Goal: Task Accomplishment & Management: Use online tool/utility

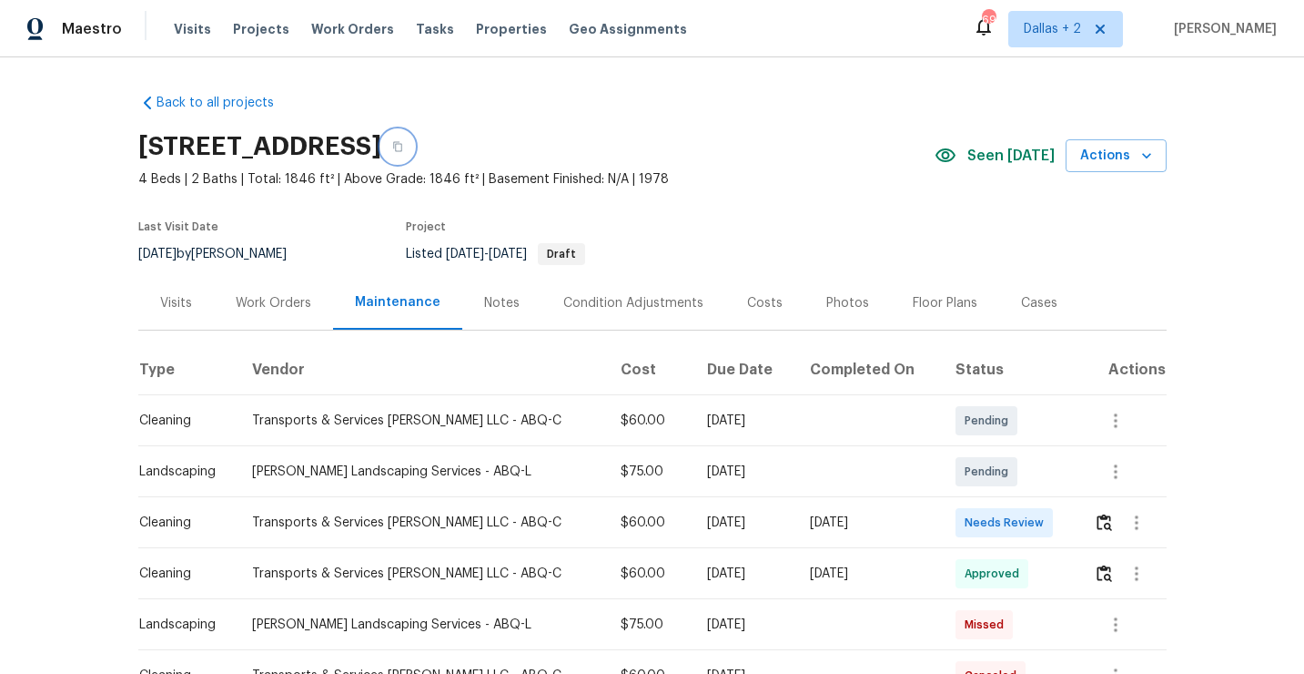
click at [414, 156] on button "button" at bounding box center [397, 146] width 33 height 33
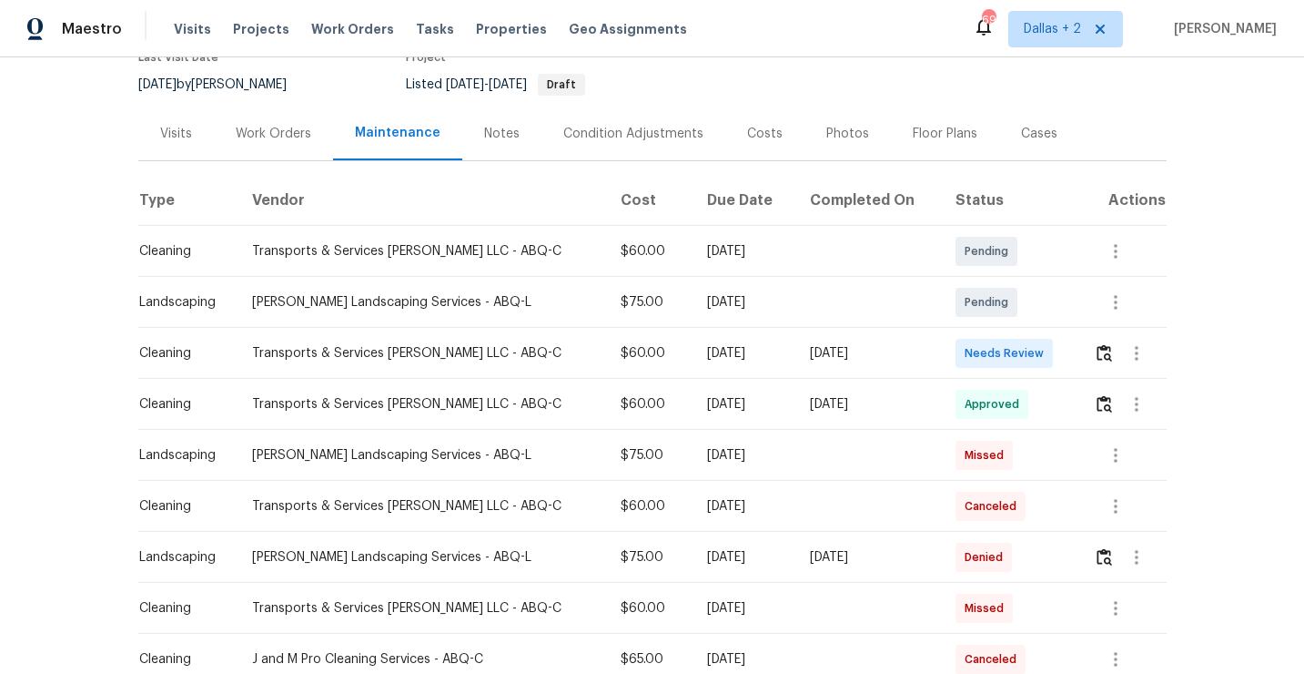
scroll to position [175, 0]
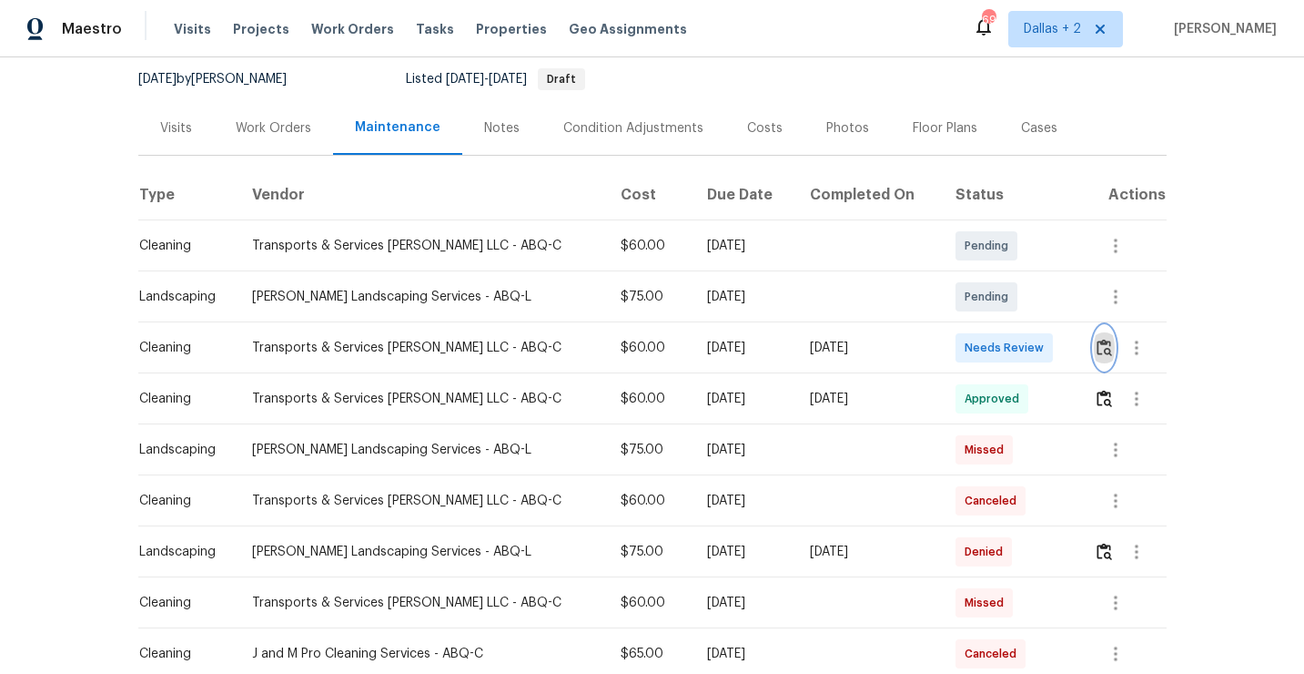
click at [1096, 357] on button "button" at bounding box center [1104, 348] width 21 height 44
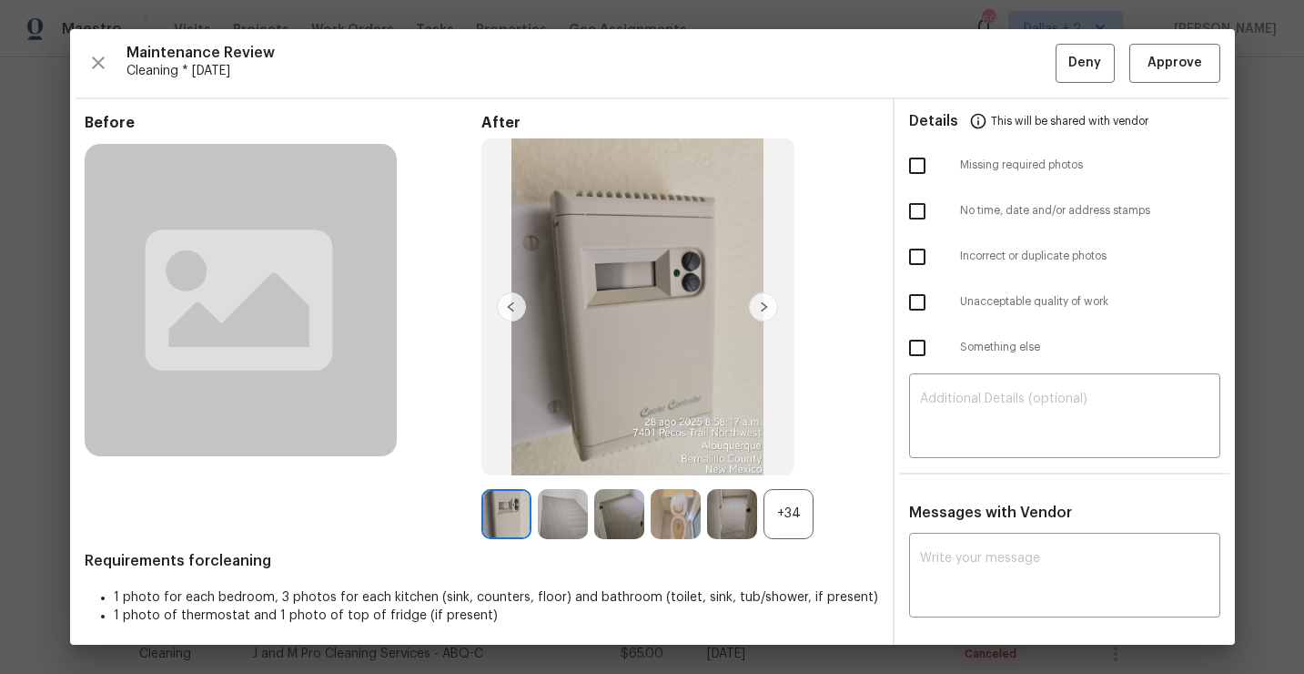
click at [788, 515] on div "+34" at bounding box center [789, 514] width 50 height 50
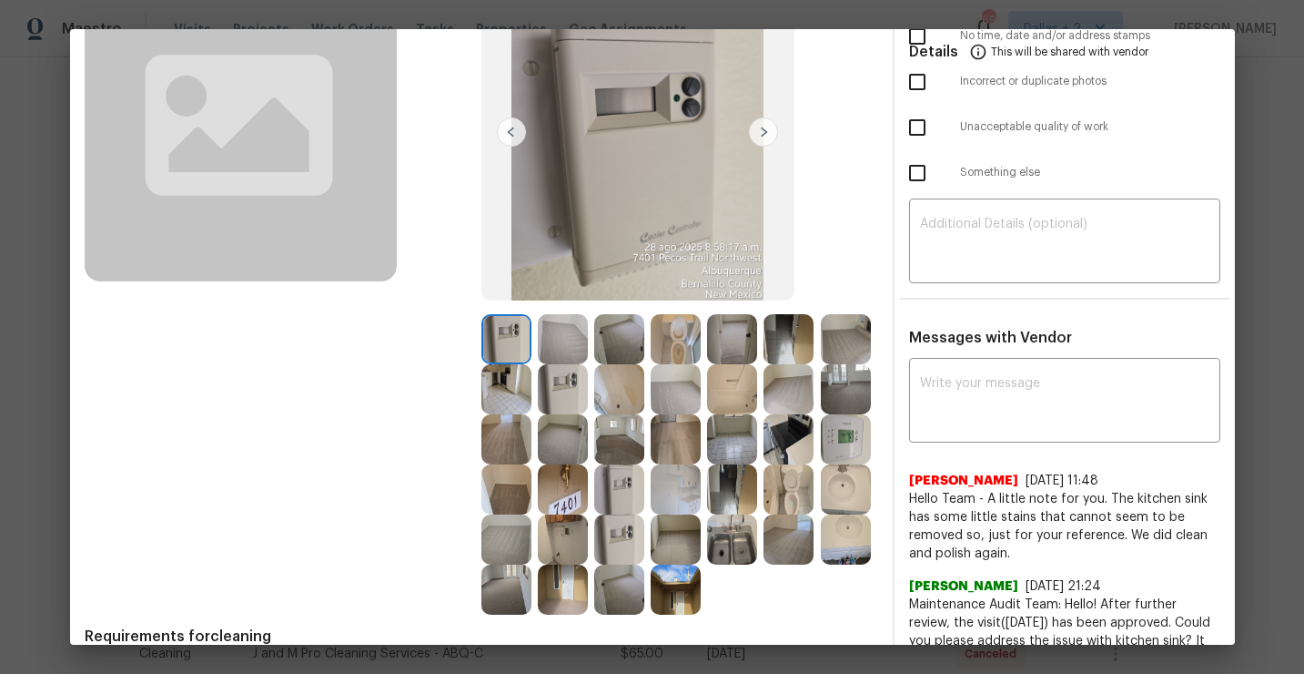
scroll to position [257, 0]
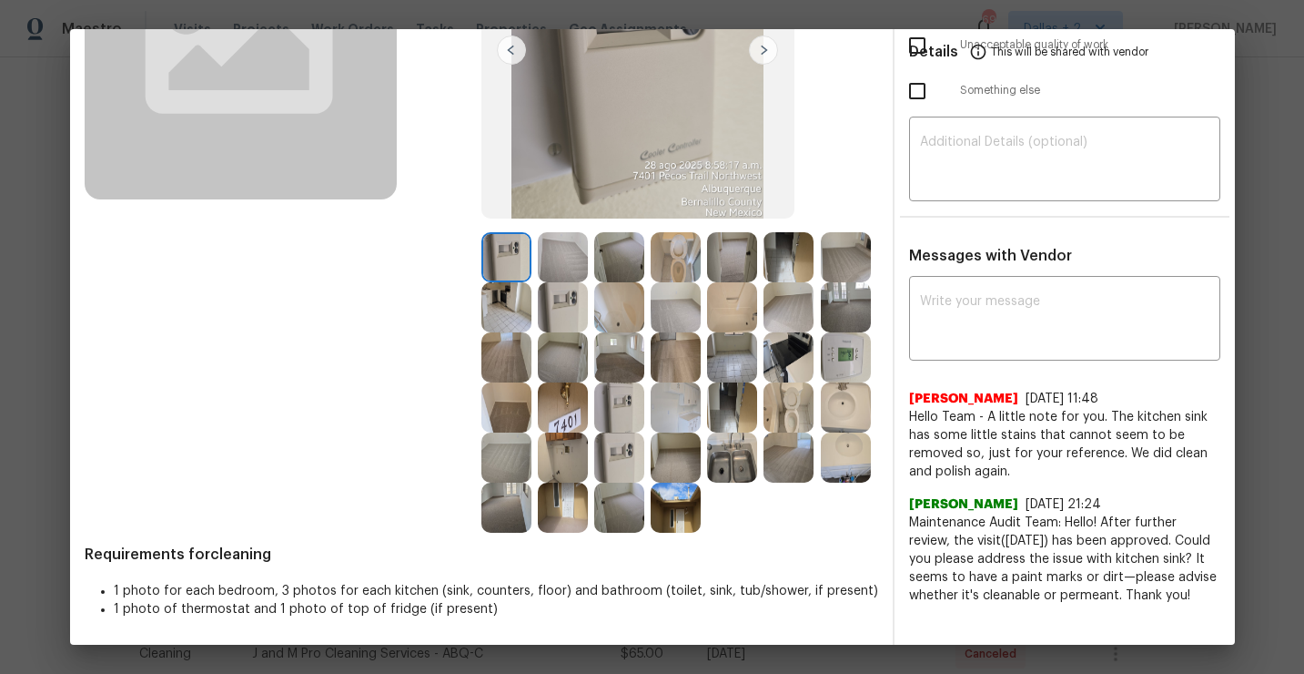
click at [724, 464] on img at bounding box center [732, 457] width 50 height 50
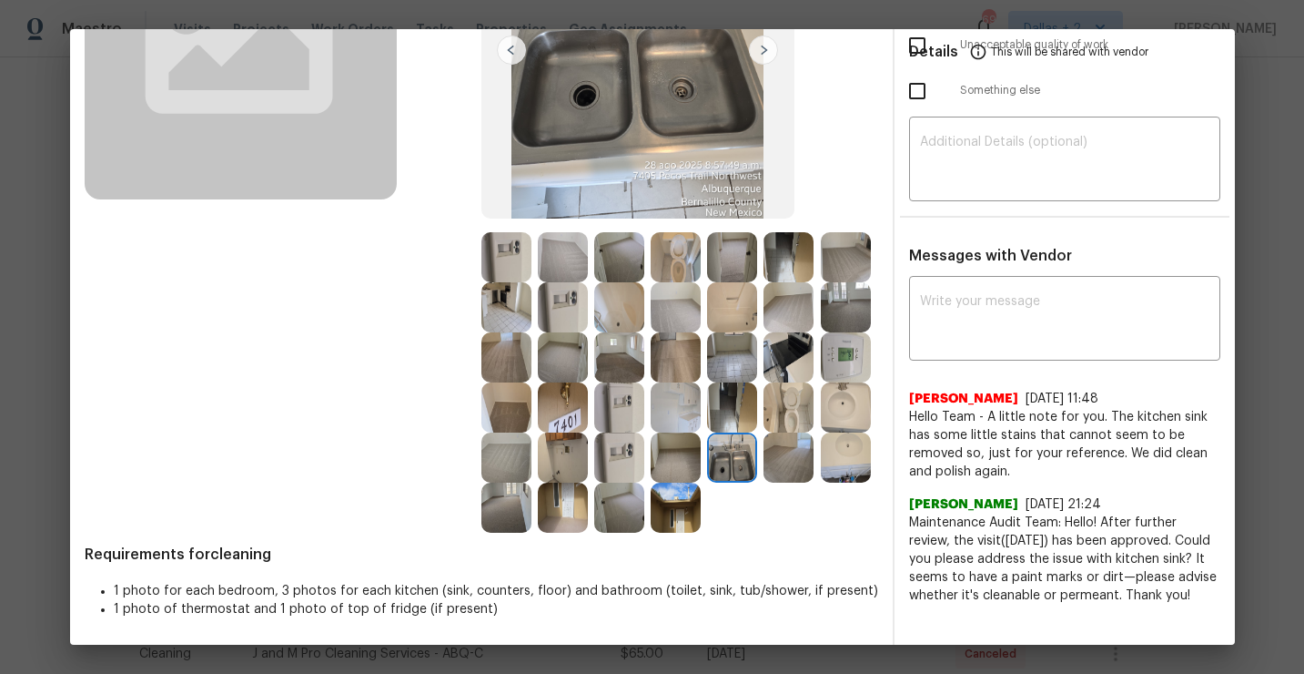
click at [836, 152] on div "After" at bounding box center [679, 194] width 397 height 675
click at [575, 459] on img at bounding box center [563, 457] width 50 height 50
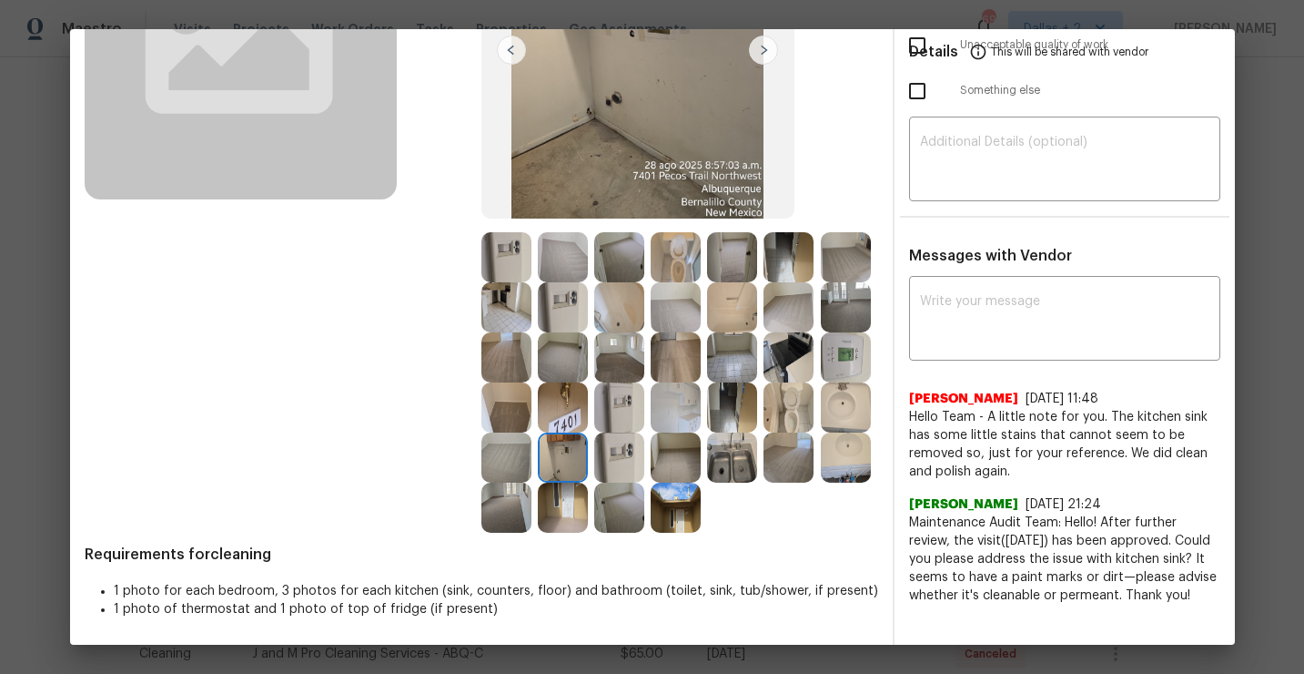
click at [620, 458] on img at bounding box center [619, 457] width 50 height 50
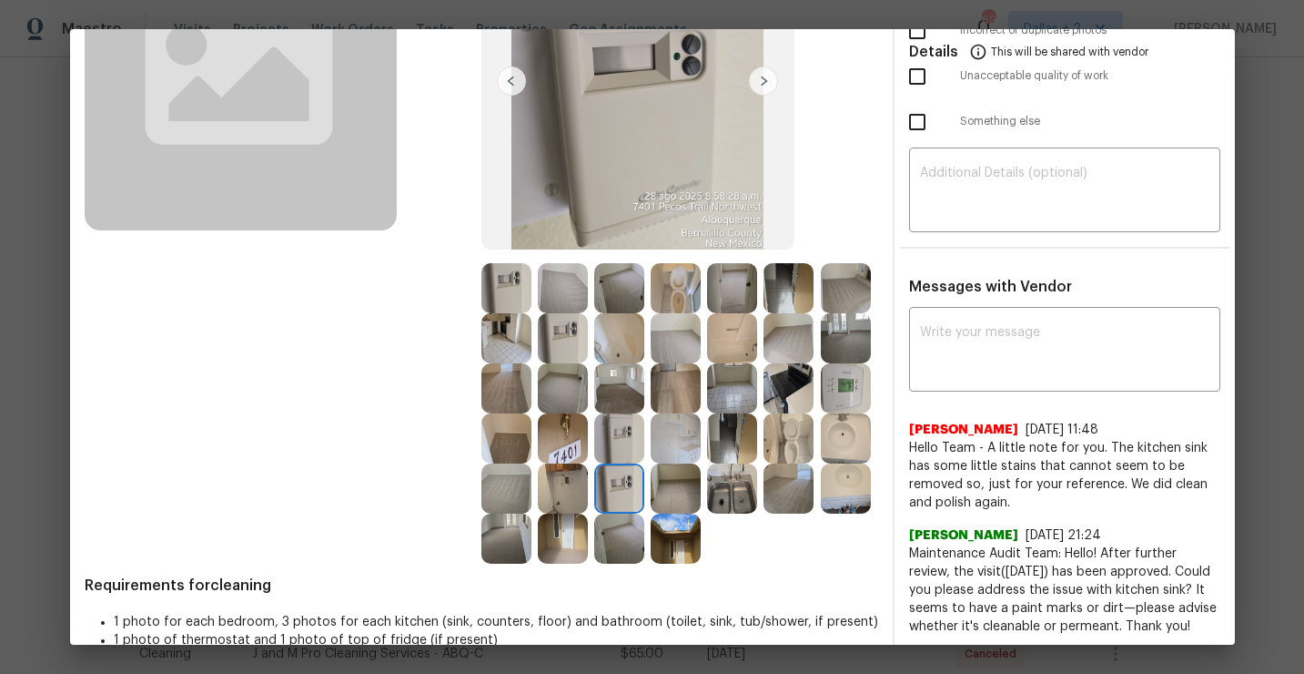
scroll to position [227, 0]
click at [623, 437] on img at bounding box center [619, 437] width 50 height 50
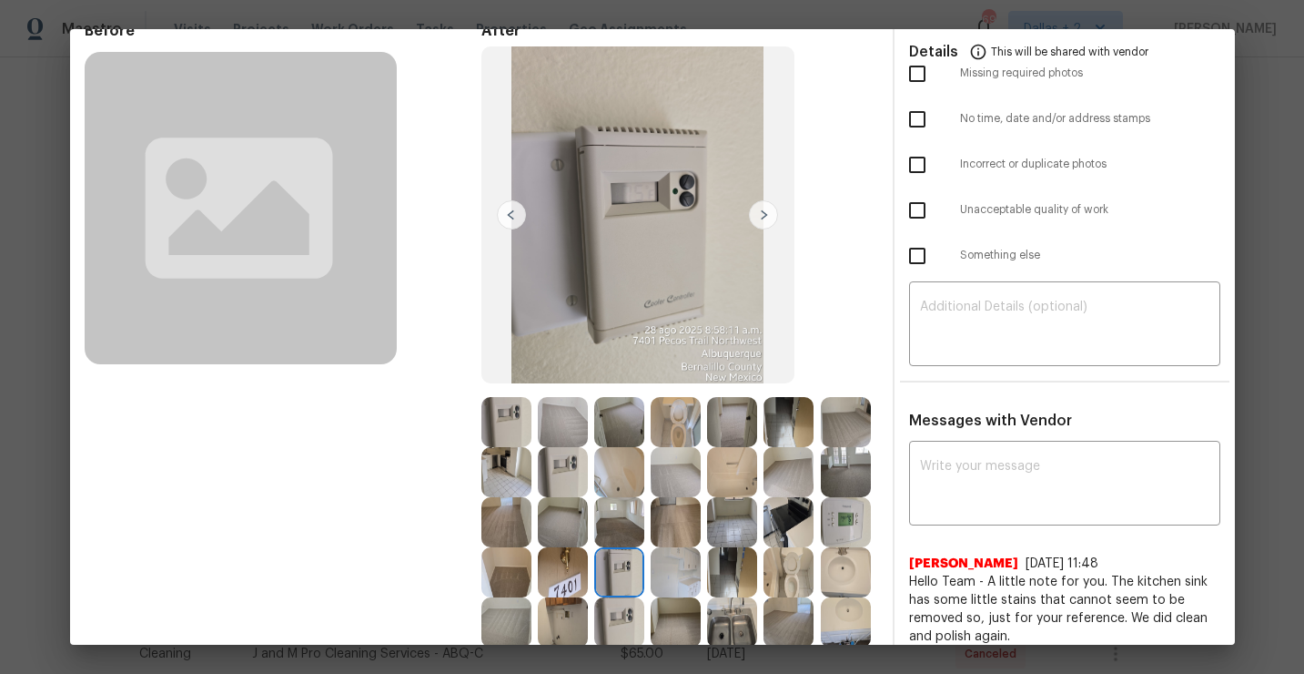
scroll to position [78, 0]
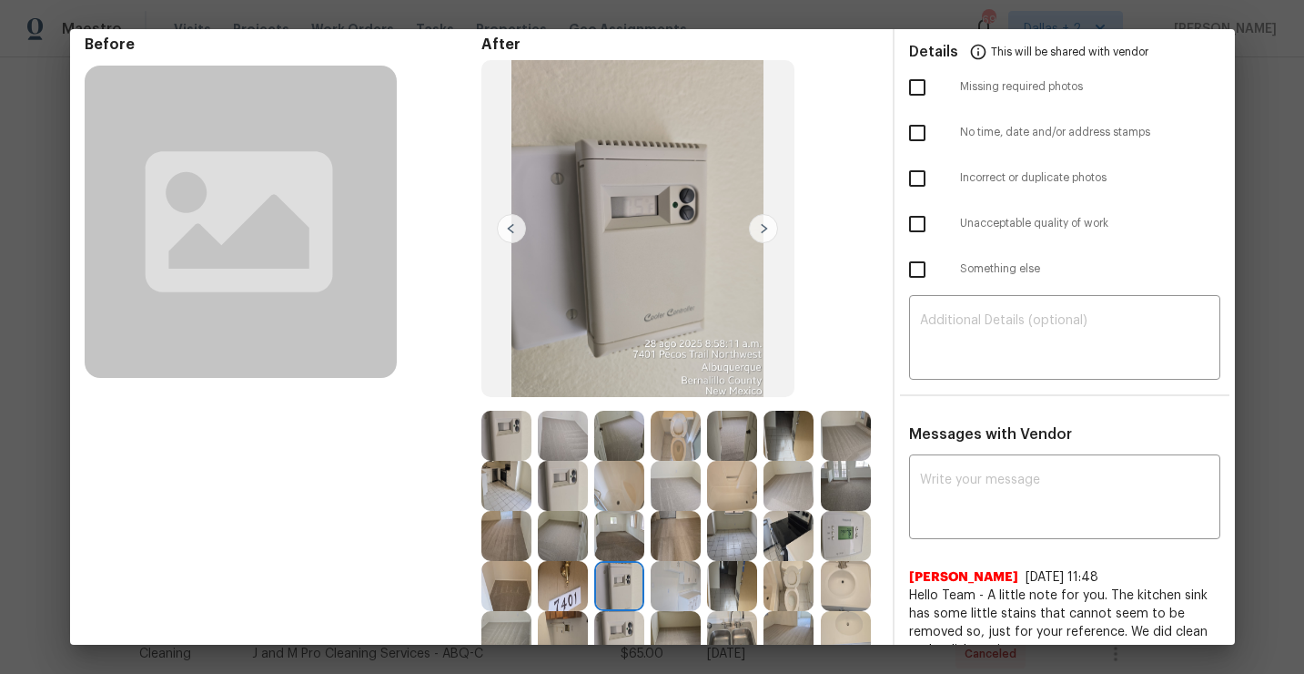
click at [502, 427] on img at bounding box center [506, 435] width 50 height 50
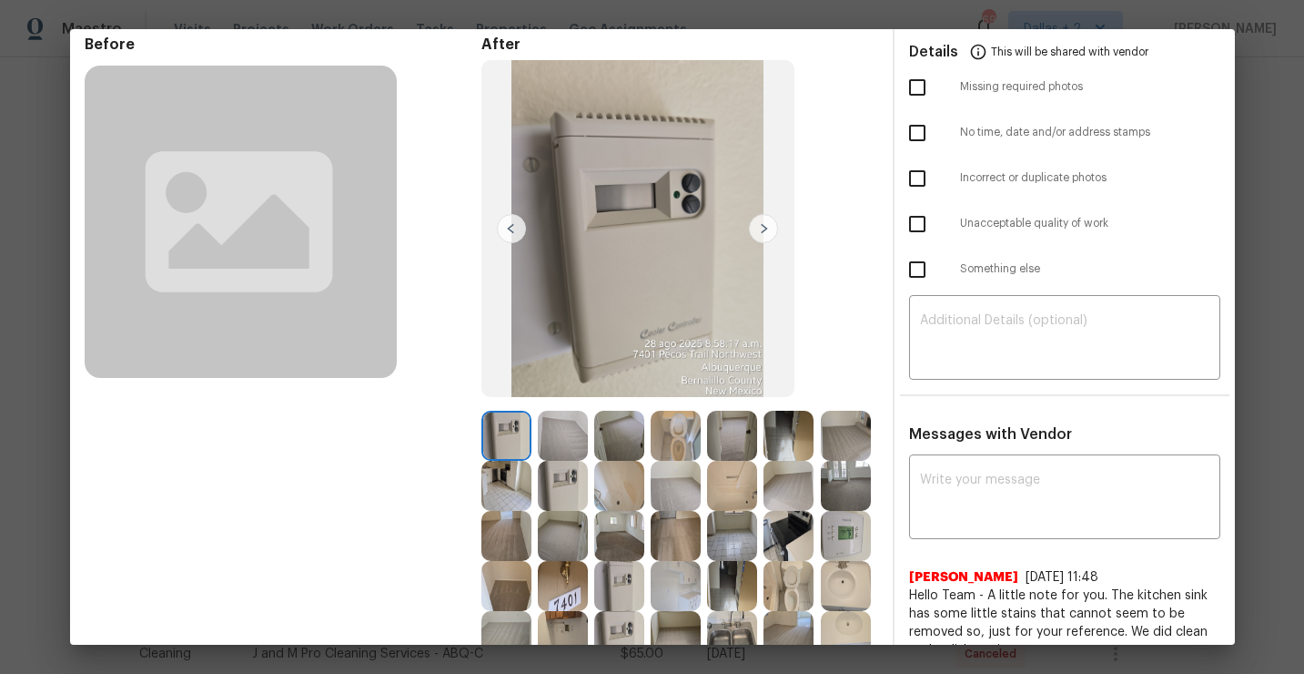
click at [560, 479] on img at bounding box center [563, 486] width 50 height 50
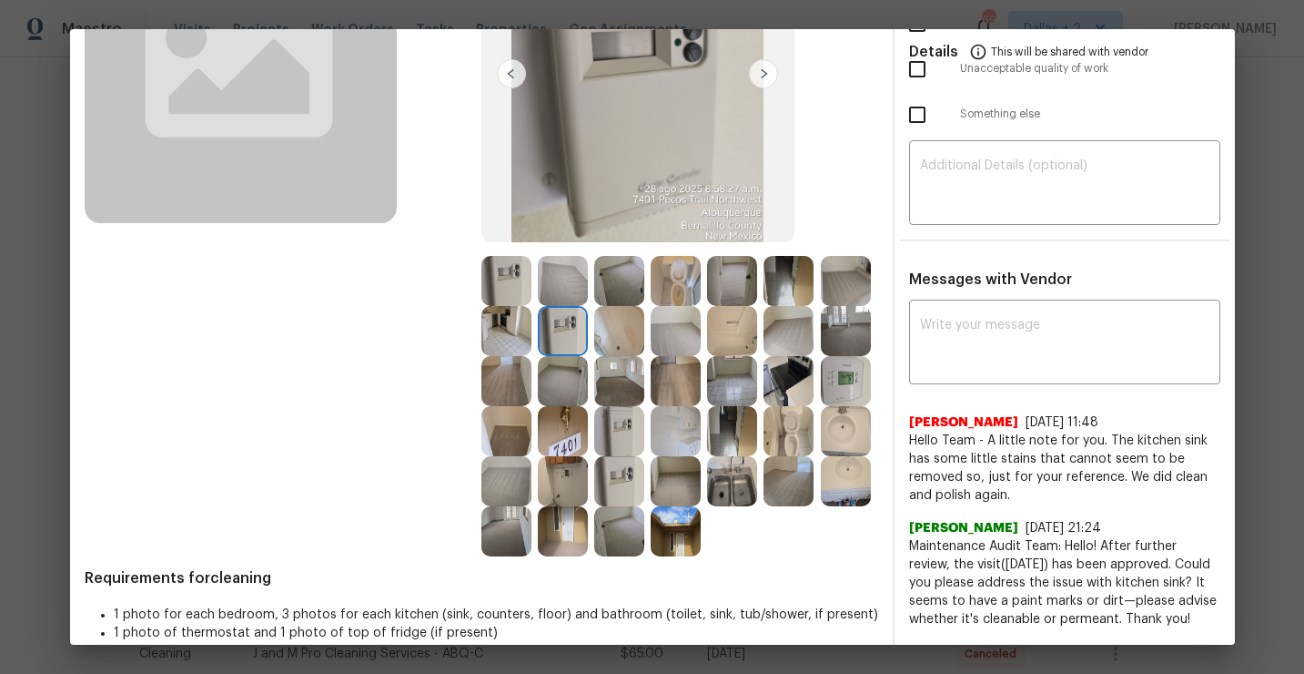
scroll to position [257, 0]
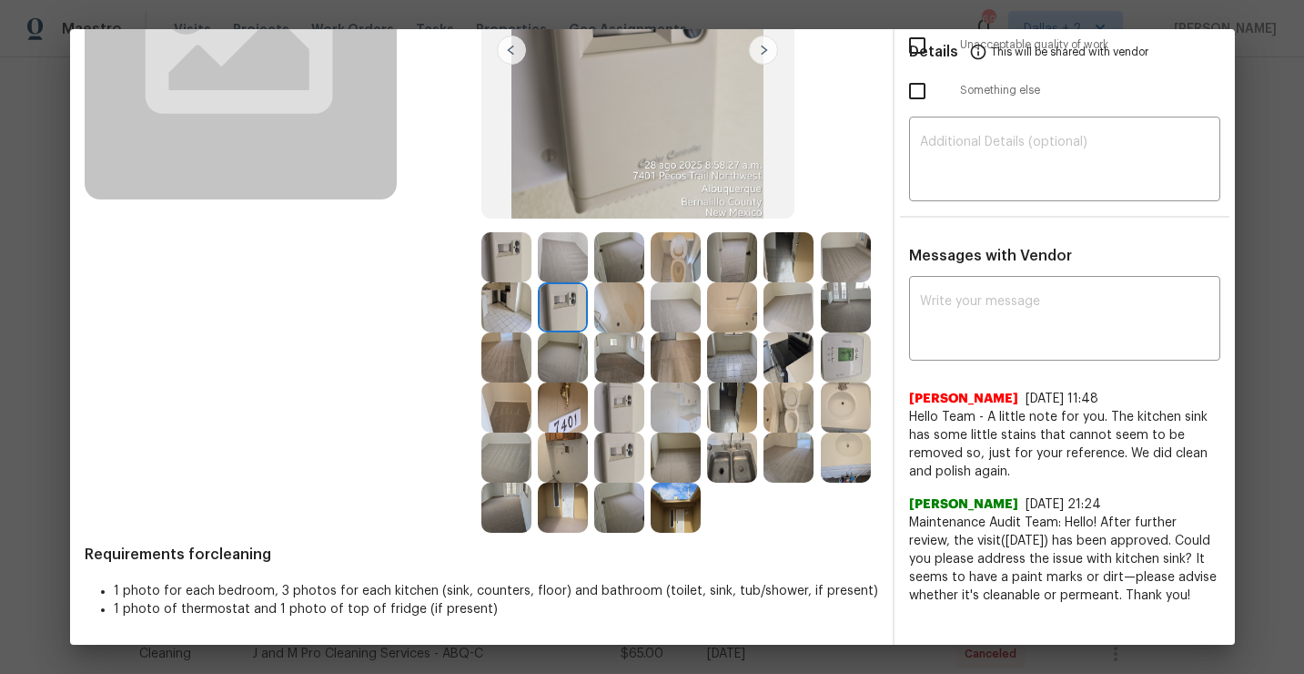
click at [563, 353] on img at bounding box center [563, 357] width 50 height 50
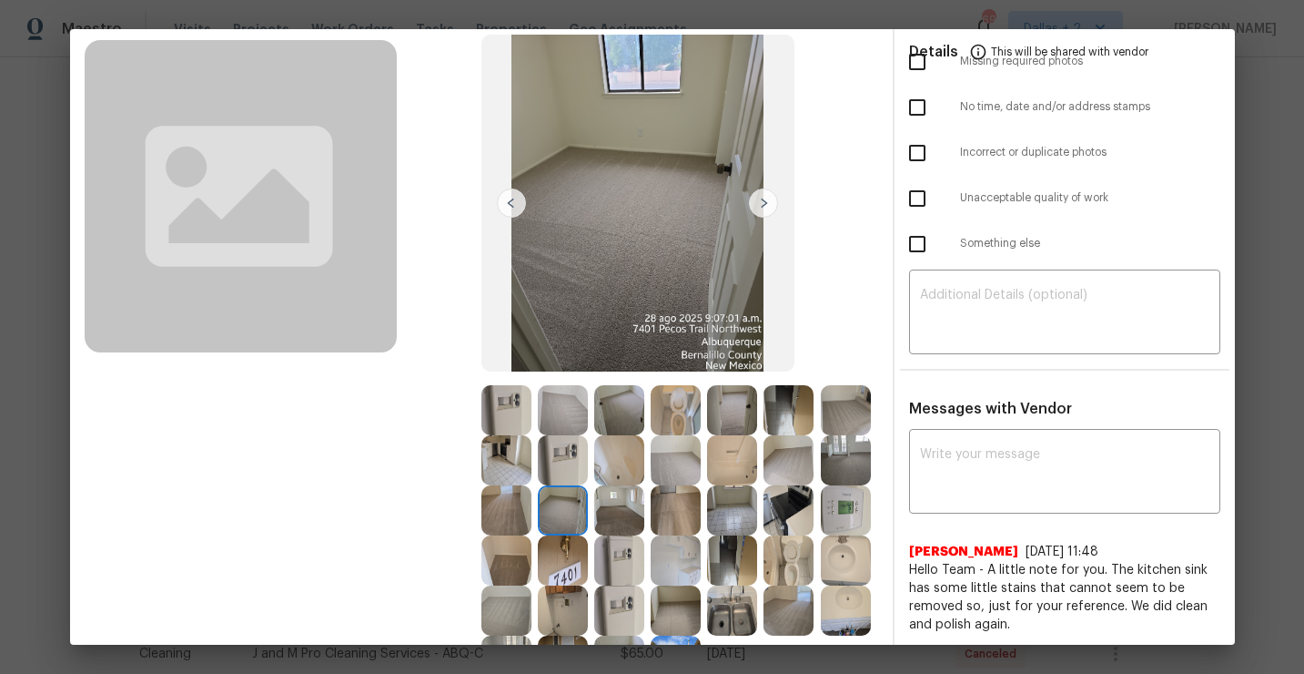
scroll to position [137, 0]
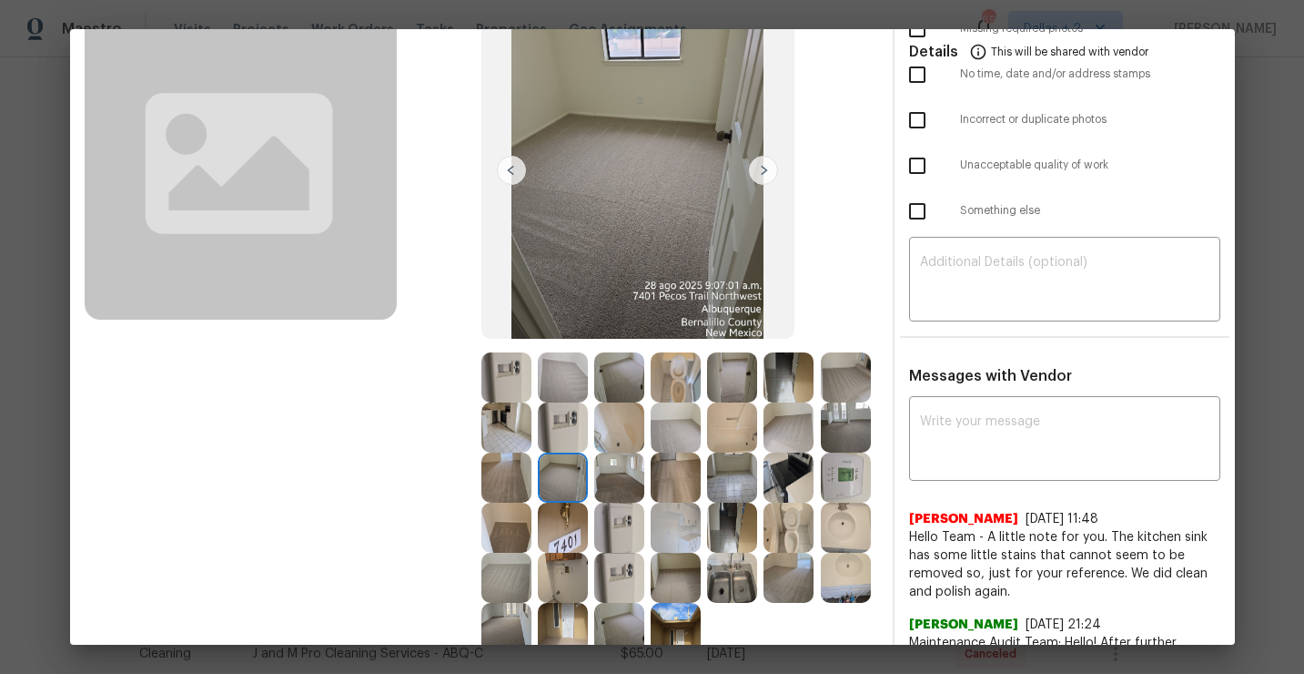
click at [505, 375] on img at bounding box center [506, 377] width 50 height 50
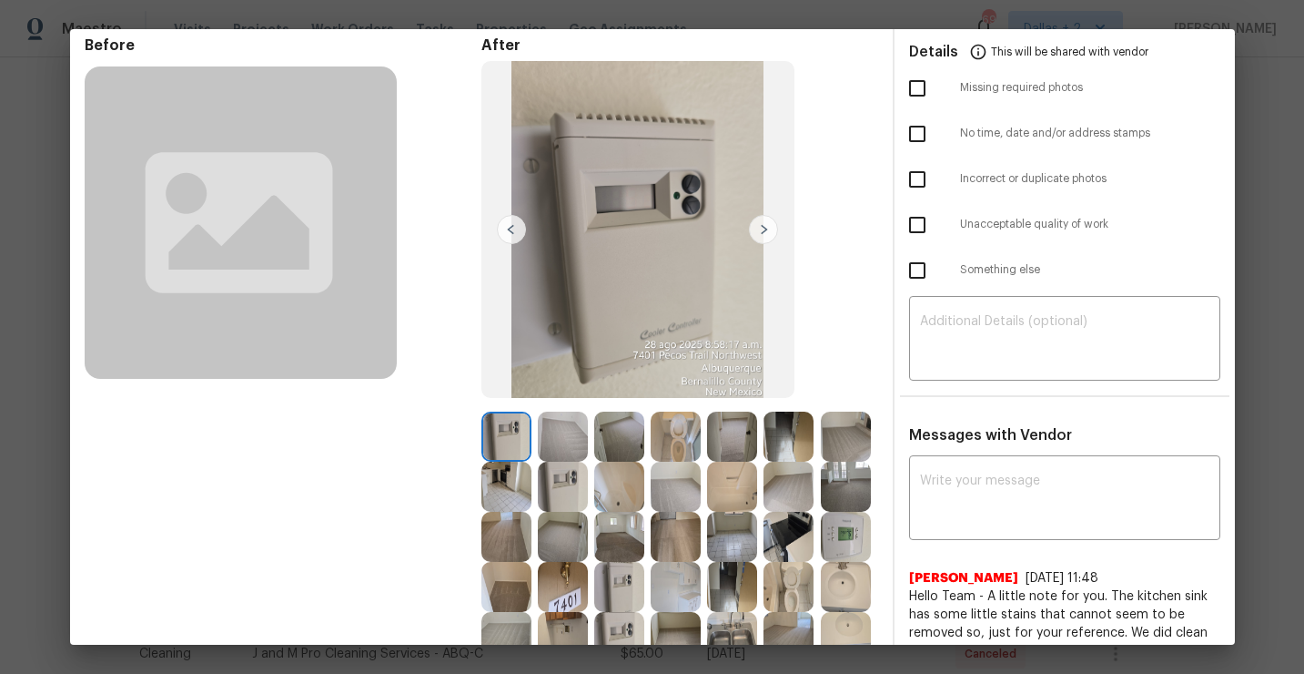
scroll to position [176, 0]
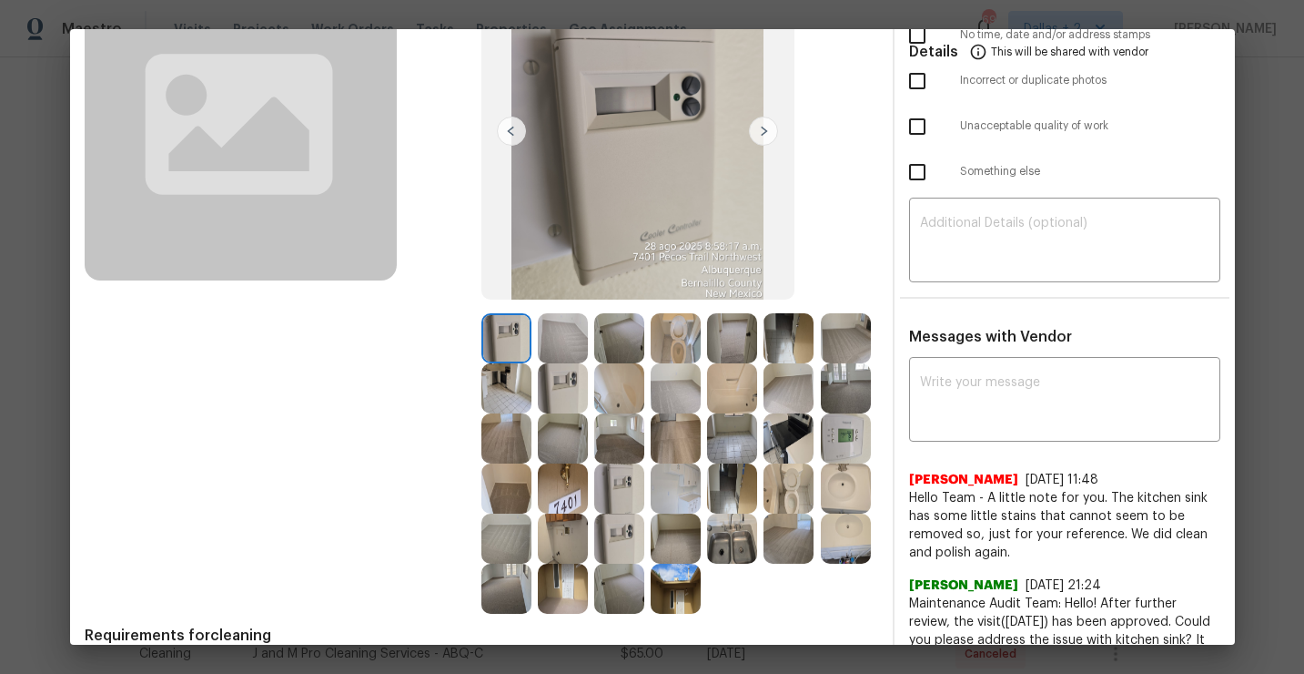
click at [570, 396] on img at bounding box center [563, 388] width 50 height 50
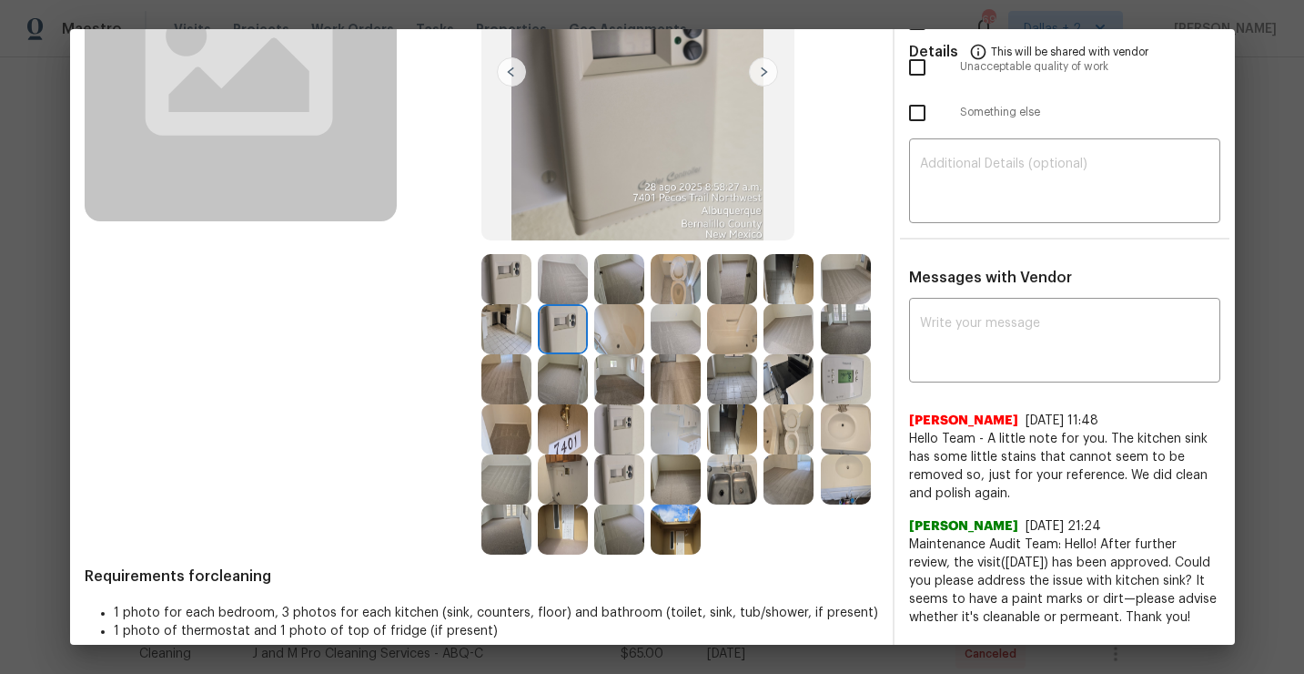
scroll to position [257, 0]
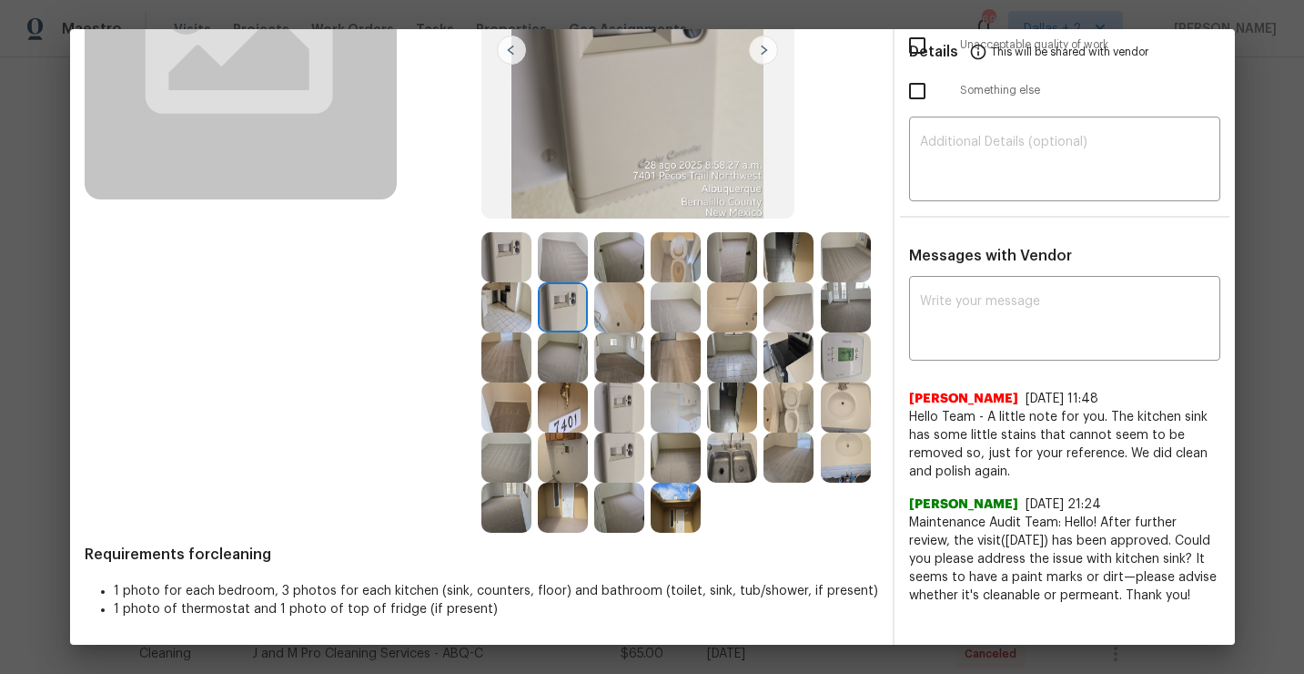
click at [614, 409] on img at bounding box center [619, 407] width 50 height 50
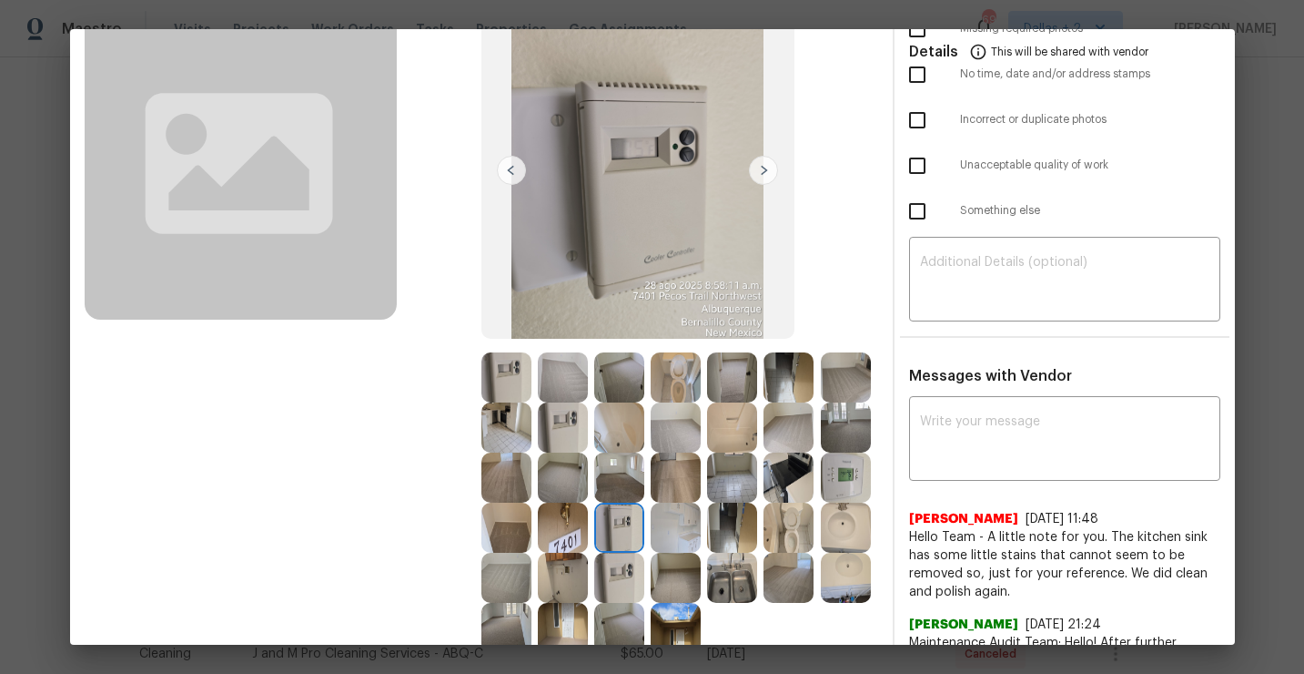
scroll to position [137, 0]
click at [744, 370] on img at bounding box center [732, 376] width 50 height 50
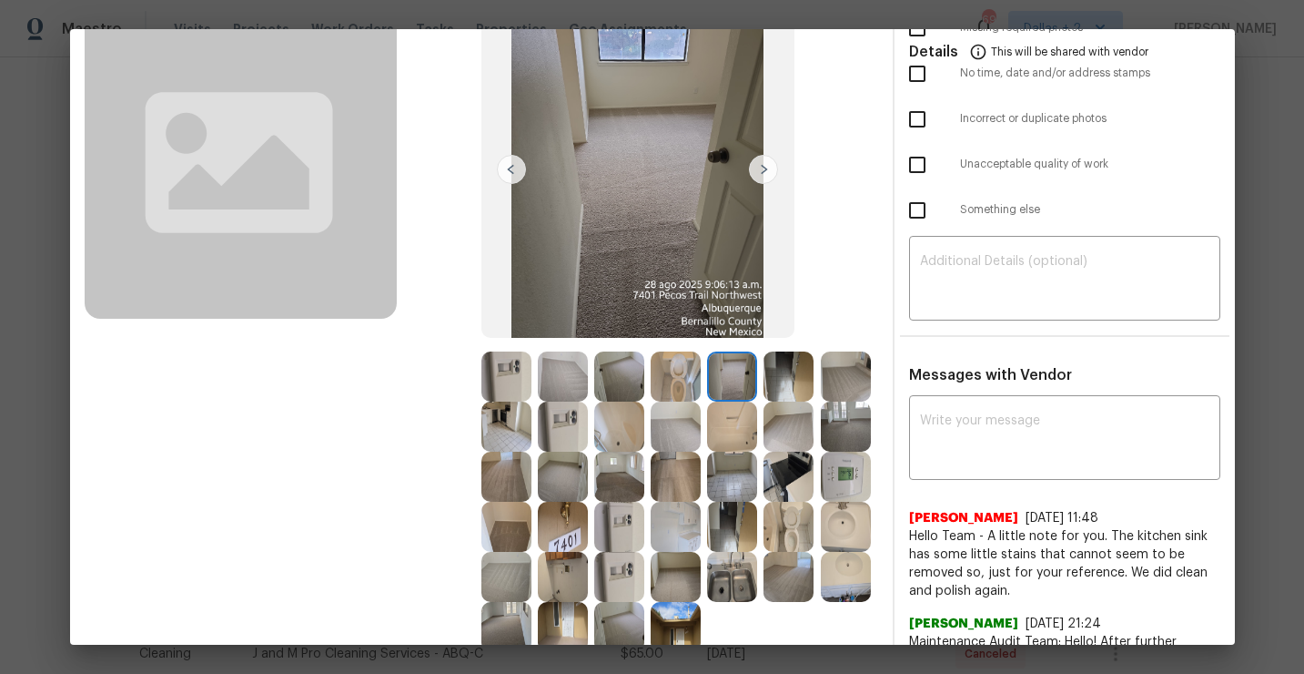
click at [788, 376] on img at bounding box center [789, 376] width 50 height 50
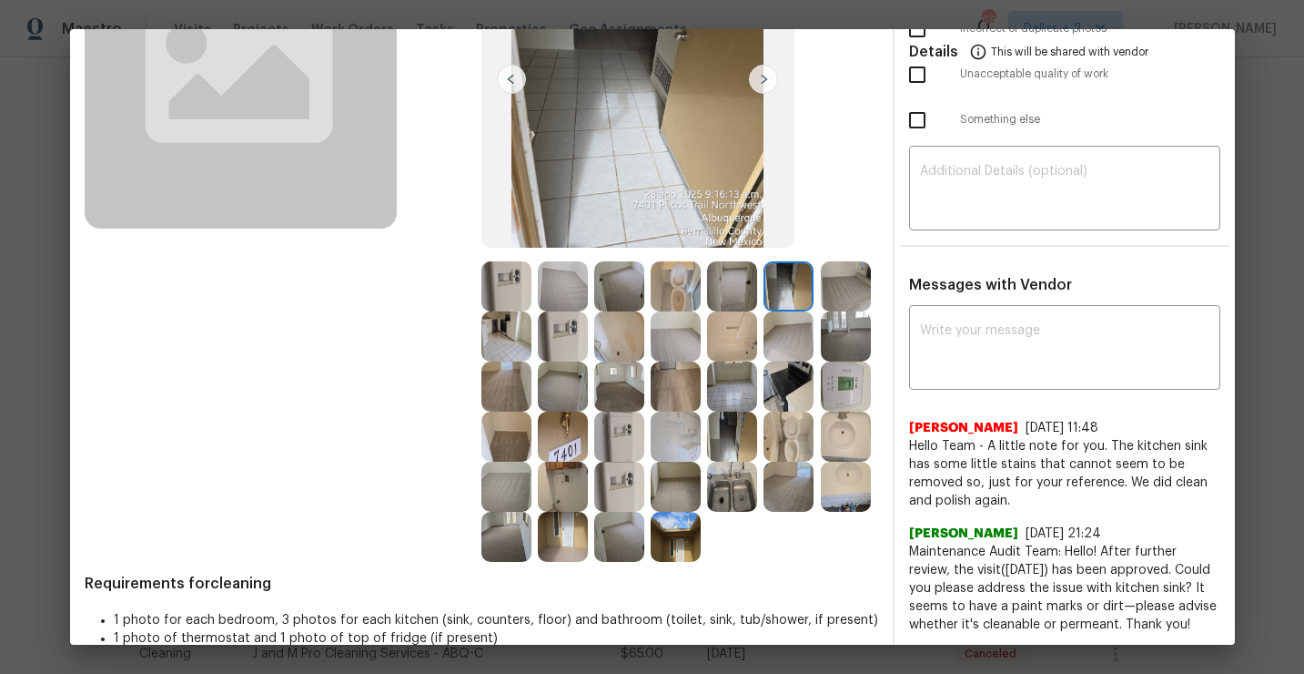
scroll to position [229, 0]
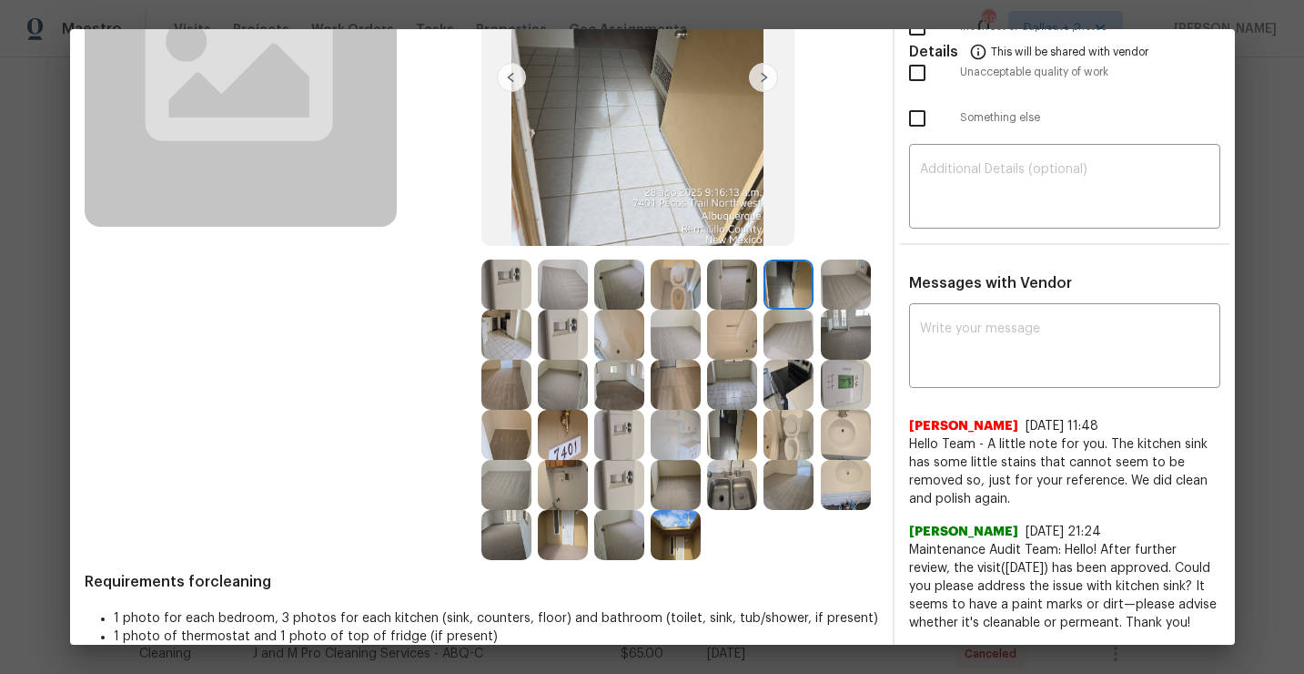
click at [728, 440] on img at bounding box center [732, 435] width 50 height 50
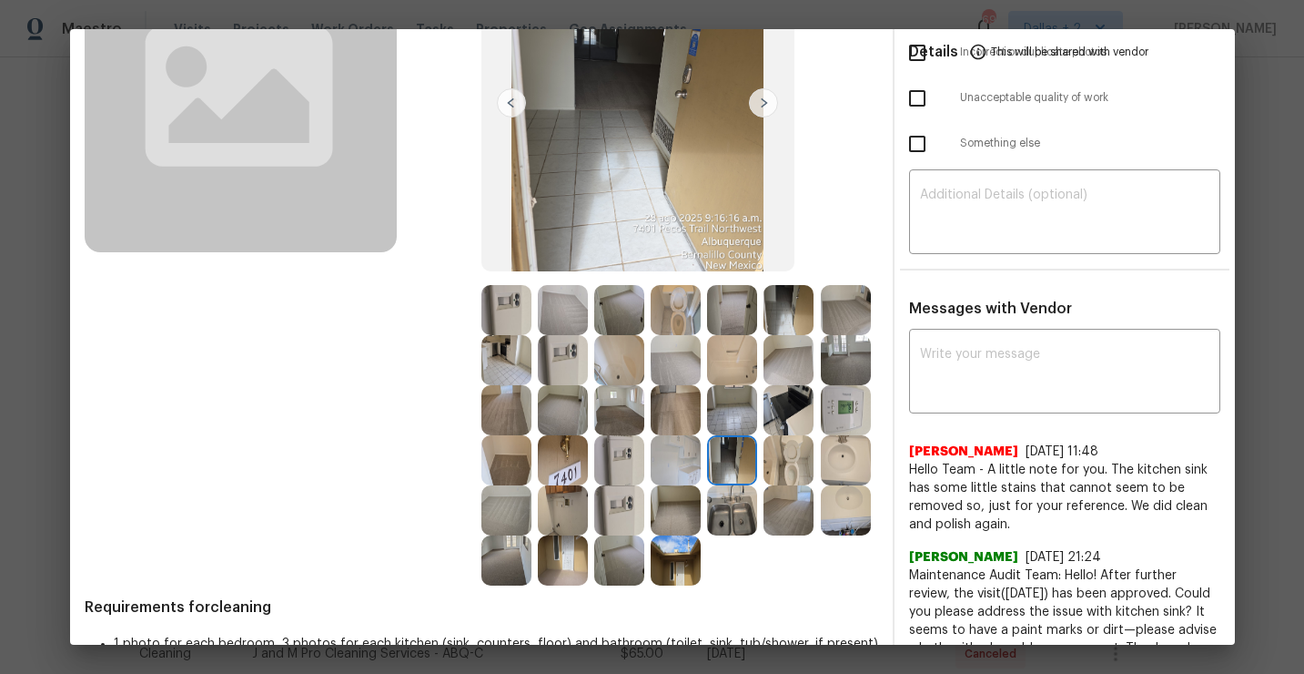
scroll to position [257, 0]
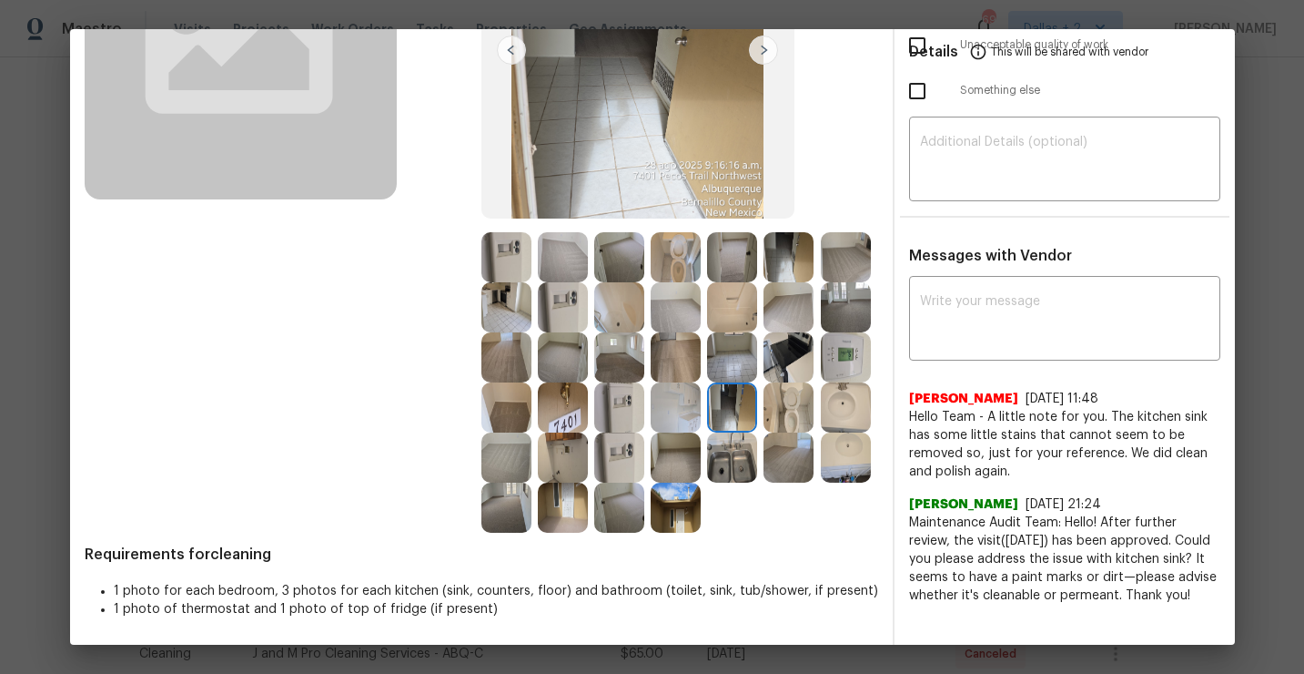
click at [728, 461] on img at bounding box center [732, 457] width 50 height 50
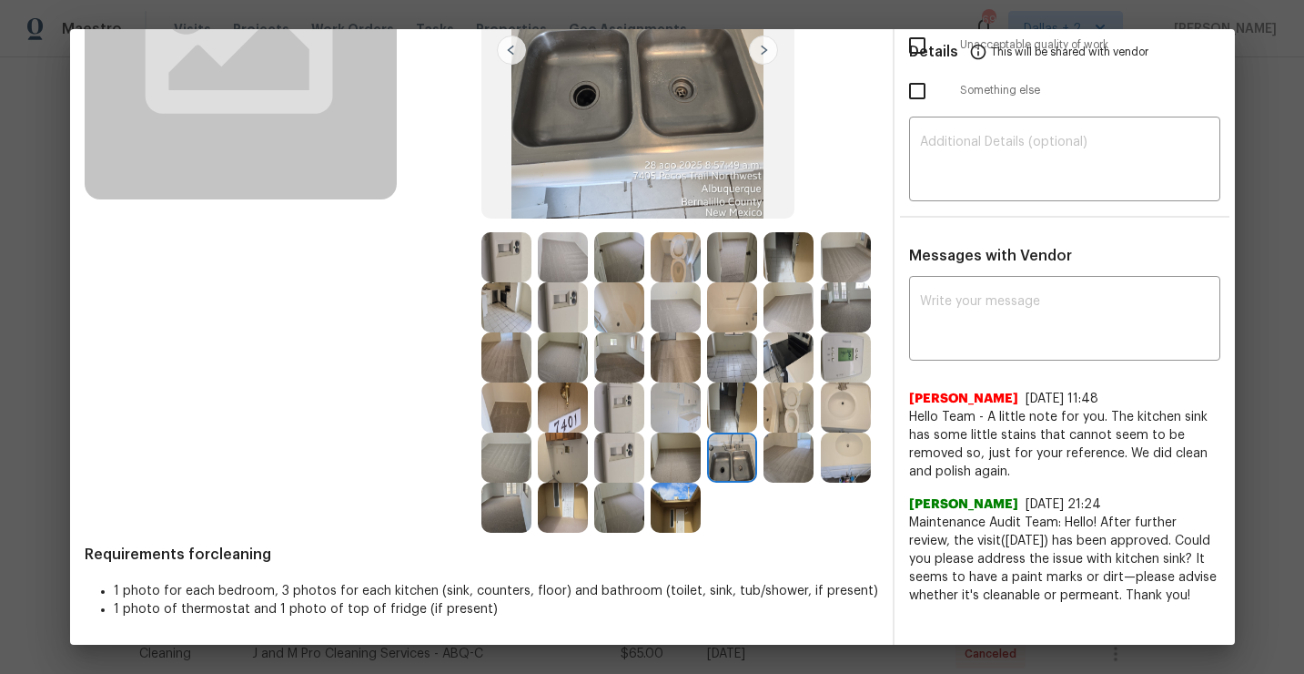
click at [565, 507] on img at bounding box center [563, 507] width 50 height 50
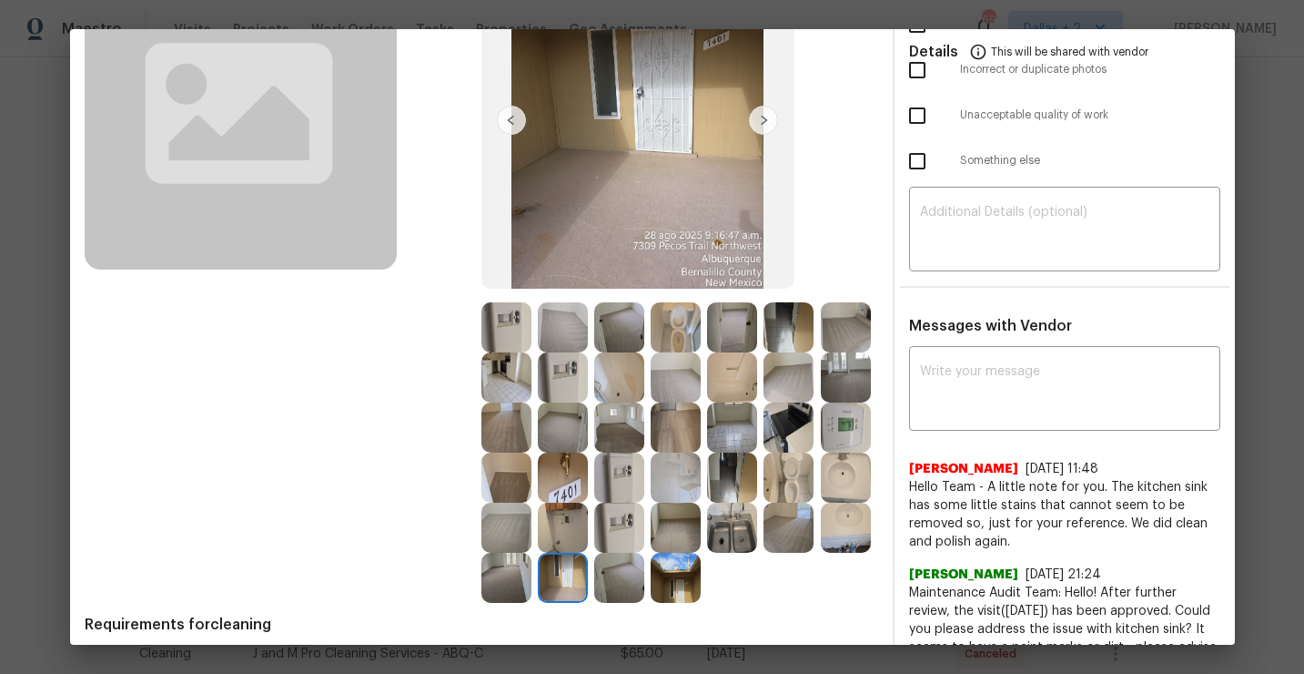
scroll to position [176, 0]
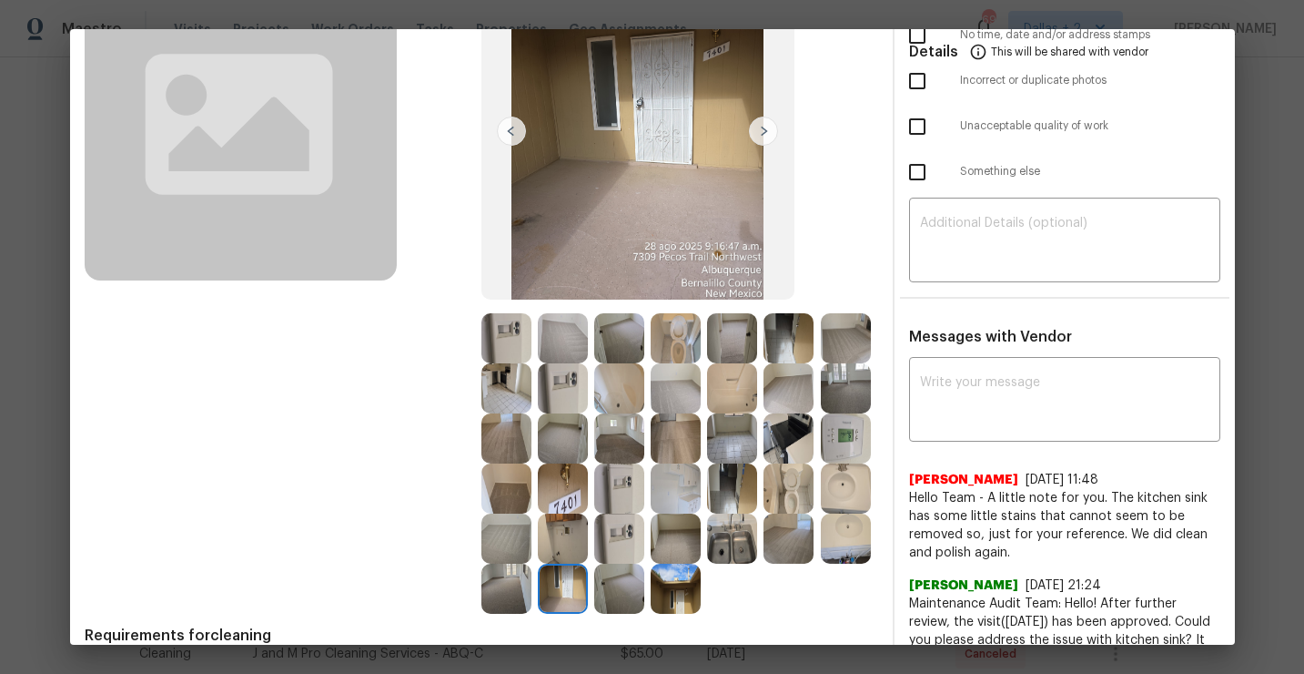
click at [508, 396] on img at bounding box center [506, 388] width 50 height 50
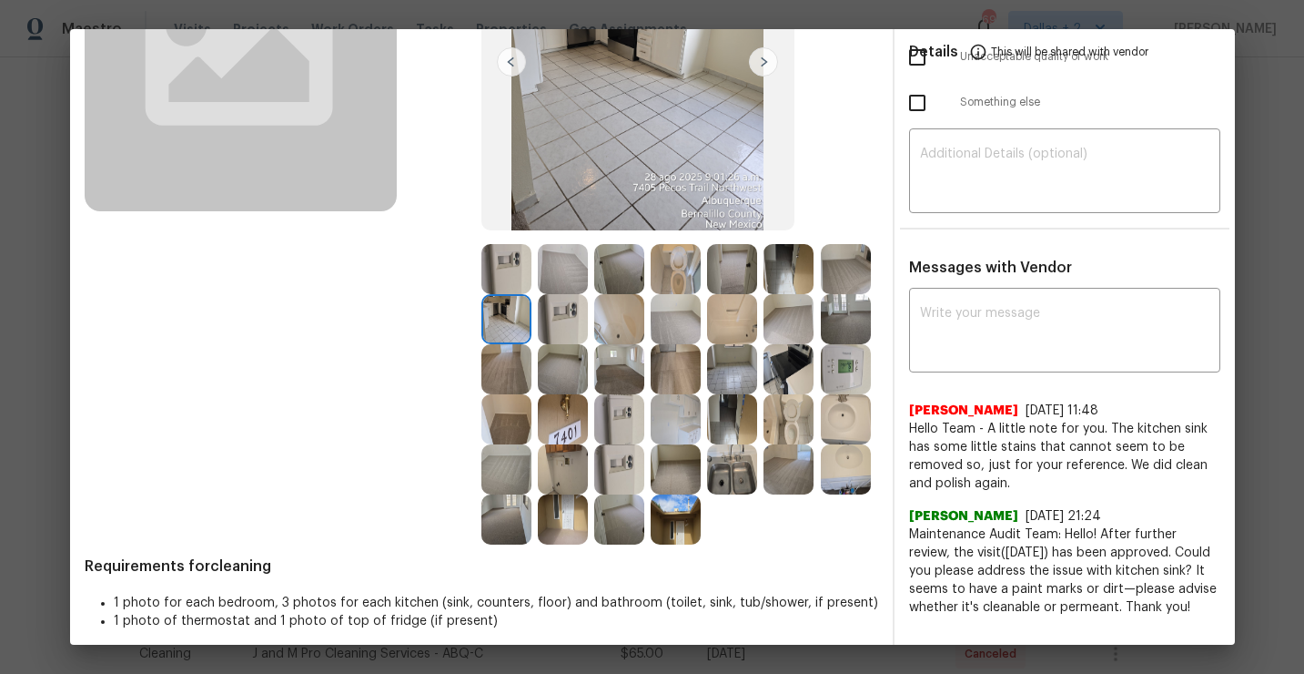
scroll to position [257, 0]
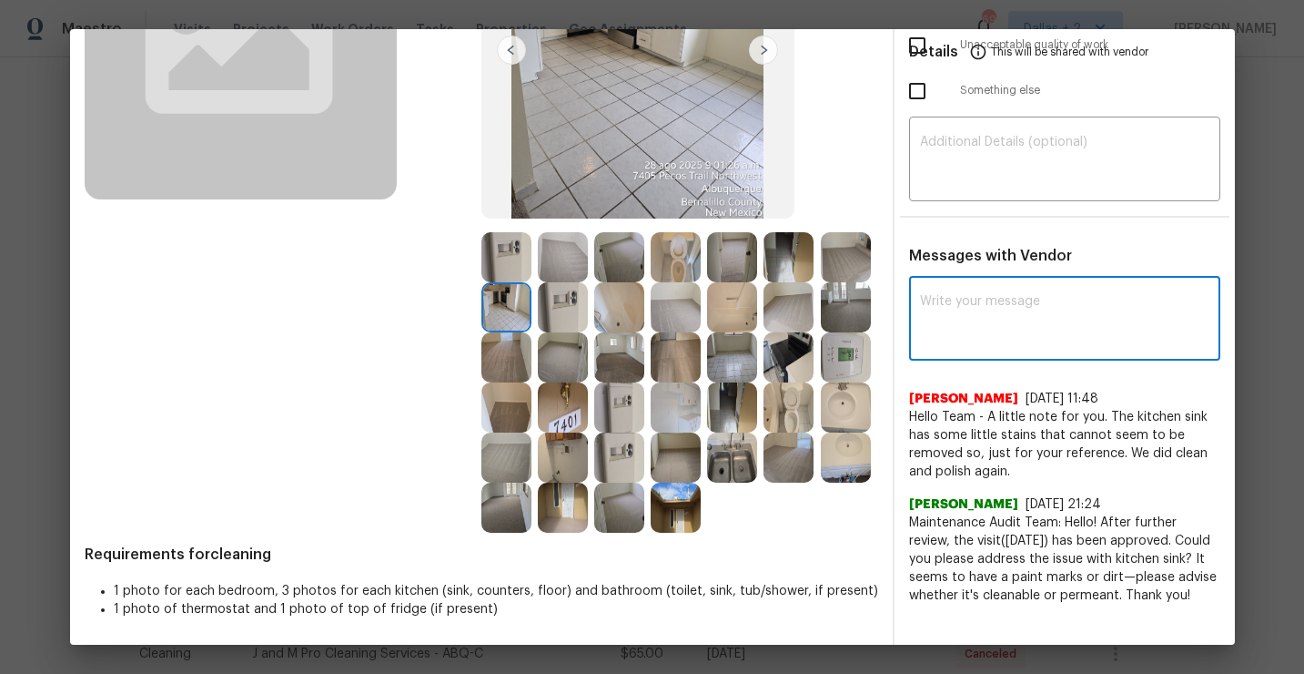
click at [1008, 320] on textarea at bounding box center [1064, 320] width 289 height 51
click at [991, 325] on textarea at bounding box center [1064, 320] width 289 height 51
paste textarea "Maintenance Audit Team: Hello!"
click at [1120, 305] on textarea "Maintenance Audit Team: Hello!" at bounding box center [1032, 320] width 224 height 51
click at [1119, 320] on textarea "Maintenance Audit Team: Hello! Thanks for letting us know about stains" at bounding box center [1032, 320] width 224 height 51
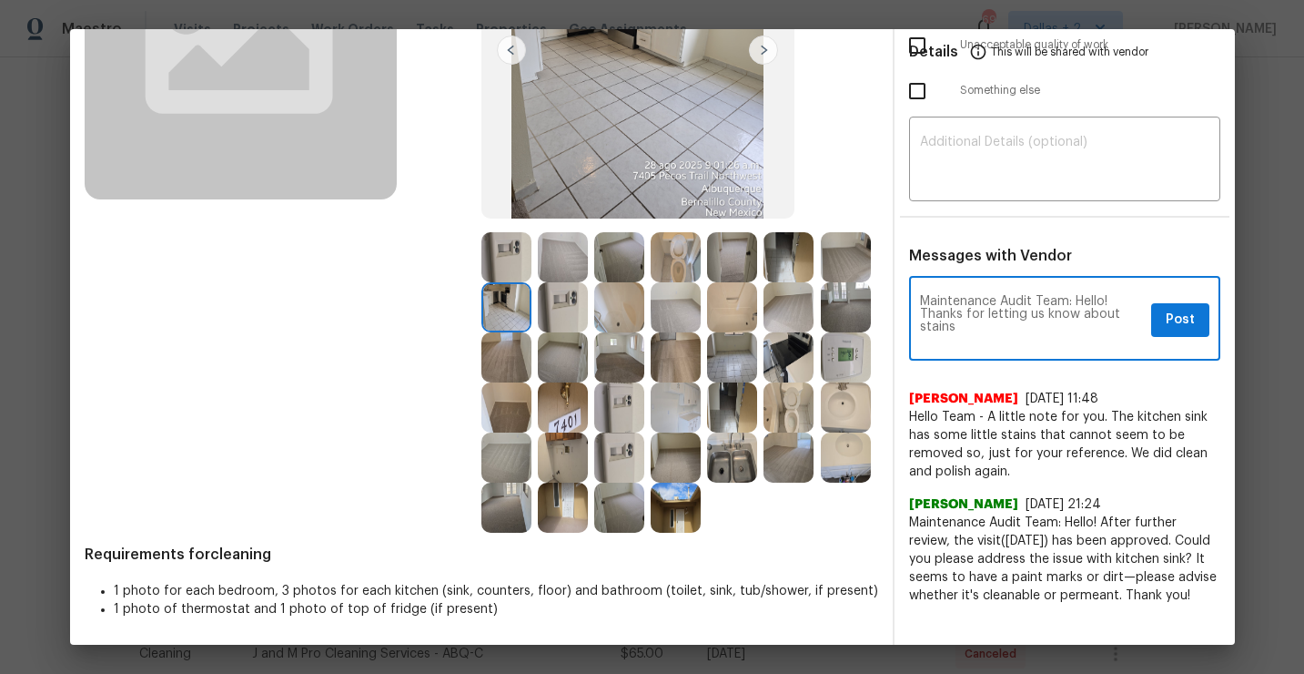
click at [1116, 315] on textarea "Maintenance Audit Team: Hello! Thanks for letting us know about stains" at bounding box center [1032, 320] width 224 height 51
click at [1040, 333] on textarea "Maintenance Audit Team: Hello! Thanks for letting us know about the stains" at bounding box center [1032, 320] width 224 height 51
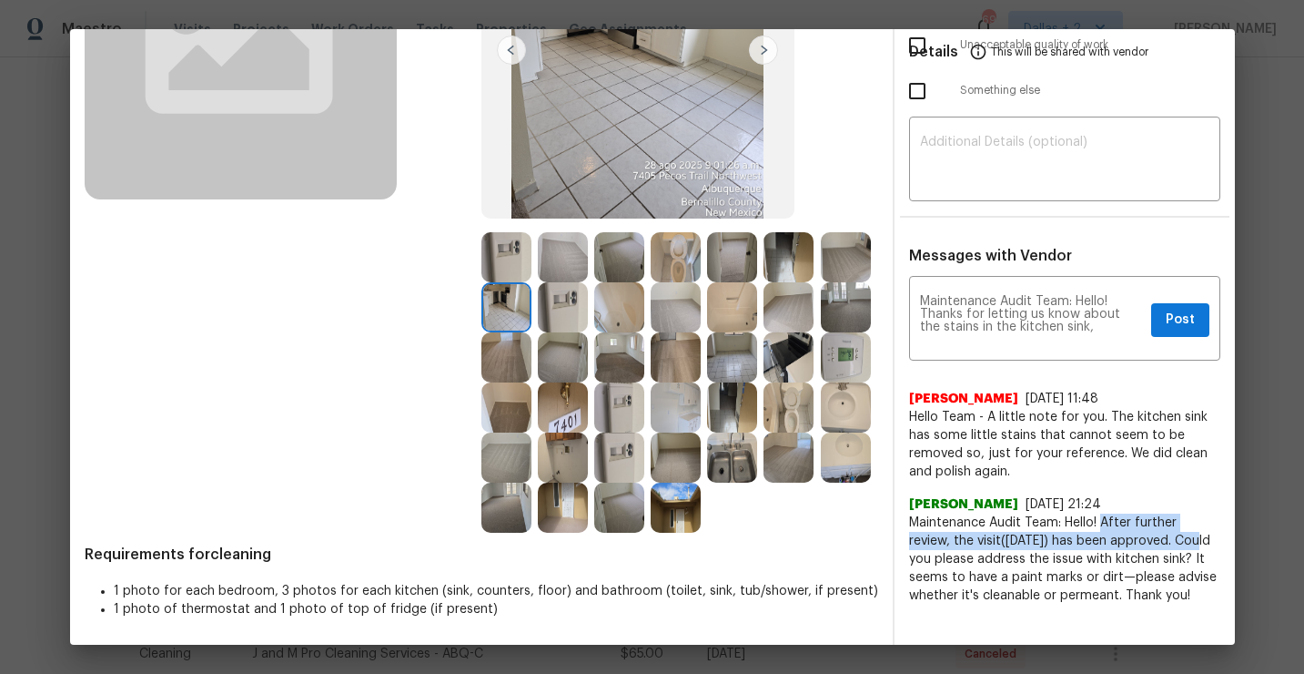
drag, startPoint x: 1101, startPoint y: 522, endPoint x: 1204, endPoint y: 538, distance: 104.0
click at [1204, 538] on span "Maintenance Audit Team: Hello! After further review, the visit(08/14/2025) has …" at bounding box center [1064, 558] width 311 height 91
copy span "After further review, the visit(08/14/2025) has been approved."
click at [1101, 333] on textarea "Maintenance Audit Team: Hello! Thanks for letting us know about the stains in t…" at bounding box center [1032, 320] width 224 height 51
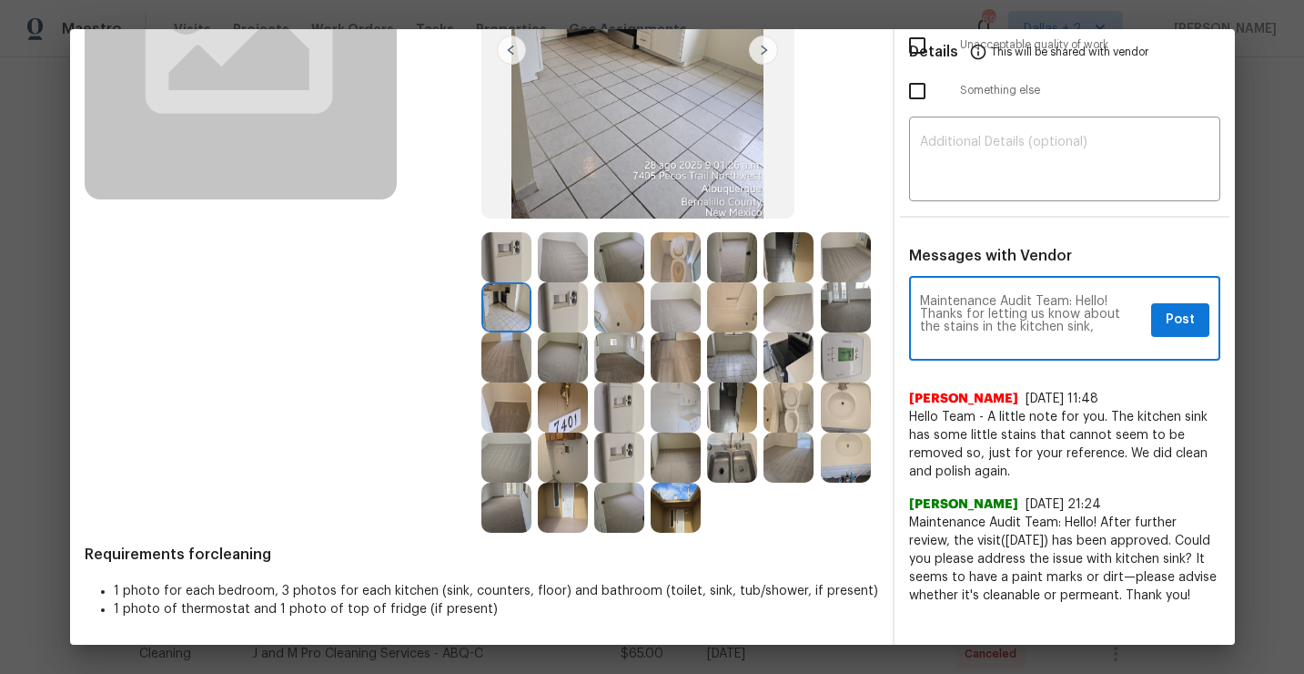
paste textarea "After further review, the visit(08/14/2025) has been approved."
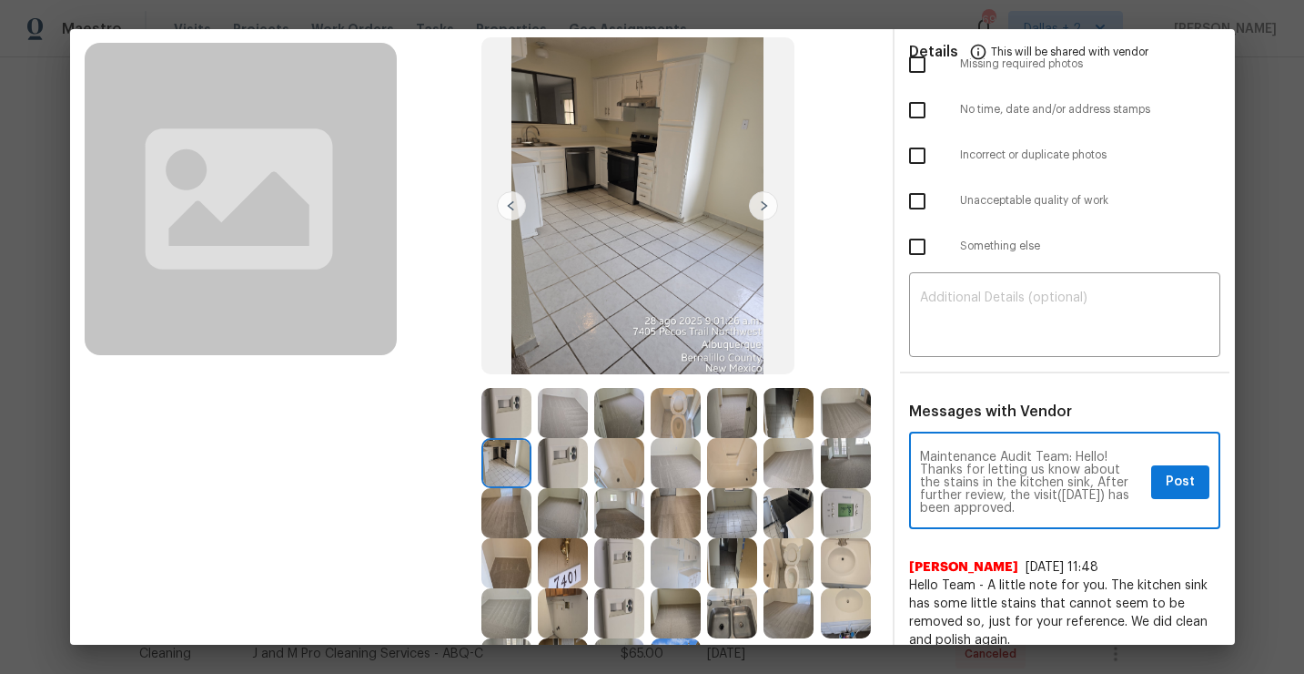
scroll to position [116, 0]
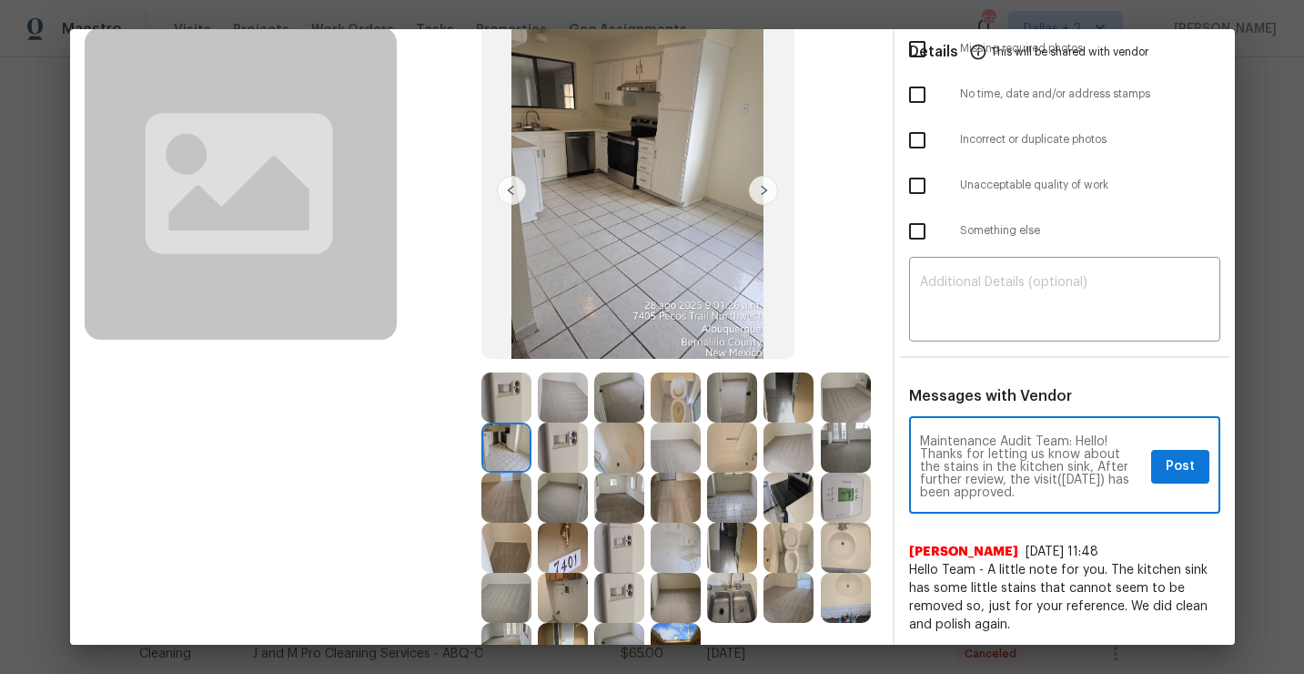
click at [1094, 478] on textarea "Maintenance Audit Team: Hello! Thanks for letting us know about the stains in t…" at bounding box center [1032, 467] width 224 height 64
type textarea "Maintenance Audit Team: Hello! Thanks for letting us know about the stains in t…"
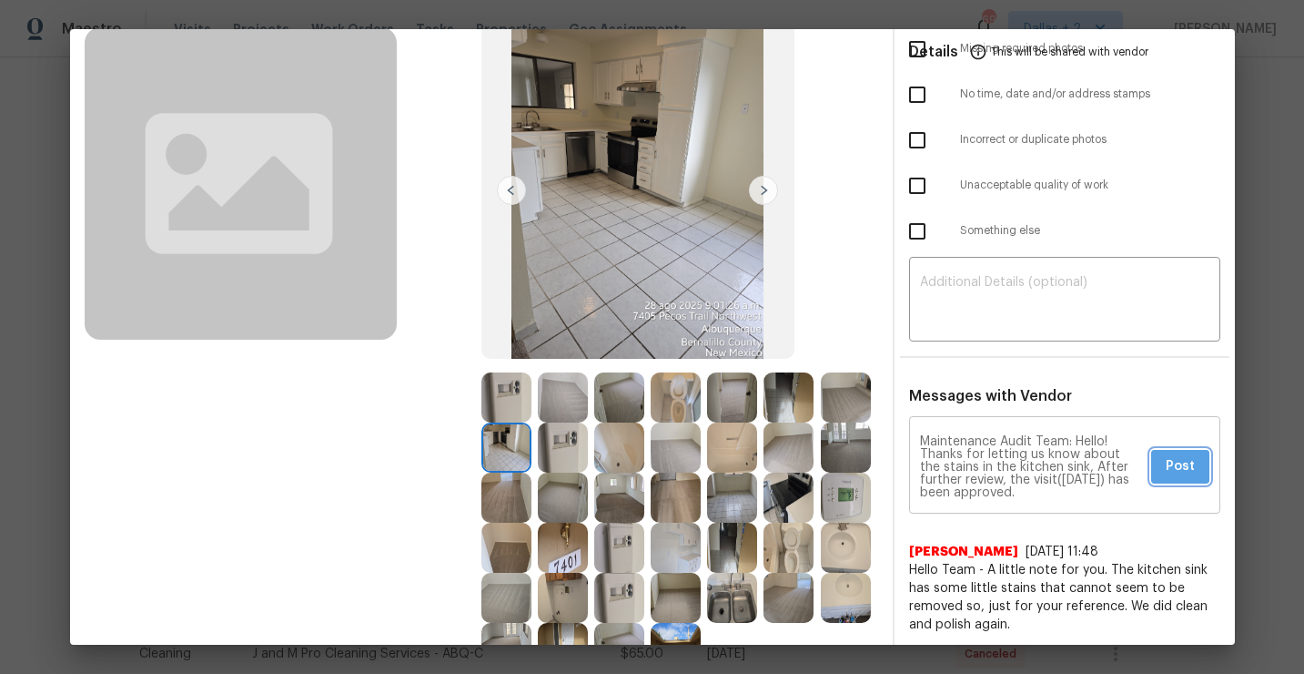
click at [1193, 464] on span "Post" at bounding box center [1180, 466] width 29 height 23
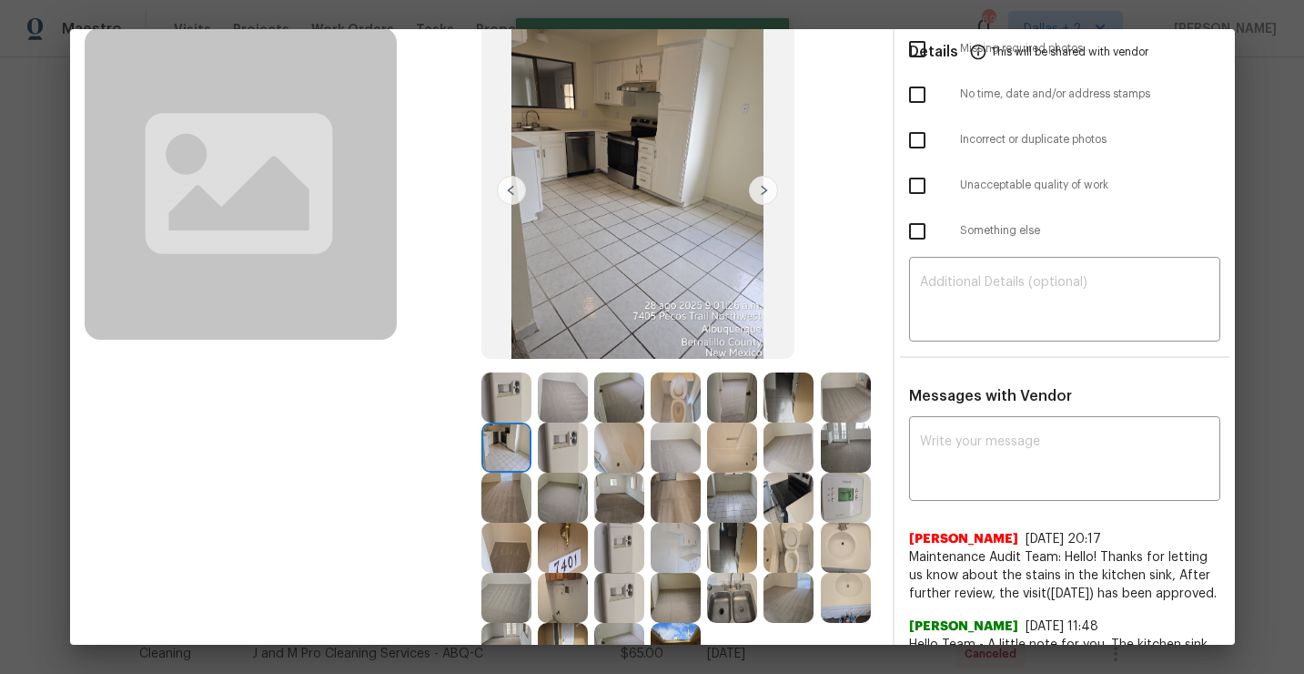
scroll to position [0, 0]
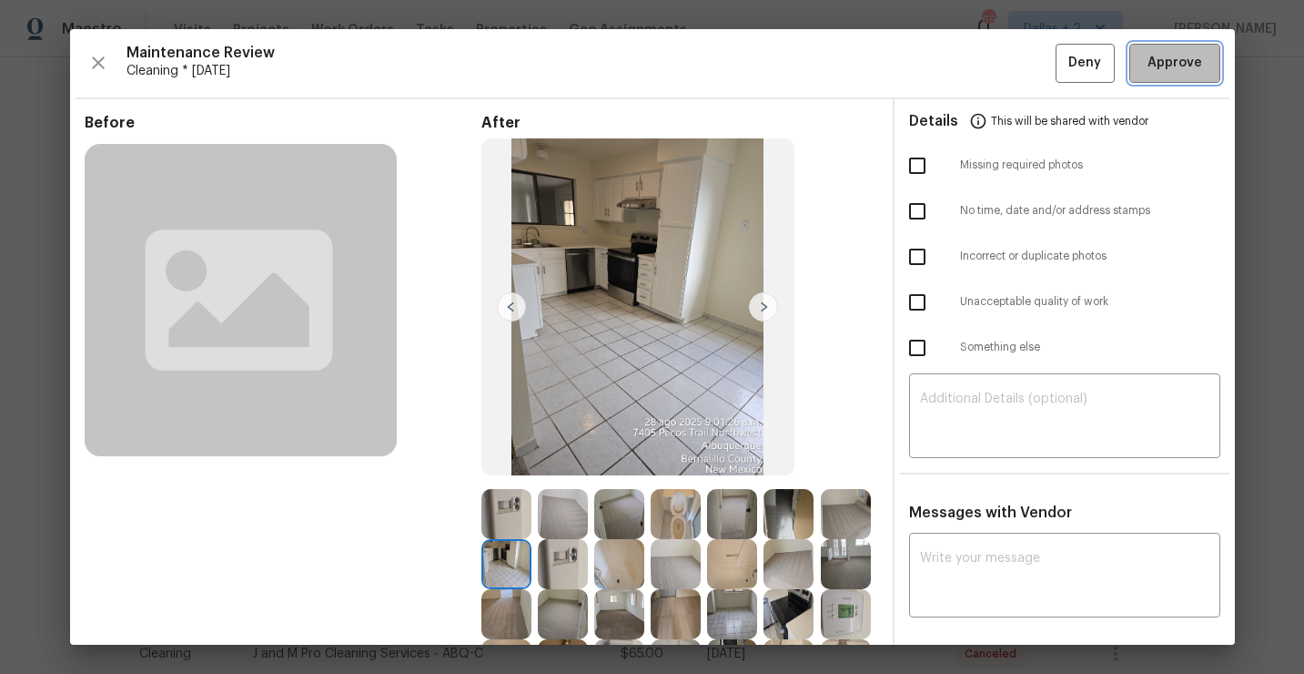
click at [1173, 77] on button "Approve" at bounding box center [1174, 63] width 91 height 39
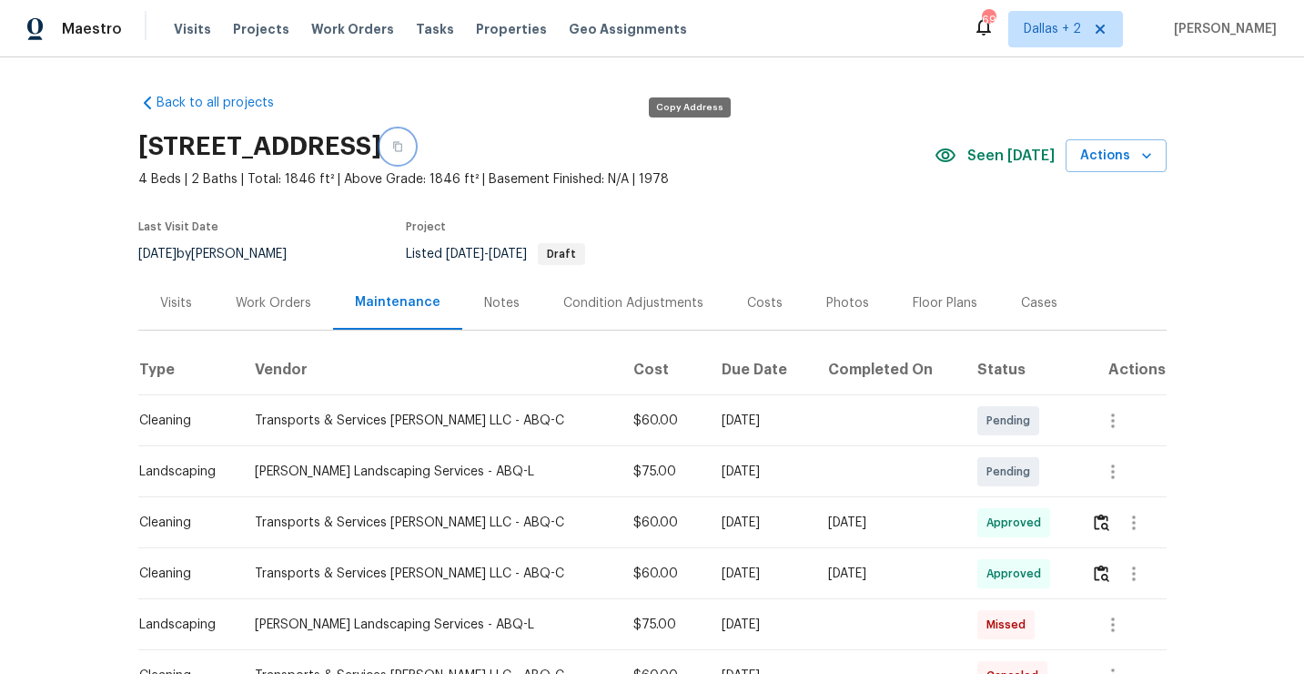
click at [414, 155] on button "button" at bounding box center [397, 146] width 33 height 33
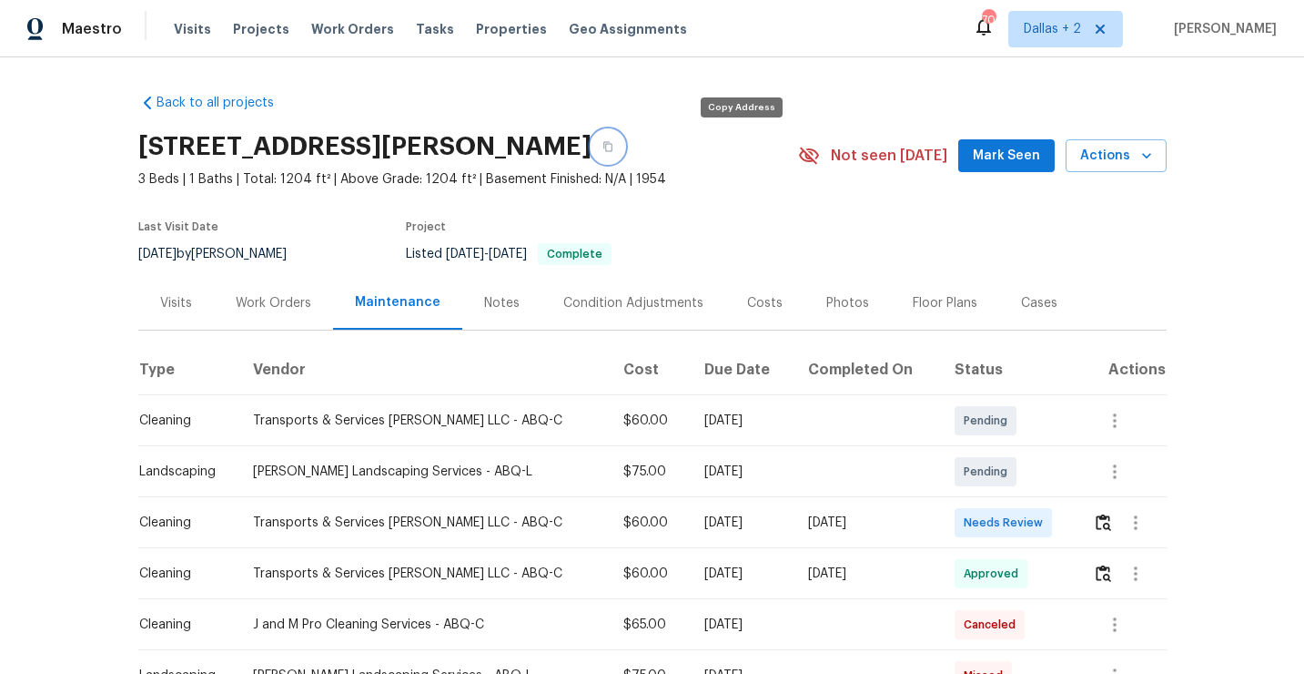
click at [624, 149] on button "button" at bounding box center [608, 146] width 33 height 33
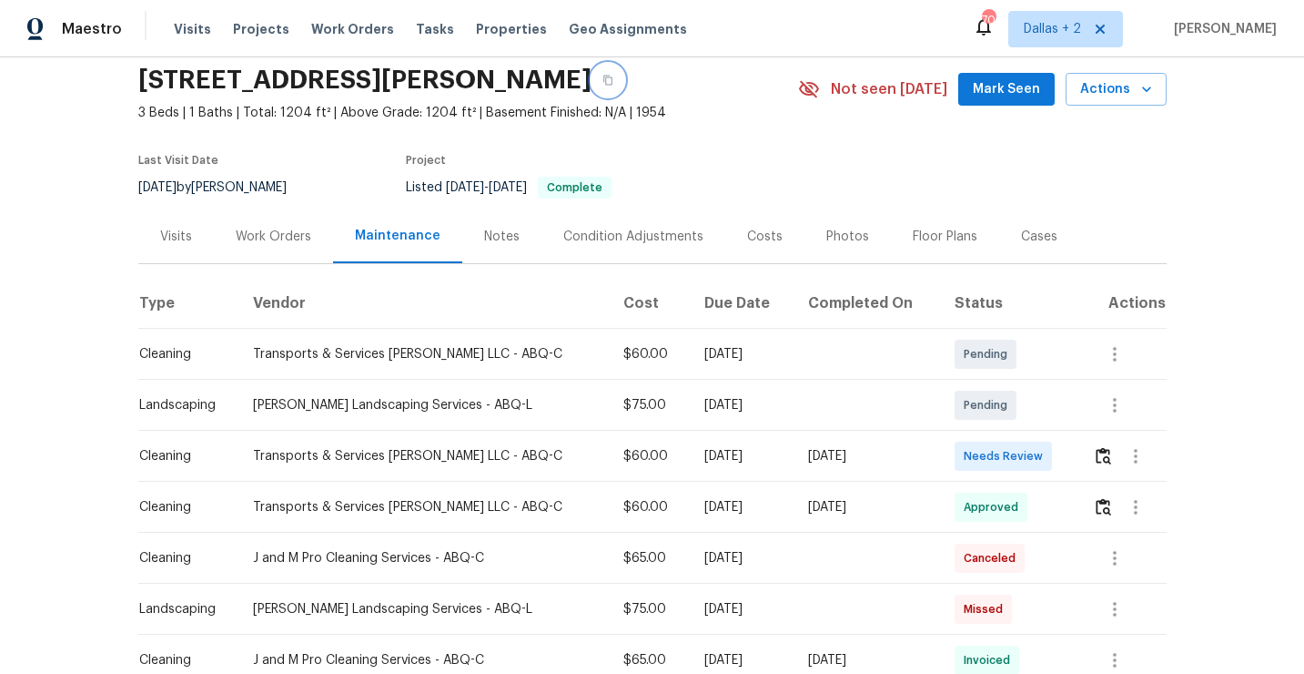
scroll to position [69, 0]
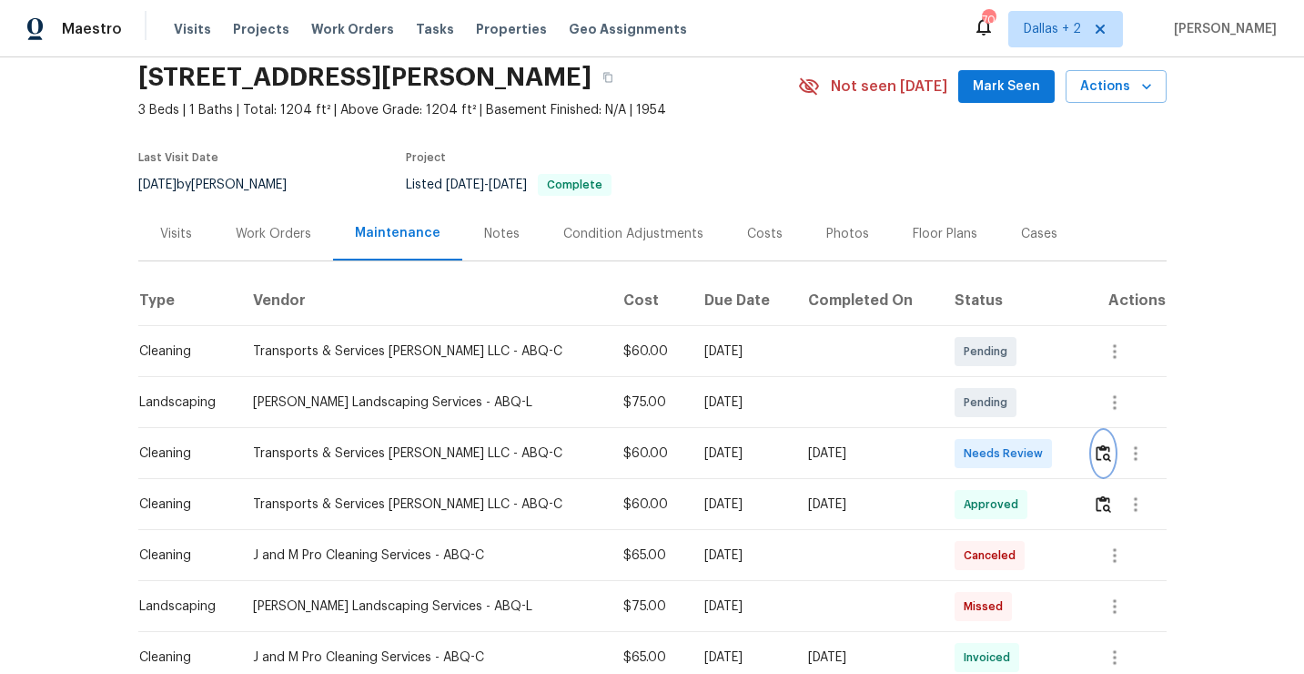
click at [1099, 452] on img "button" at bounding box center [1103, 452] width 15 height 17
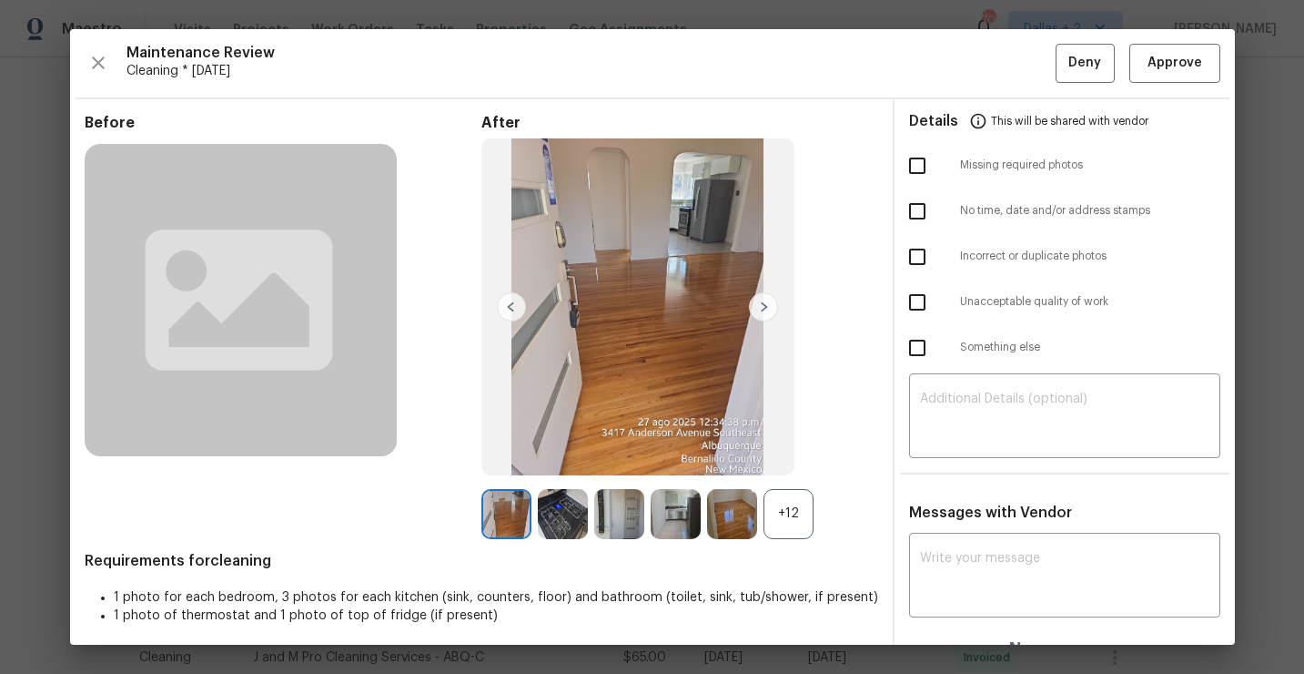
click at [813, 513] on div "+12" at bounding box center [789, 514] width 50 height 50
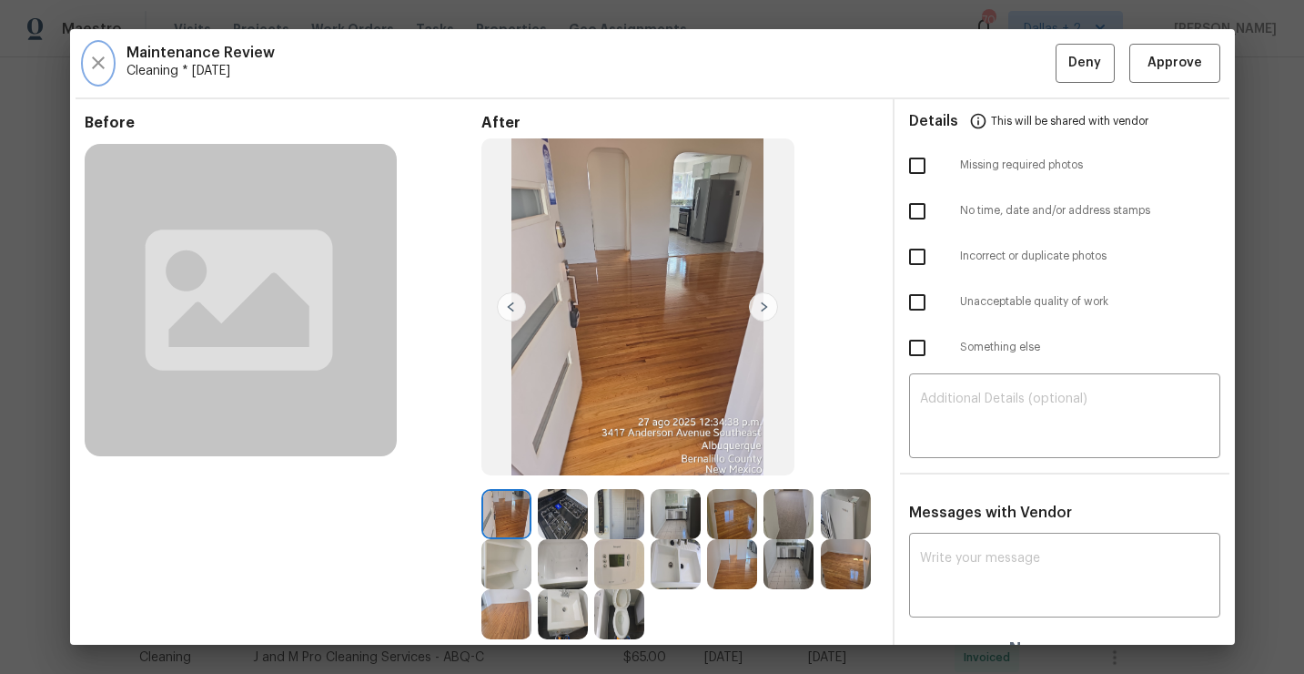
click at [96, 58] on icon "button" at bounding box center [98, 63] width 22 height 22
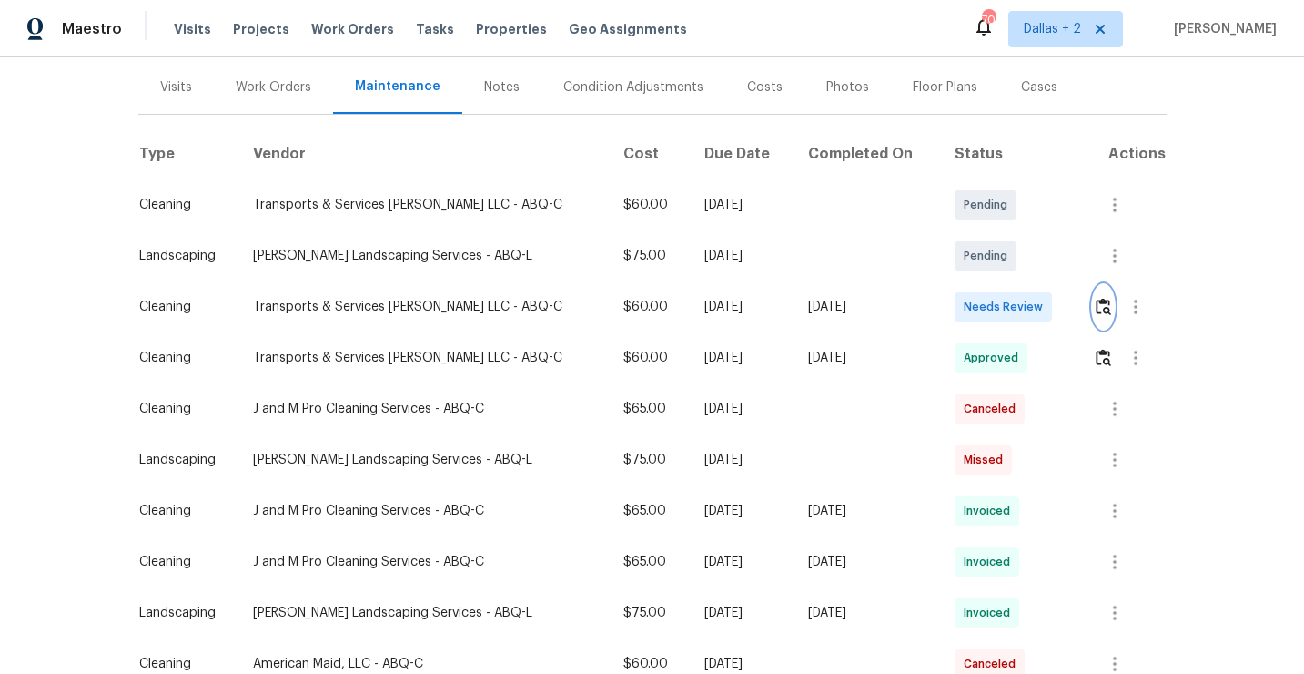
scroll to position [231, 0]
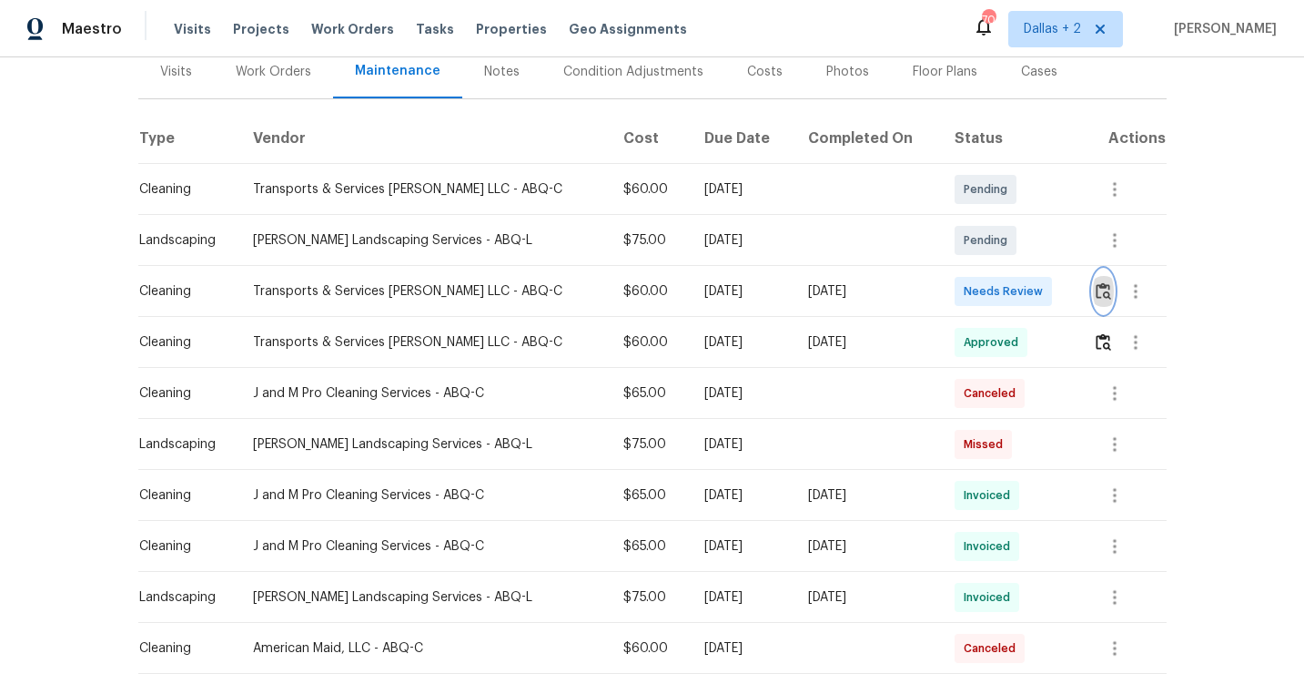
click at [1103, 286] on img "button" at bounding box center [1103, 290] width 15 height 17
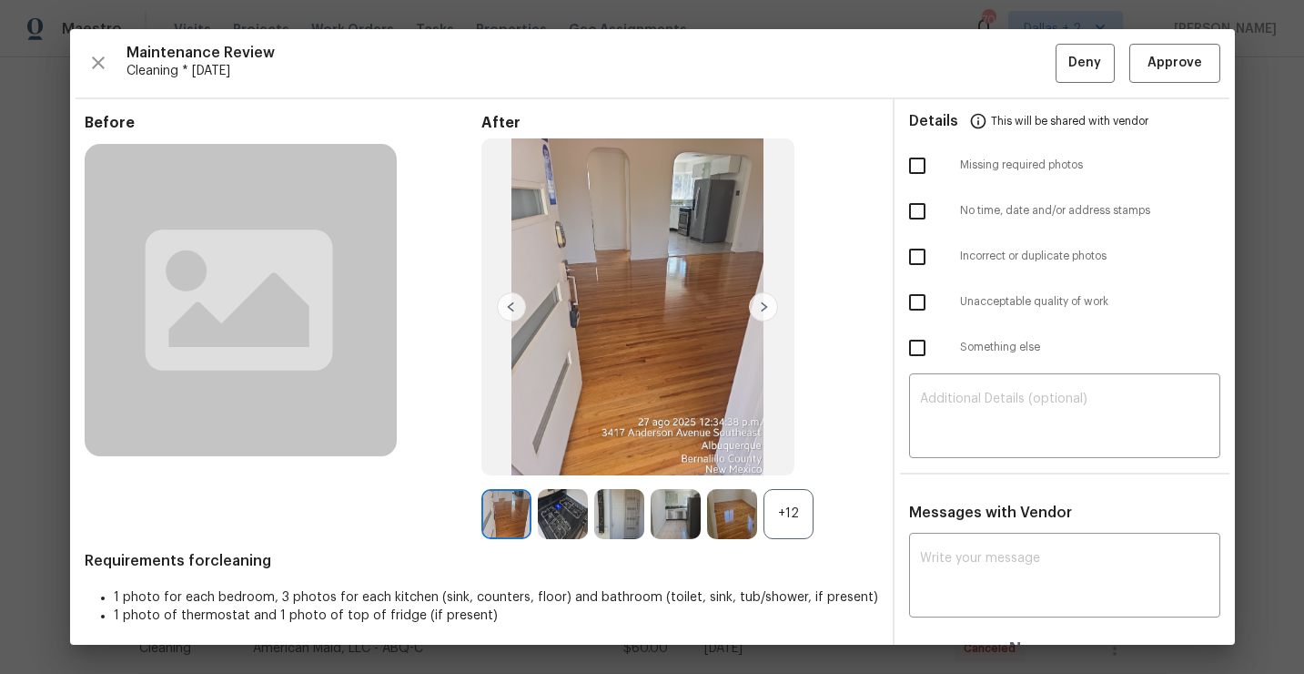
click at [807, 515] on div "+12" at bounding box center [789, 514] width 50 height 50
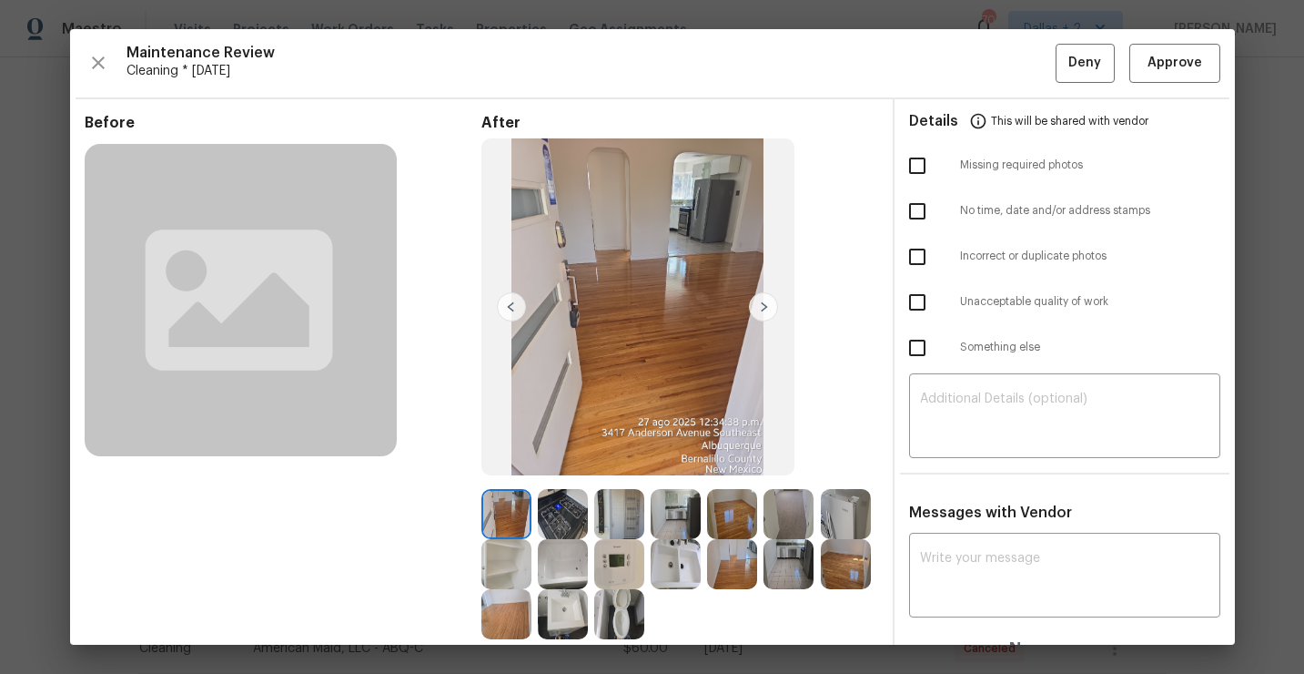
scroll to position [106, 0]
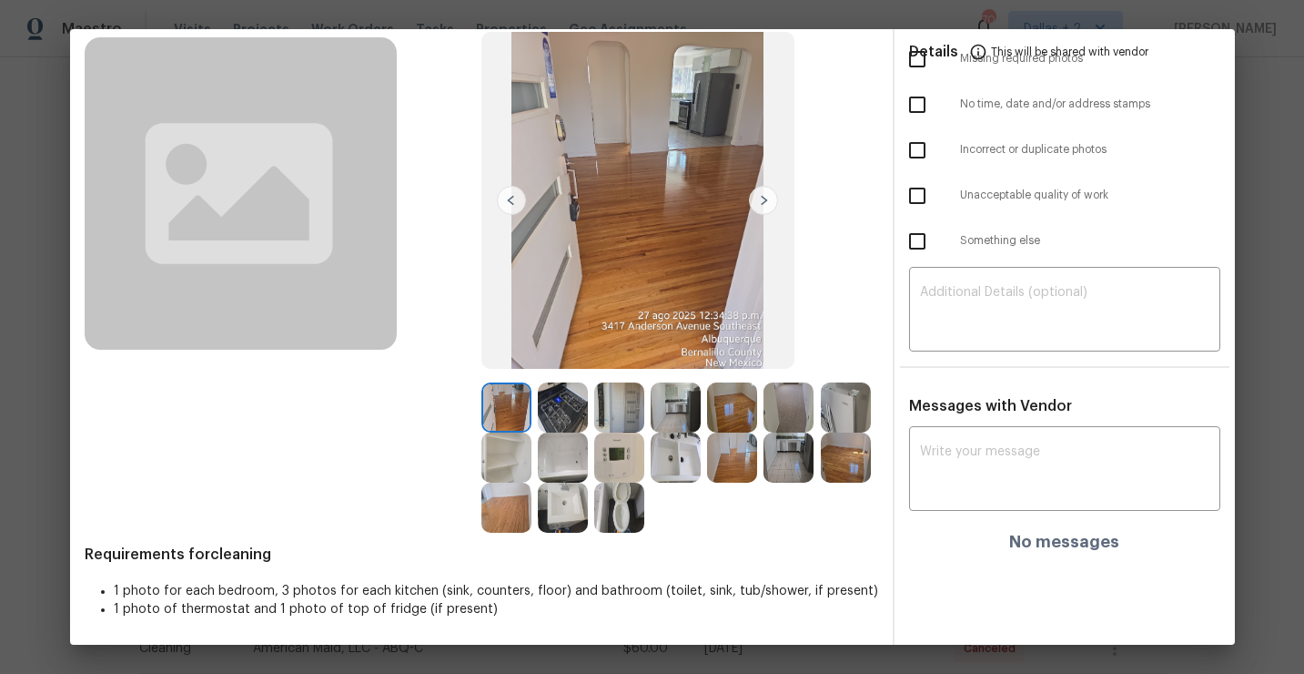
click at [729, 399] on img at bounding box center [732, 407] width 50 height 50
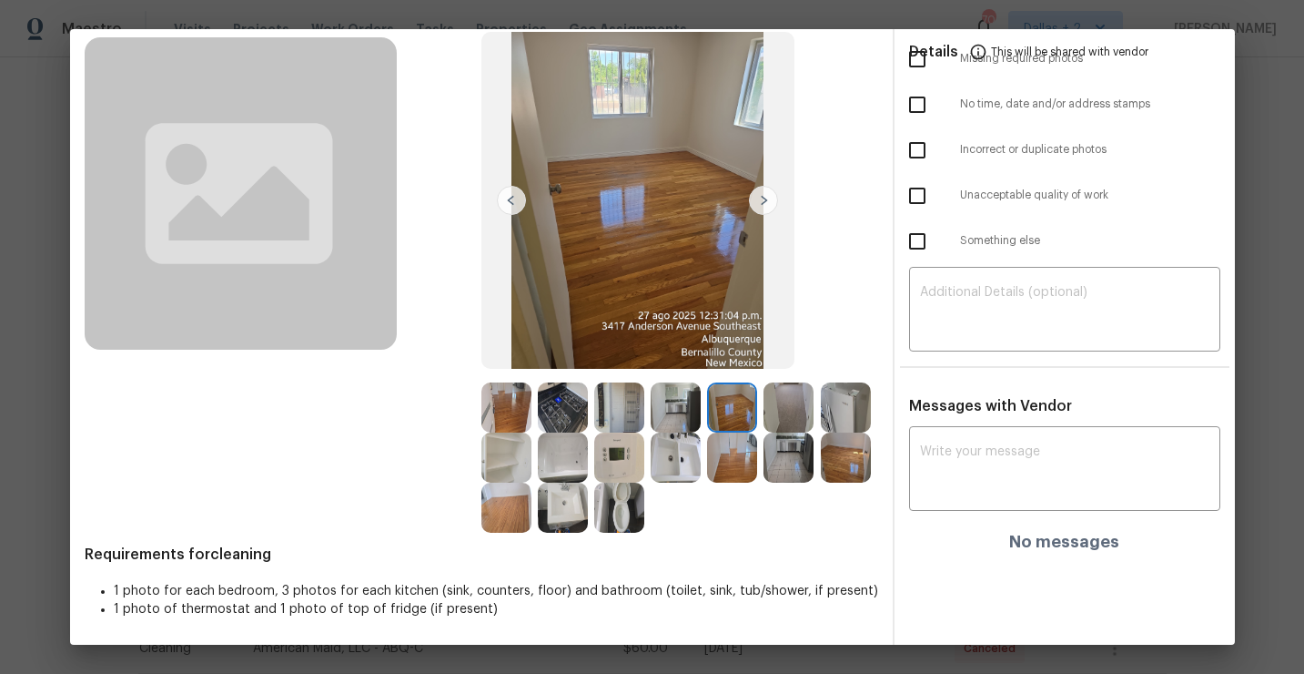
click at [776, 411] on img at bounding box center [789, 407] width 50 height 50
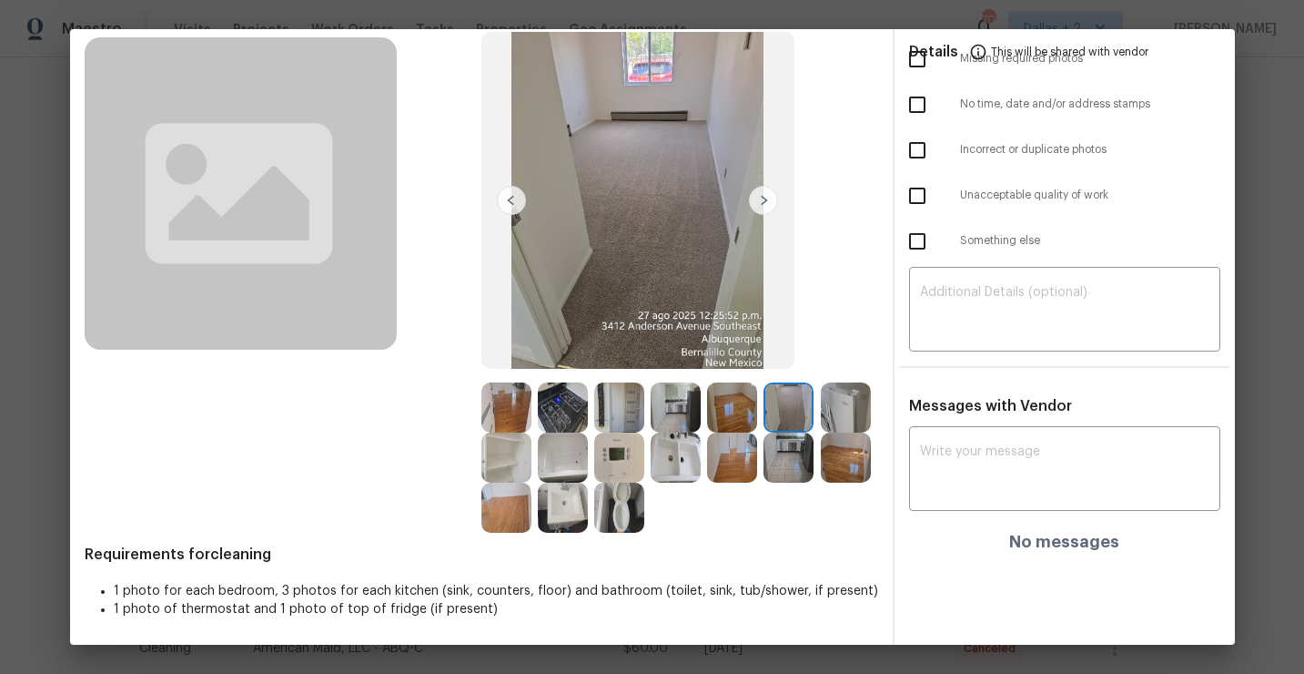
click at [685, 411] on img at bounding box center [676, 407] width 50 height 50
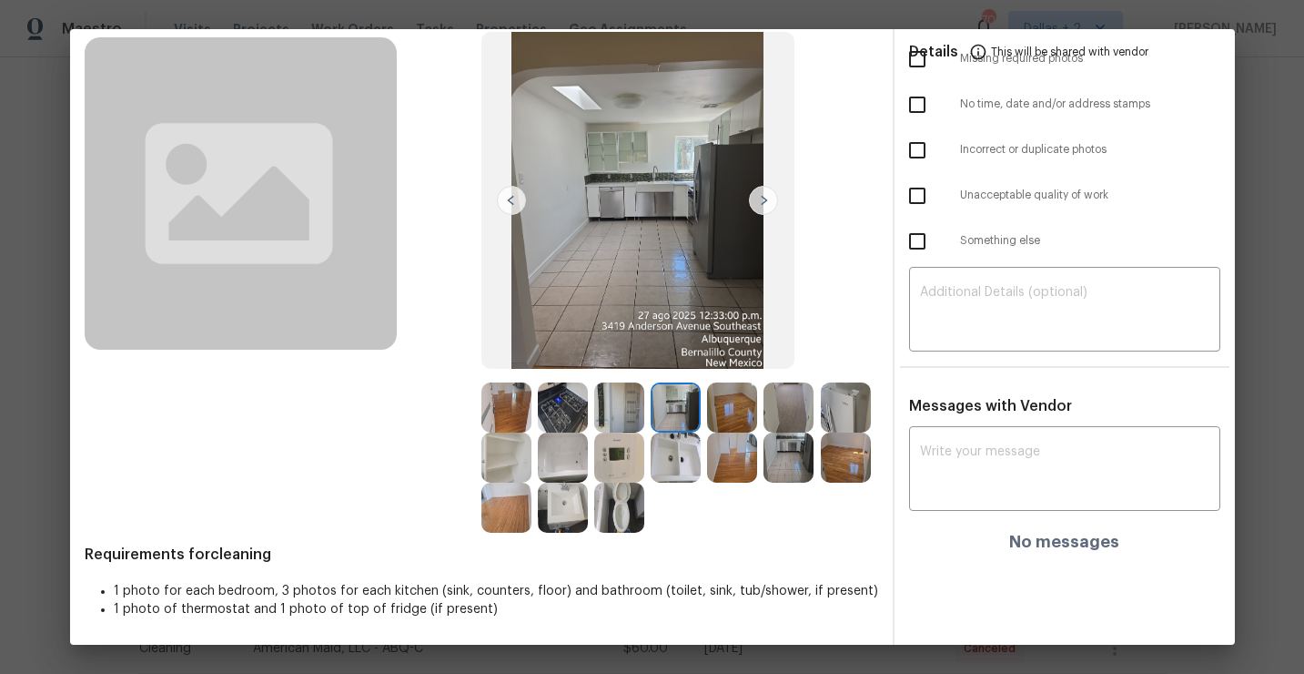
click at [848, 402] on img at bounding box center [846, 407] width 50 height 50
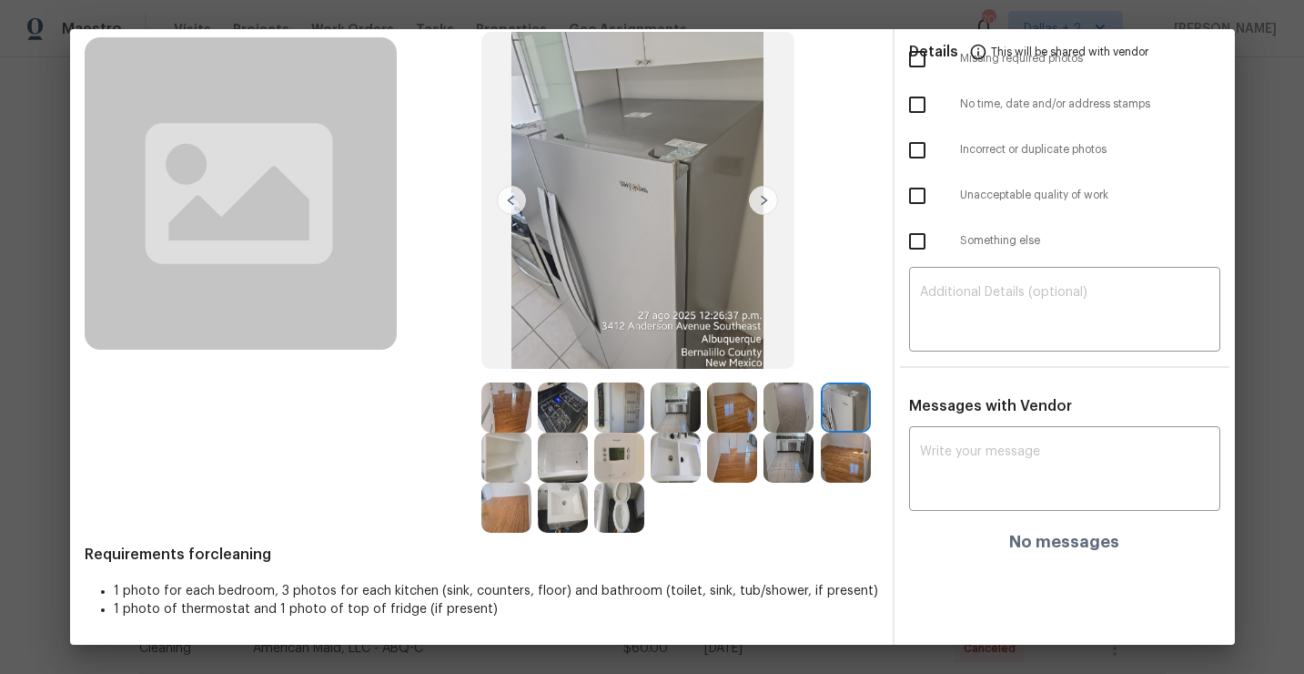
scroll to position [0, 0]
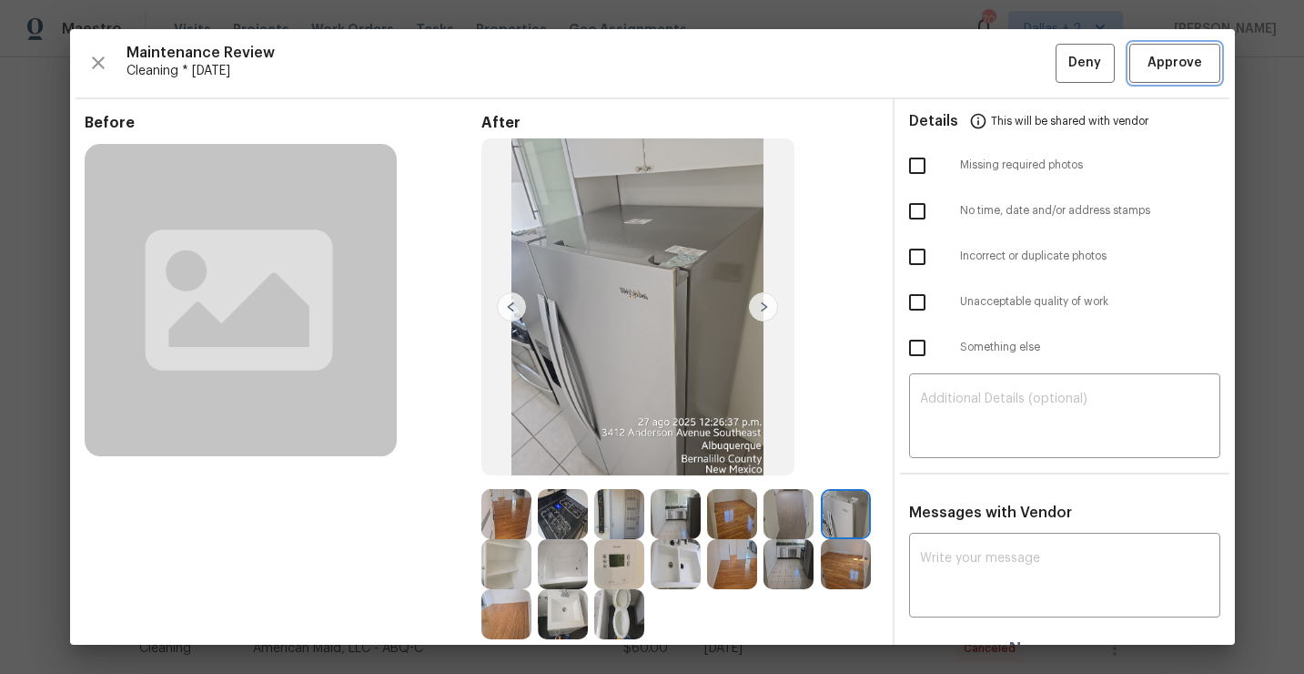
click at [1176, 52] on span "Approve" at bounding box center [1175, 63] width 55 height 23
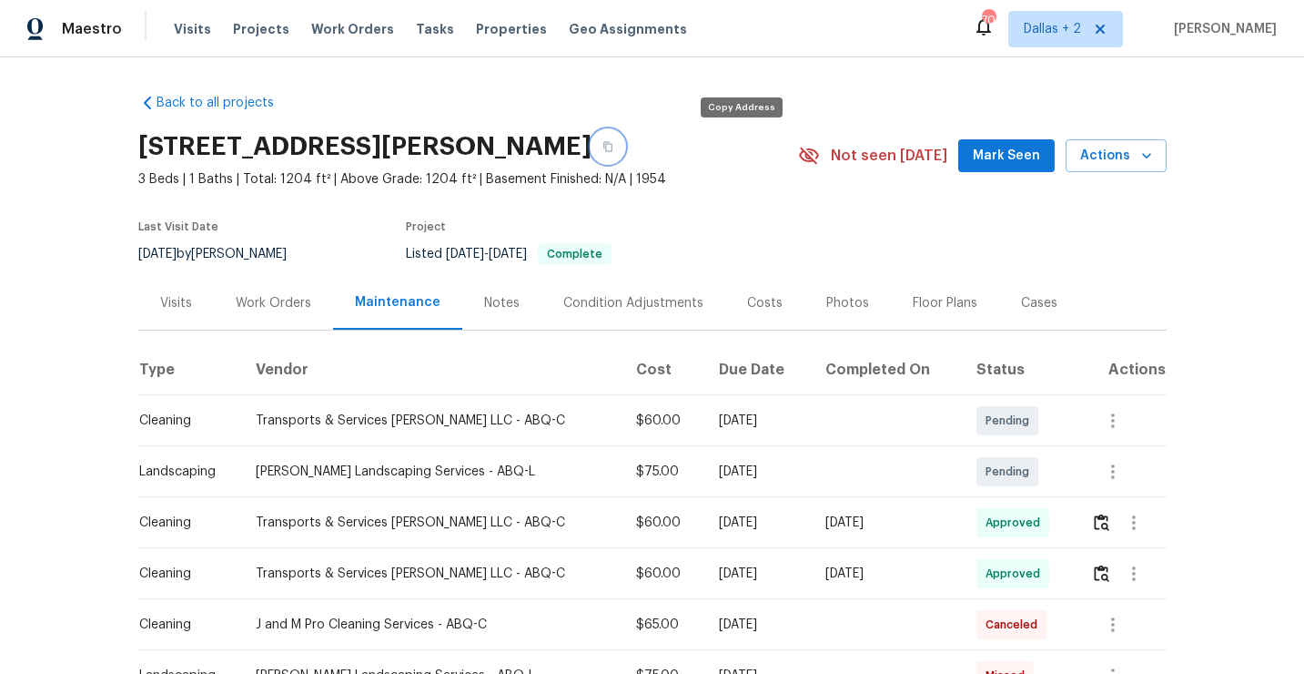
click at [613, 145] on icon "button" at bounding box center [608, 146] width 11 height 11
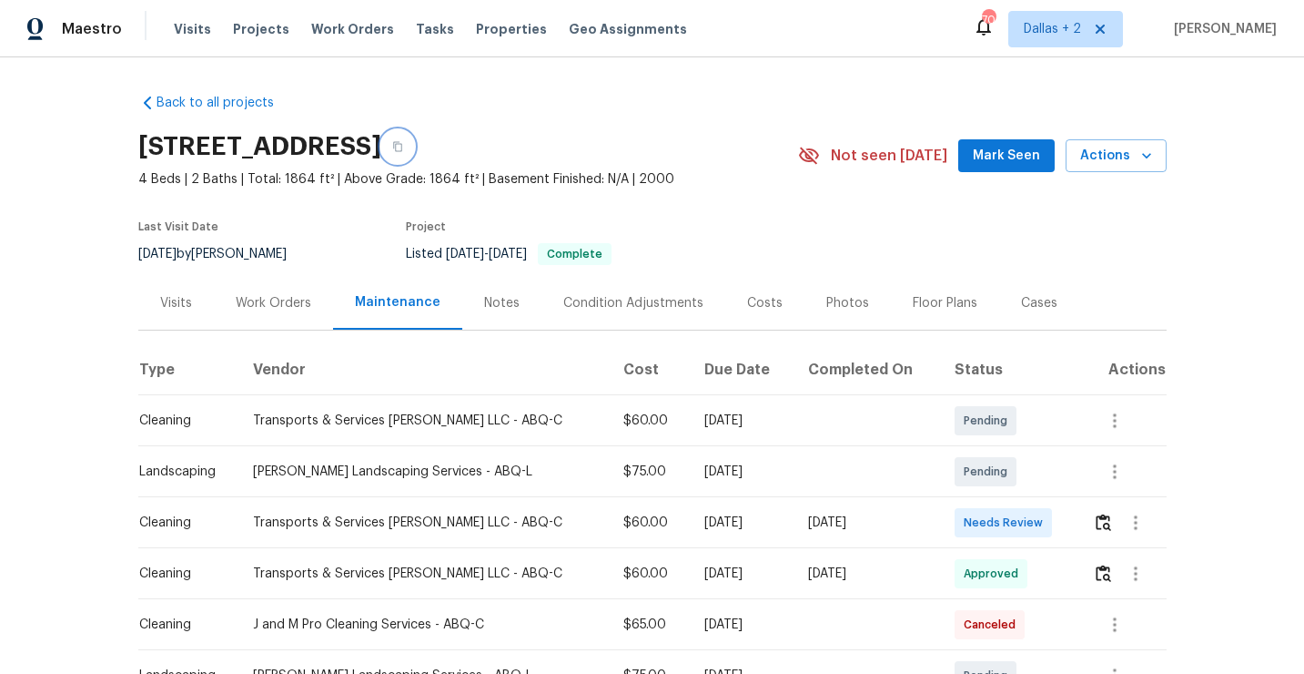
click at [414, 157] on button "button" at bounding box center [397, 146] width 33 height 33
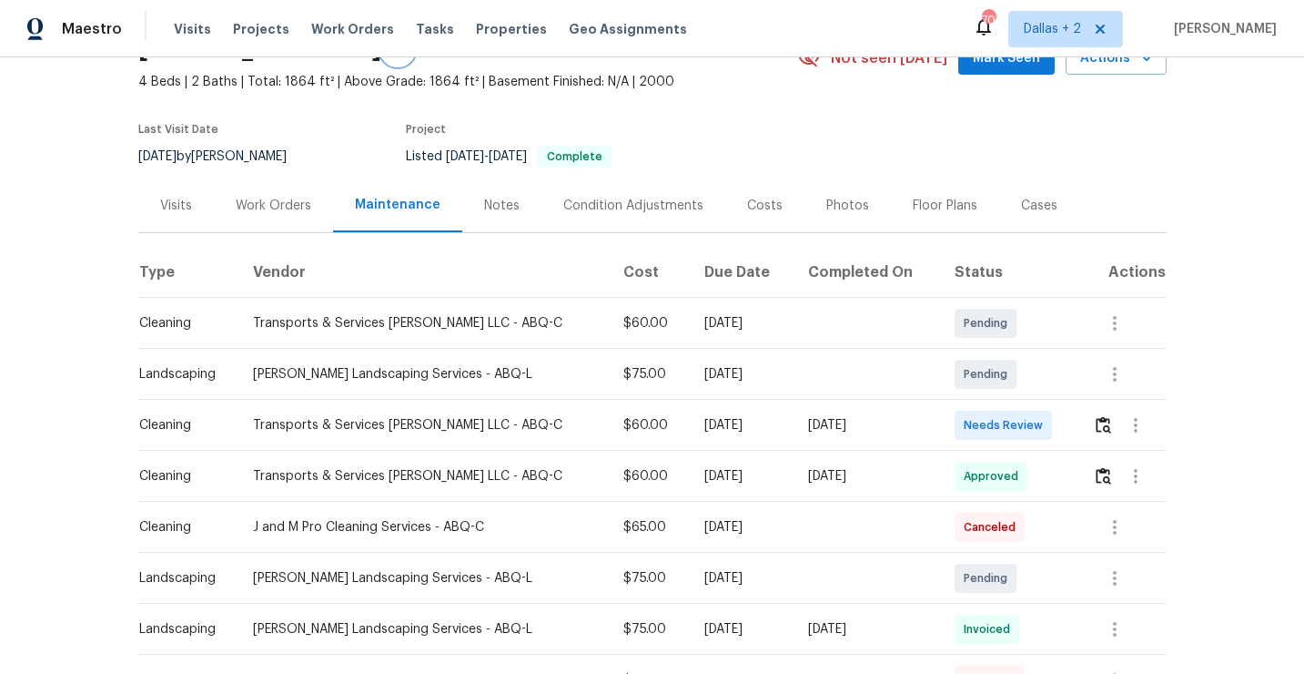
scroll to position [112, 0]
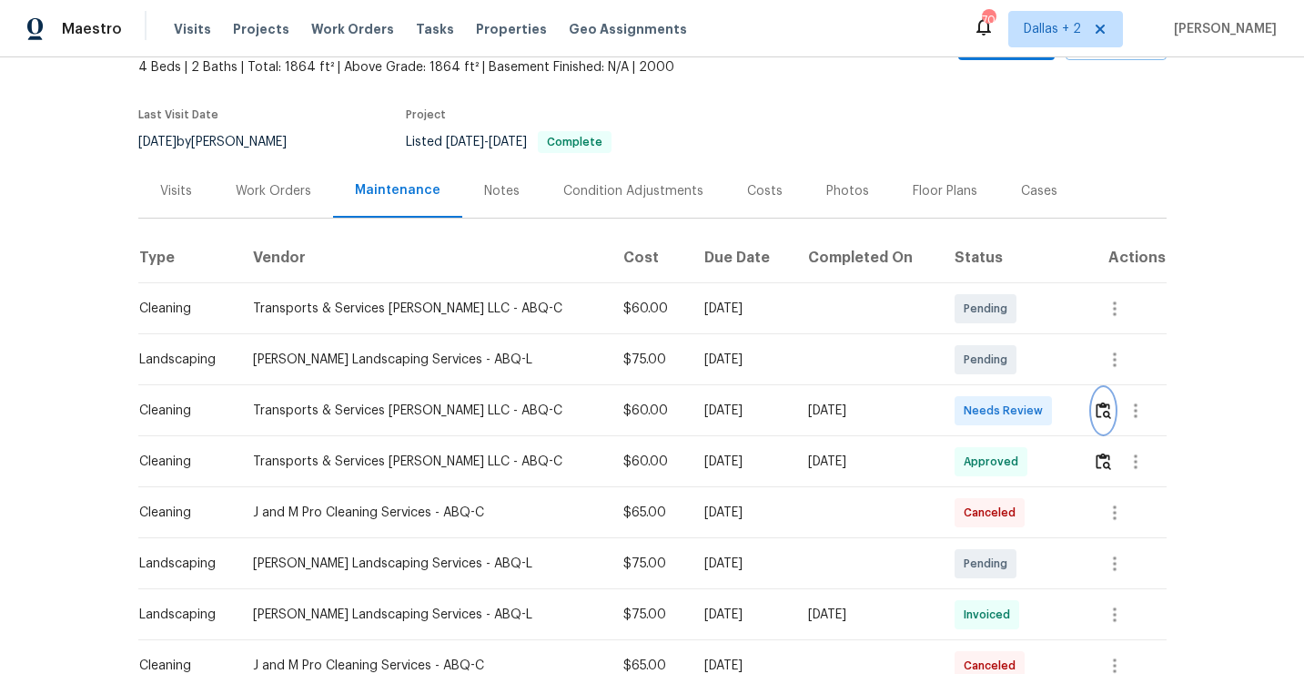
click at [1099, 415] on img "button" at bounding box center [1103, 409] width 15 height 17
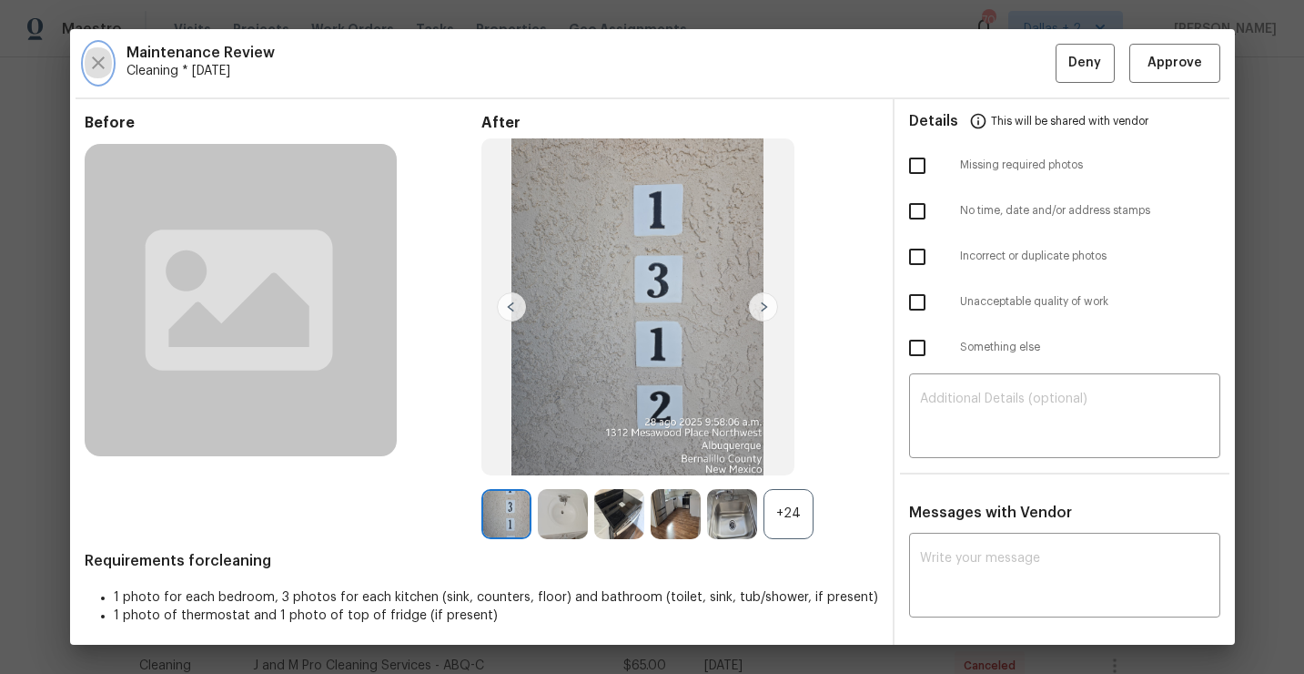
click at [106, 62] on icon "button" at bounding box center [98, 63] width 22 height 22
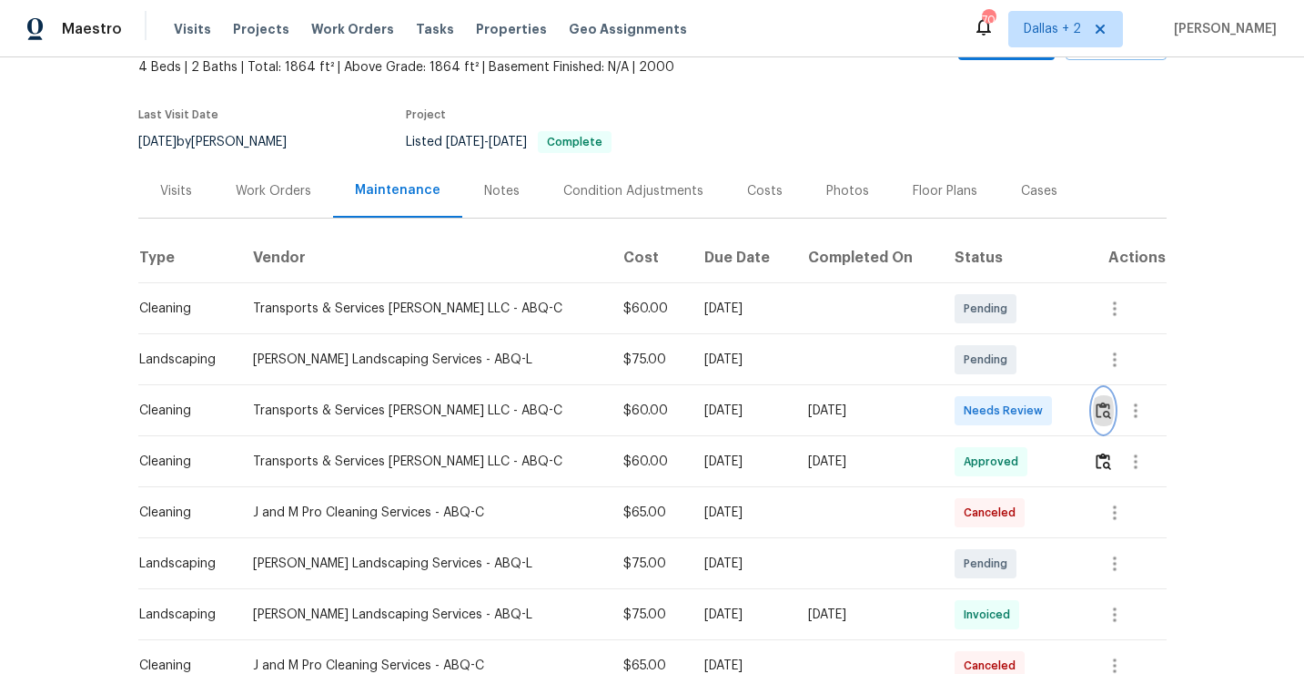
click at [1105, 413] on img "button" at bounding box center [1103, 409] width 15 height 17
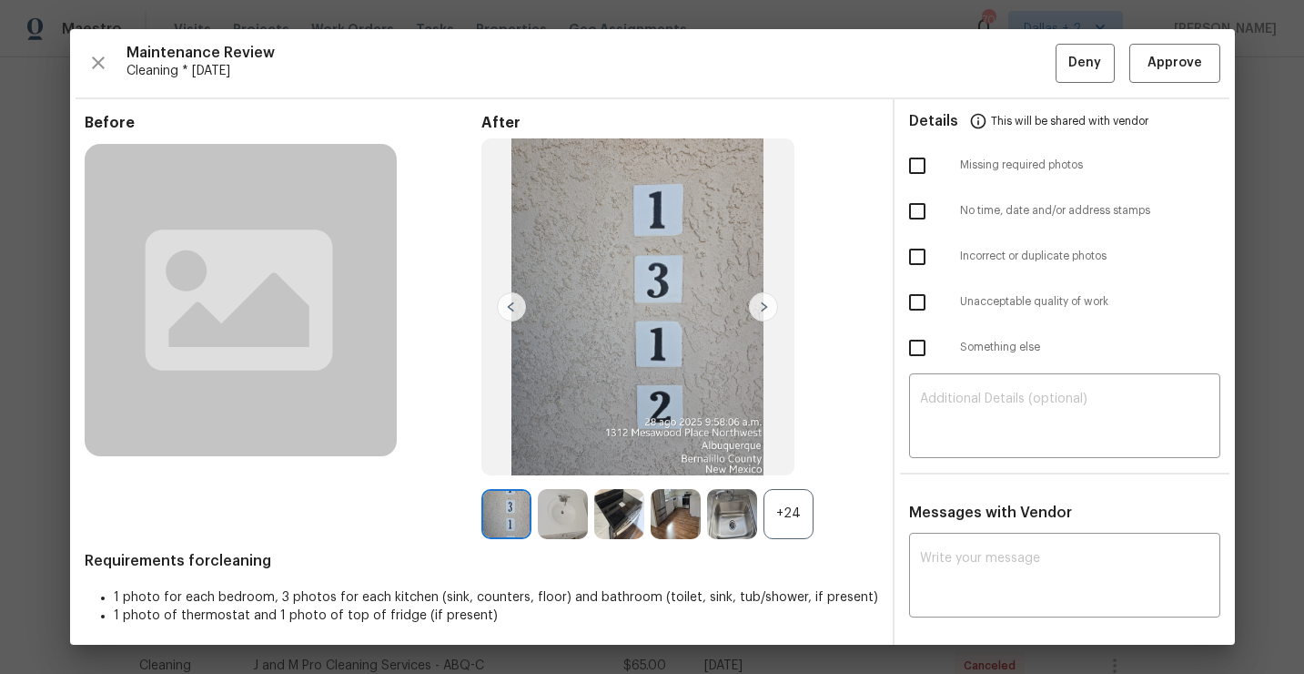
click at [795, 512] on div "+24" at bounding box center [789, 514] width 50 height 50
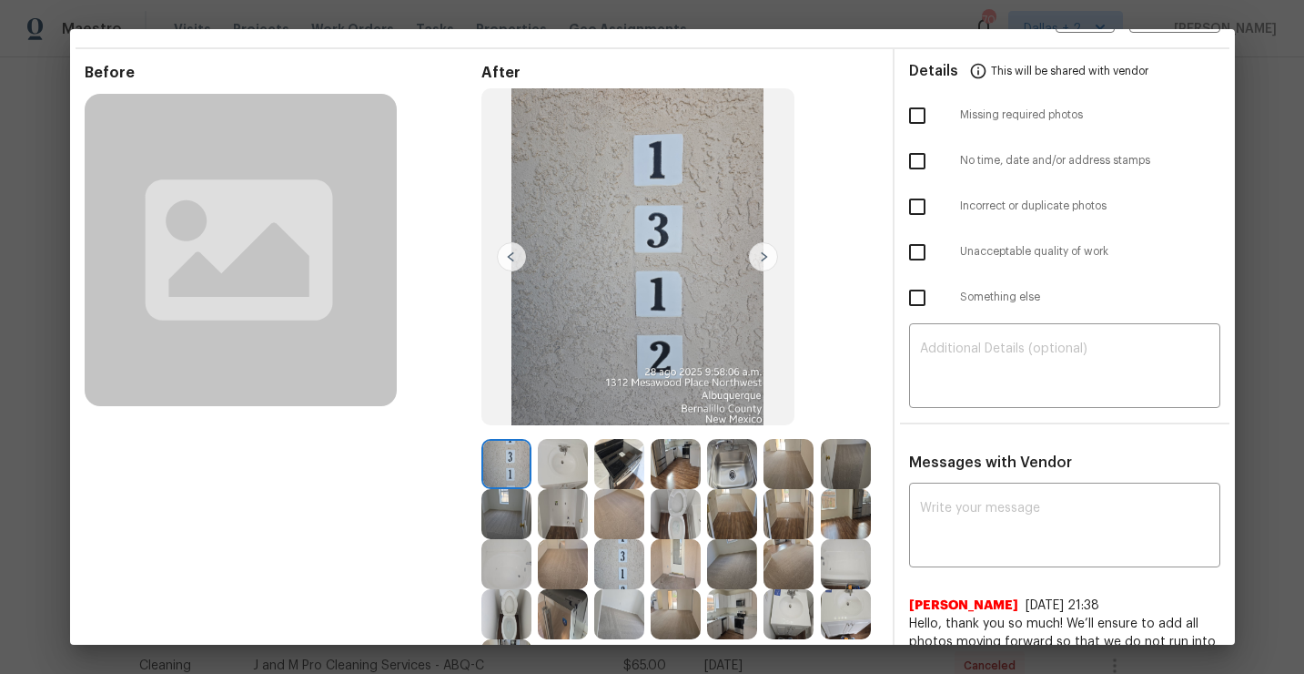
scroll to position [91, 0]
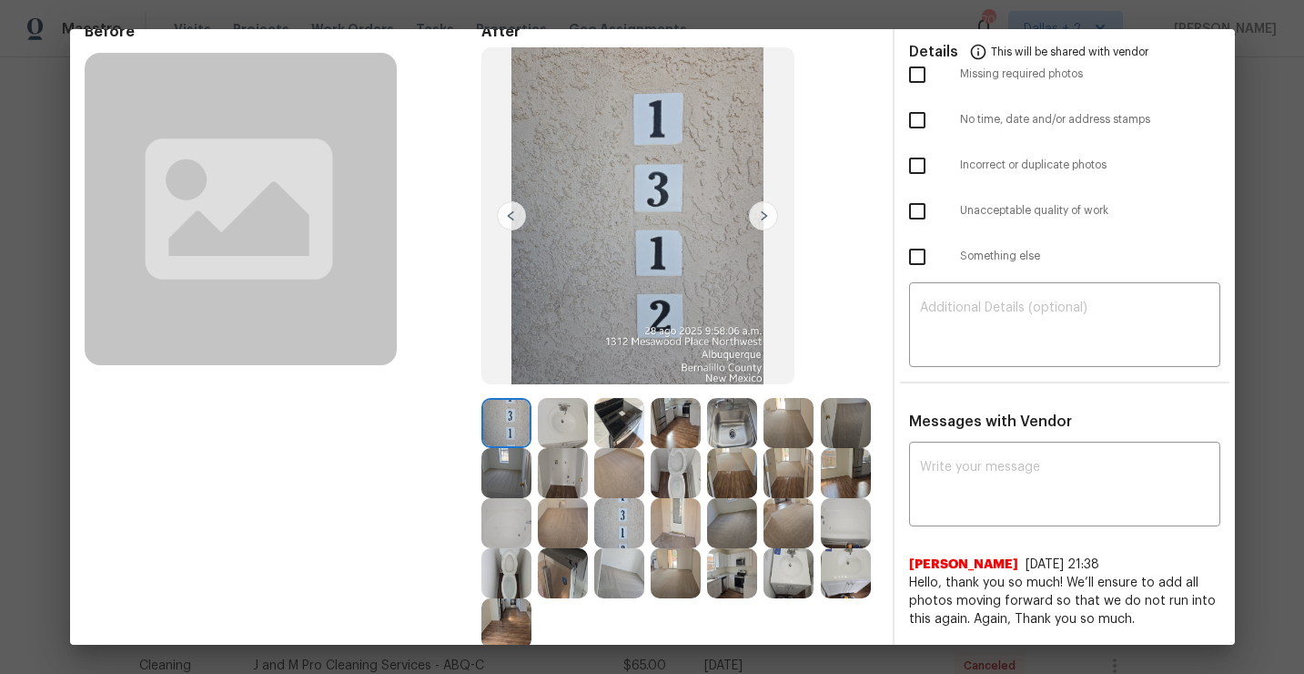
click at [670, 427] on img at bounding box center [676, 423] width 50 height 50
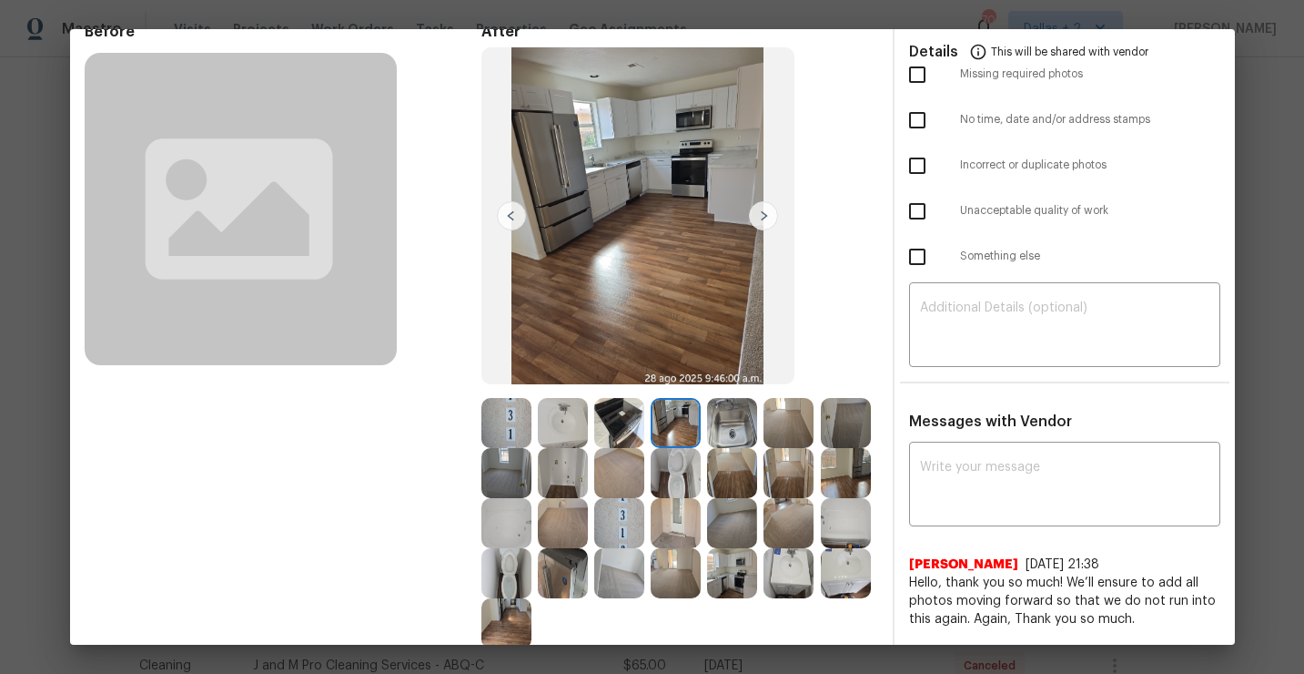
click at [851, 529] on img at bounding box center [846, 523] width 50 height 50
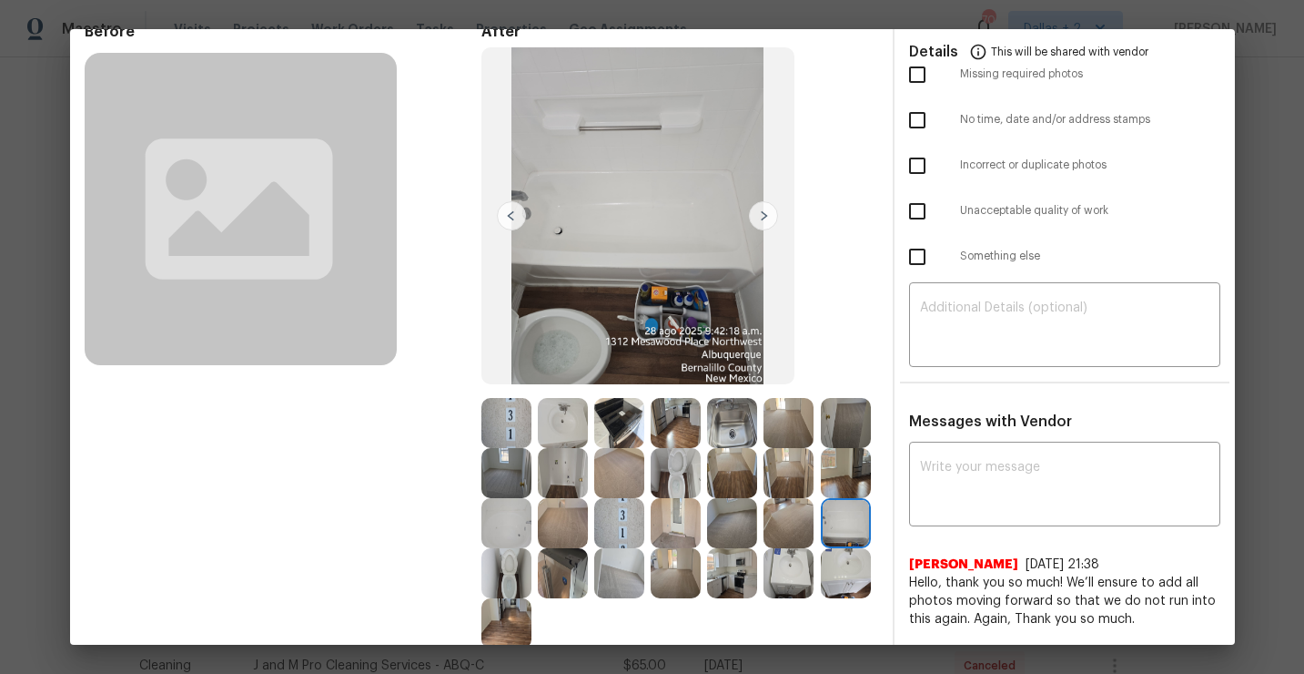
click at [566, 582] on img at bounding box center [563, 573] width 50 height 50
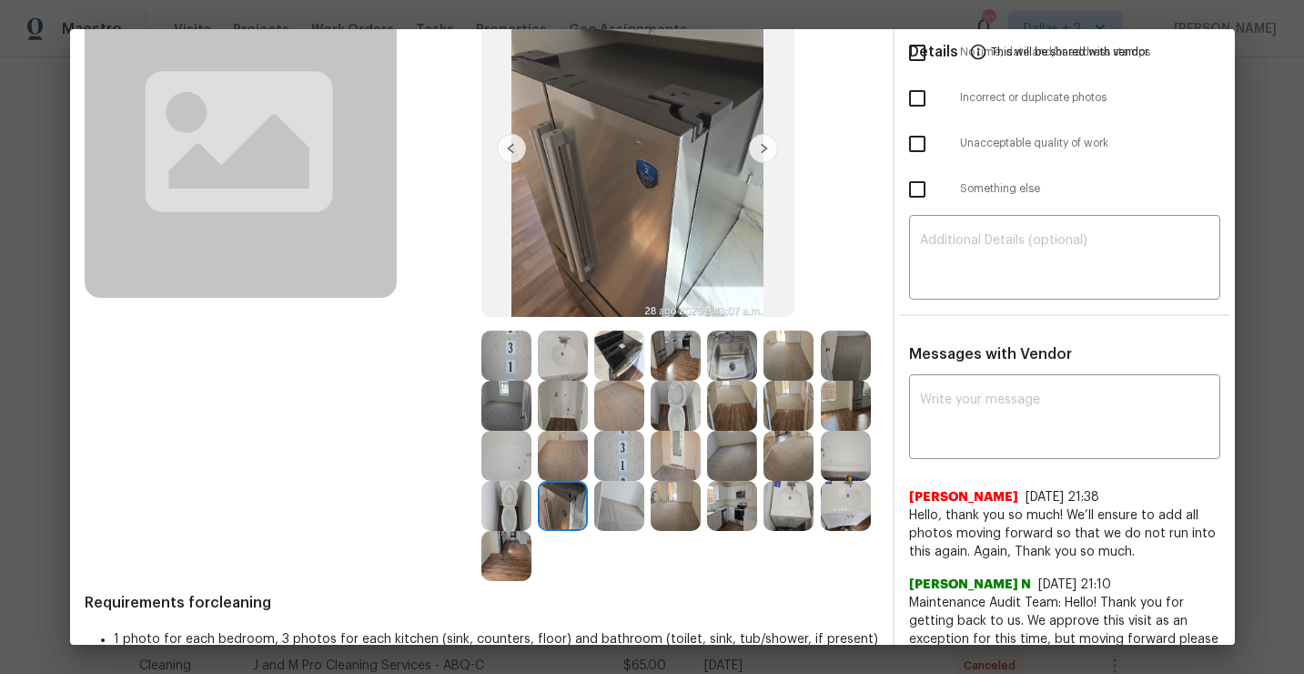
scroll to position [174, 0]
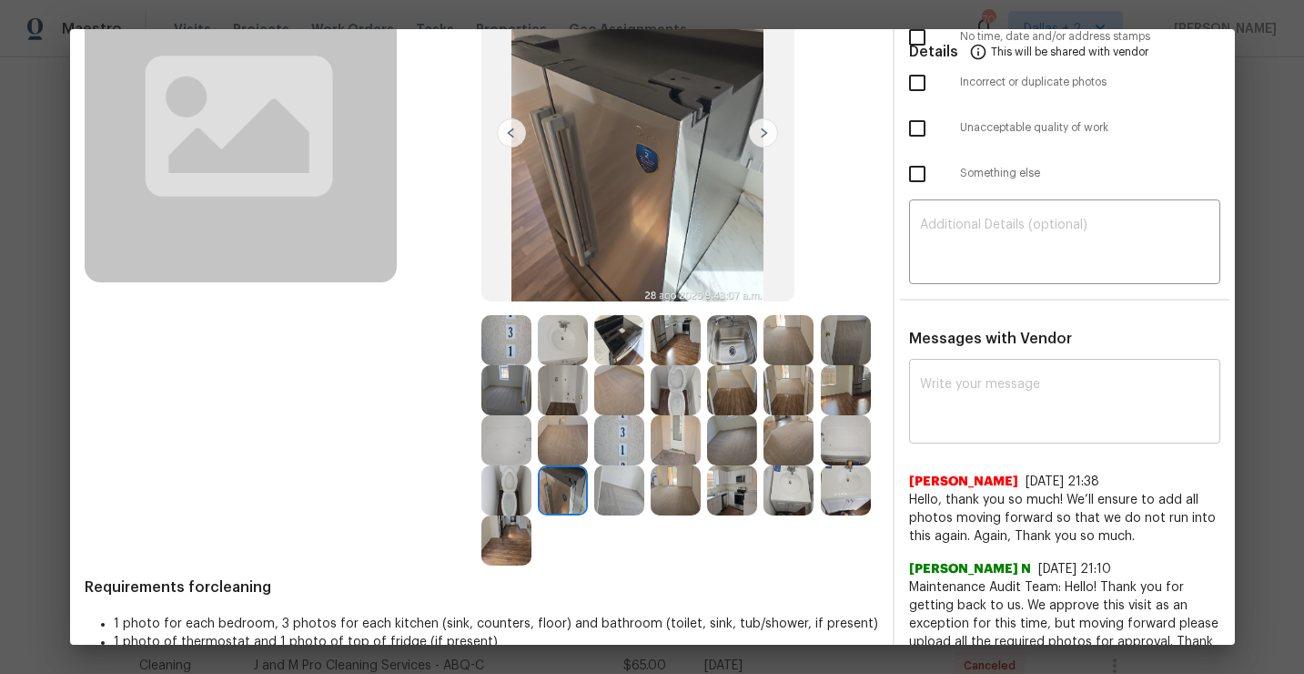
click at [992, 369] on div "x ​" at bounding box center [1064, 403] width 311 height 80
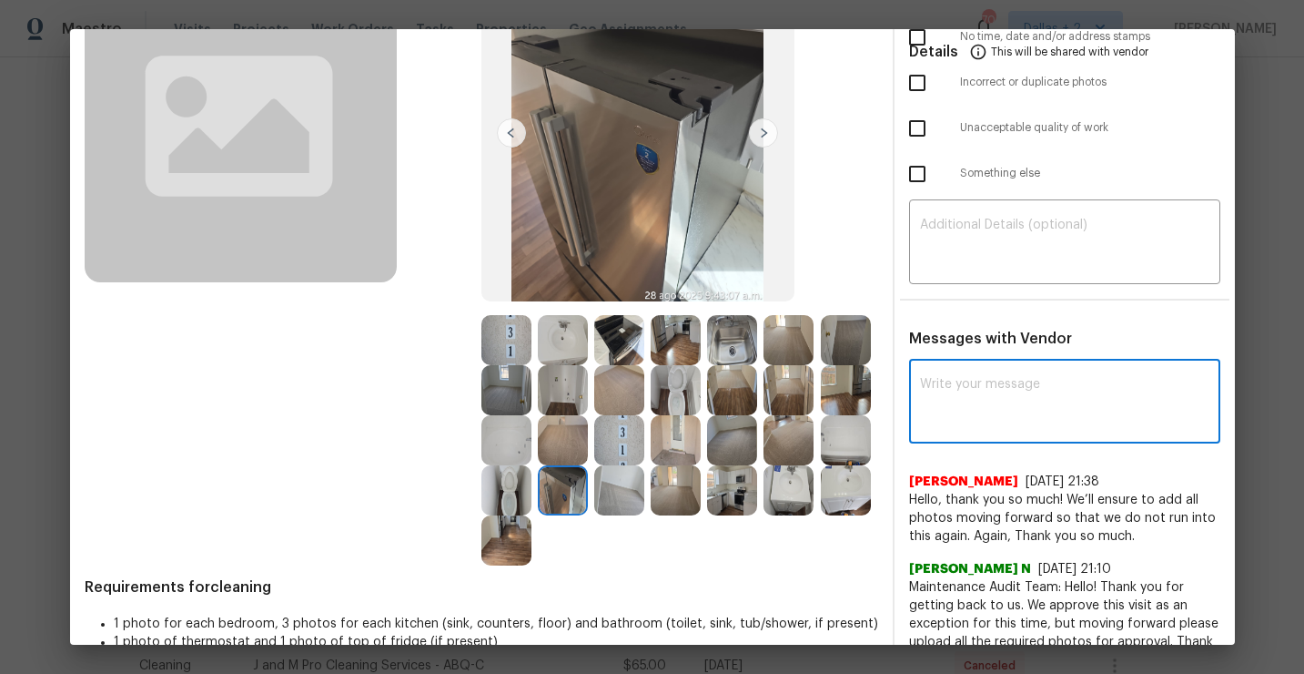
paste textarea "Maintenance Audit Team: Hello!"
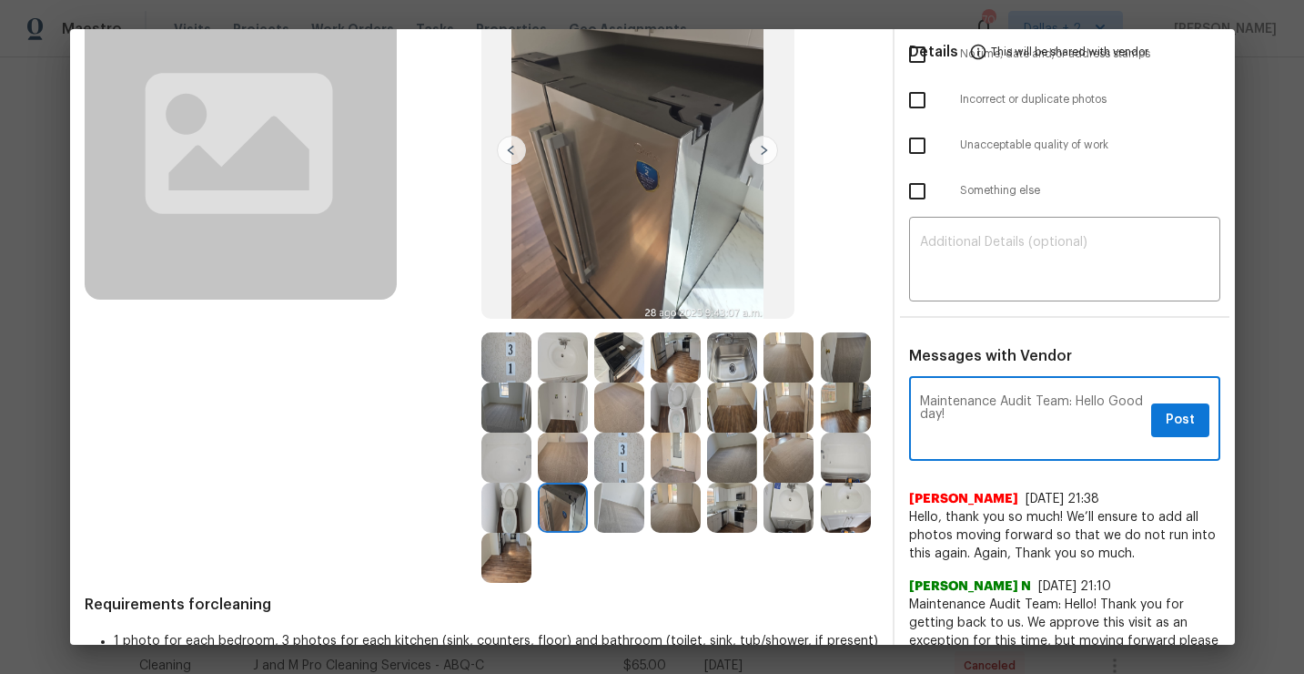
scroll to position [155, 0]
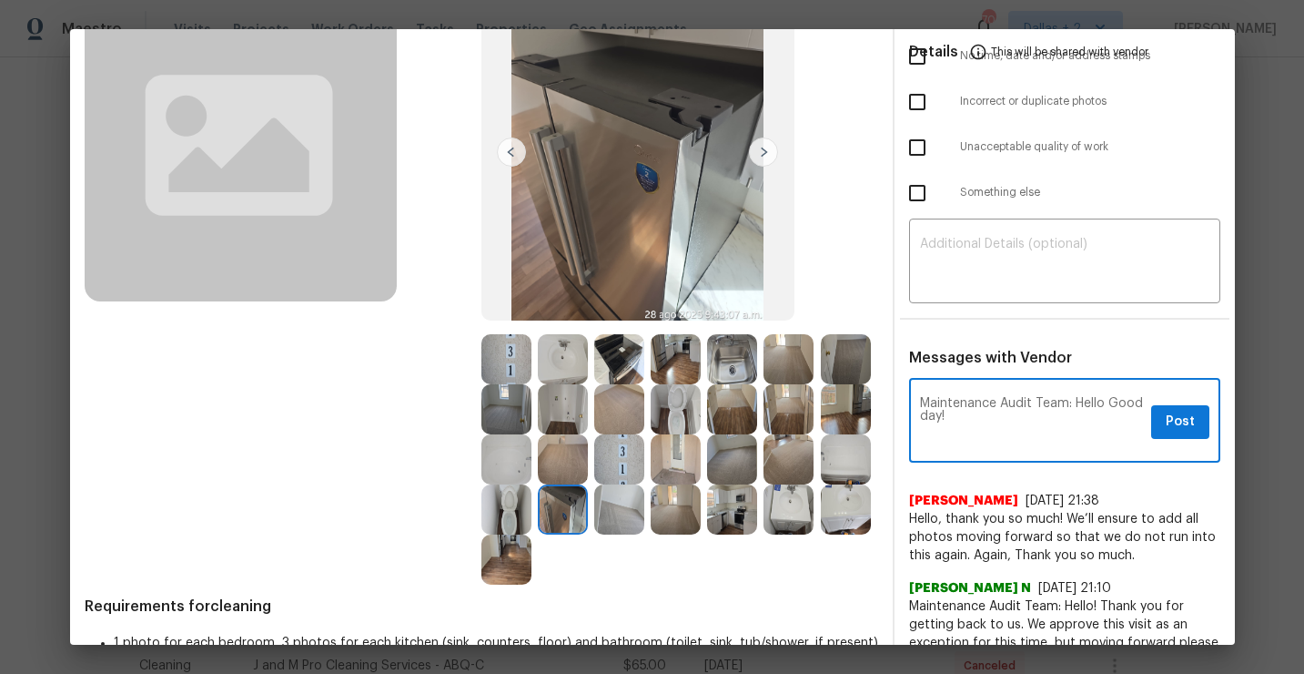
click at [496, 461] on img at bounding box center [506, 459] width 50 height 50
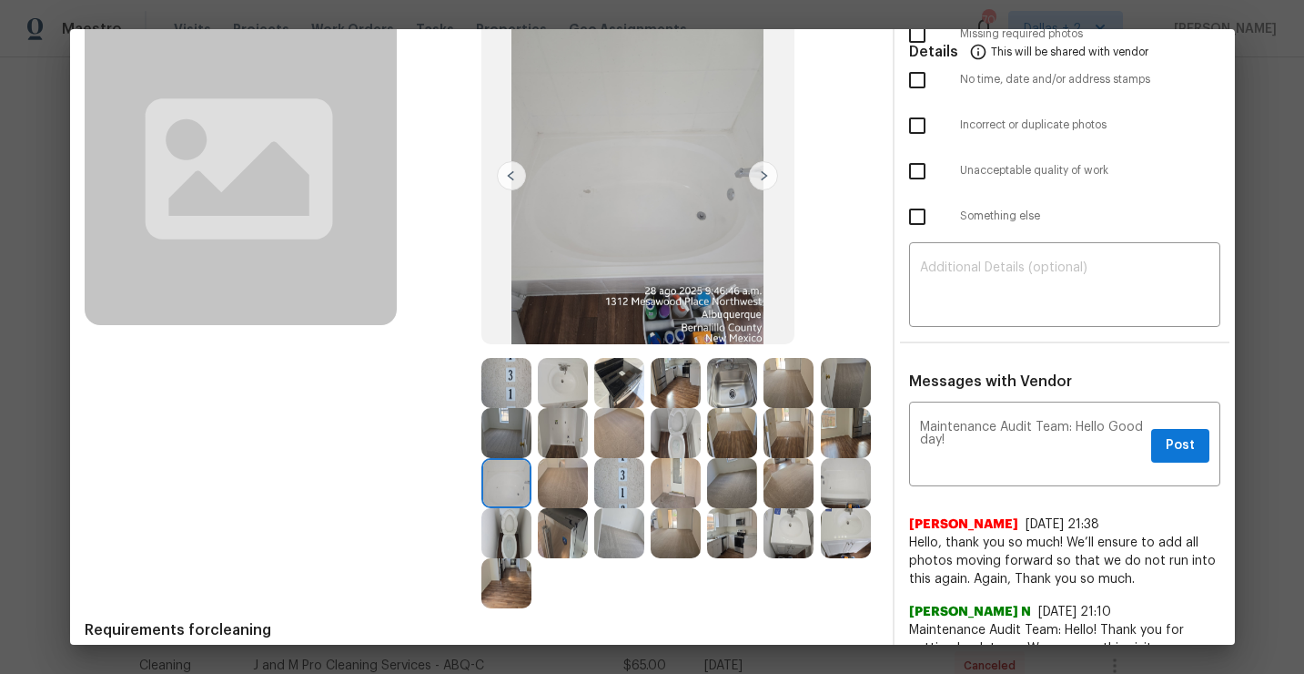
scroll to position [137, 0]
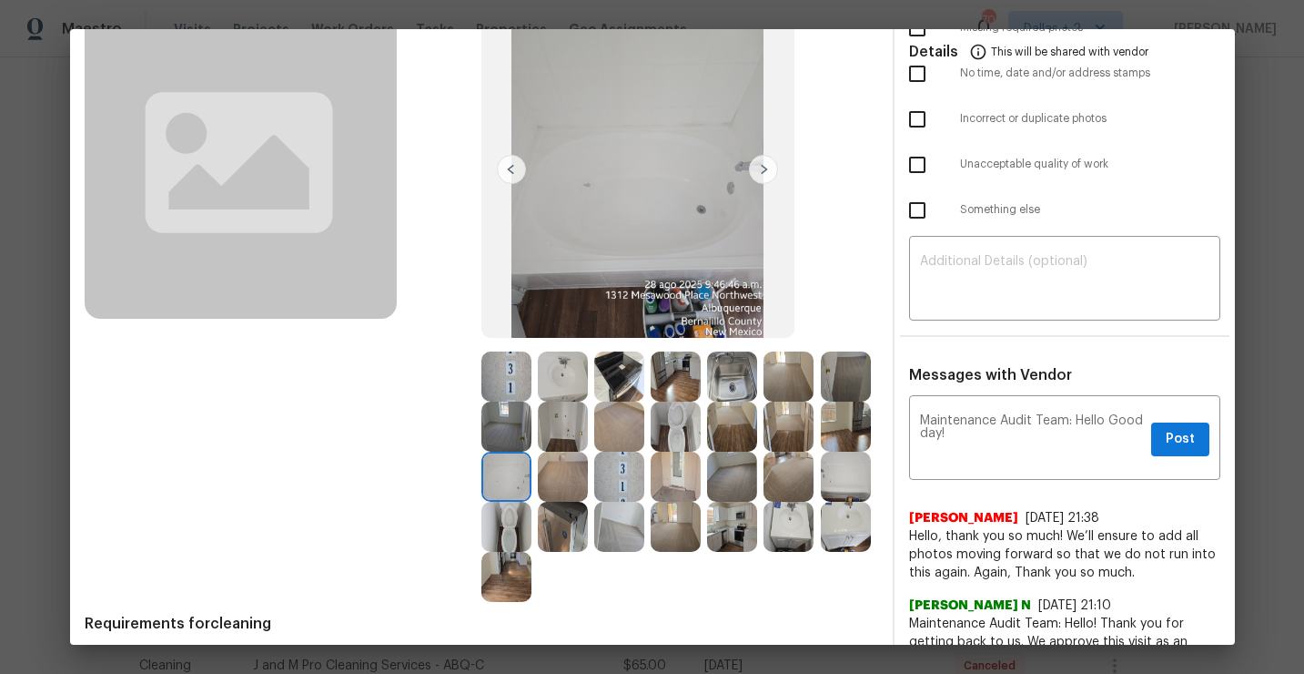
click at [853, 536] on img at bounding box center [846, 526] width 50 height 50
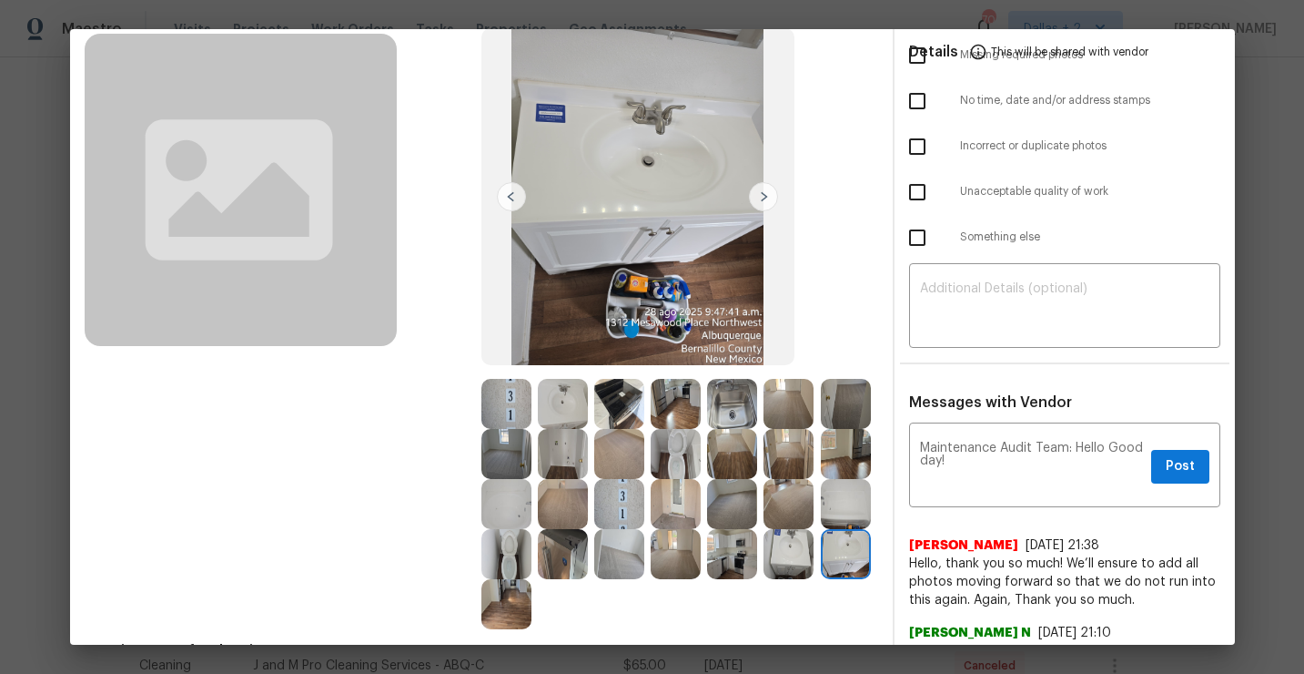
scroll to position [122, 0]
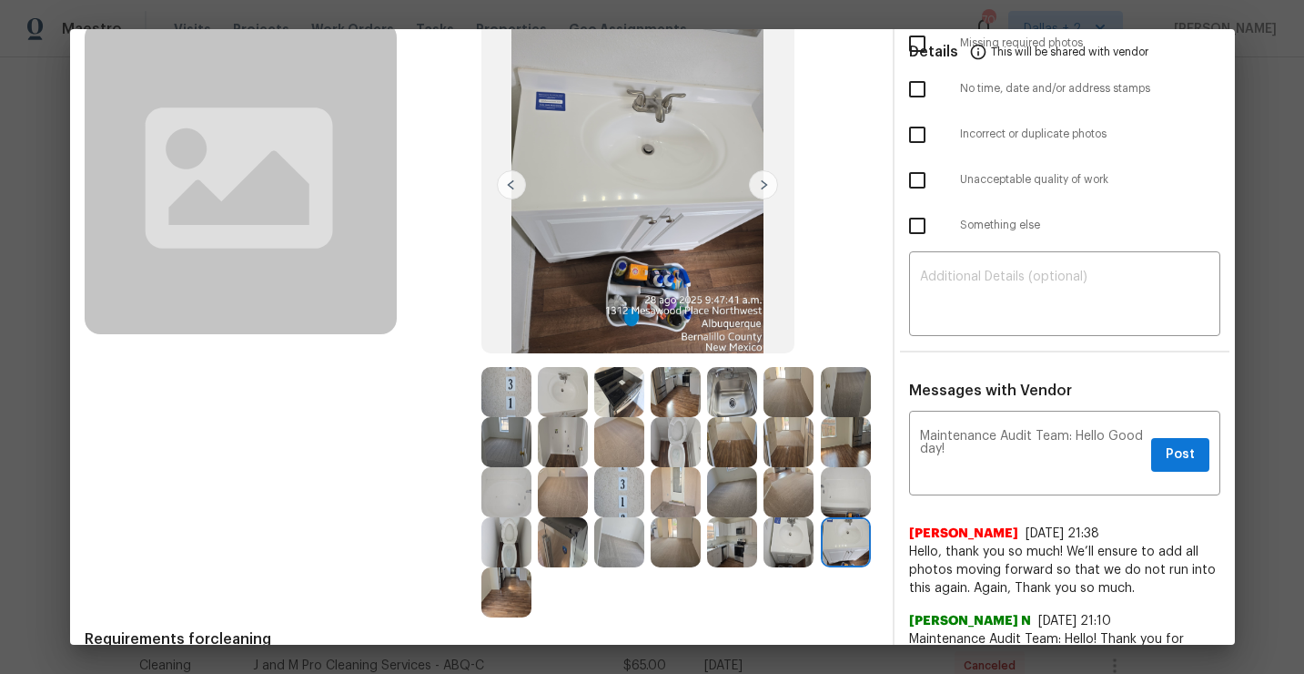
click at [556, 392] on img at bounding box center [563, 392] width 50 height 50
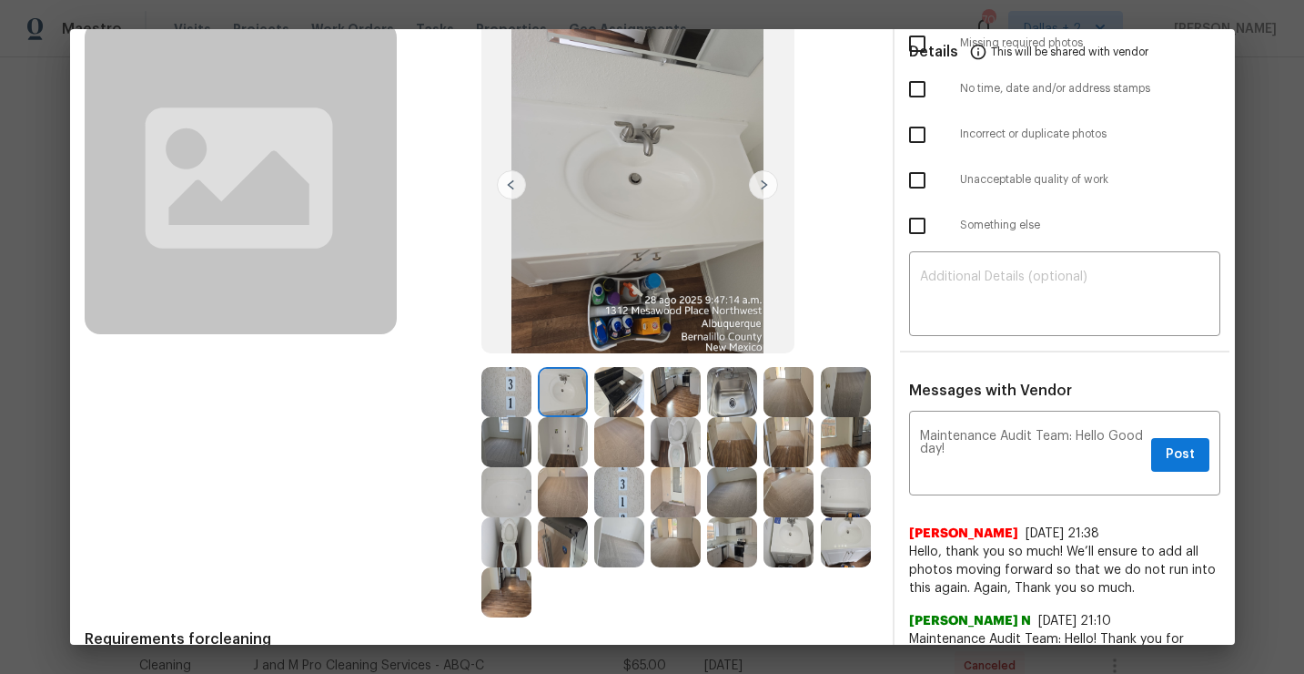
click at [514, 495] on img at bounding box center [506, 492] width 50 height 50
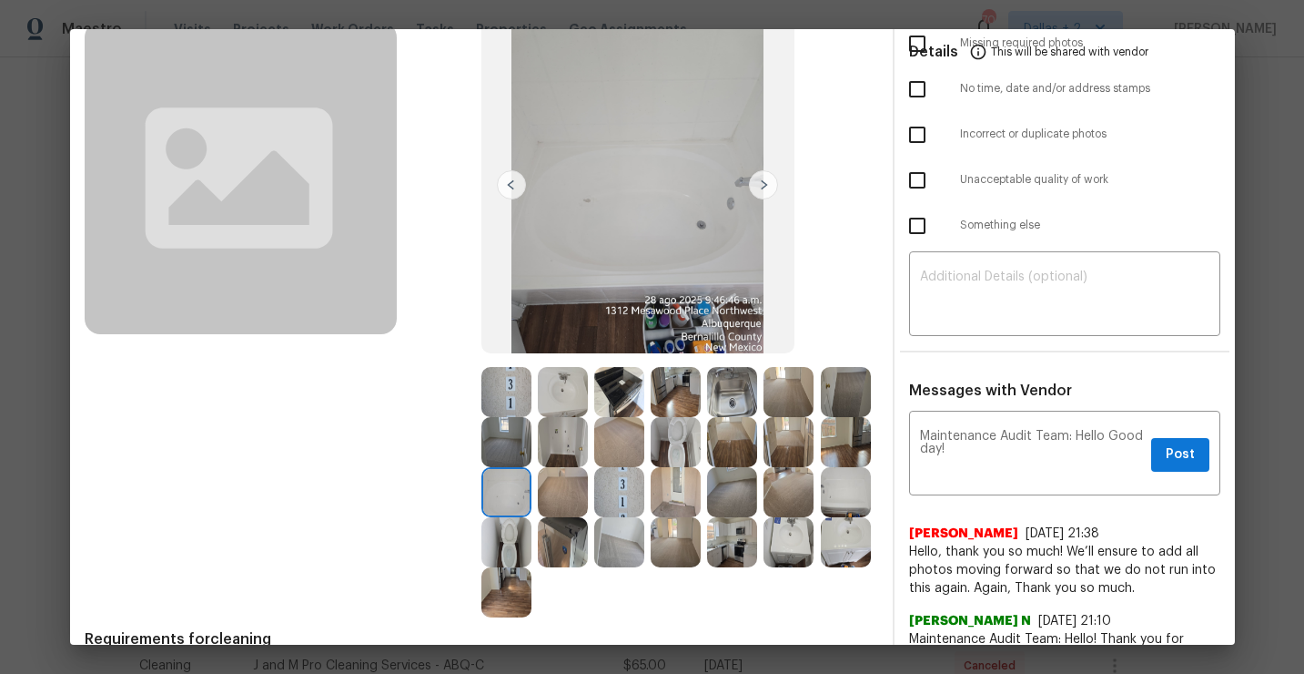
click at [563, 441] on img at bounding box center [563, 442] width 50 height 50
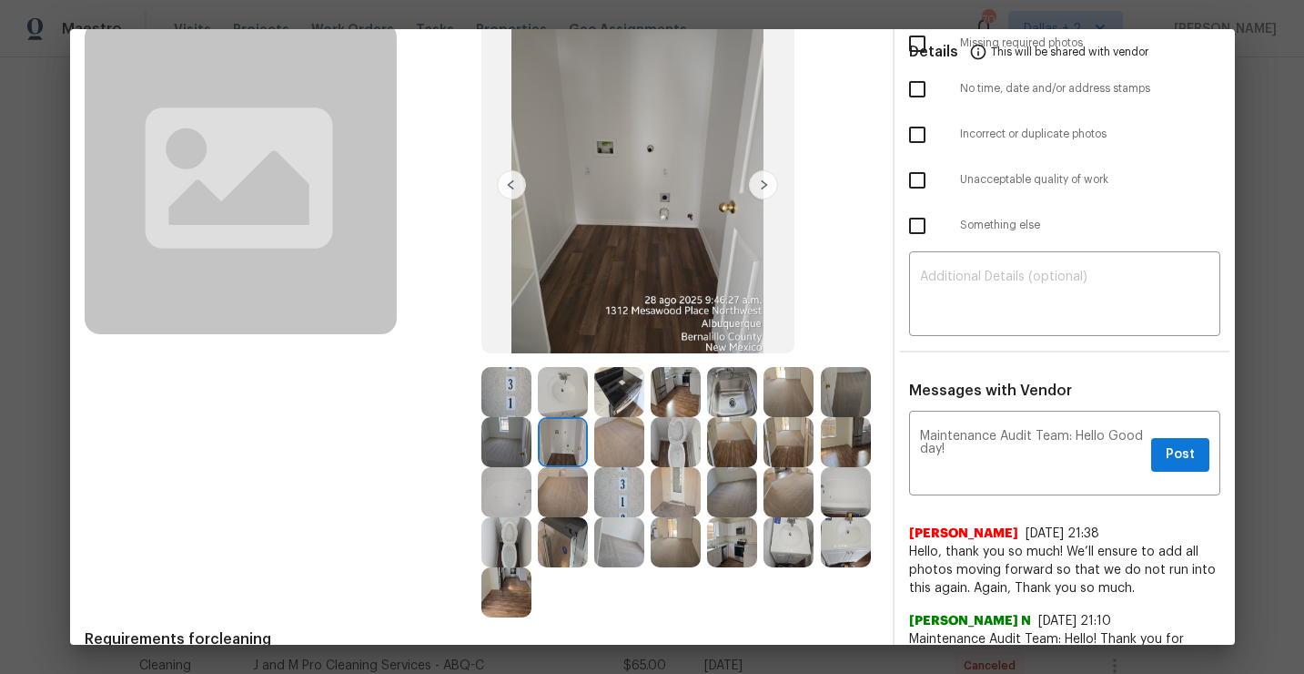
click at [620, 453] on img at bounding box center [619, 442] width 50 height 50
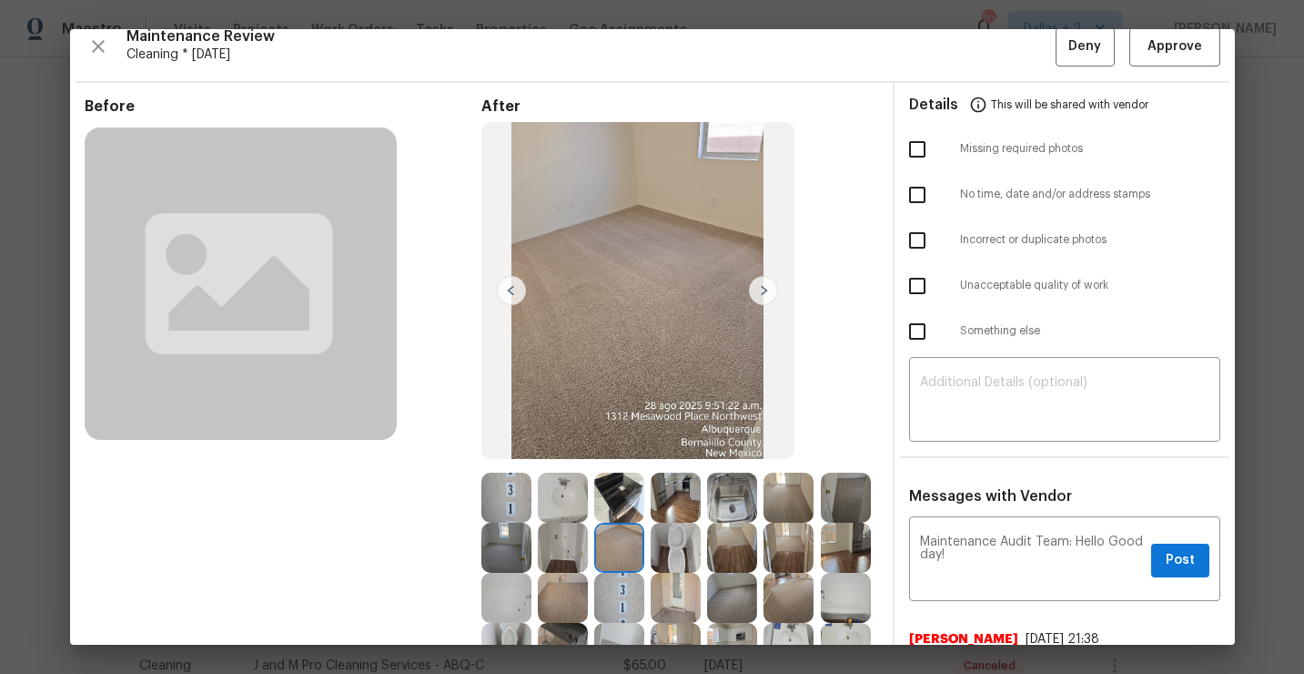
scroll to position [0, 0]
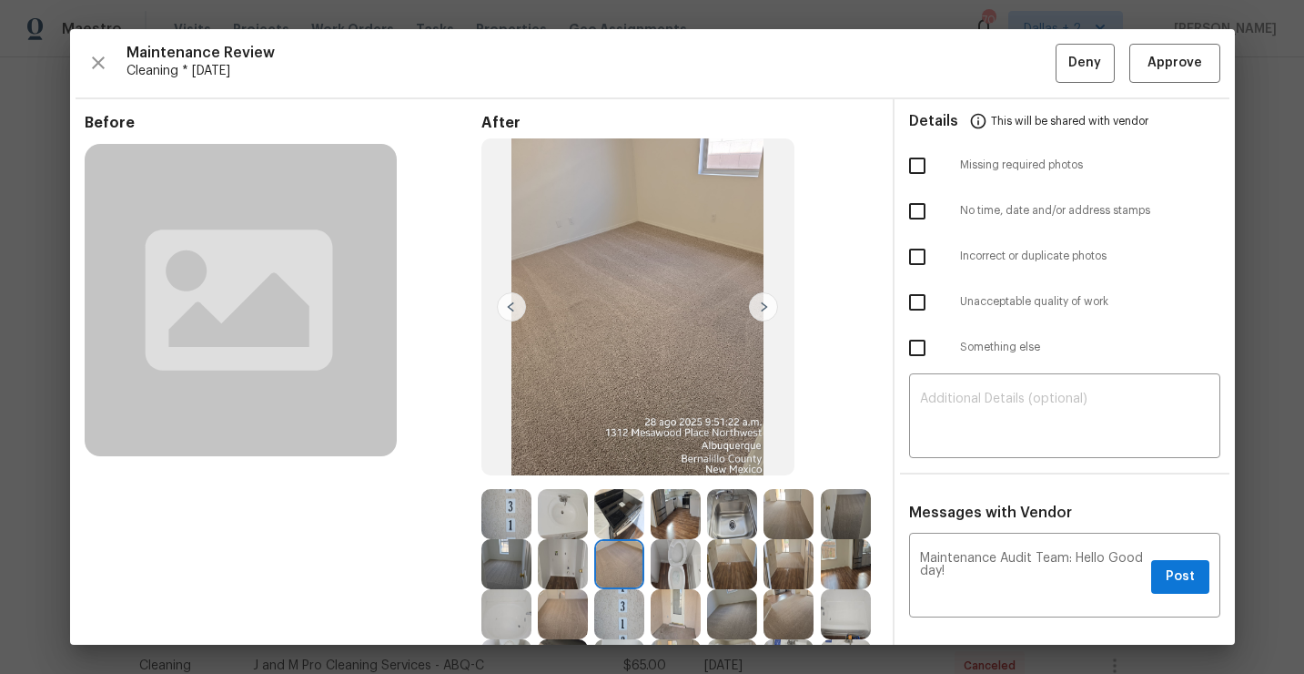
click at [761, 304] on img at bounding box center [763, 306] width 29 height 29
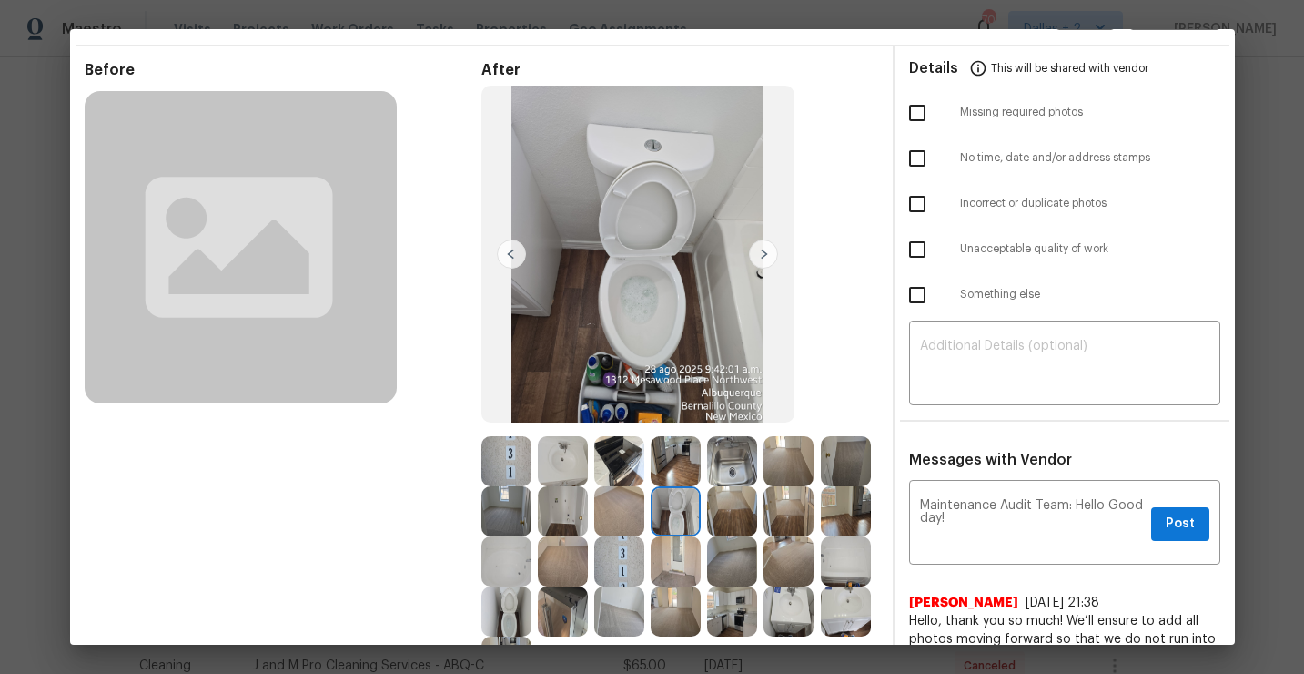
scroll to position [81, 0]
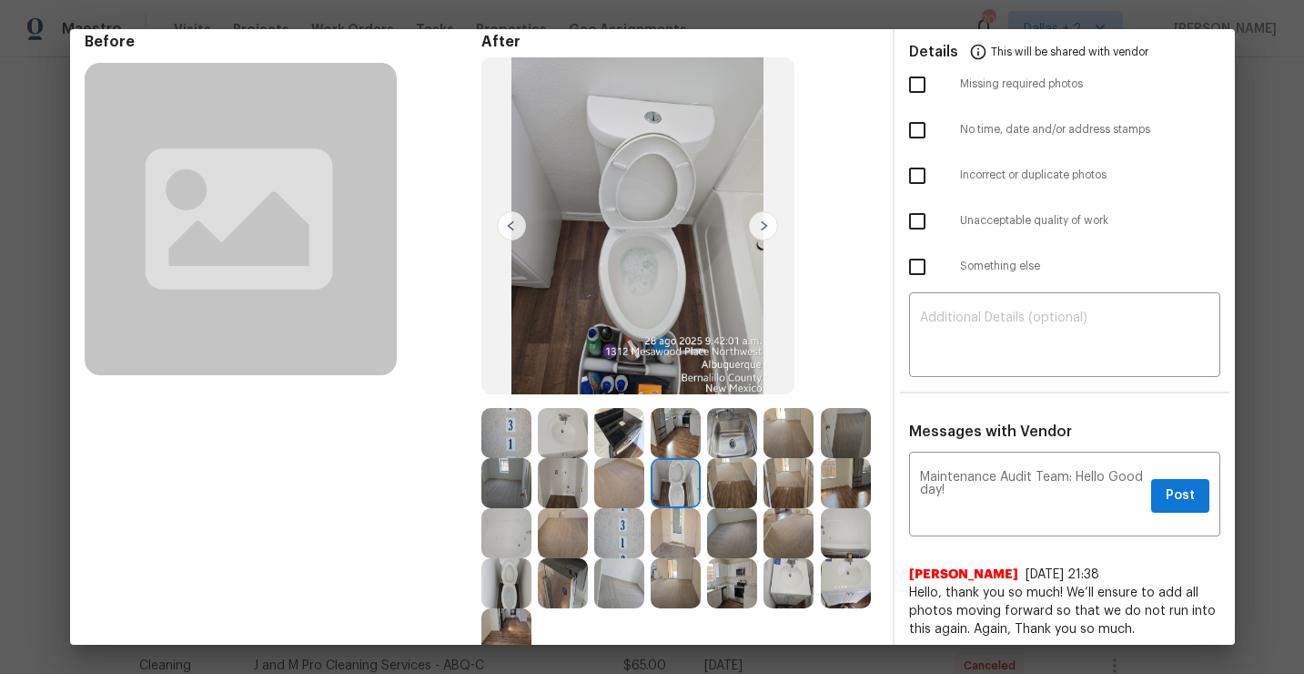
click at [844, 537] on img at bounding box center [846, 533] width 50 height 50
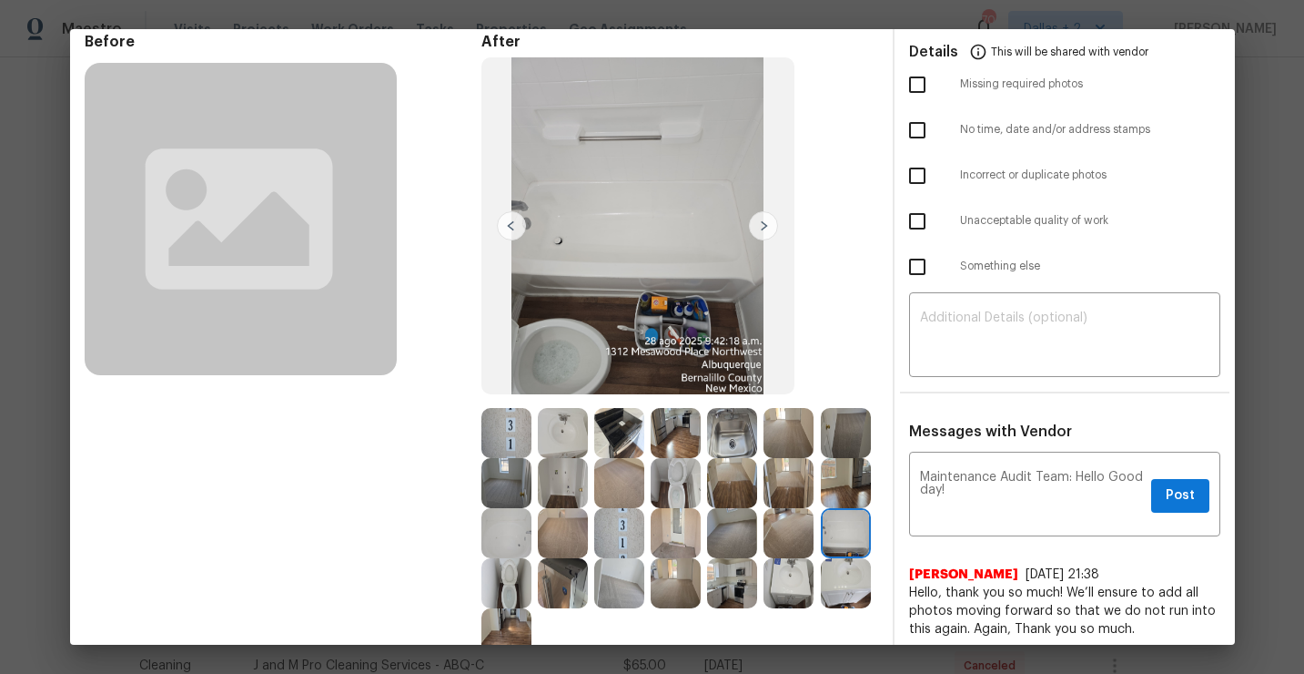
click at [517, 532] on img at bounding box center [506, 533] width 50 height 50
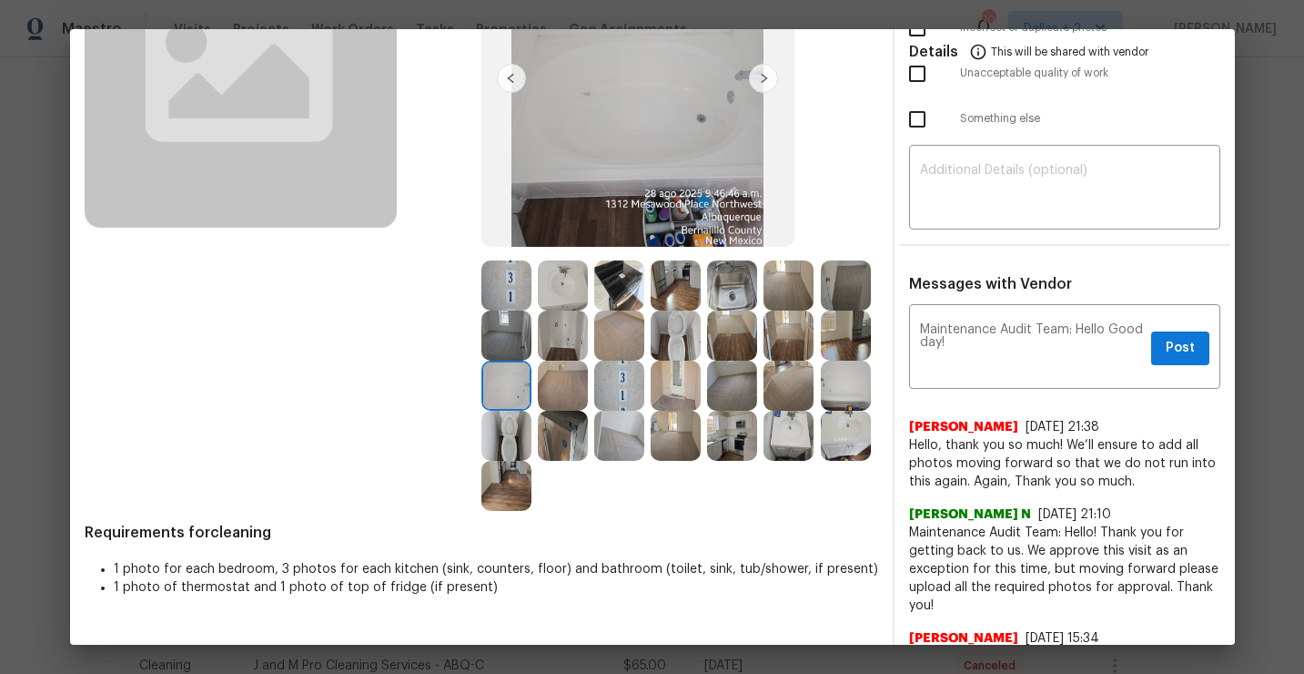
scroll to position [230, 0]
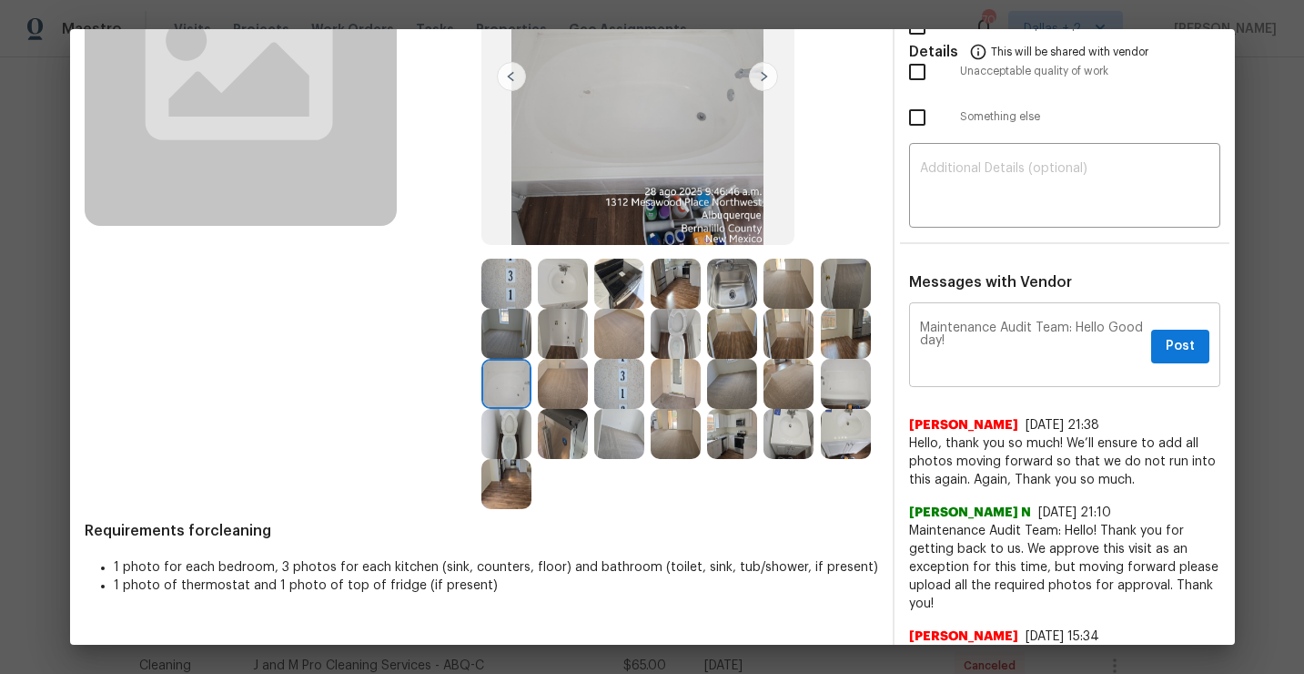
click at [999, 347] on textarea "Maintenance Audit Team: Hello Good day!" at bounding box center [1032, 346] width 224 height 51
click at [955, 339] on textarea "Maintenance Audit Team: Hello Good day!" at bounding box center [1032, 346] width 224 height 51
paste textarea "Maintenance Audit Team: Hello! Thank you for uploading the requested photos, af…"
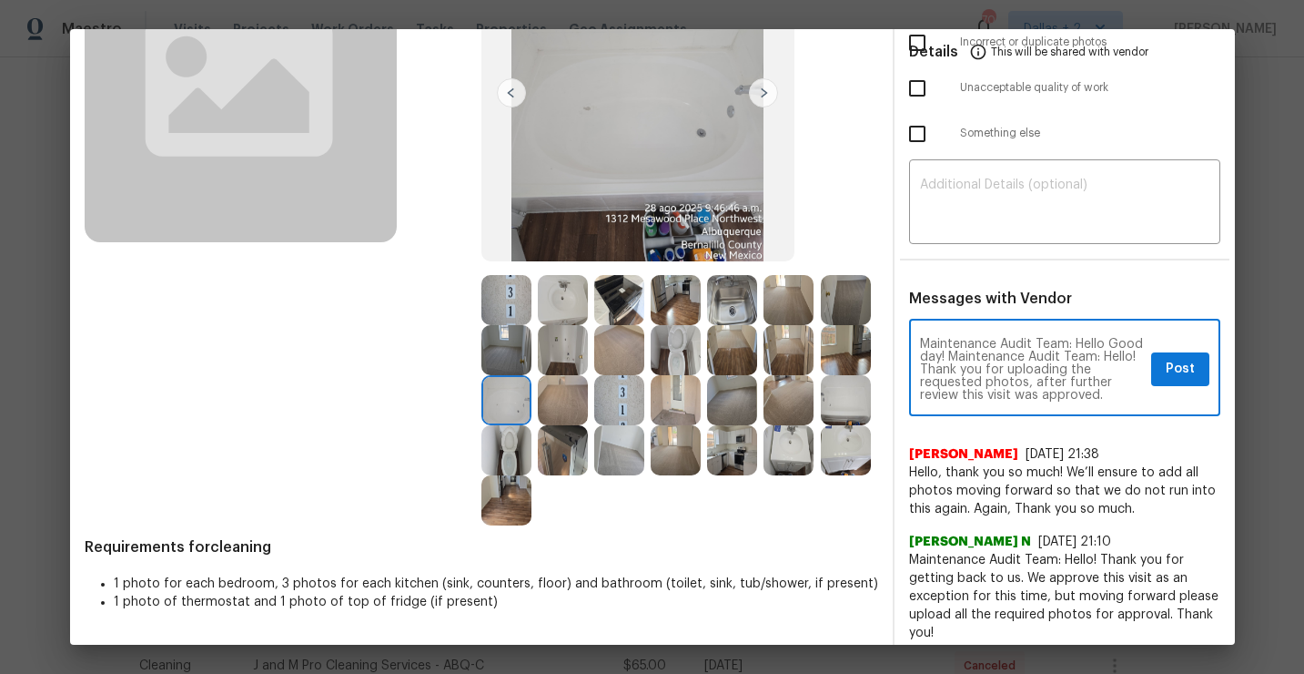
scroll to position [221, 0]
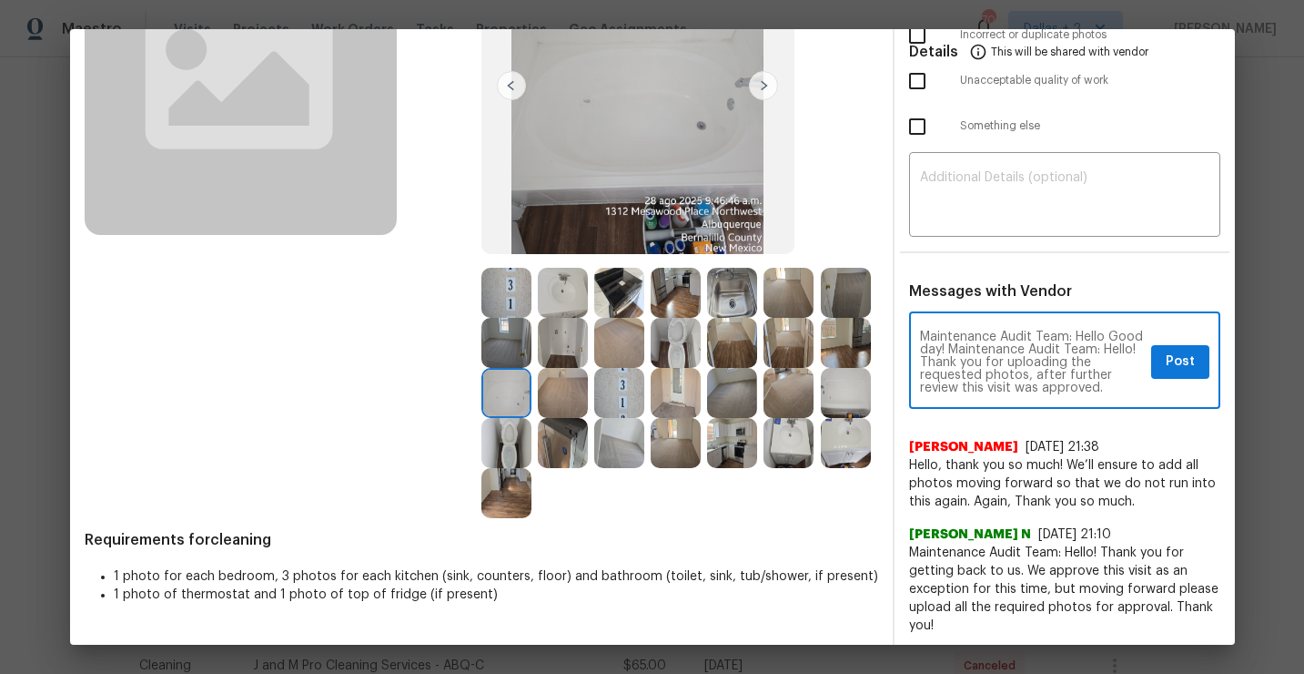
drag, startPoint x: 1140, startPoint y: 348, endPoint x: 951, endPoint y: 346, distance: 188.4
click at [951, 346] on textarea "Maintenance Audit Team: Hello Good day! Maintenance Audit Team: Hello! Thank yo…" at bounding box center [1032, 362] width 224 height 64
type textarea "Maintenance Audit Team: Hello Good day! Thank you for uploading the requested p…"
click at [1183, 371] on span "Post" at bounding box center [1180, 361] width 29 height 23
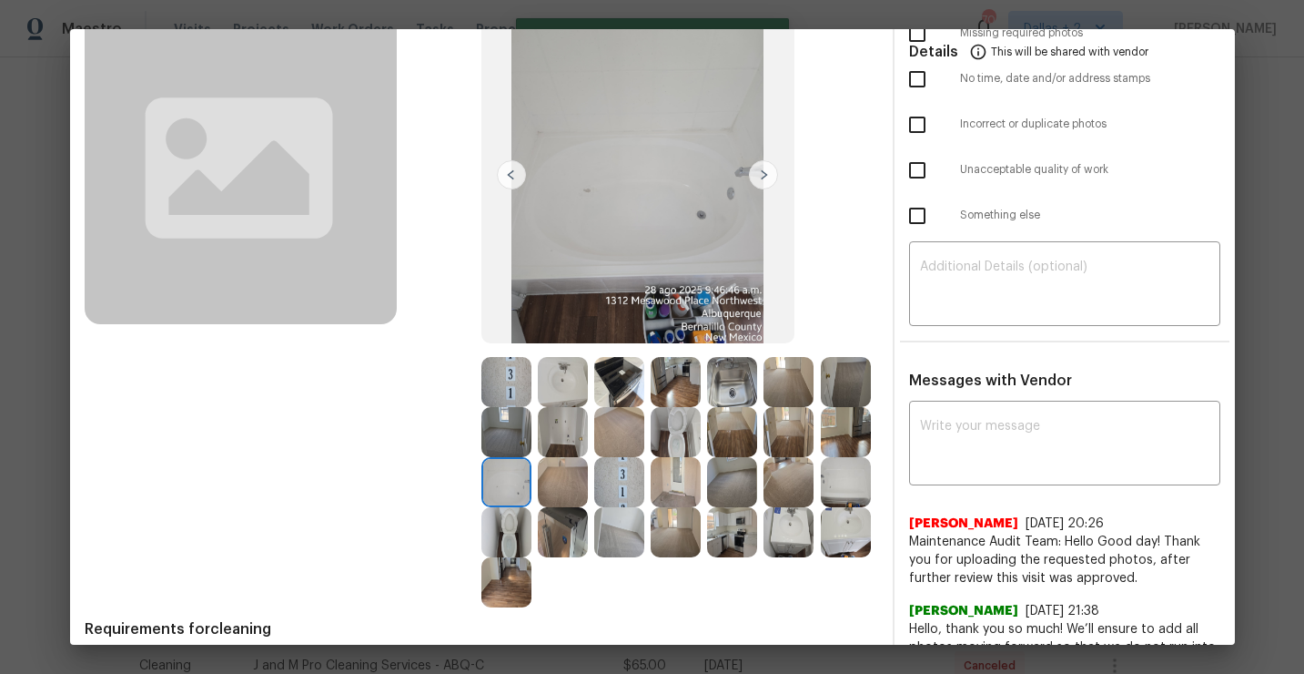
scroll to position [0, 0]
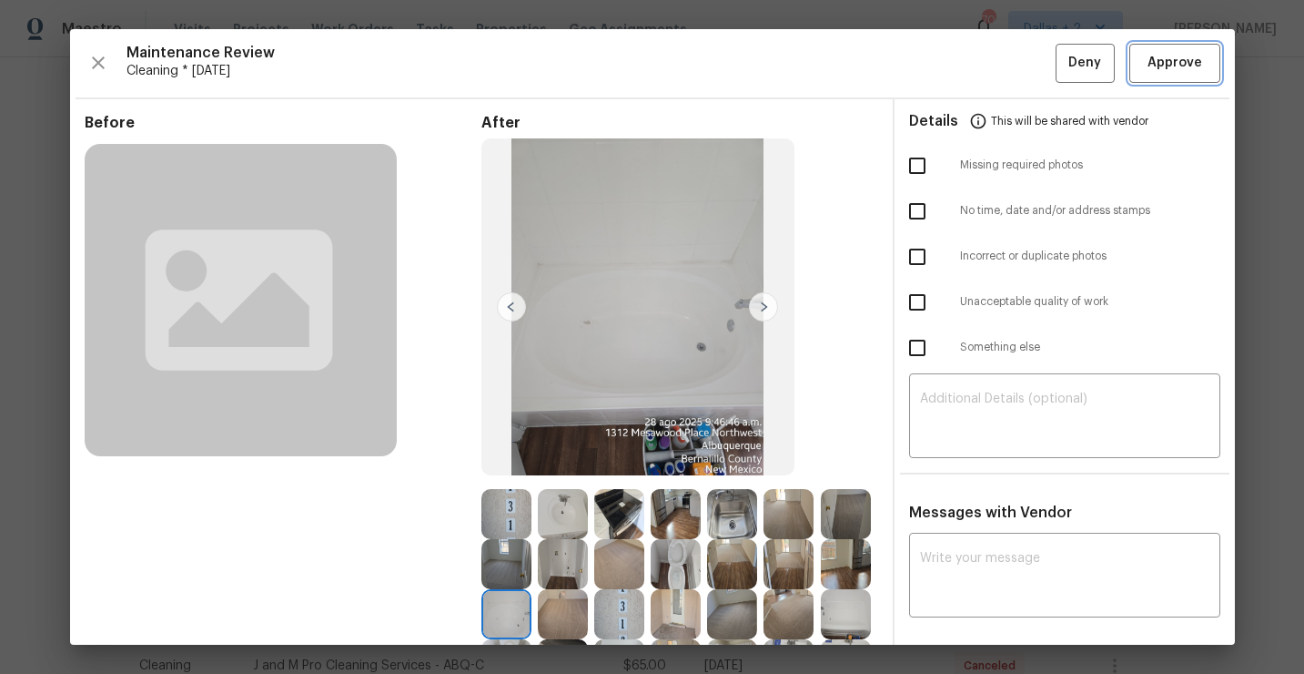
click at [1160, 79] on button "Approve" at bounding box center [1174, 63] width 91 height 39
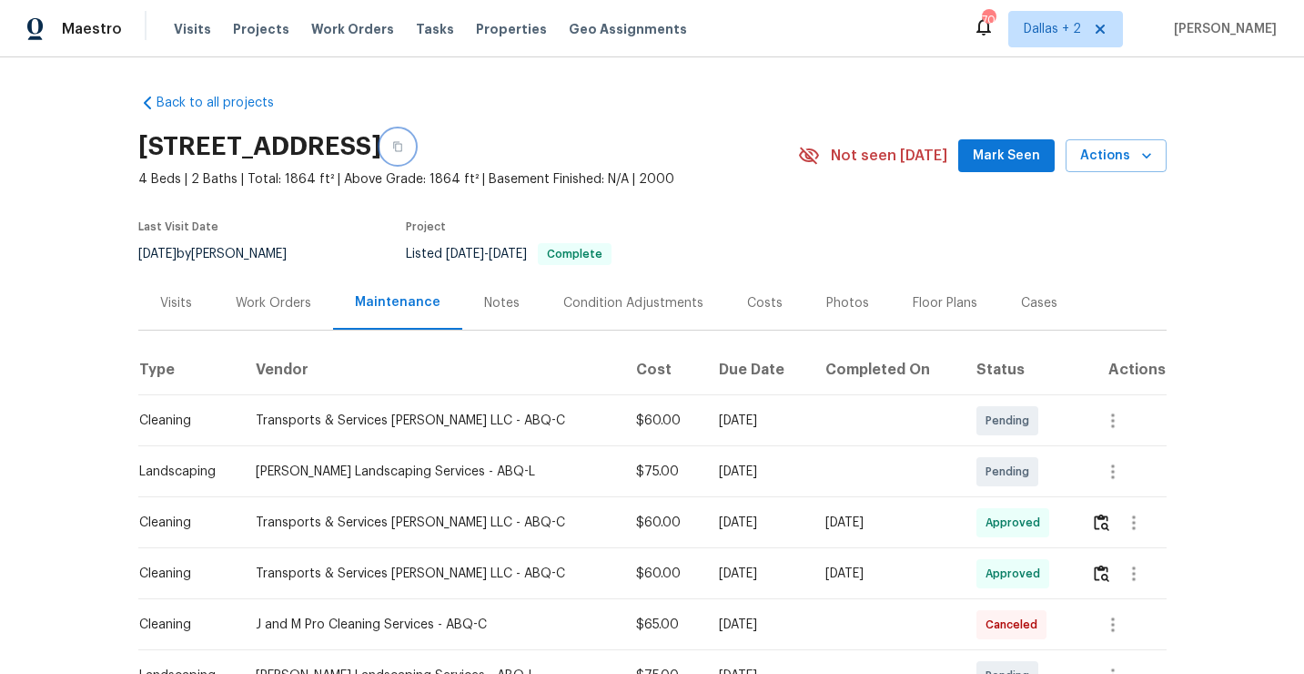
click at [414, 156] on button "button" at bounding box center [397, 146] width 33 height 33
click at [414, 154] on button "button" at bounding box center [397, 146] width 33 height 33
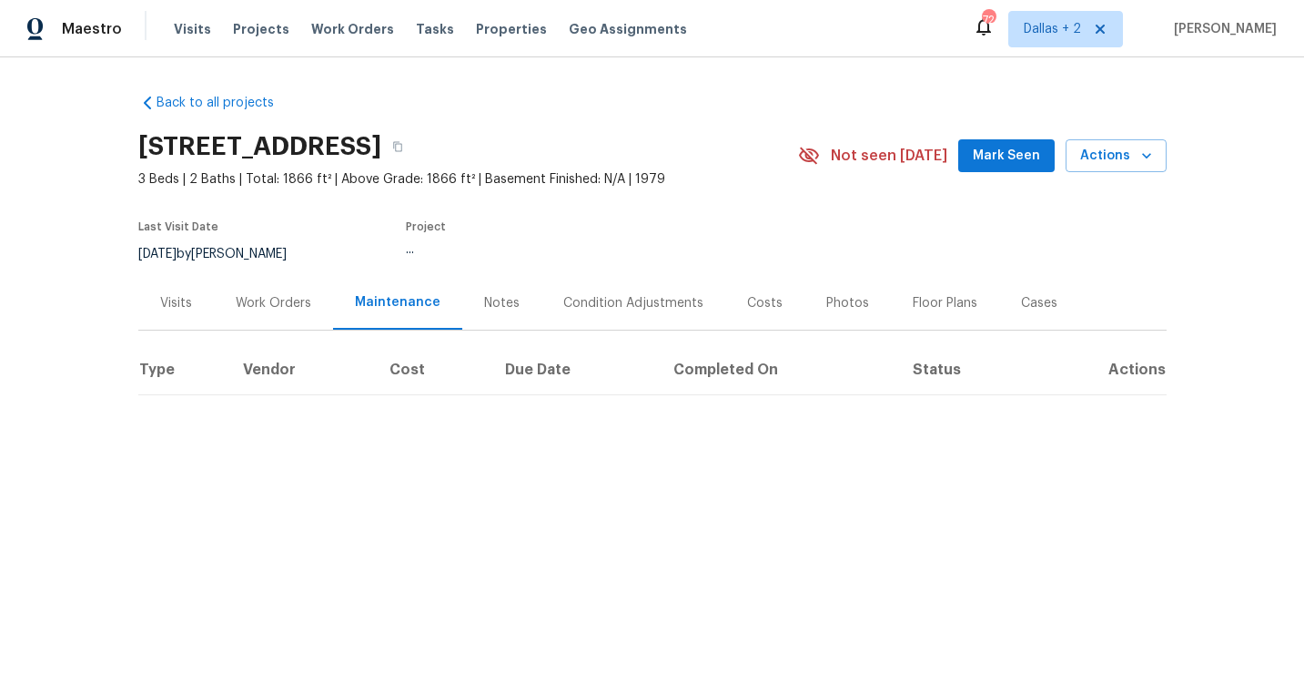
scroll to position [35, 0]
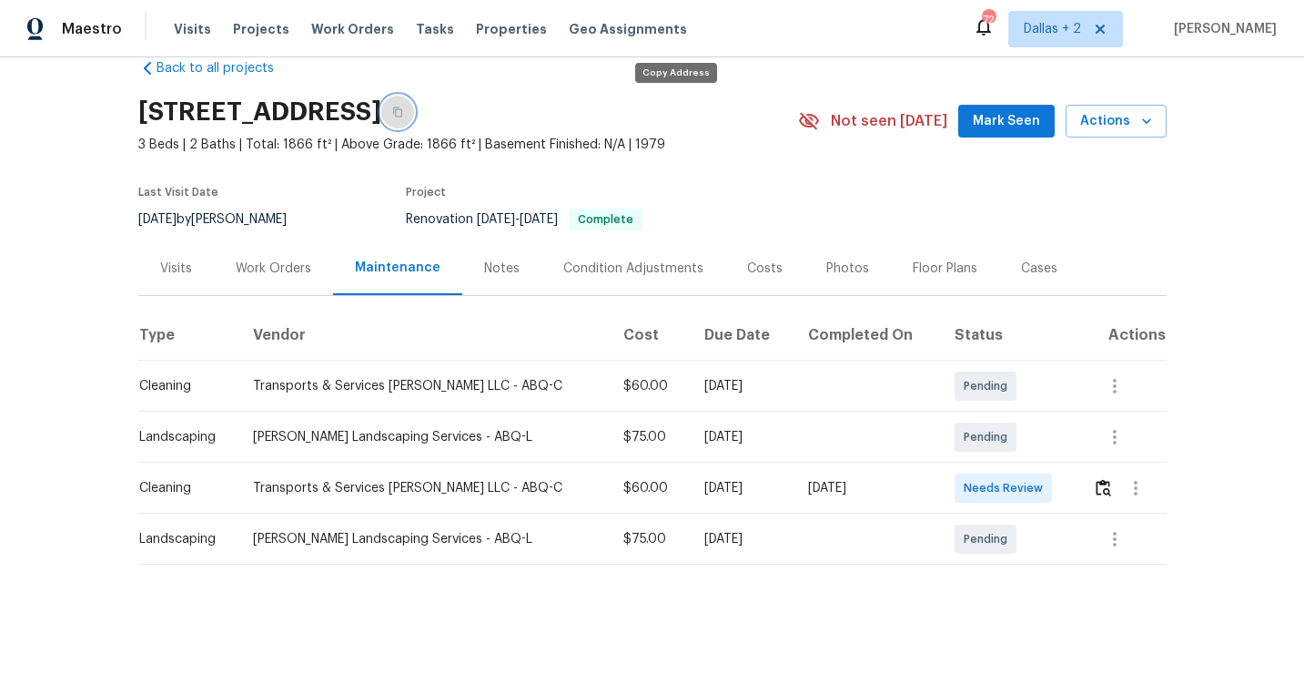
click at [403, 106] on icon "button" at bounding box center [397, 111] width 11 height 11
click at [1098, 488] on img "button" at bounding box center [1103, 487] width 15 height 17
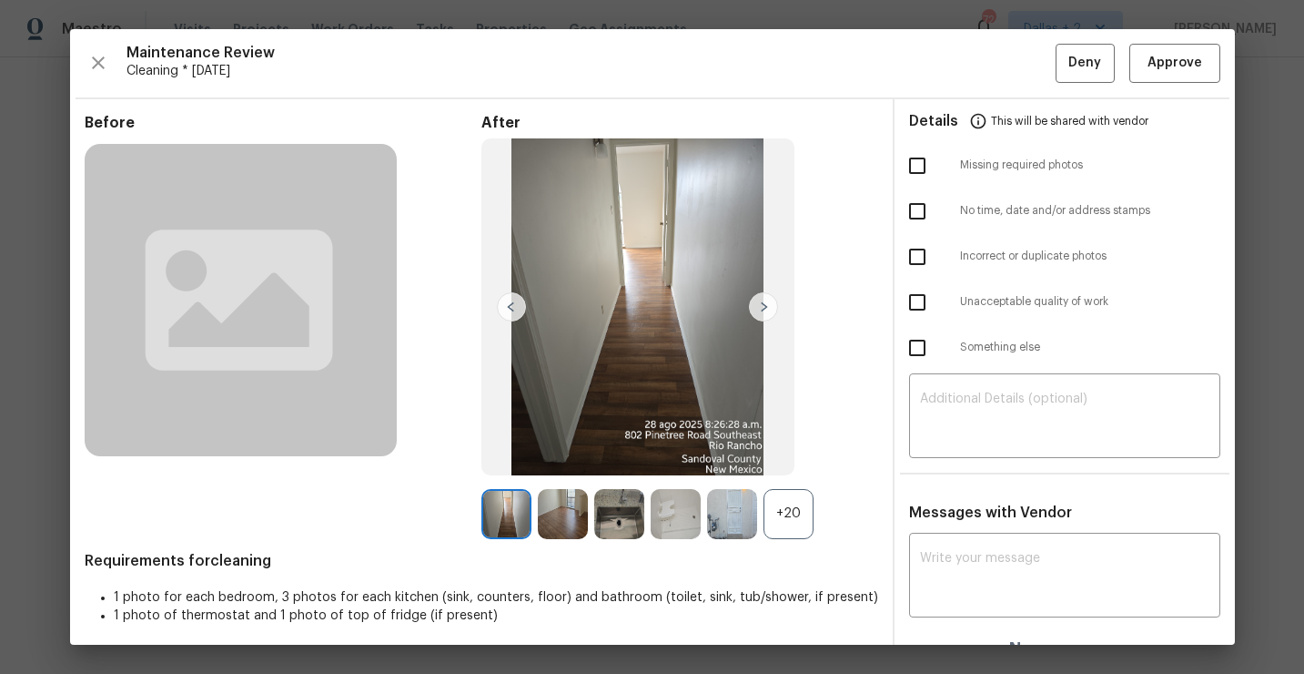
click at [790, 518] on div "+20" at bounding box center [789, 514] width 50 height 50
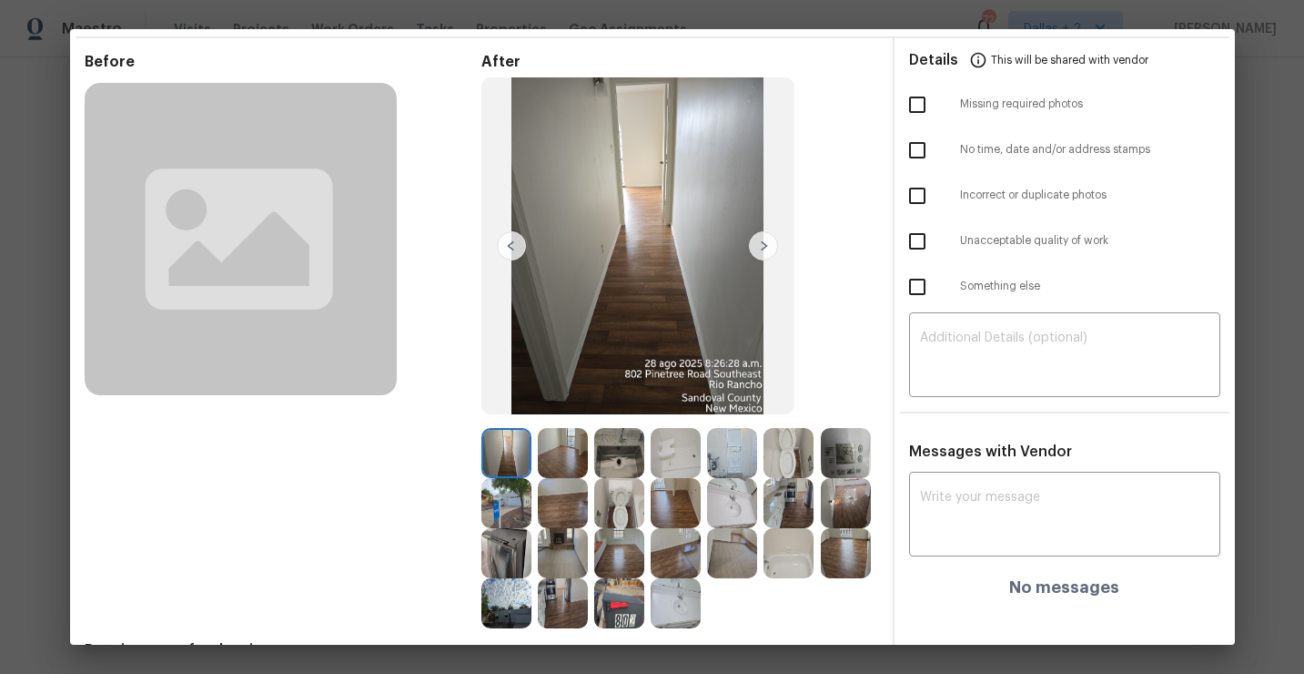
scroll to position [85, 0]
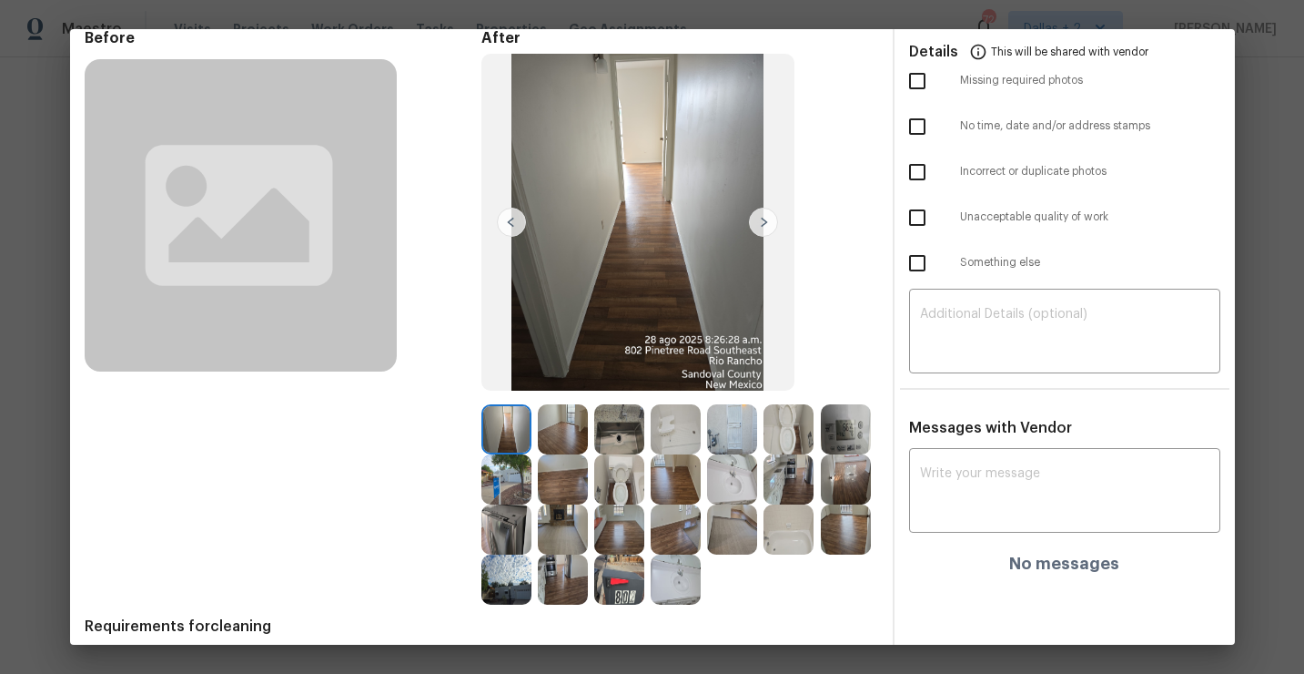
click at [551, 431] on img at bounding box center [563, 429] width 50 height 50
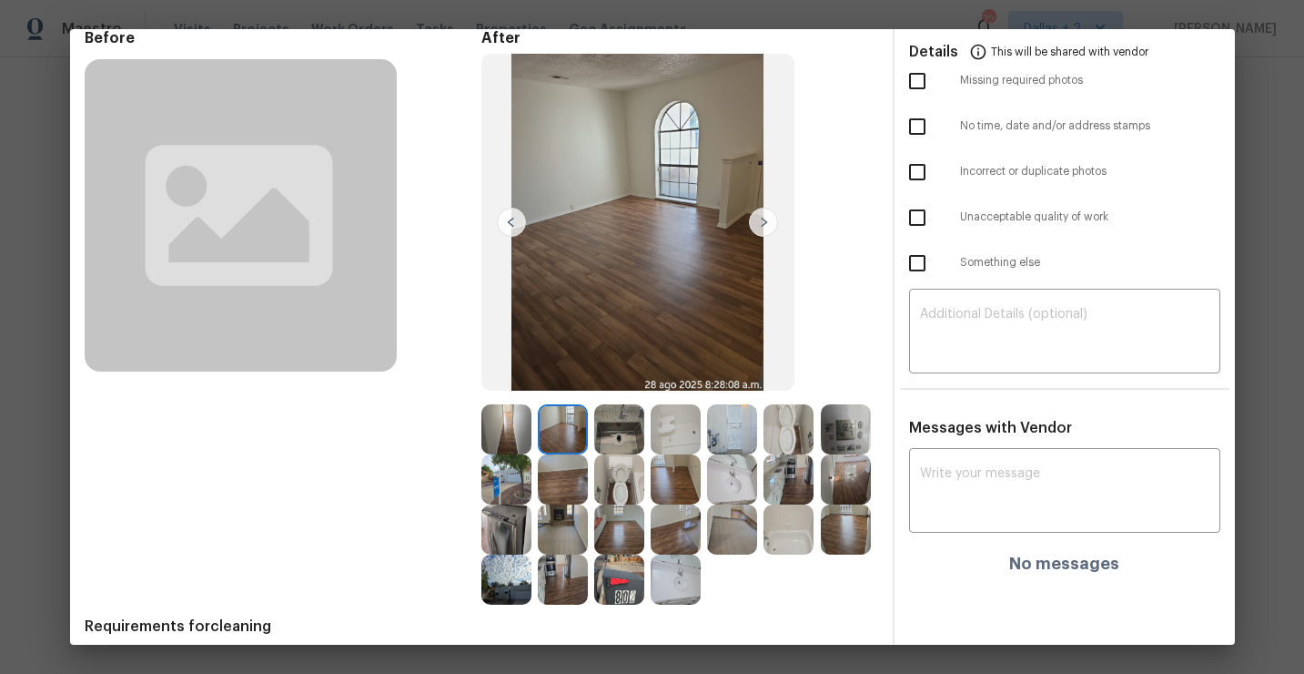
click at [512, 522] on img at bounding box center [506, 529] width 50 height 50
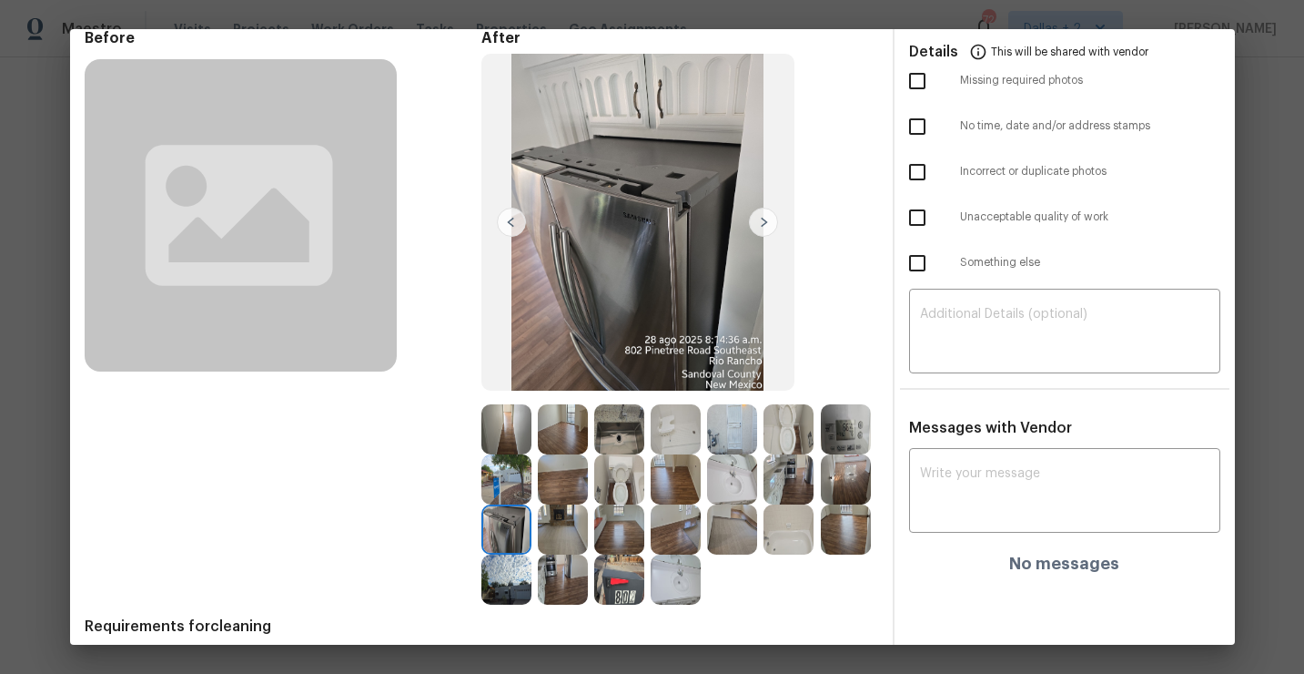
click at [846, 431] on img at bounding box center [846, 429] width 50 height 50
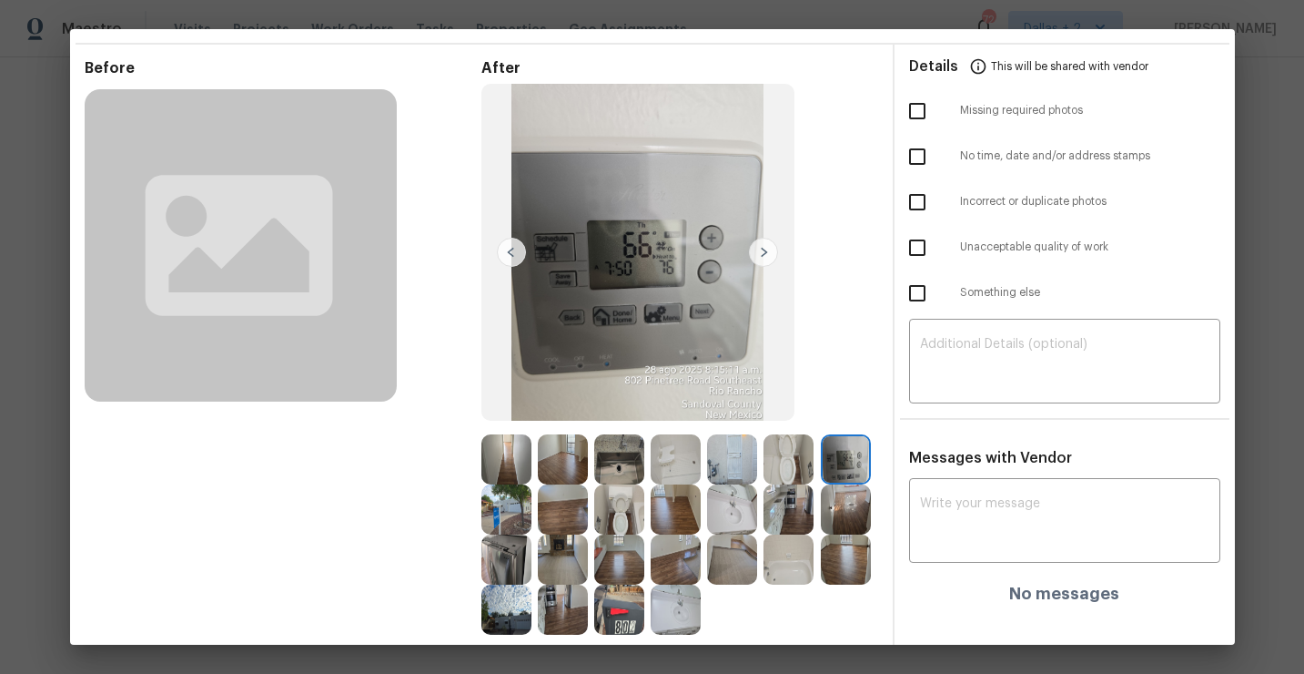
scroll to position [0, 0]
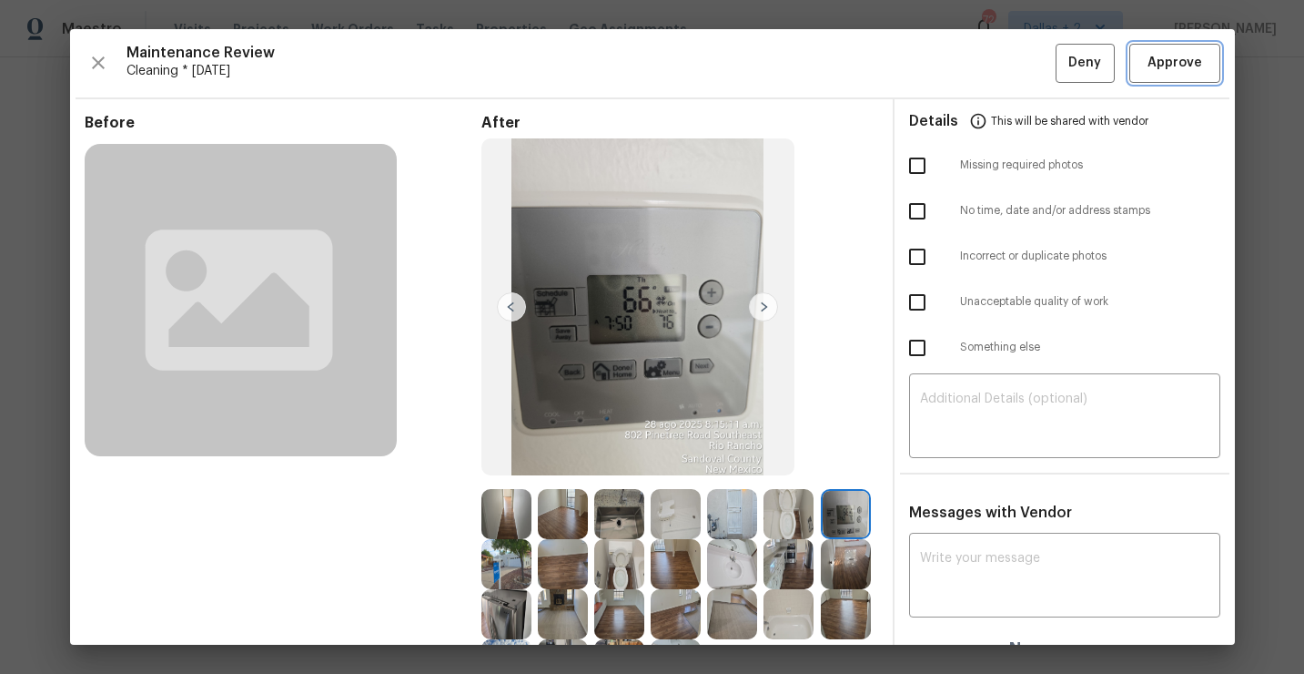
click at [1166, 68] on span "Approve" at bounding box center [1175, 63] width 55 height 23
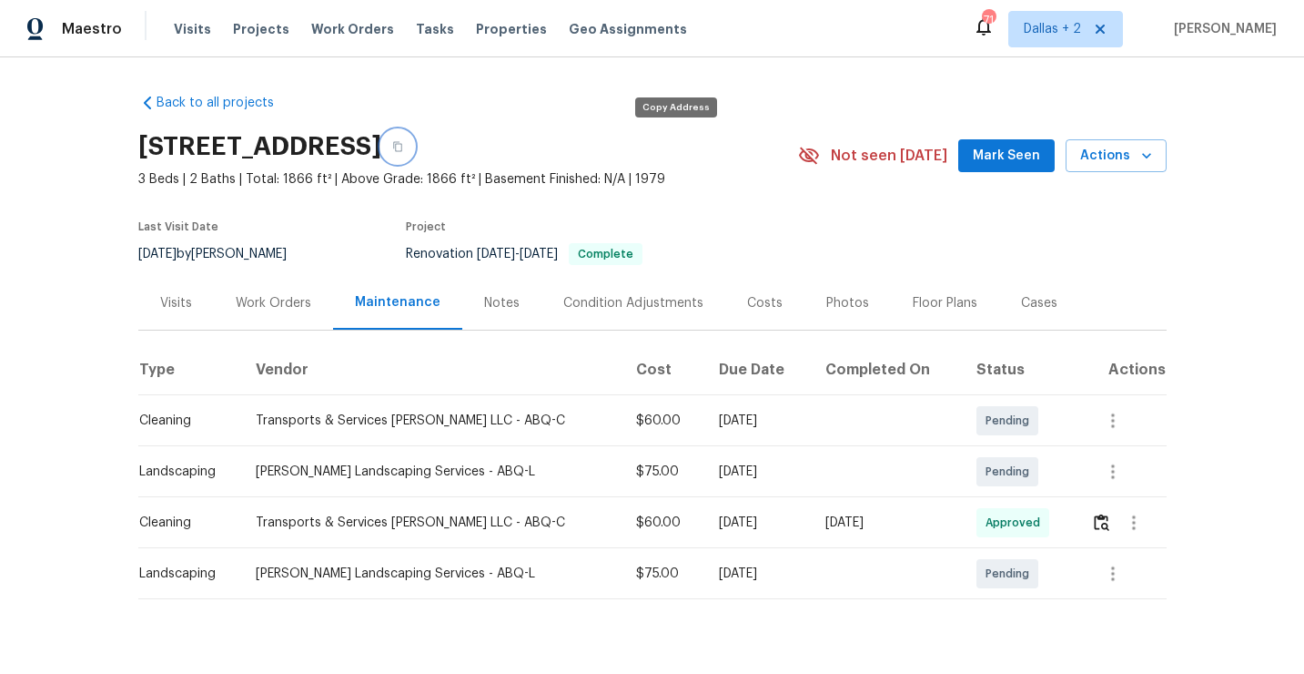
click at [403, 144] on icon "button" at bounding box center [397, 146] width 11 height 11
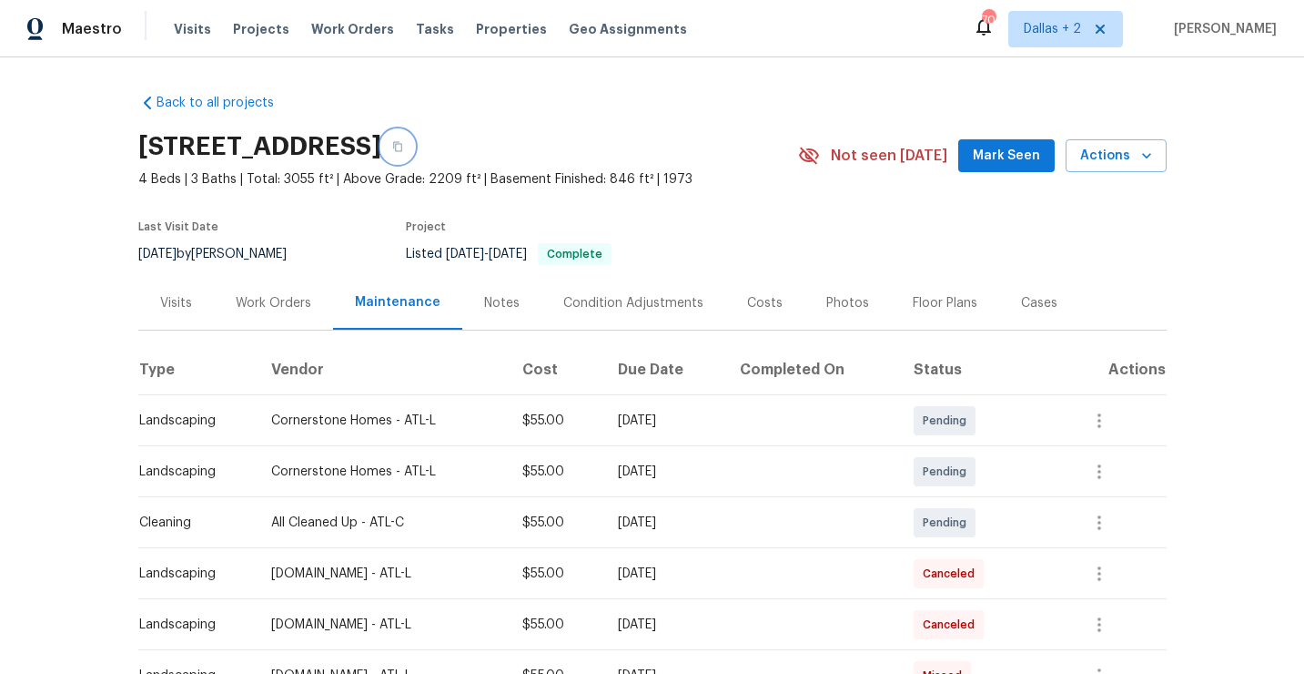
click at [414, 151] on button "button" at bounding box center [397, 146] width 33 height 33
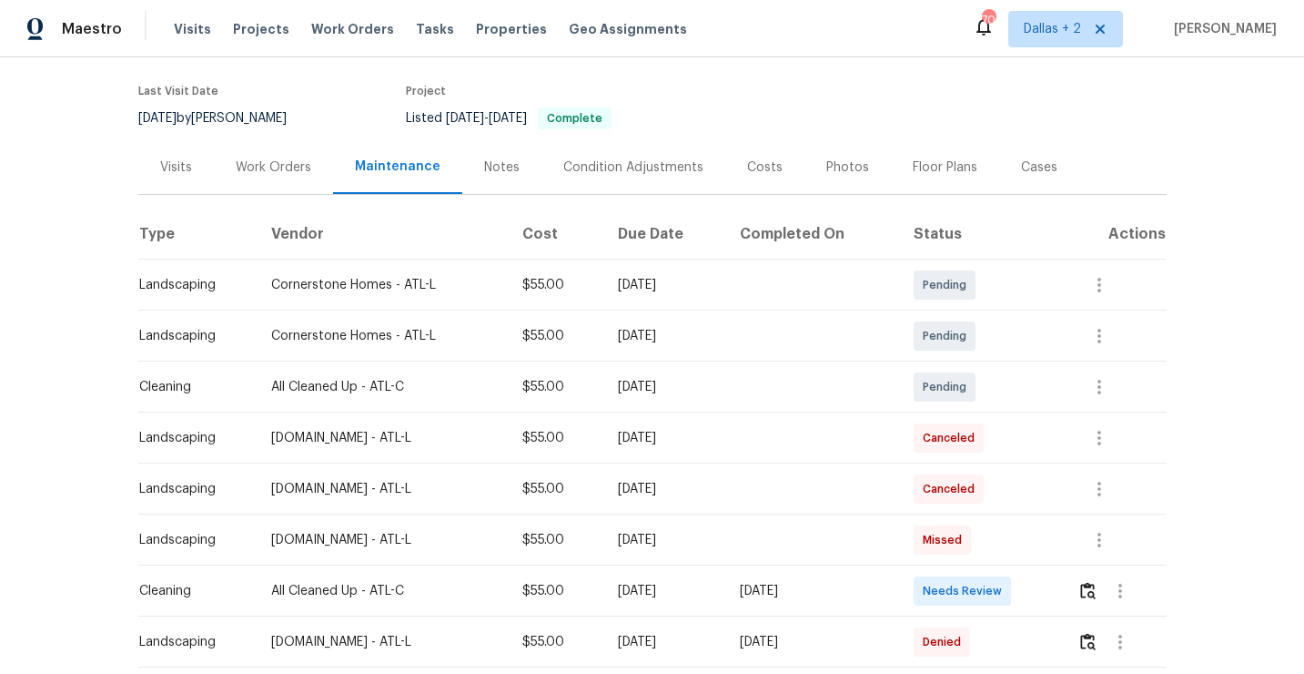
scroll to position [142, 0]
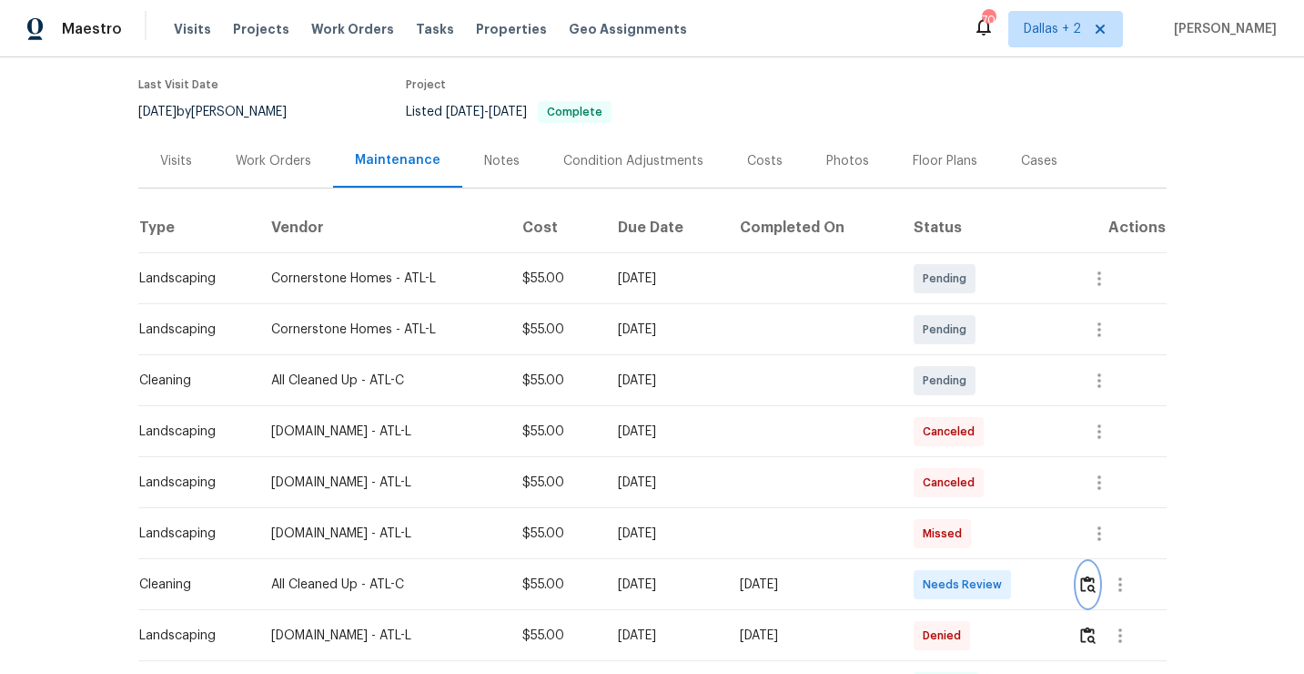
click at [1092, 581] on img "button" at bounding box center [1087, 583] width 15 height 17
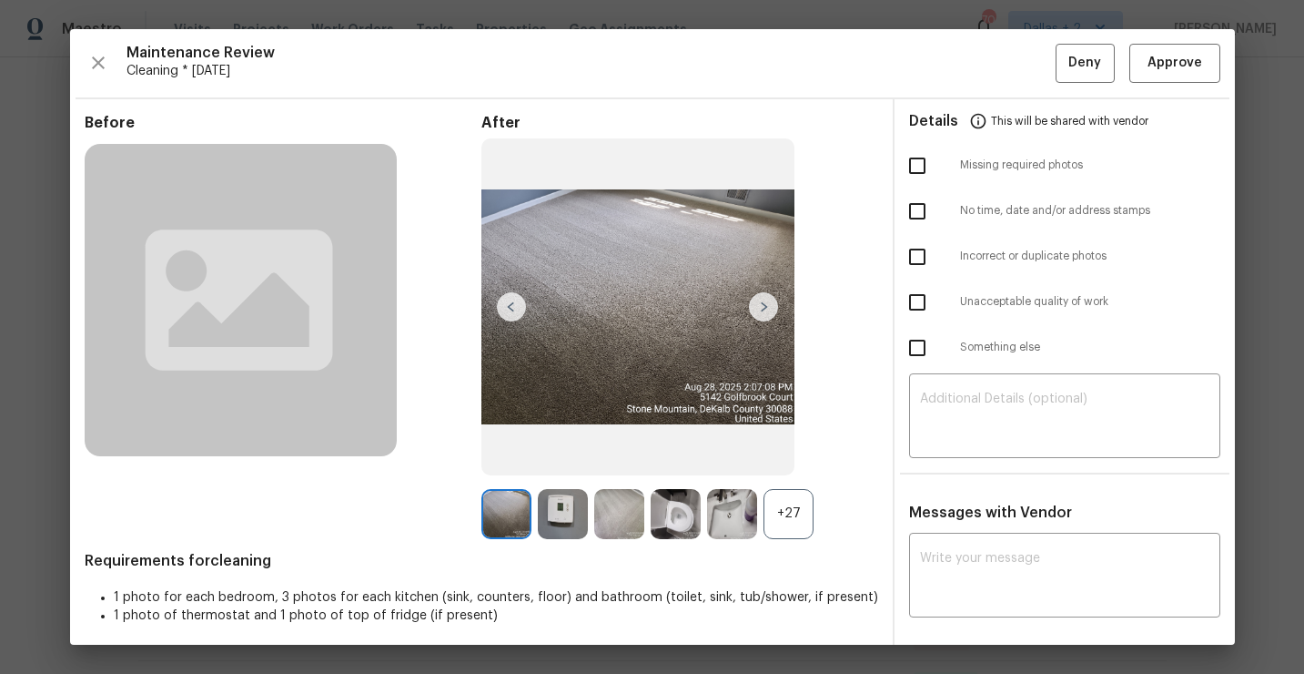
click at [802, 522] on div "+27" at bounding box center [789, 514] width 50 height 50
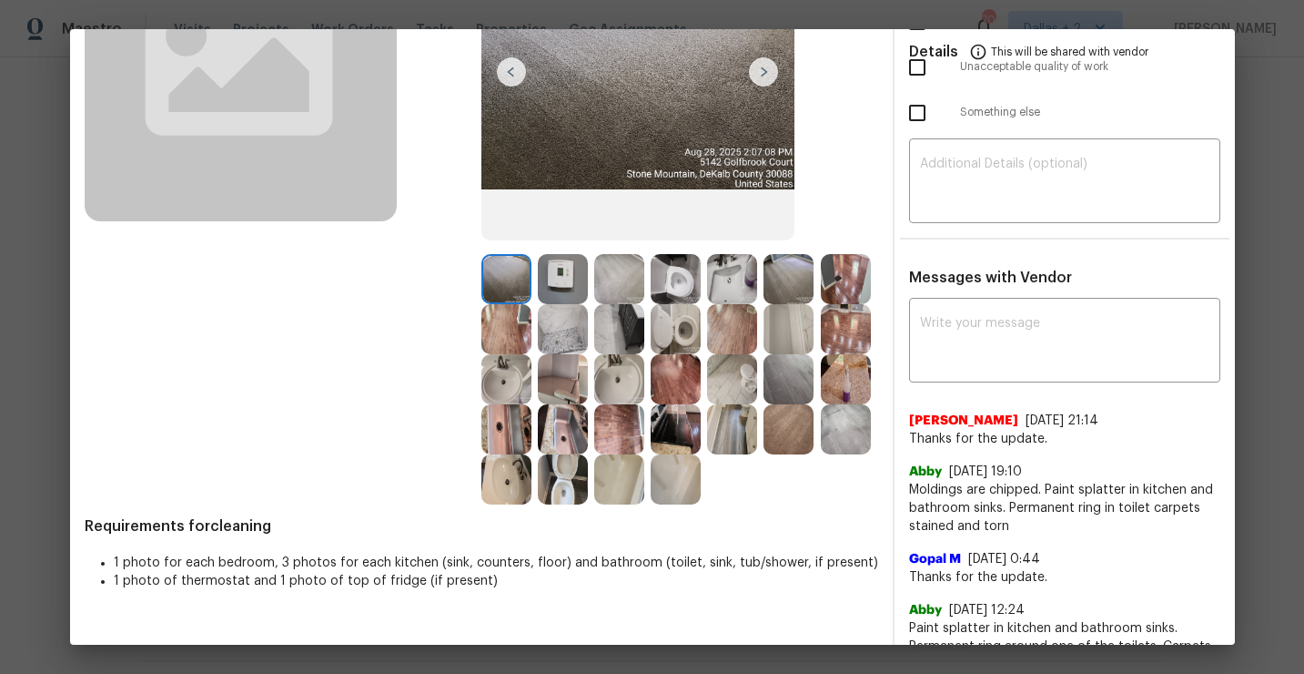
scroll to position [312, 0]
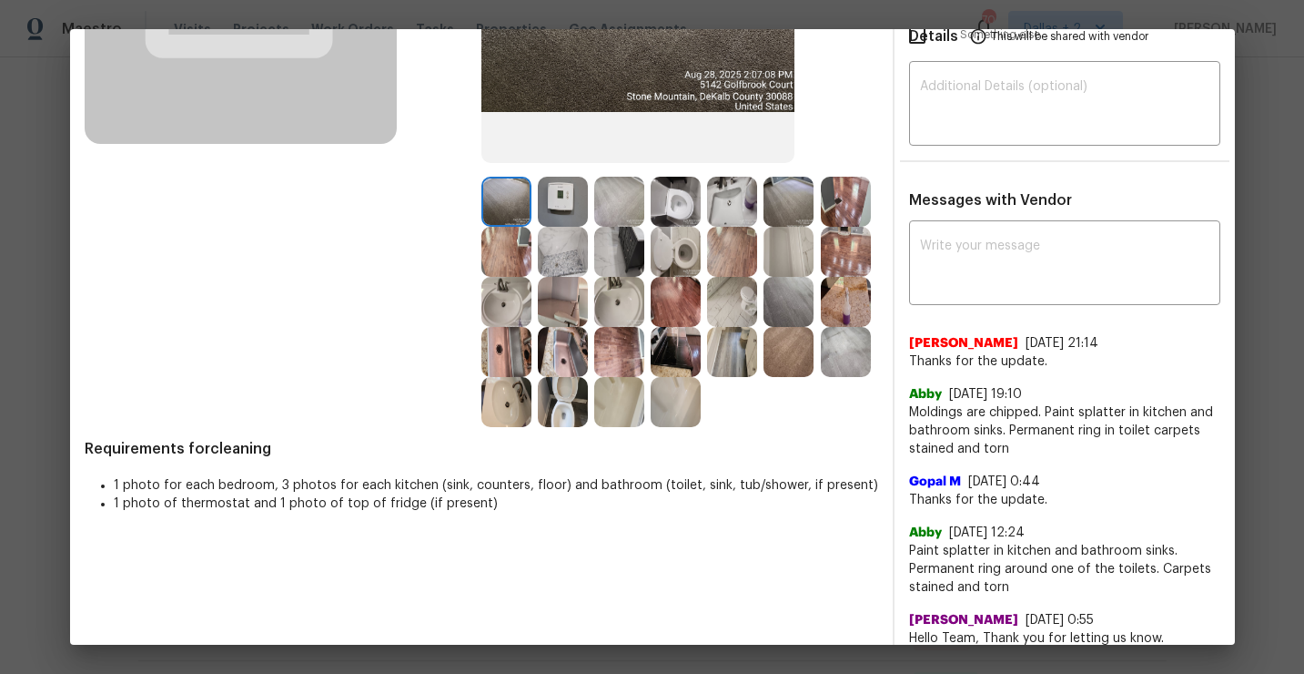
click at [629, 256] on img at bounding box center [619, 252] width 50 height 50
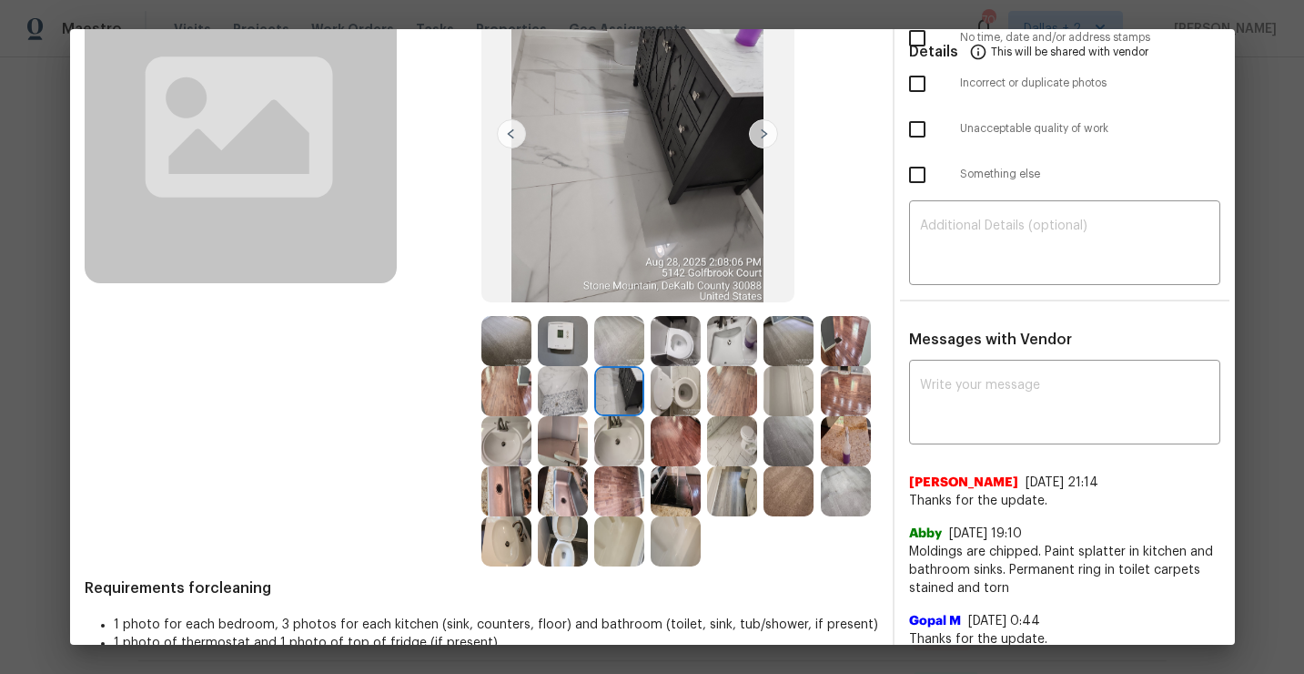
scroll to position [194, 0]
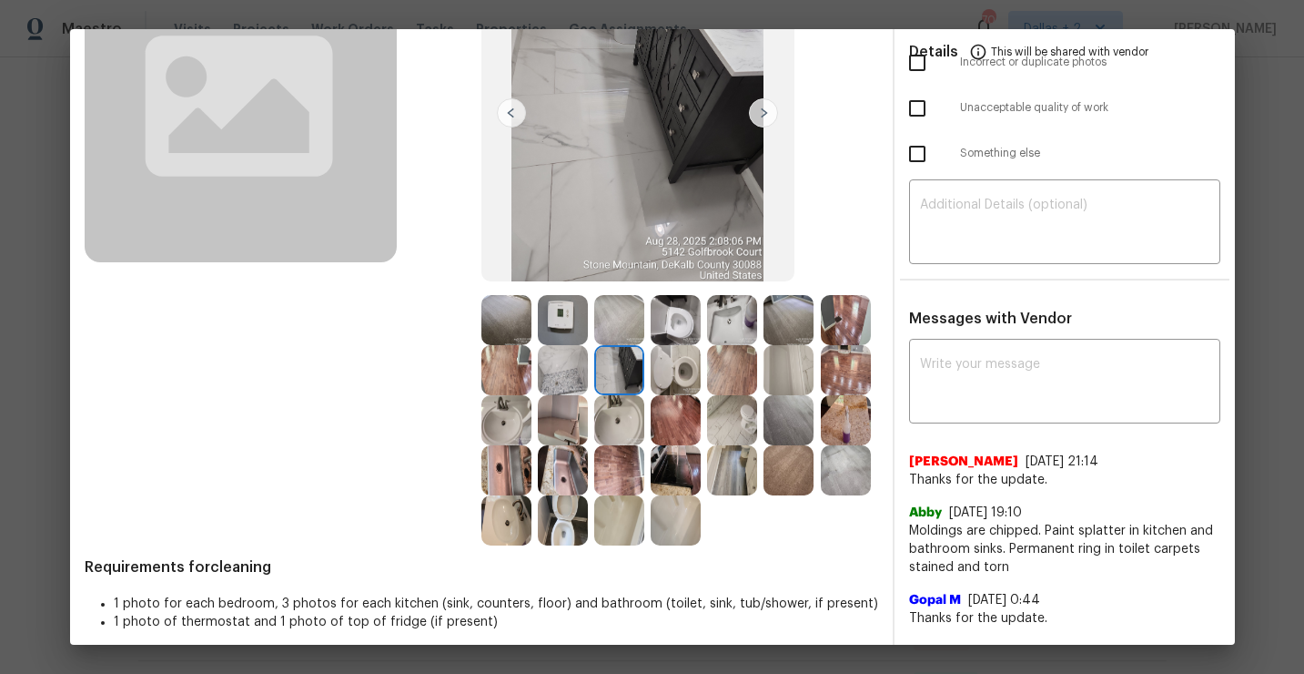
click at [570, 430] on img at bounding box center [563, 420] width 50 height 50
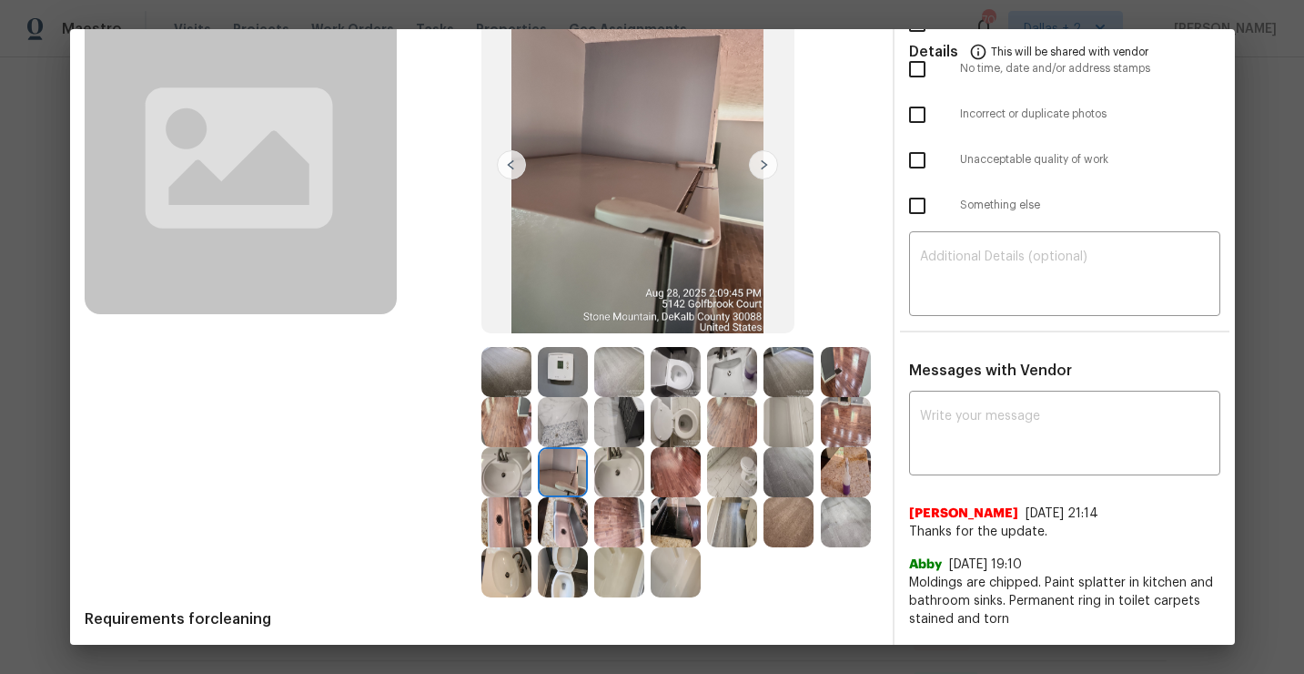
scroll to position [0, 0]
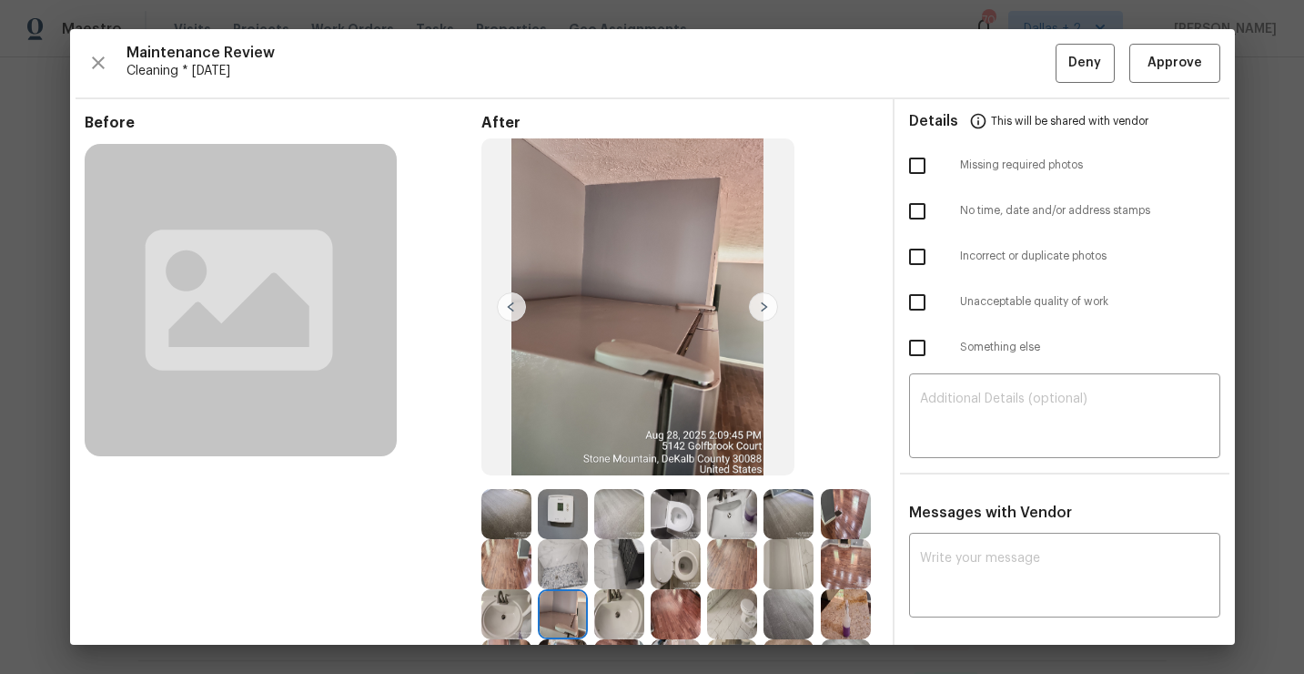
click at [784, 508] on img at bounding box center [789, 514] width 50 height 50
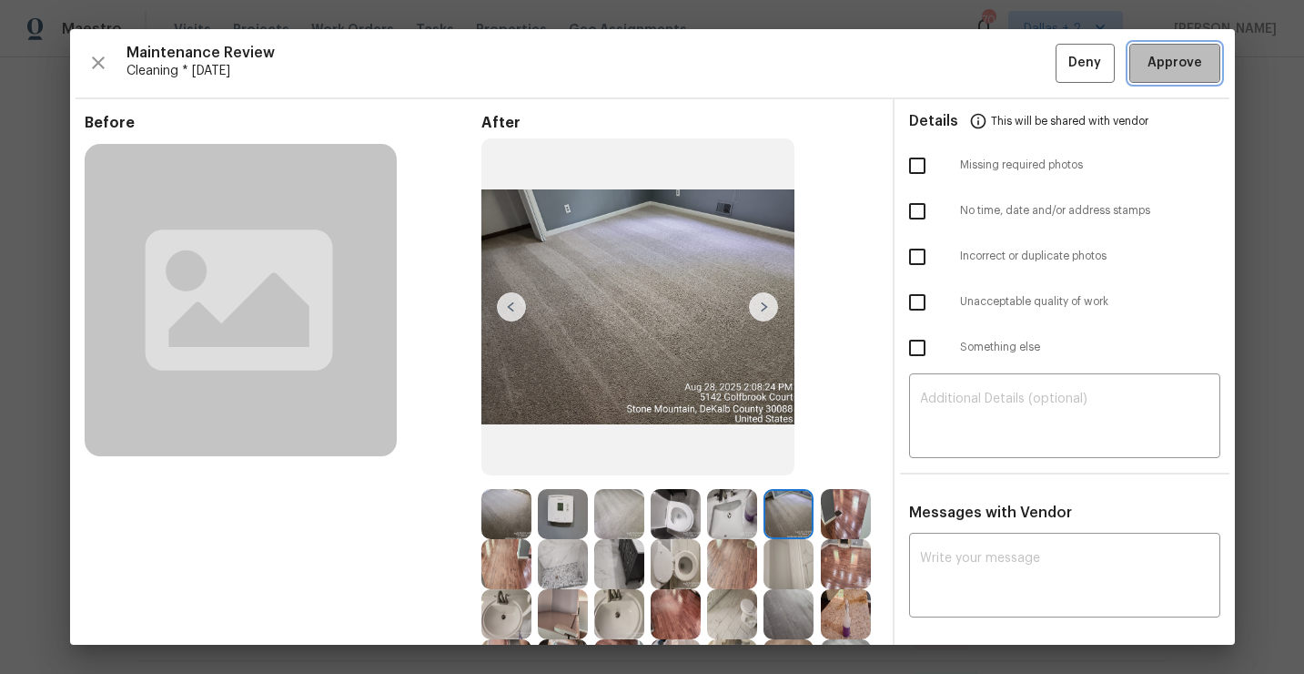
click at [1173, 65] on span "Approve" at bounding box center [1175, 63] width 55 height 23
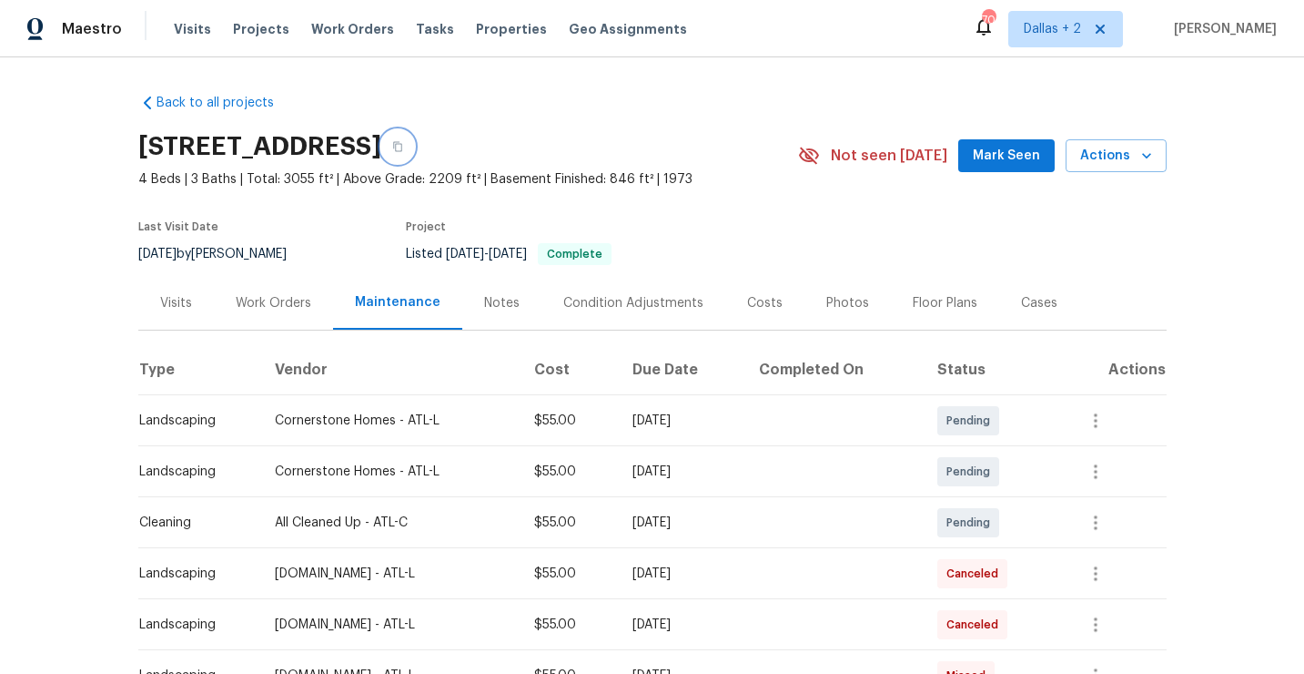
click at [414, 137] on button "button" at bounding box center [397, 146] width 33 height 33
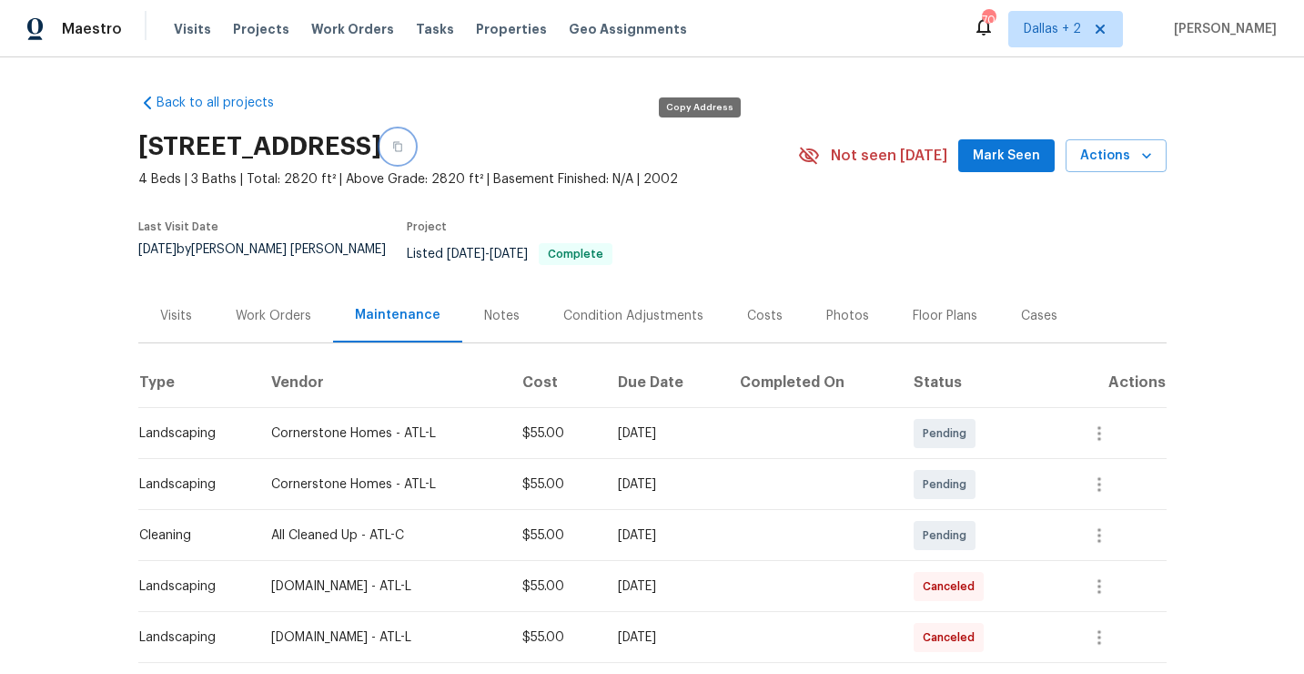
click at [403, 147] on icon "button" at bounding box center [397, 146] width 11 height 11
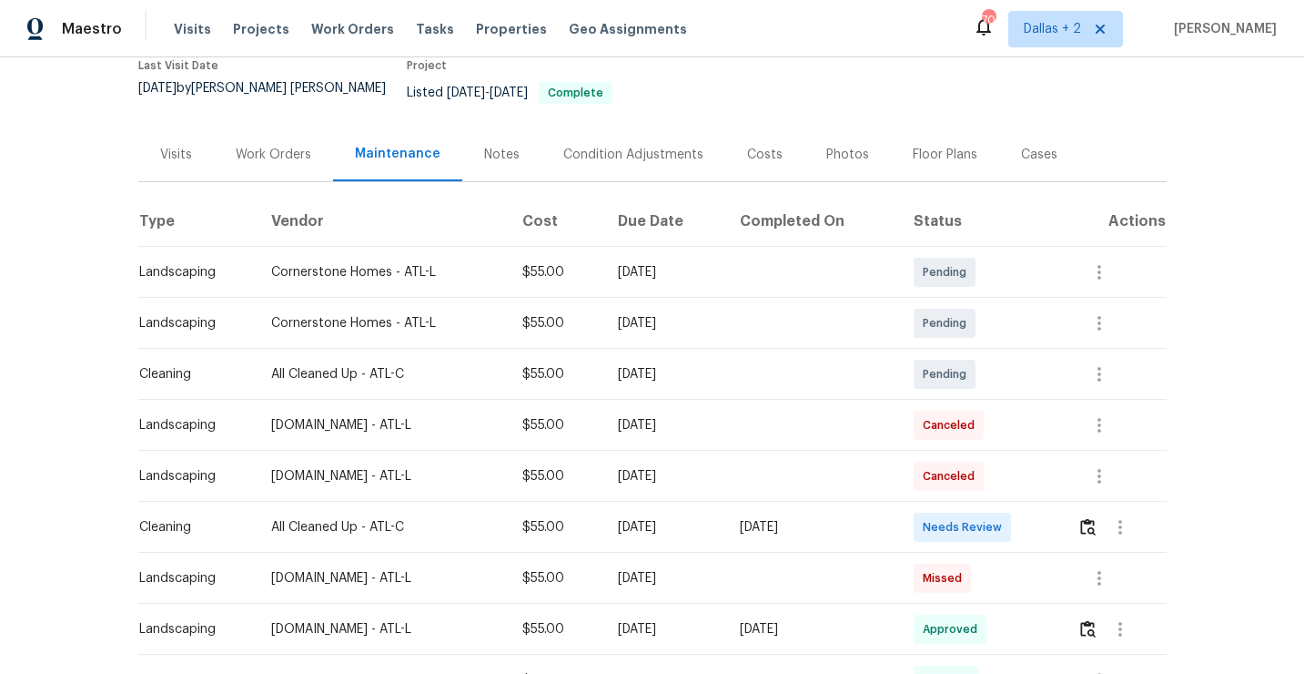
scroll to position [222, 0]
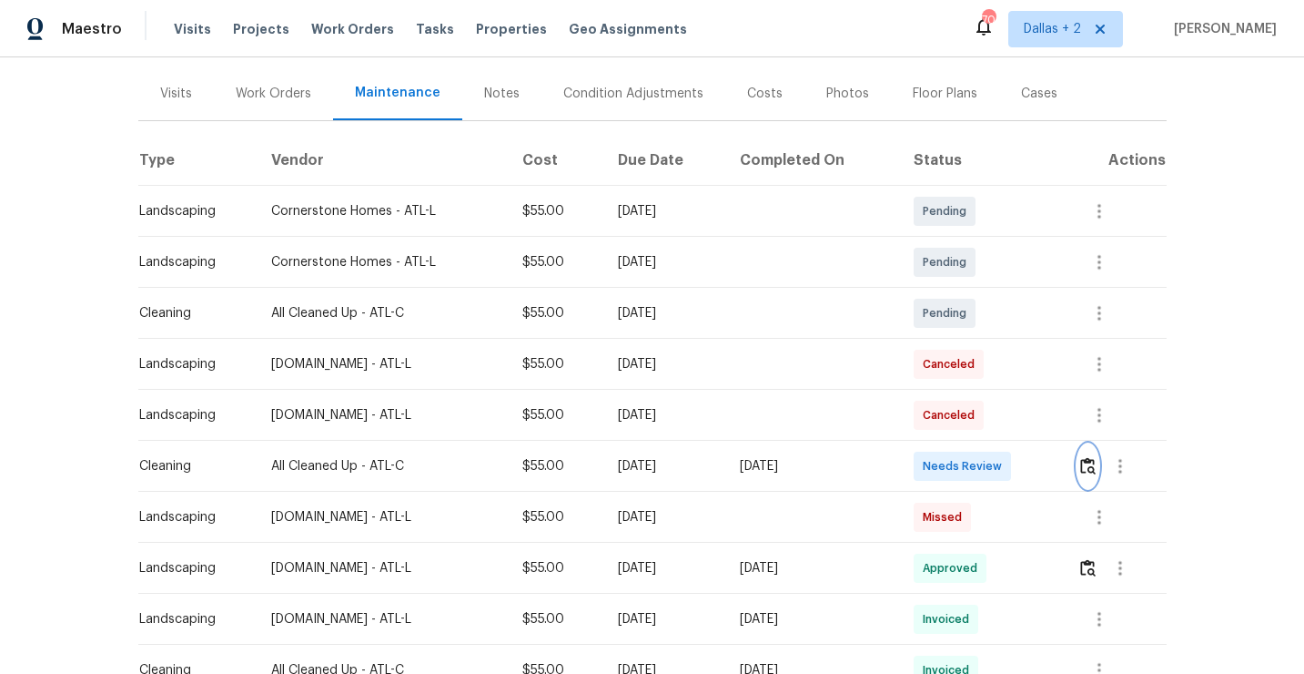
click at [1089, 457] on img "button" at bounding box center [1087, 465] width 15 height 17
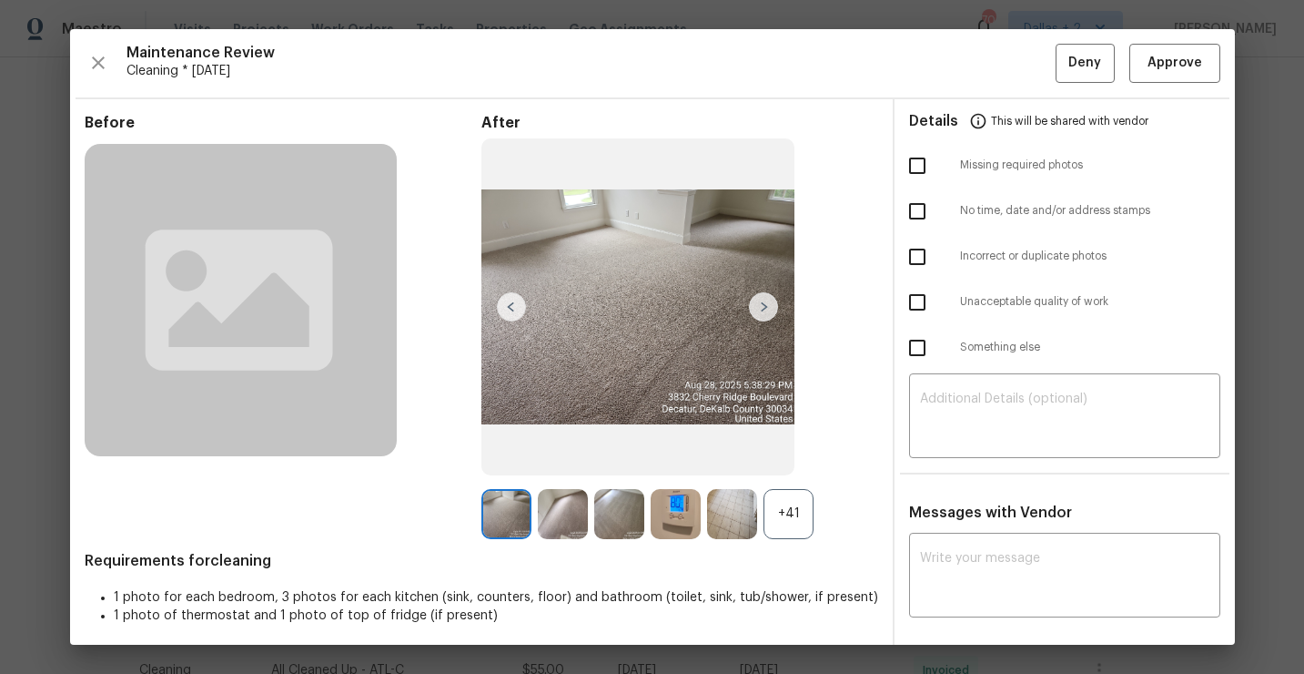
click at [796, 511] on div "+41" at bounding box center [789, 514] width 50 height 50
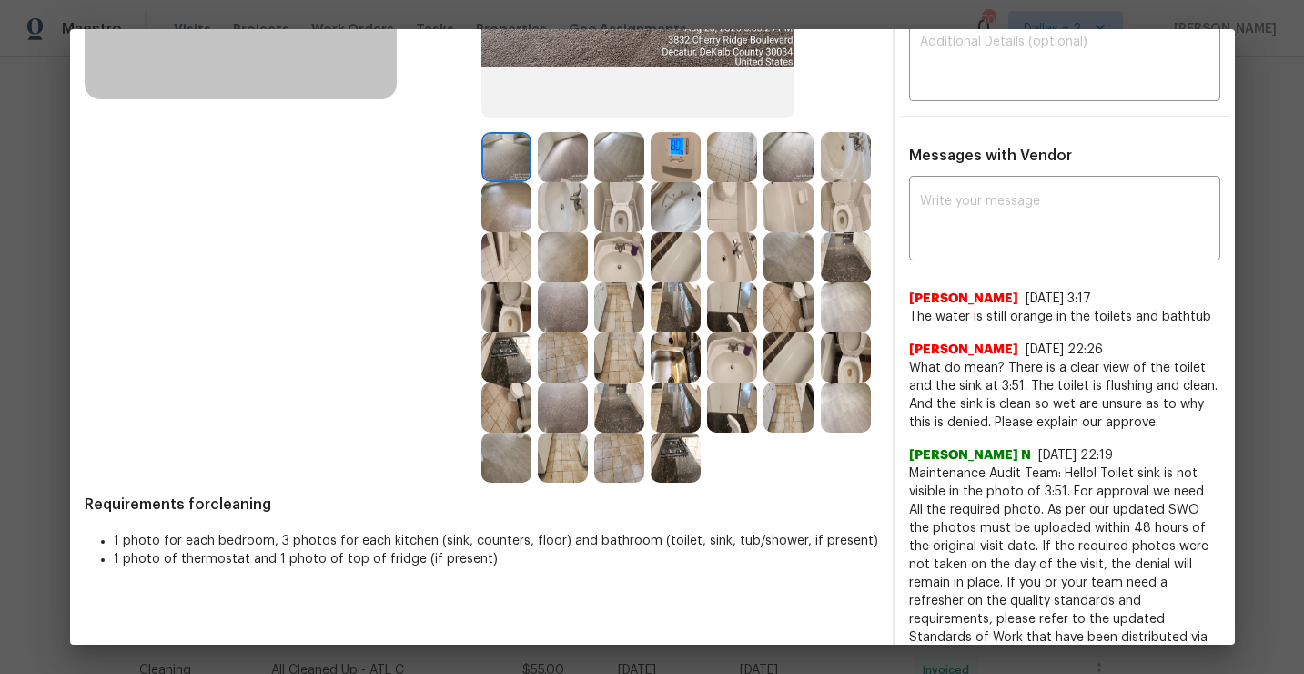
scroll to position [358, 0]
click at [739, 262] on img at bounding box center [732, 256] width 50 height 50
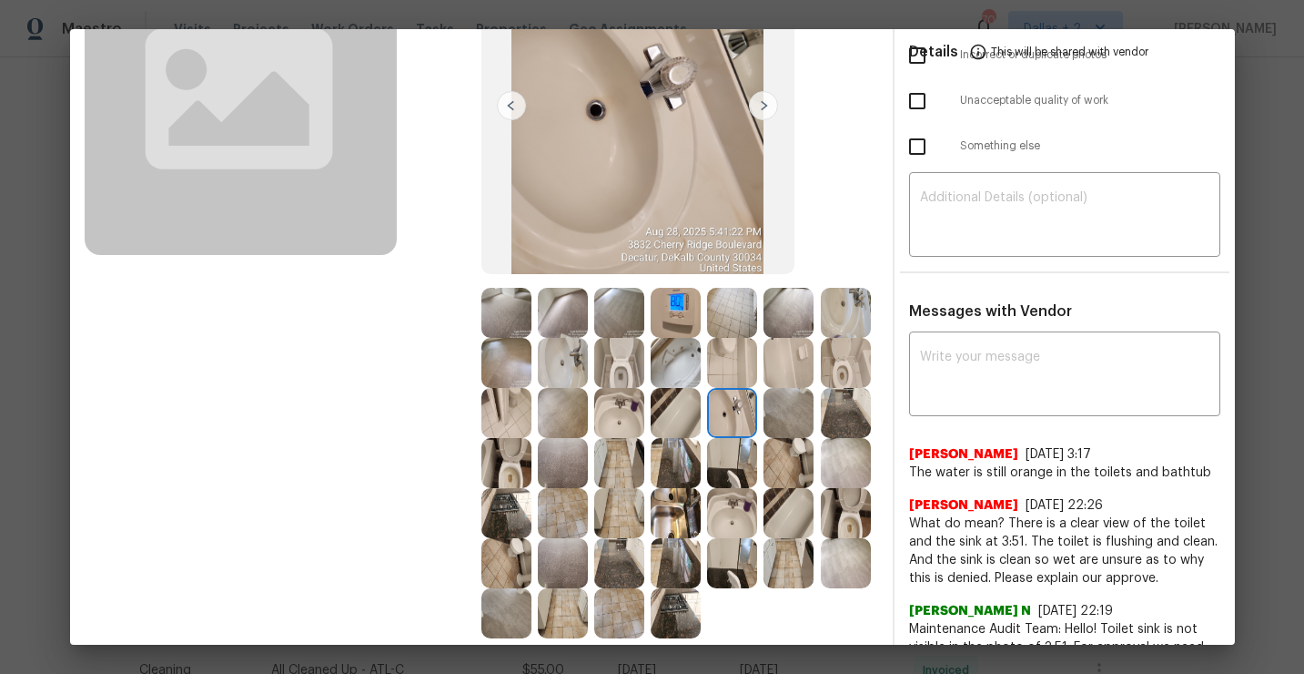
scroll to position [0, 0]
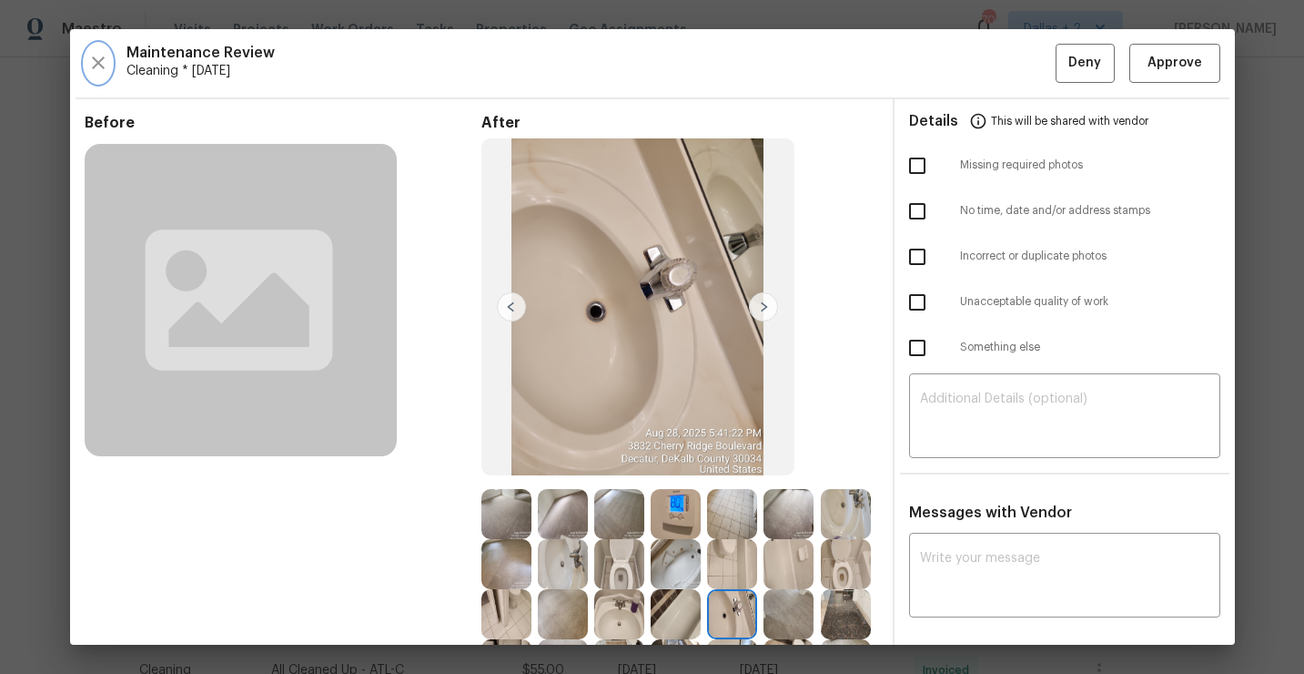
click at [93, 63] on icon "button" at bounding box center [98, 63] width 22 height 22
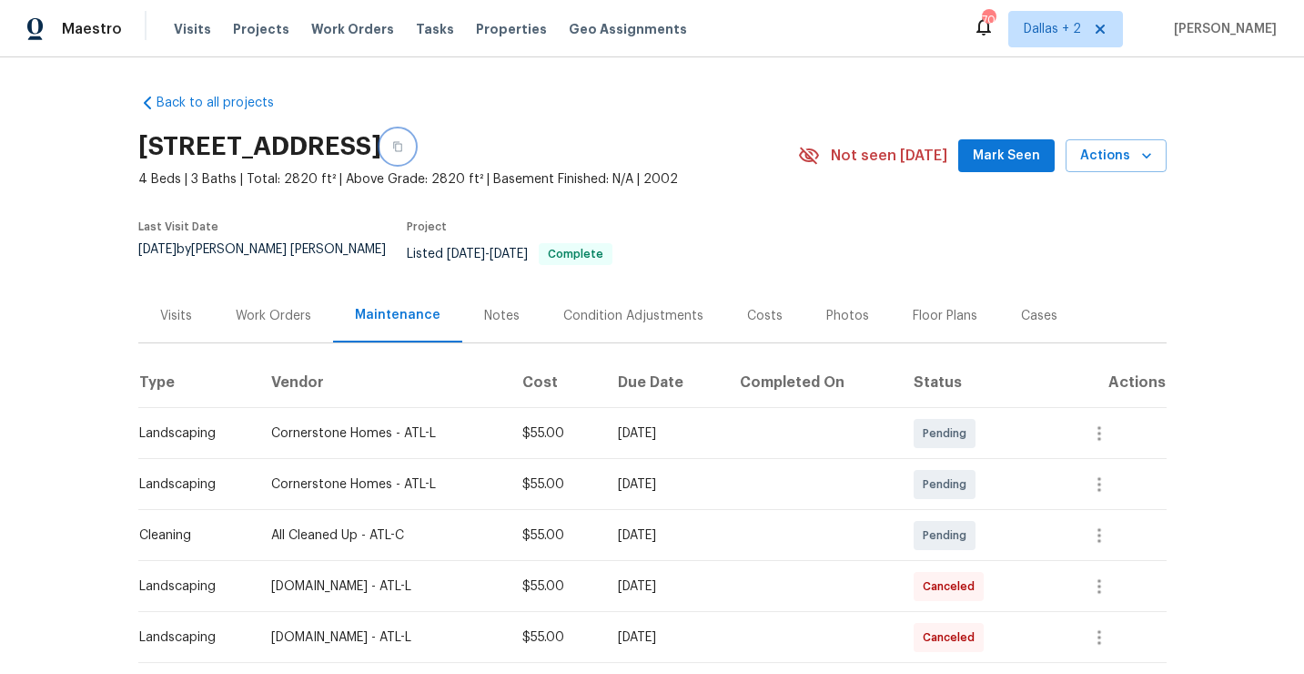
click at [414, 152] on button "button" at bounding box center [397, 146] width 33 height 33
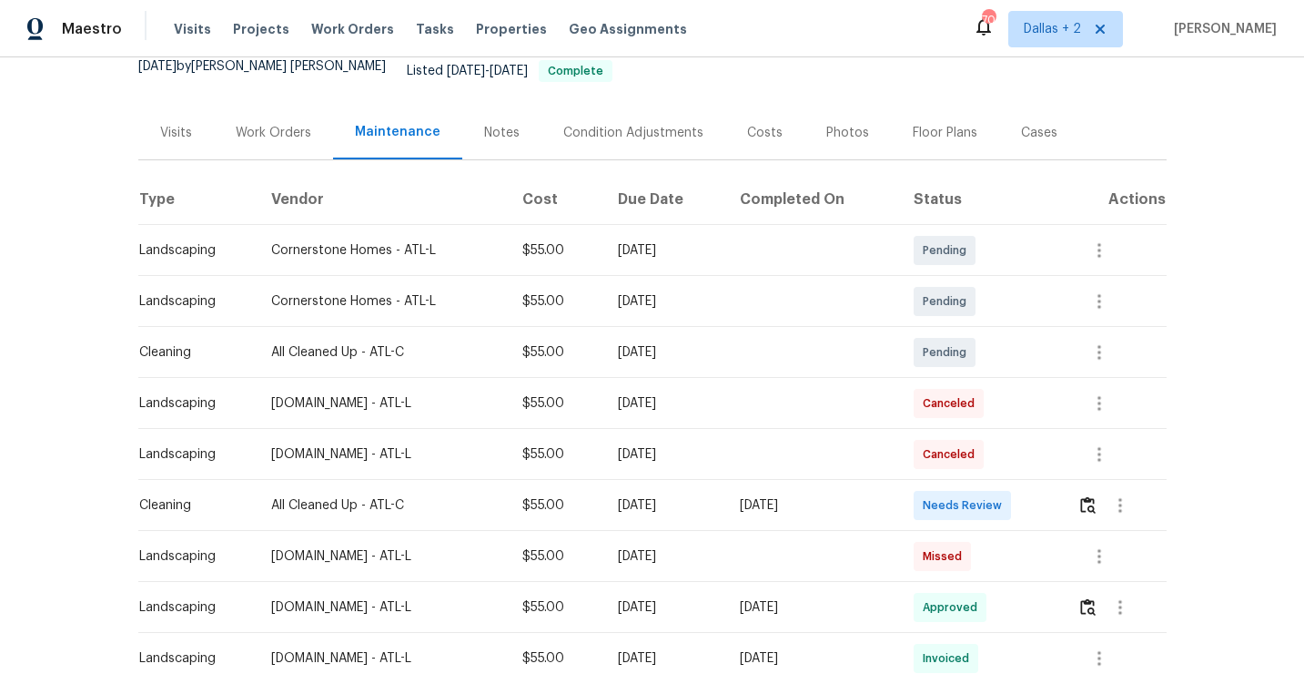
scroll to position [241, 0]
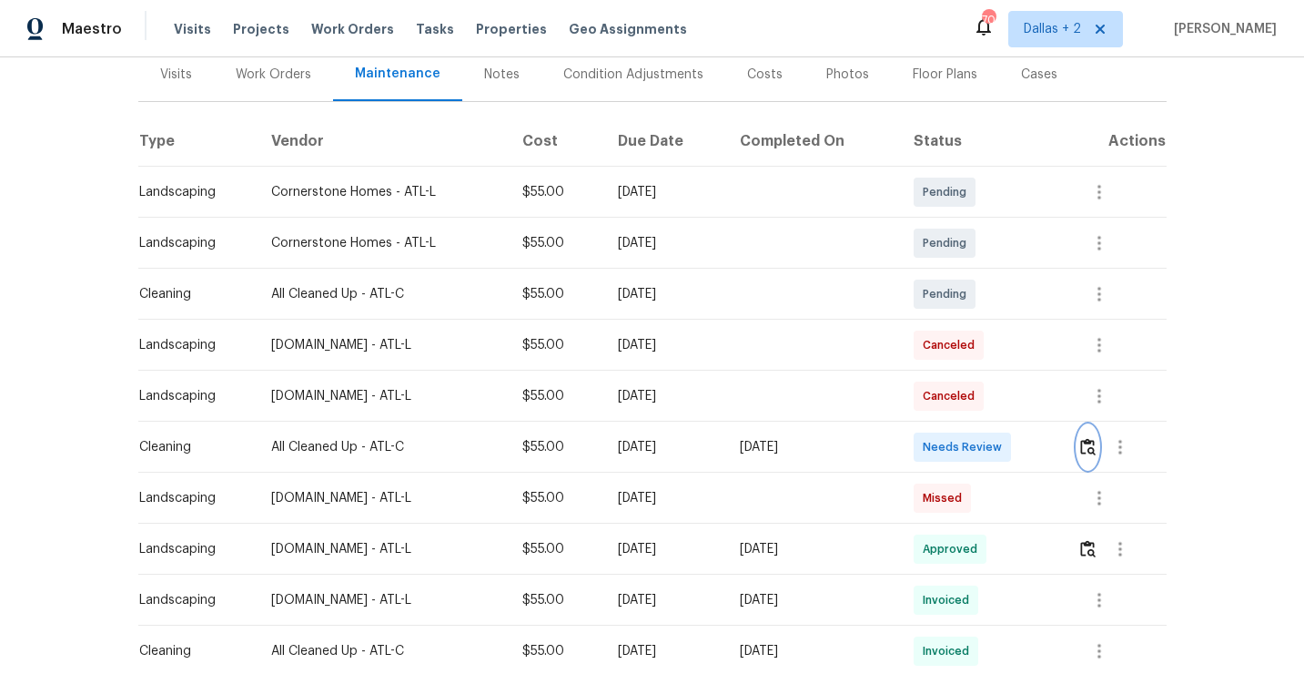
click at [1092, 440] on img "button" at bounding box center [1087, 446] width 15 height 17
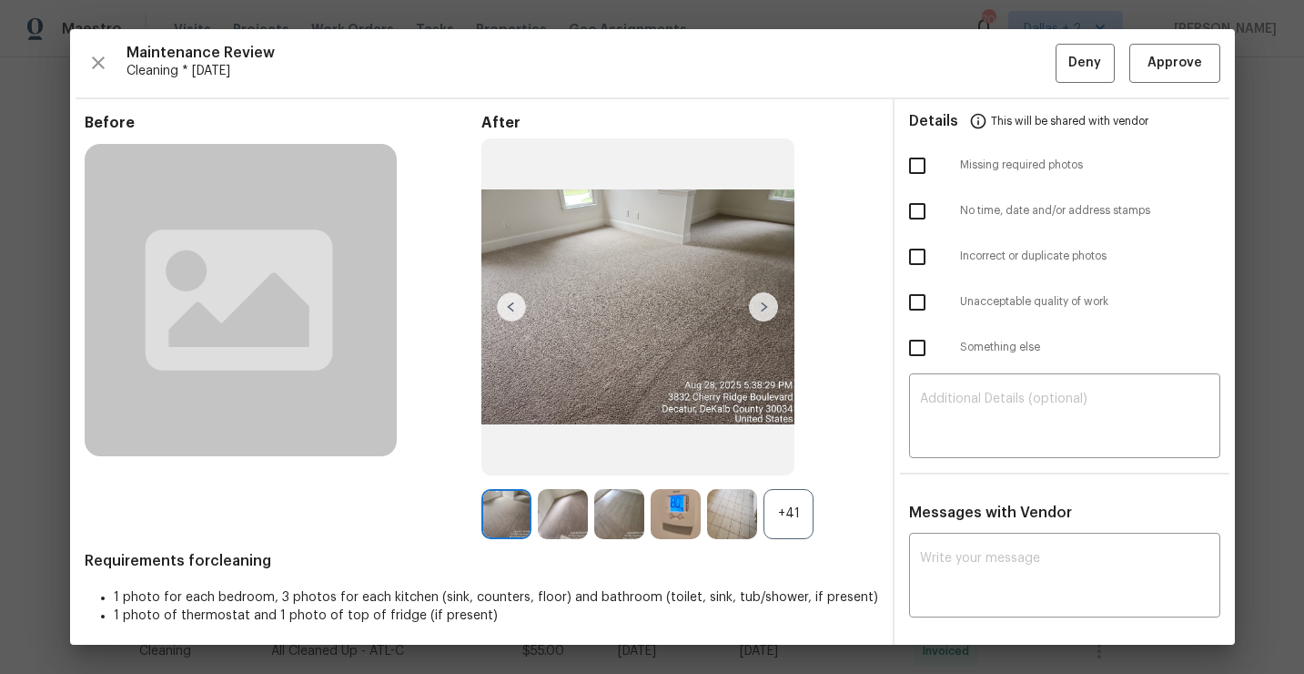
click at [783, 500] on div "+41" at bounding box center [789, 514] width 50 height 50
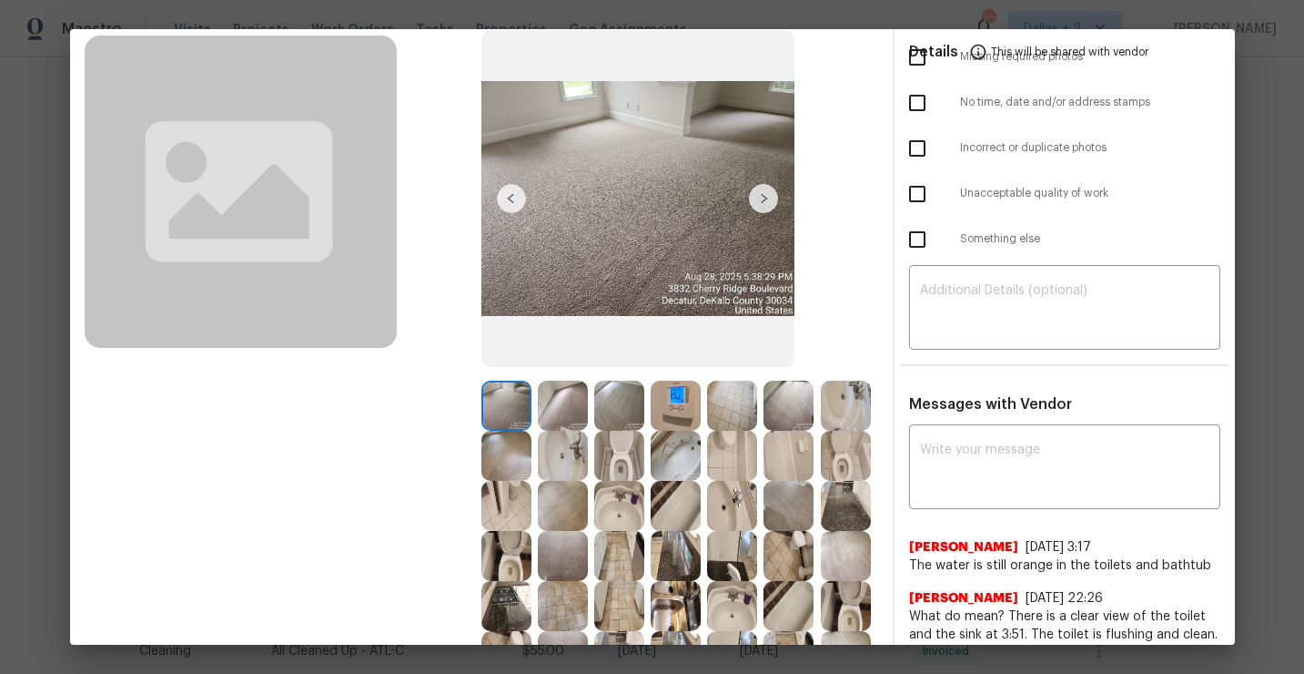
scroll to position [199, 0]
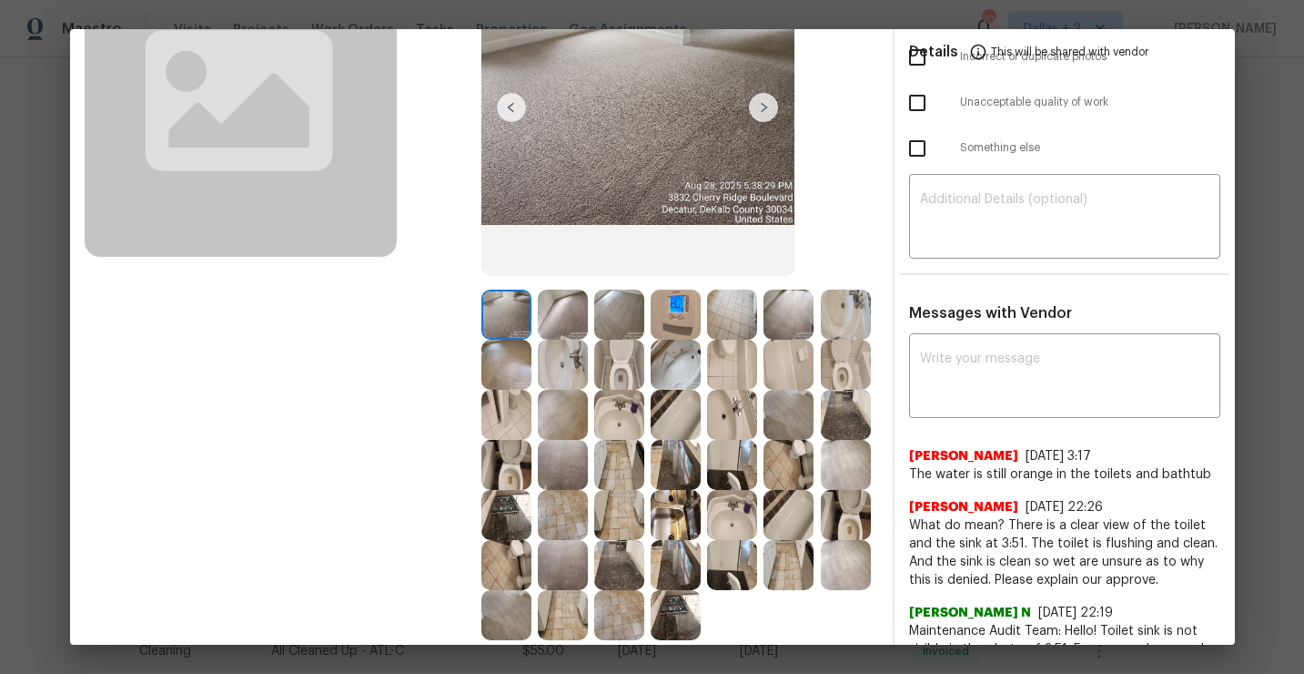
click at [670, 551] on img at bounding box center [676, 565] width 50 height 50
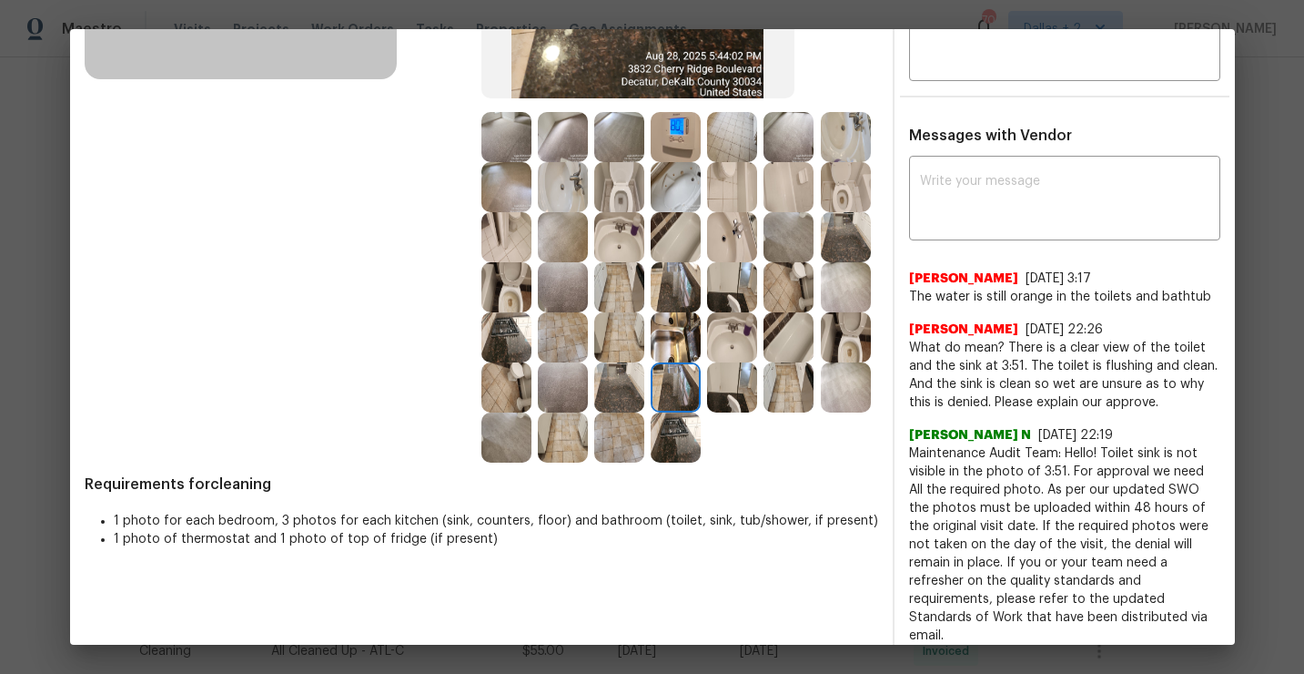
scroll to position [361, 0]
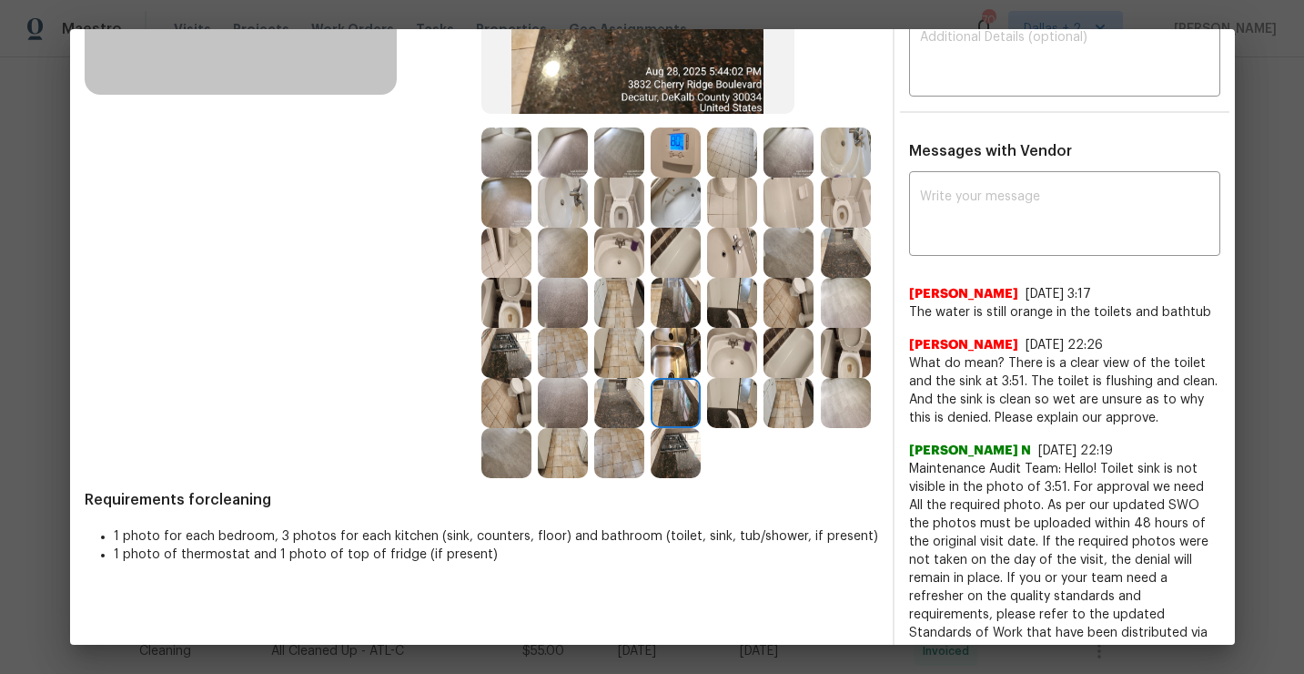
click at [841, 362] on img at bounding box center [846, 353] width 50 height 50
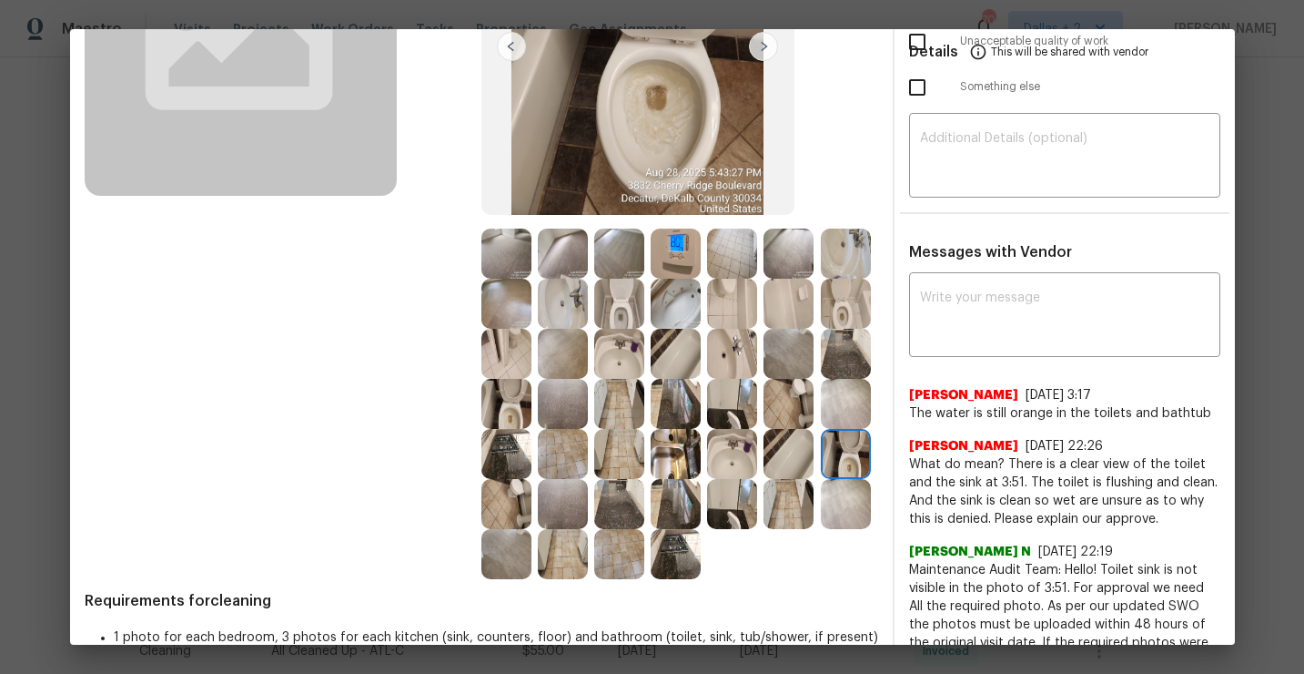
scroll to position [243, 0]
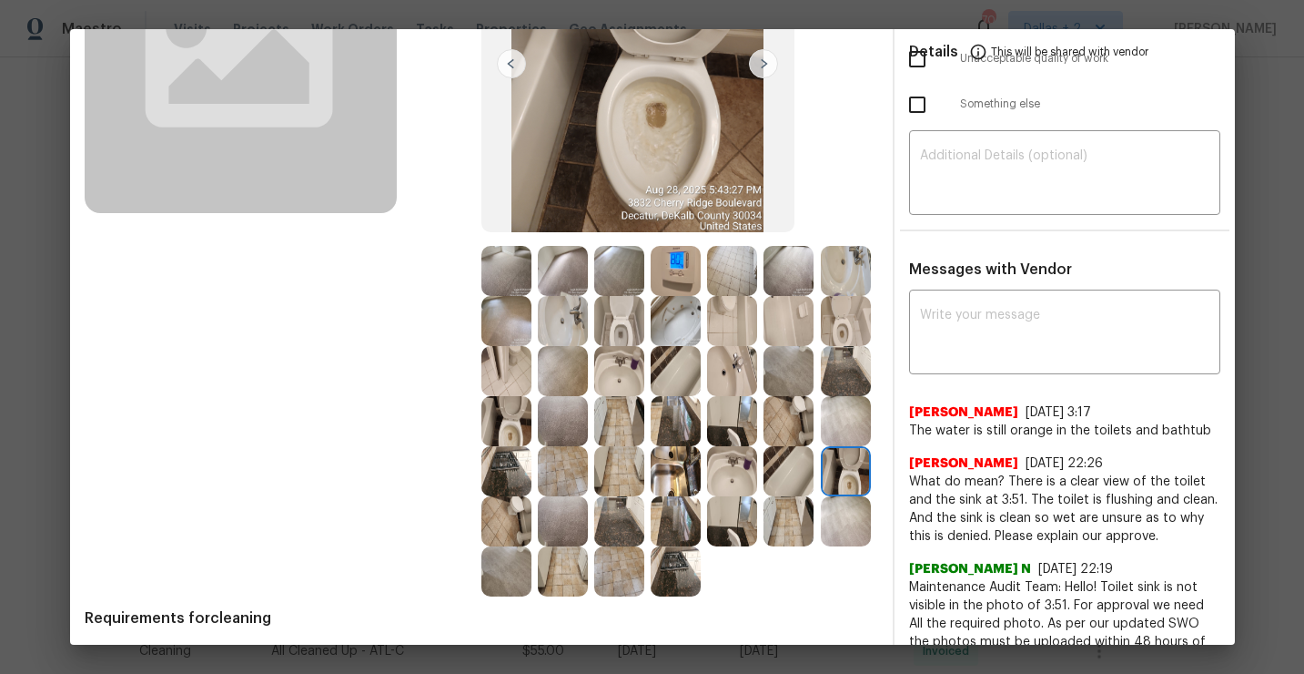
click at [856, 332] on img at bounding box center [846, 321] width 50 height 50
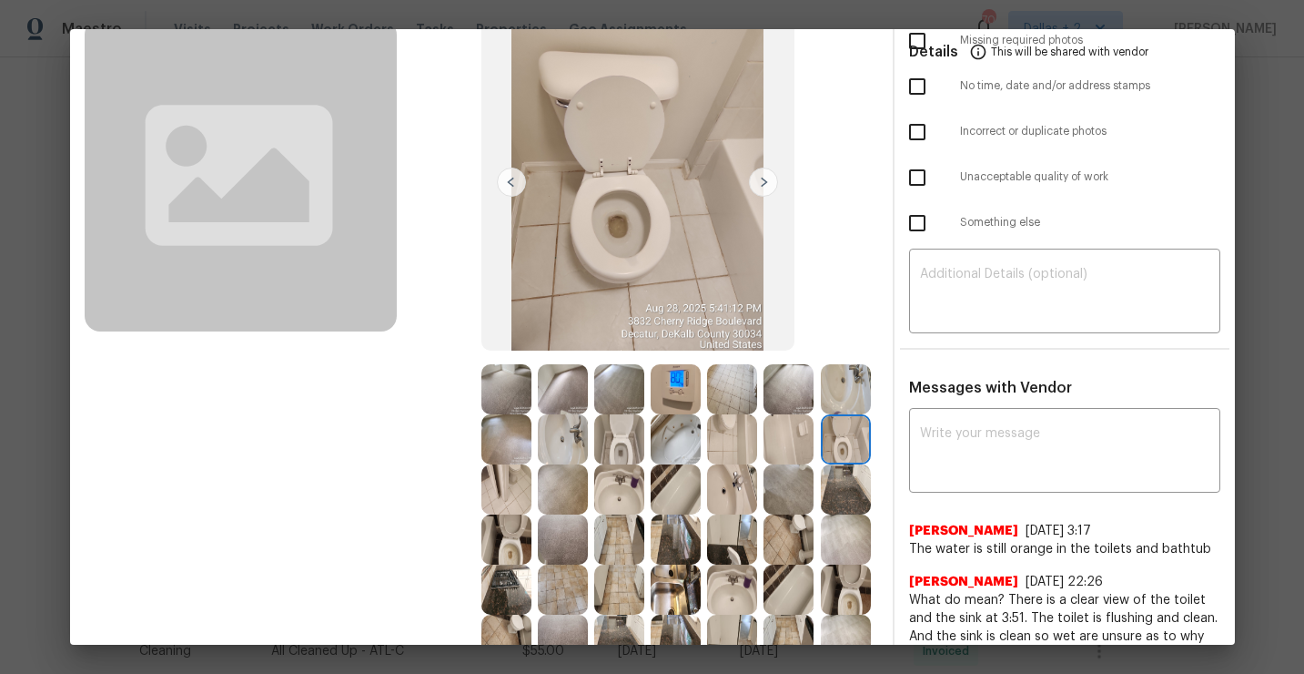
scroll to position [238, 0]
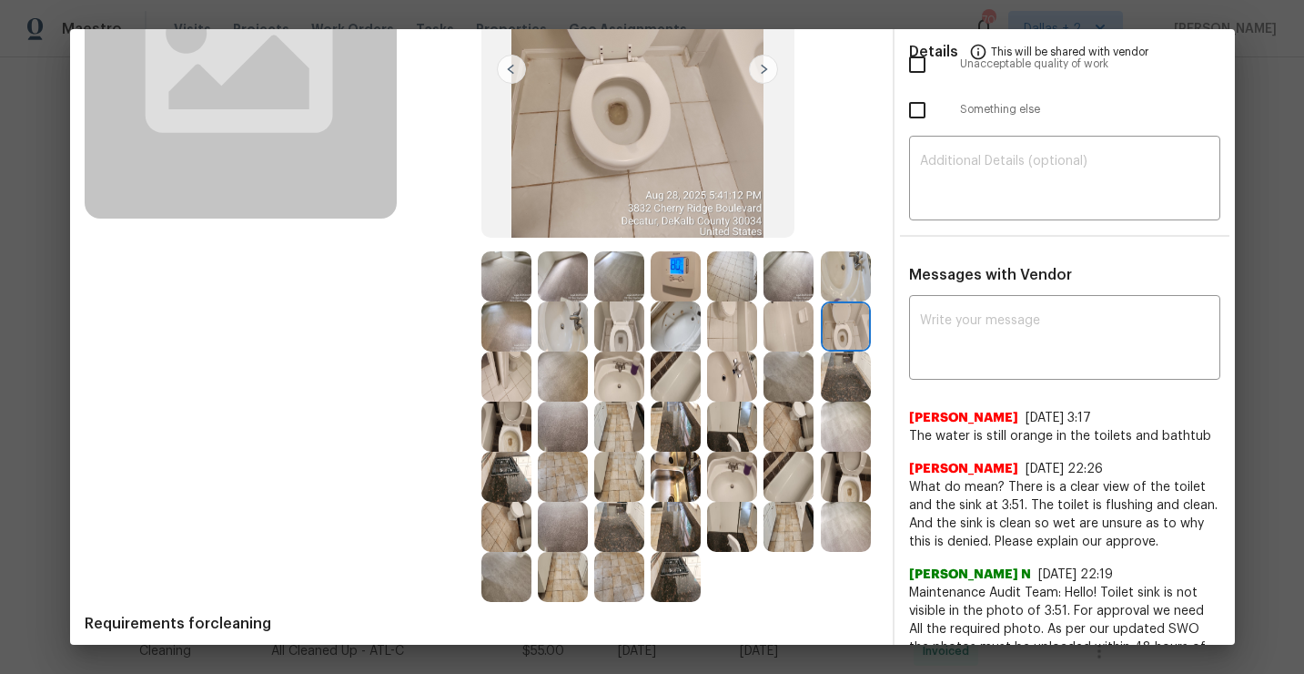
click at [519, 422] on img at bounding box center [506, 426] width 50 height 50
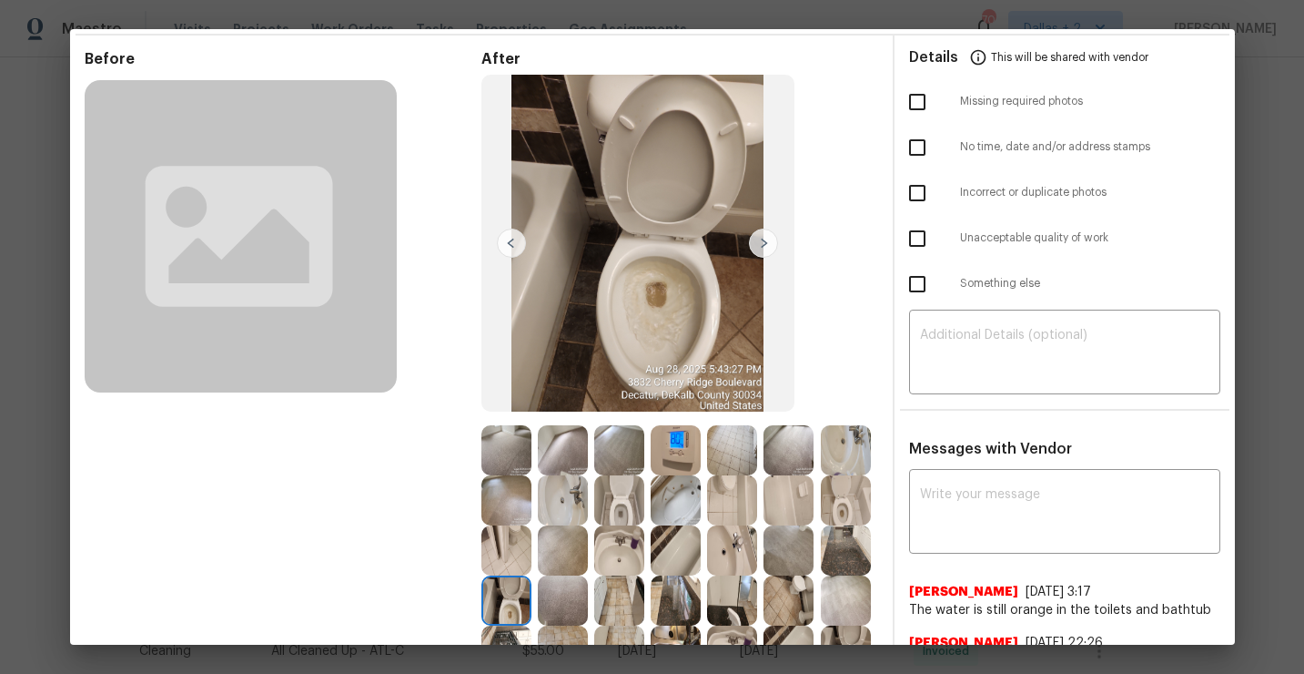
scroll to position [53, 0]
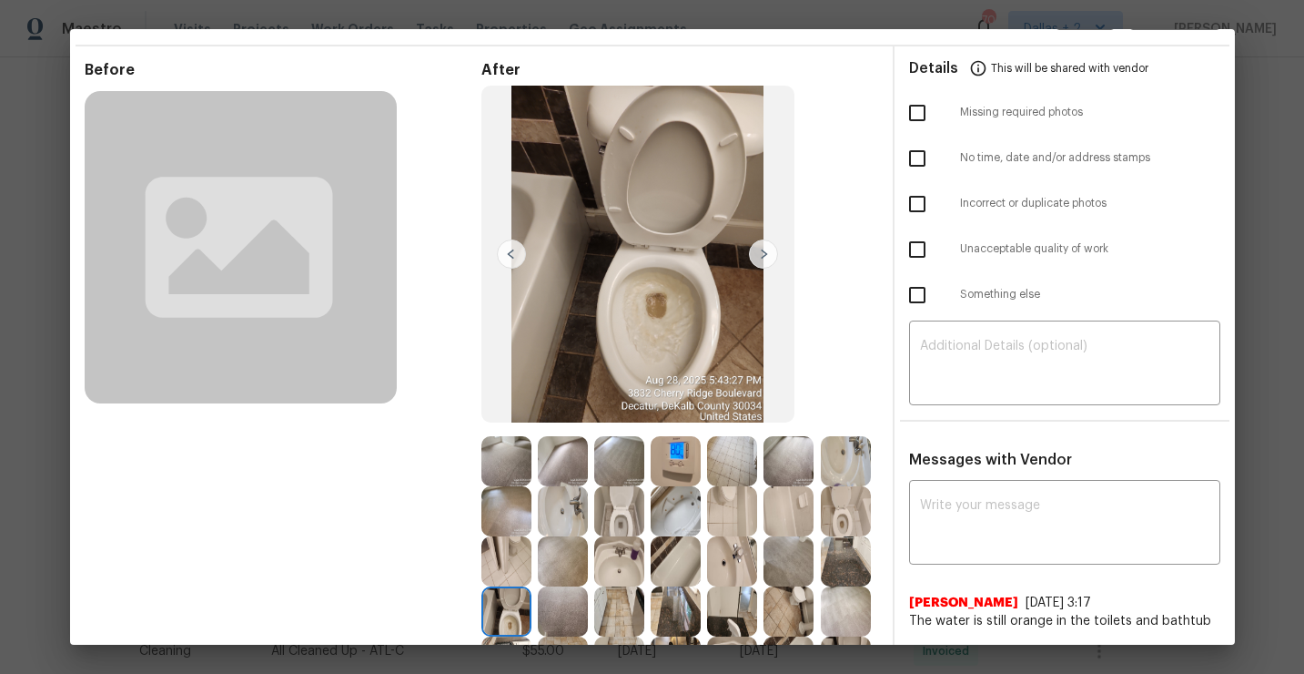
click at [848, 512] on img at bounding box center [846, 511] width 50 height 50
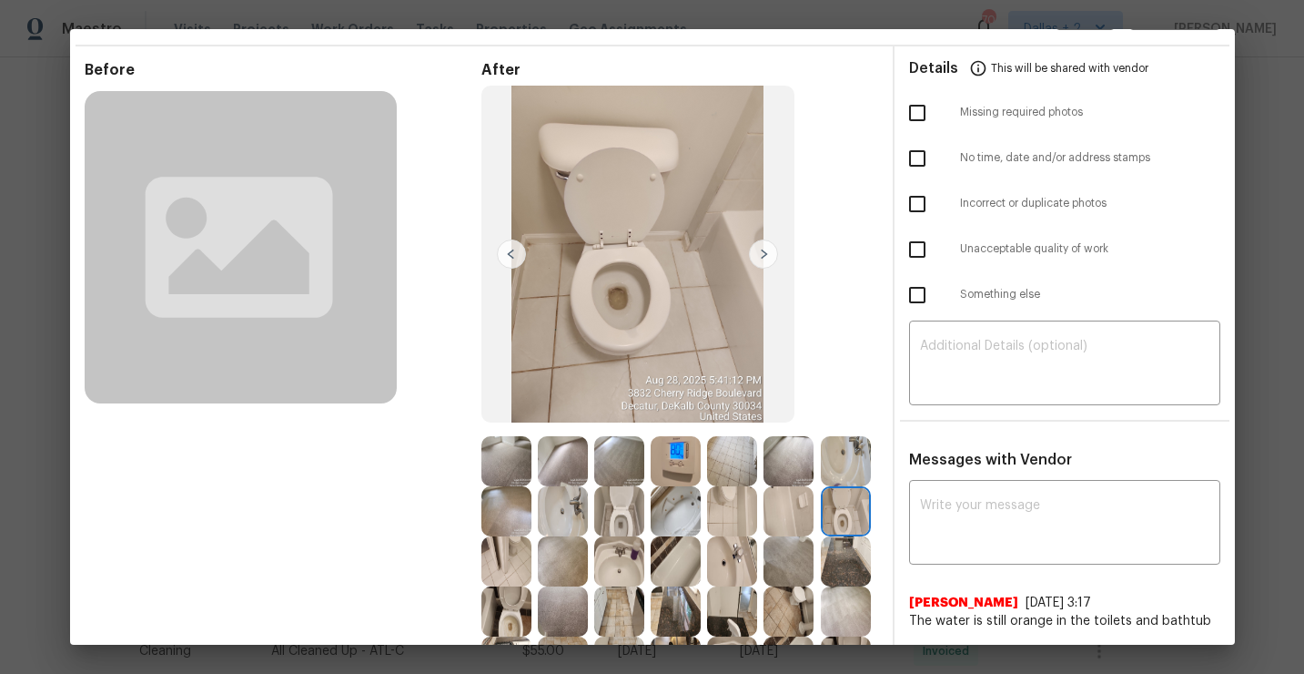
scroll to position [109, 0]
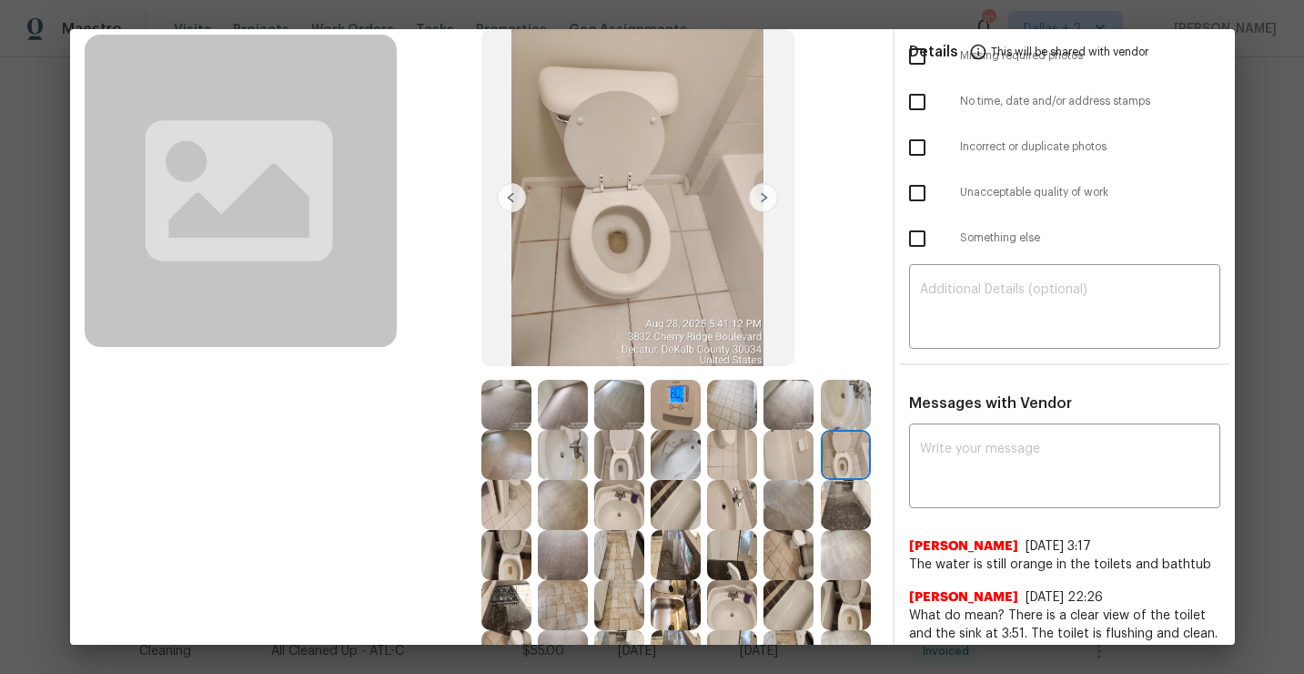
click at [505, 559] on img at bounding box center [506, 555] width 50 height 50
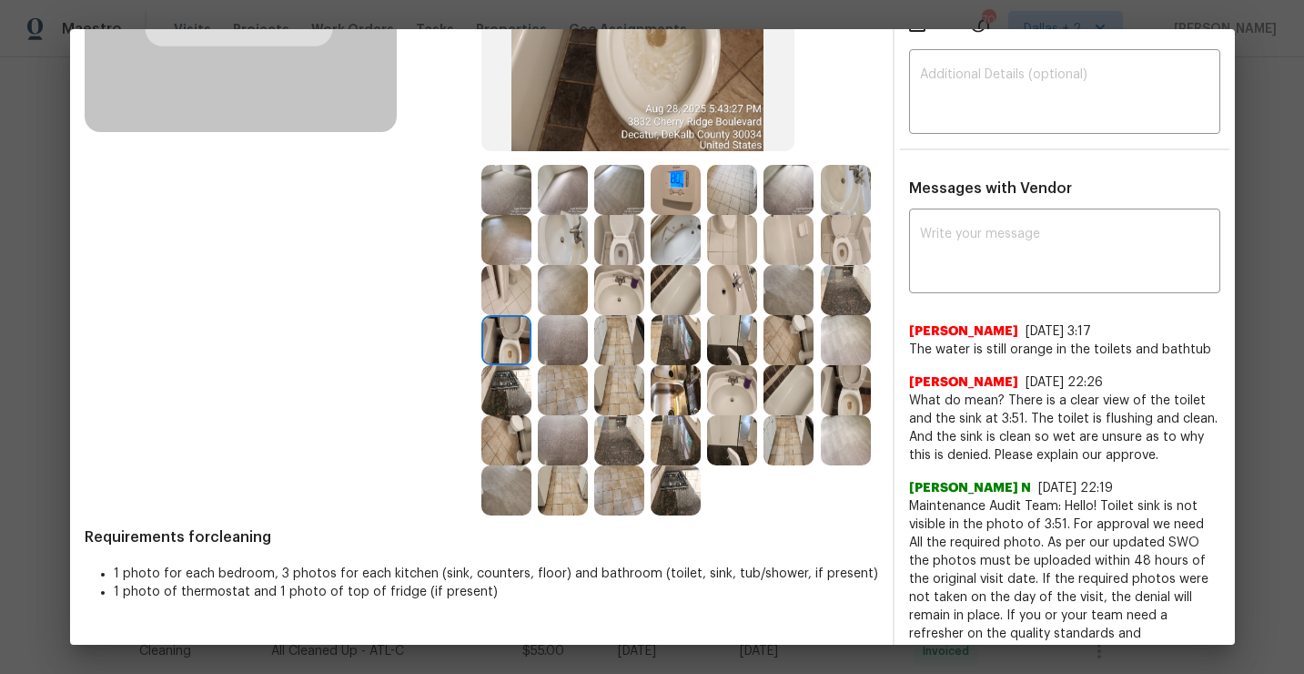
scroll to position [322, 0]
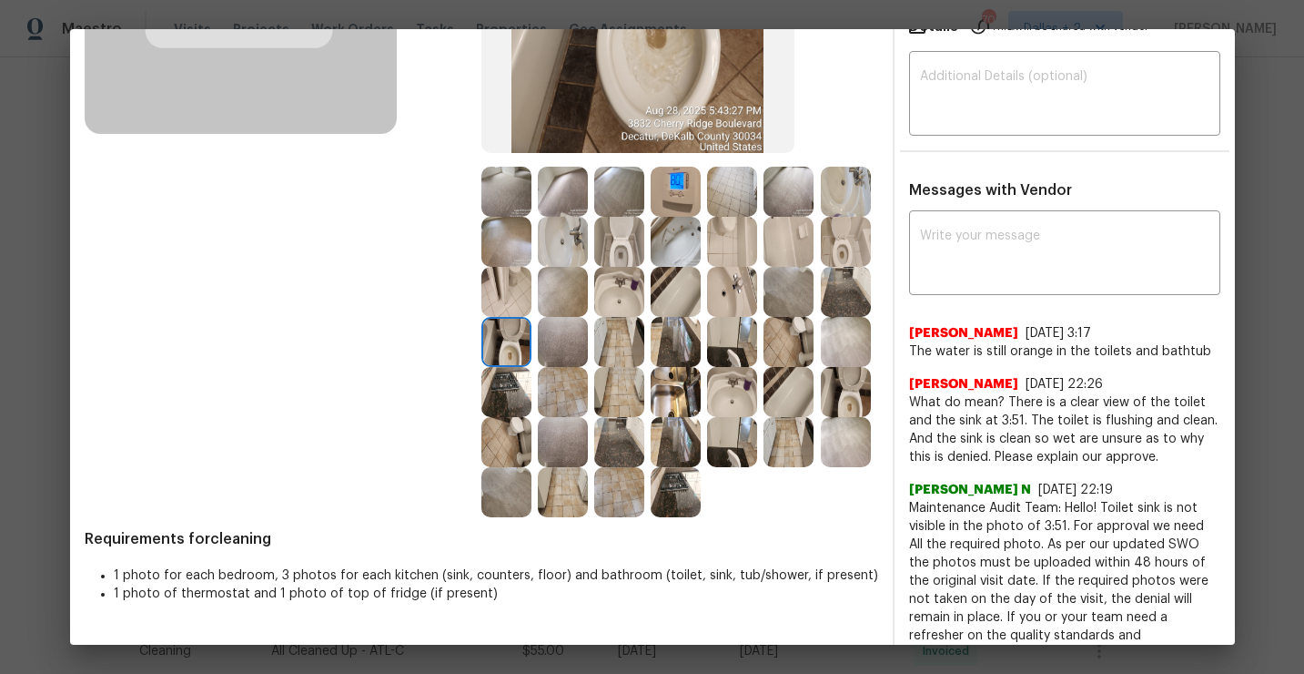
click at [686, 339] on img at bounding box center [676, 342] width 50 height 50
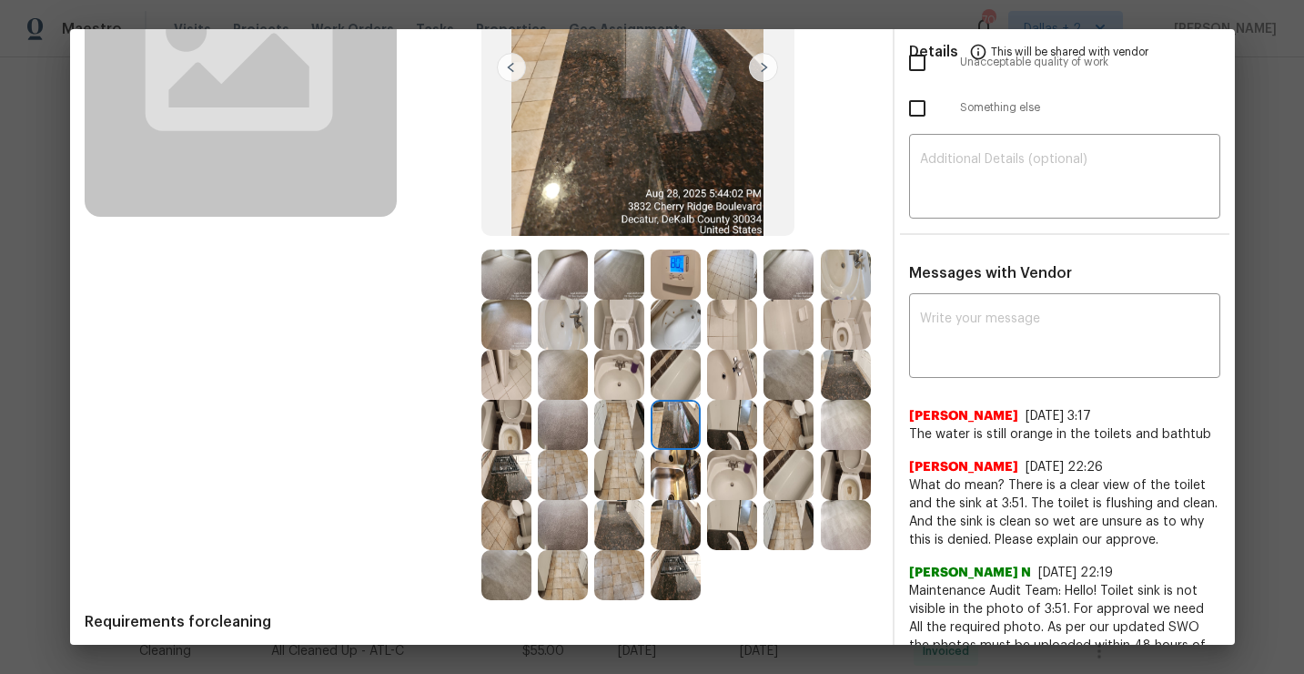
scroll to position [316, 0]
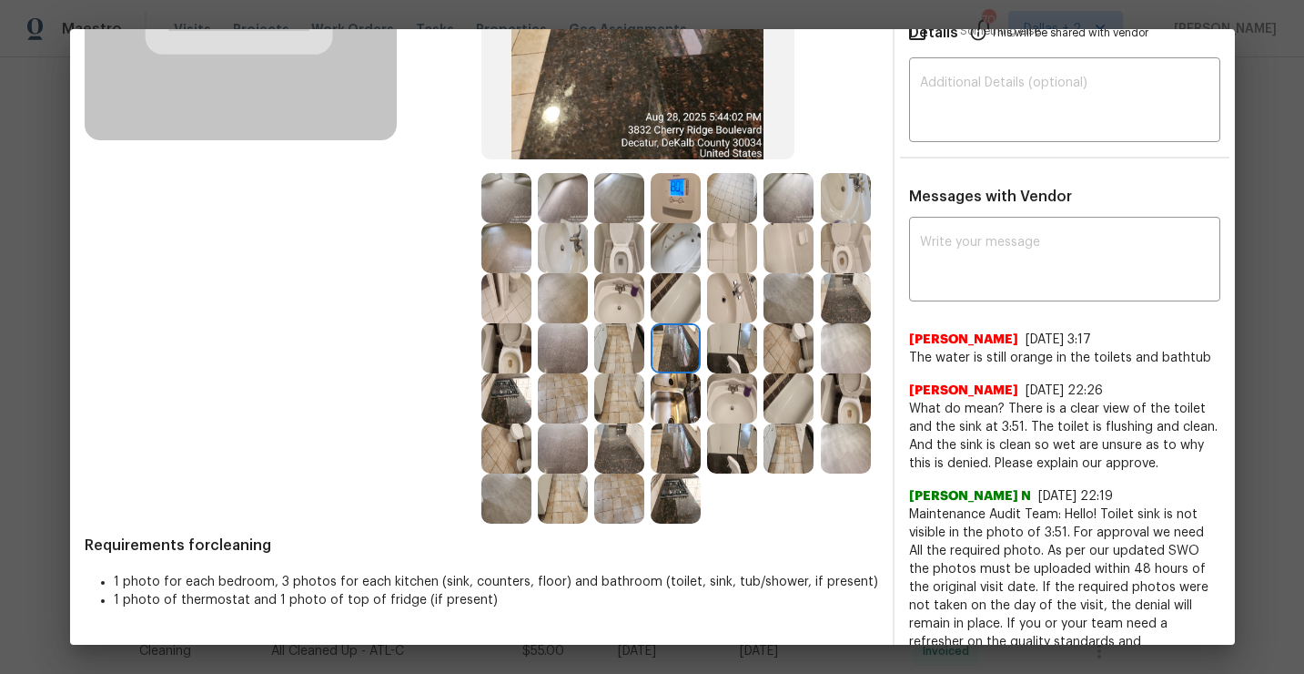
click at [676, 455] on img at bounding box center [676, 448] width 50 height 50
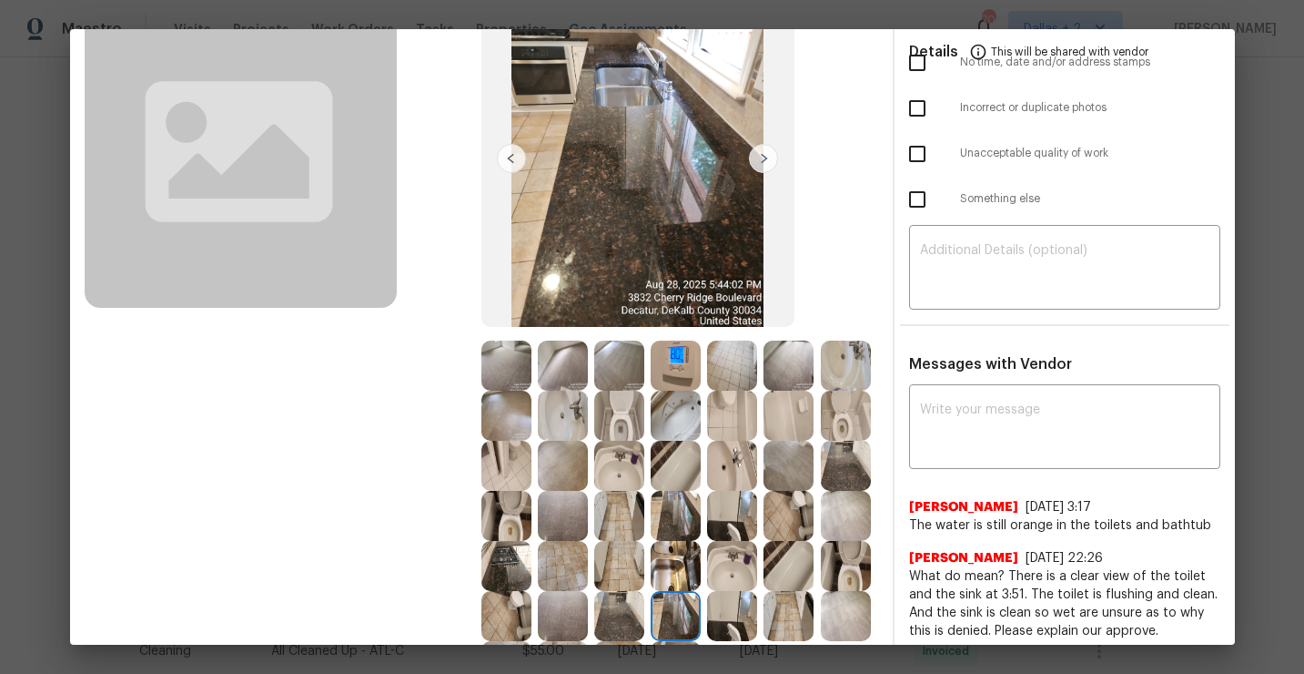
scroll to position [173, 0]
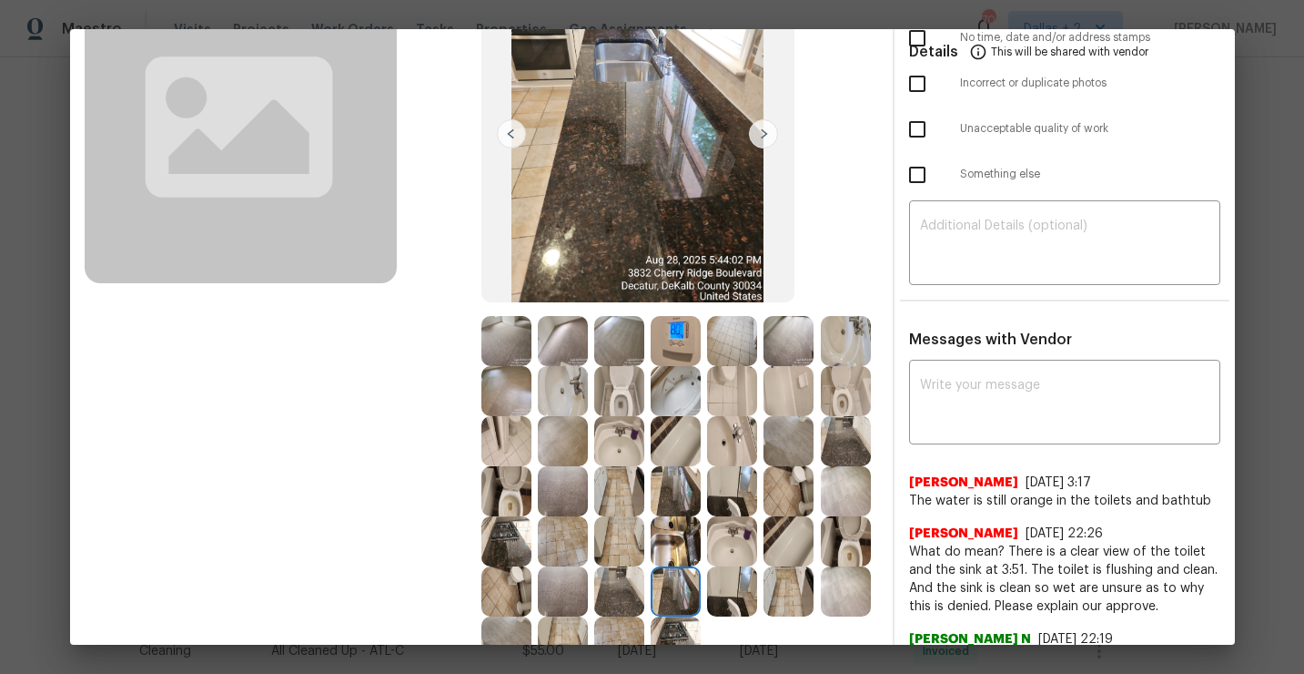
click at [680, 581] on img at bounding box center [676, 591] width 50 height 50
click at [737, 599] on img at bounding box center [732, 591] width 50 height 50
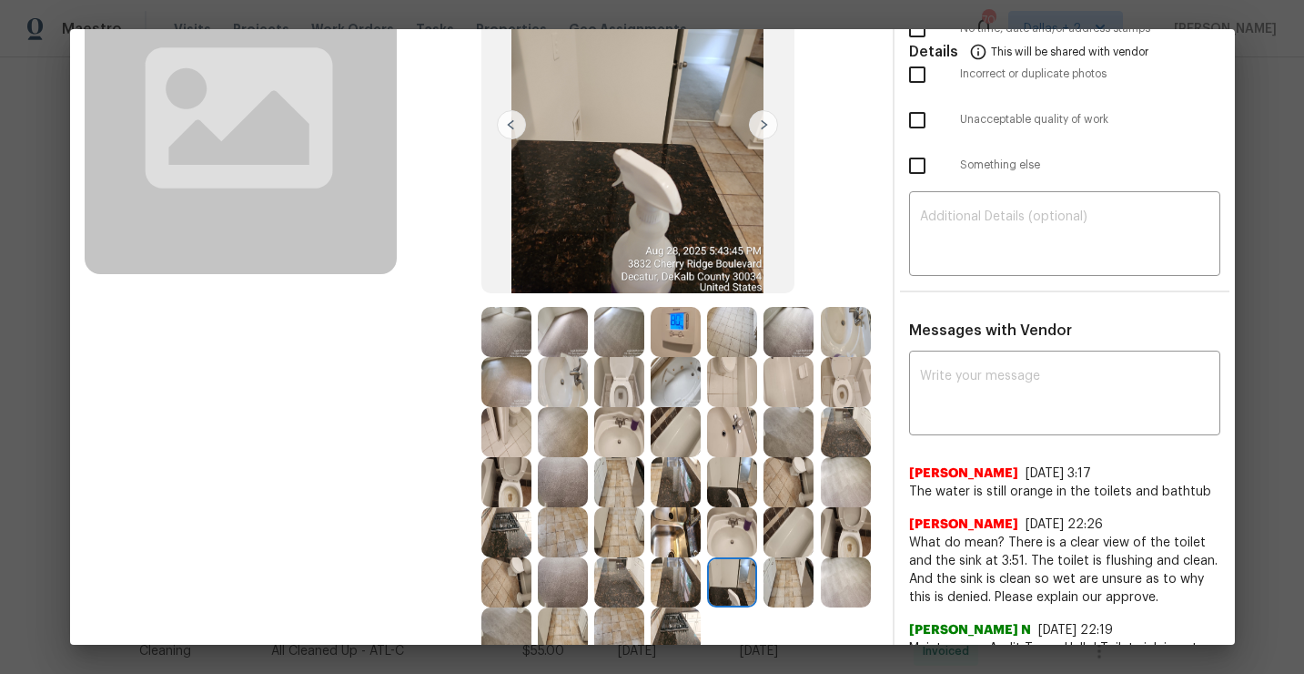
scroll to position [302, 0]
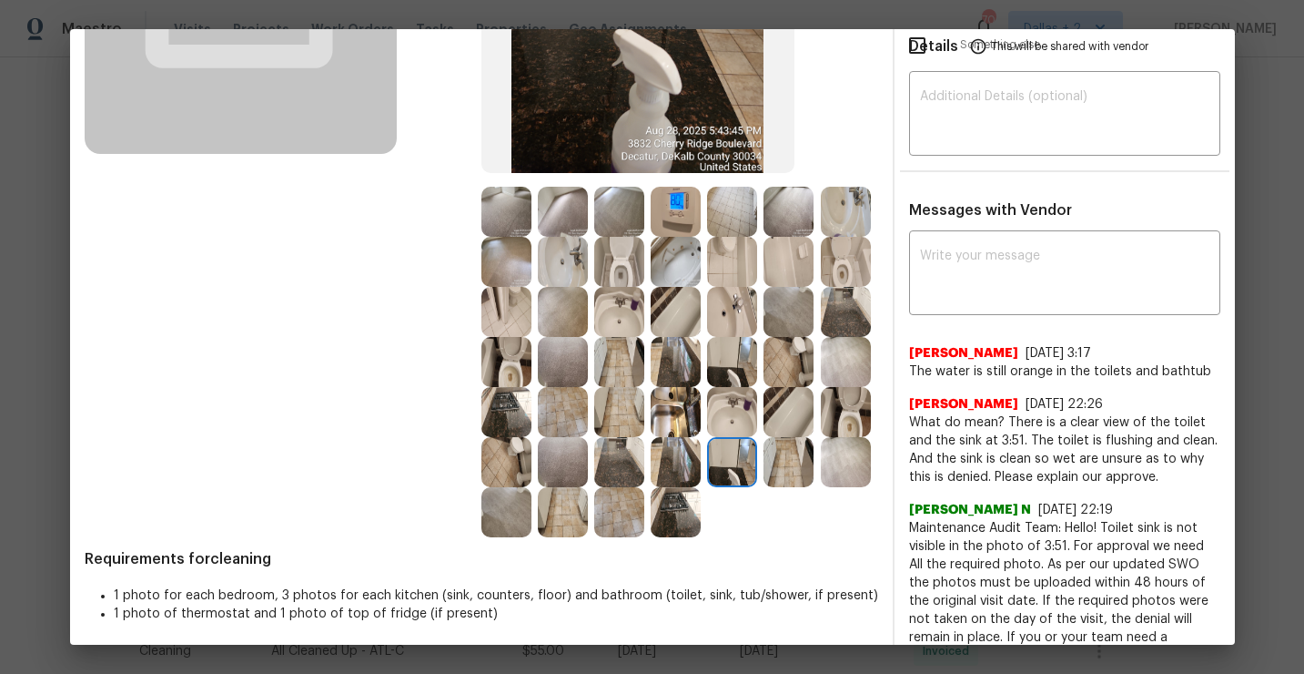
click at [528, 461] on img at bounding box center [506, 462] width 50 height 50
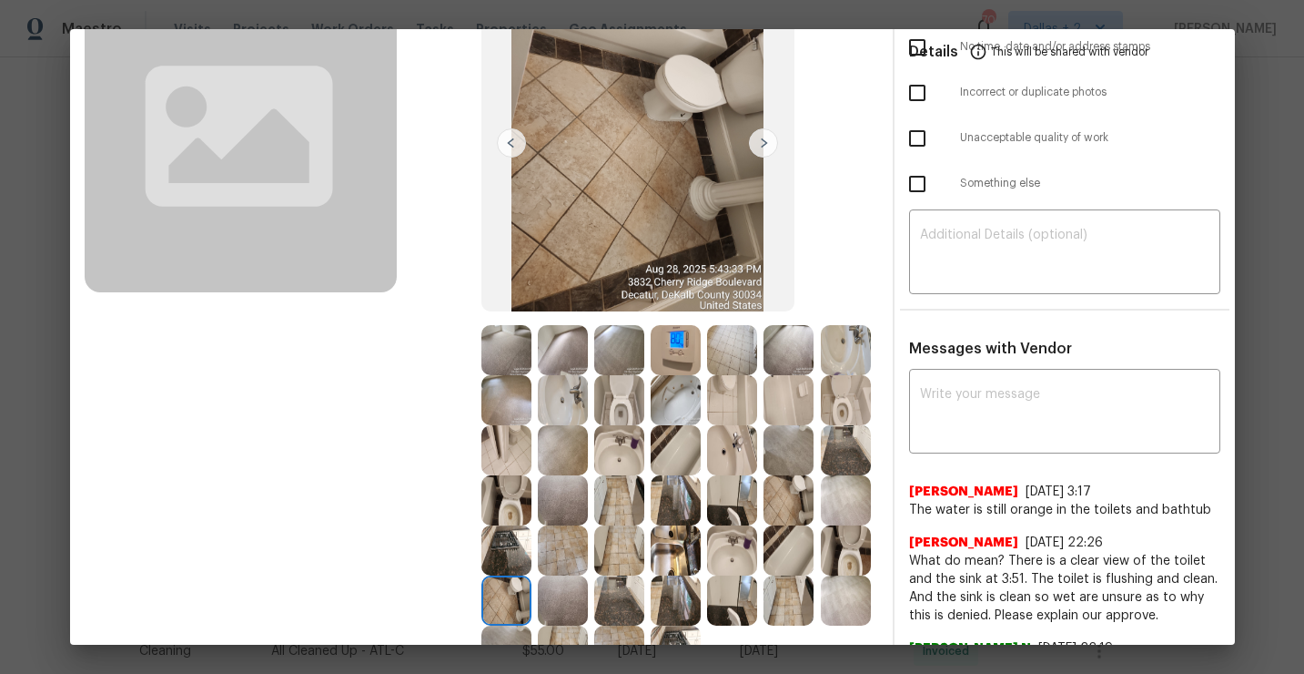
scroll to position [139, 0]
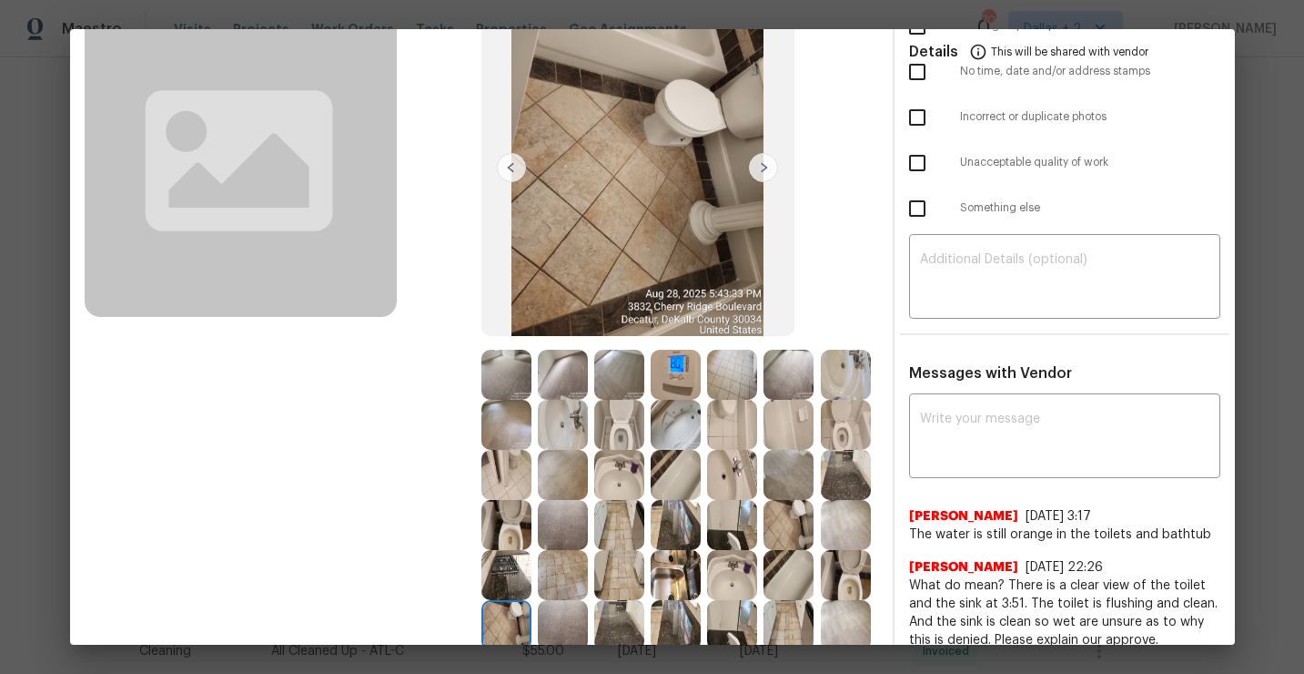
click at [829, 466] on img at bounding box center [846, 475] width 50 height 50
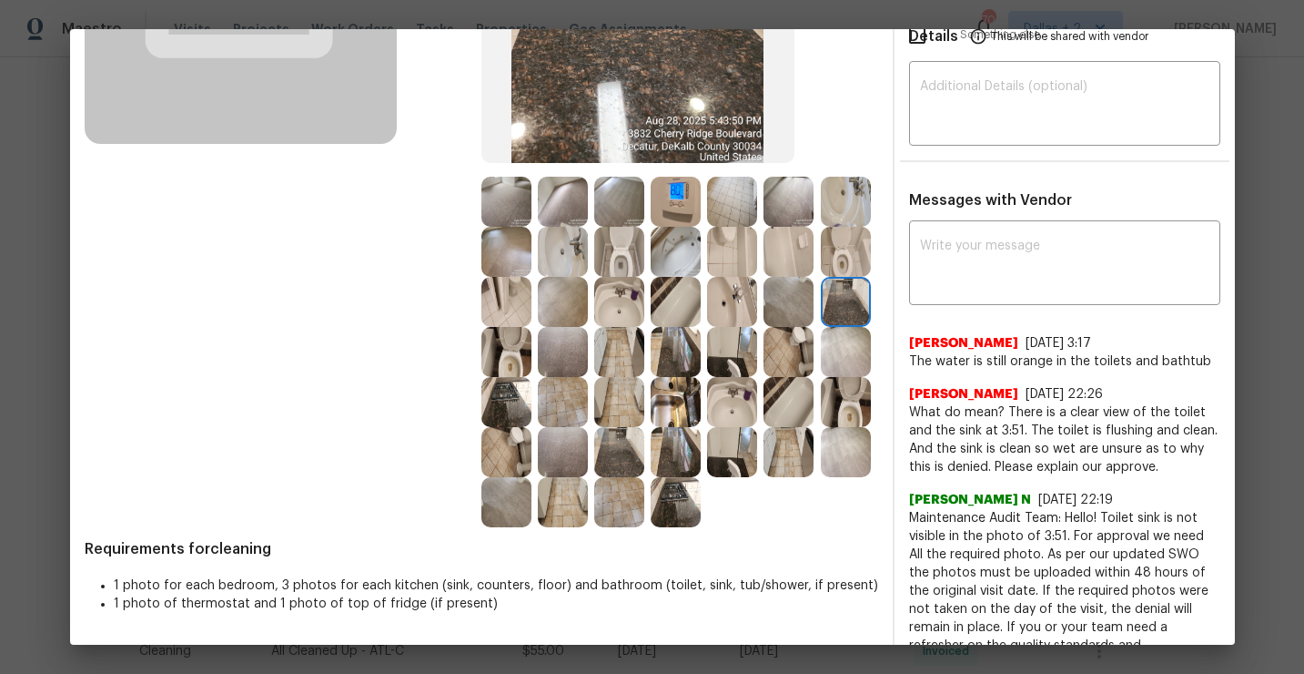
scroll to position [336, 0]
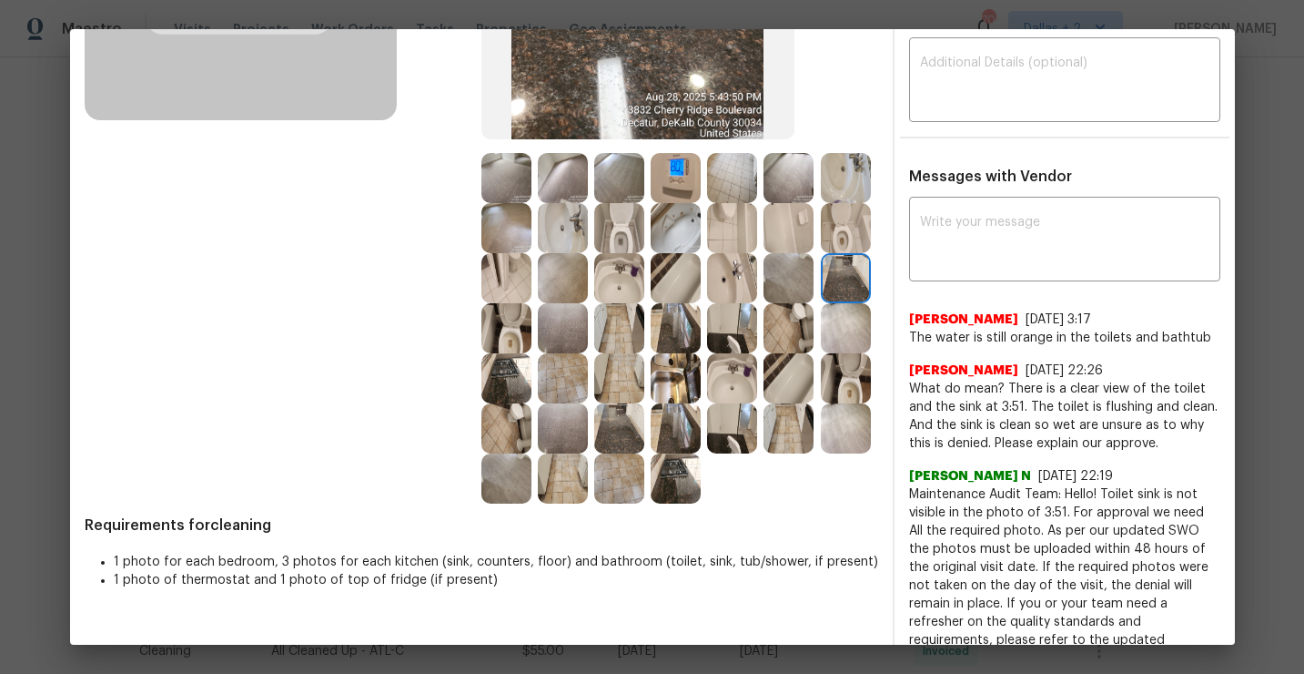
click at [732, 320] on img at bounding box center [732, 328] width 50 height 50
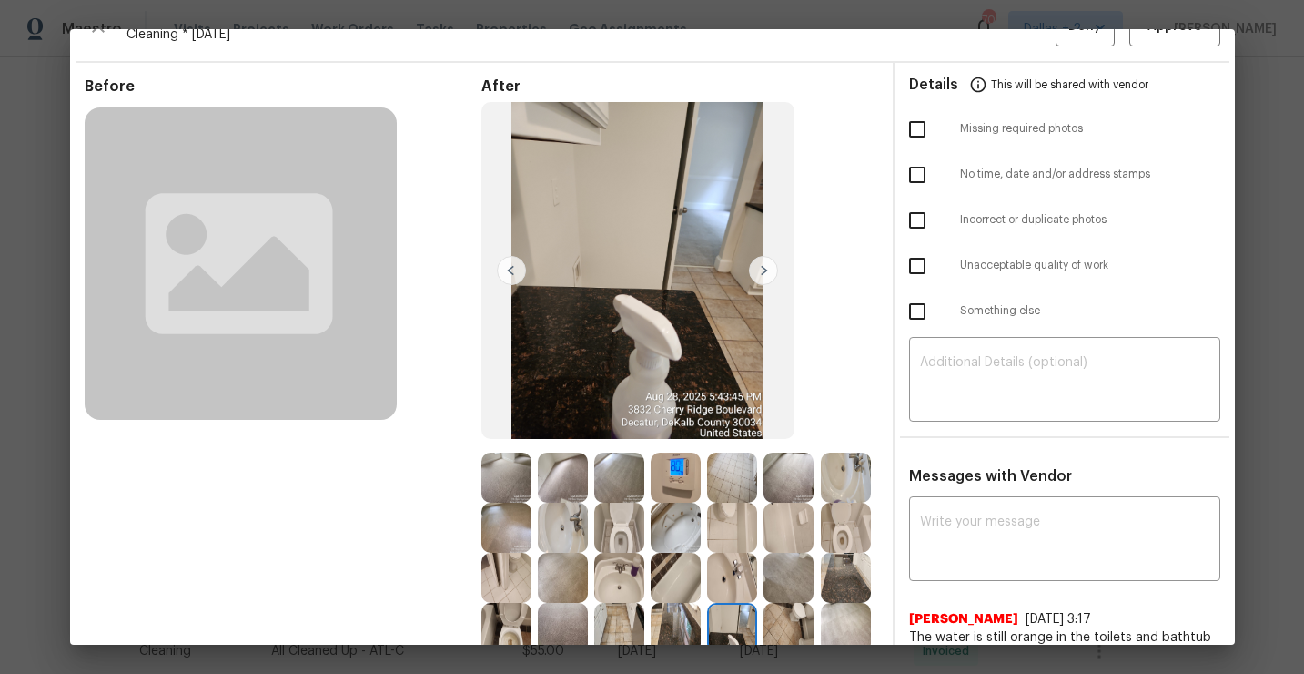
scroll to position [47, 0]
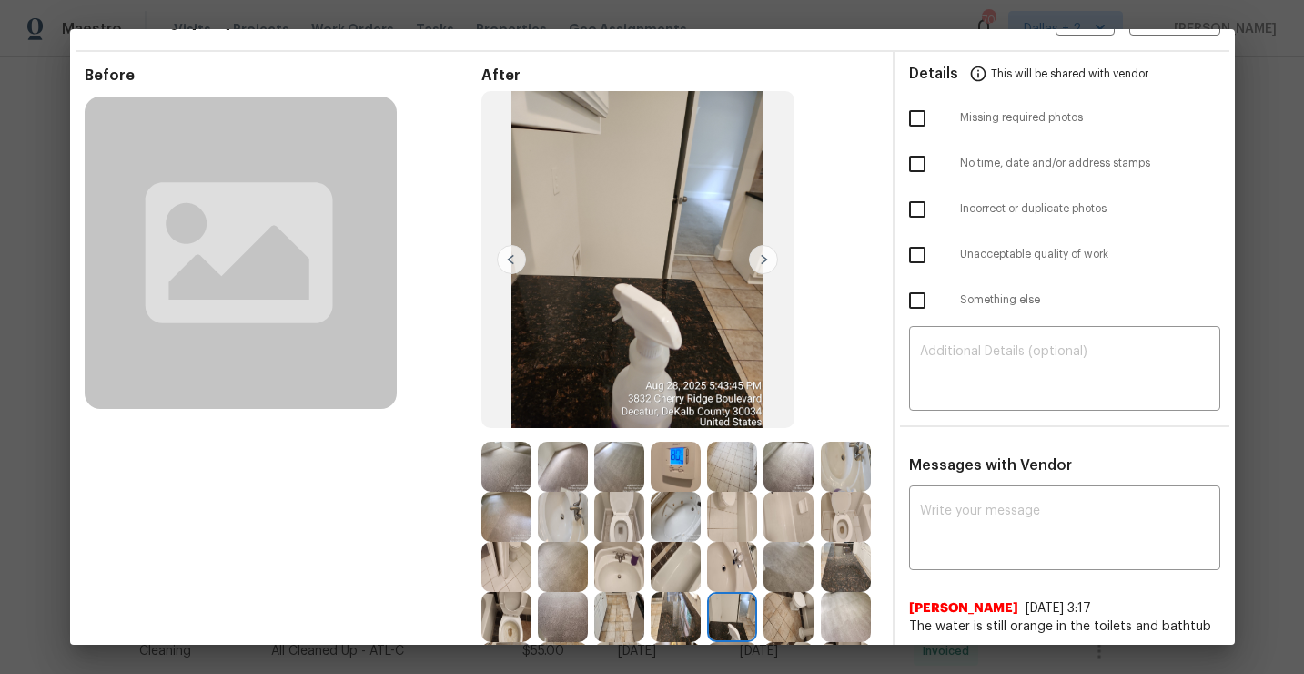
click at [522, 574] on img at bounding box center [506, 567] width 50 height 50
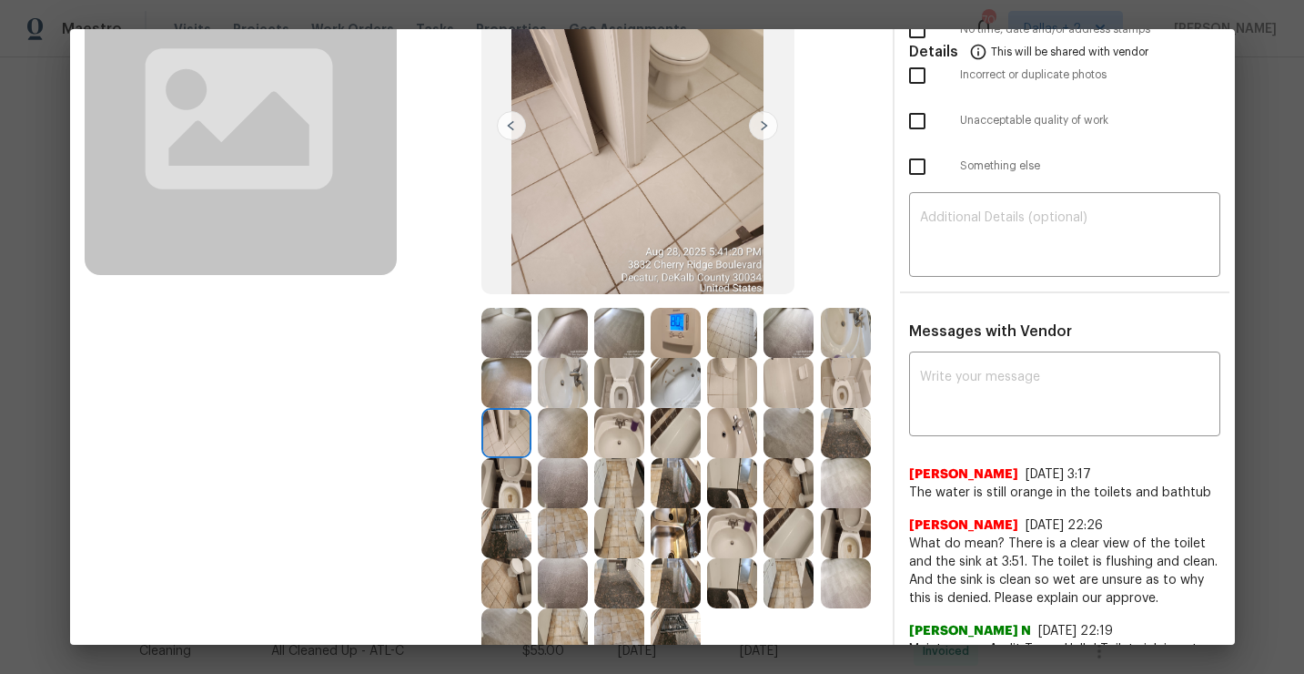
scroll to position [184, 0]
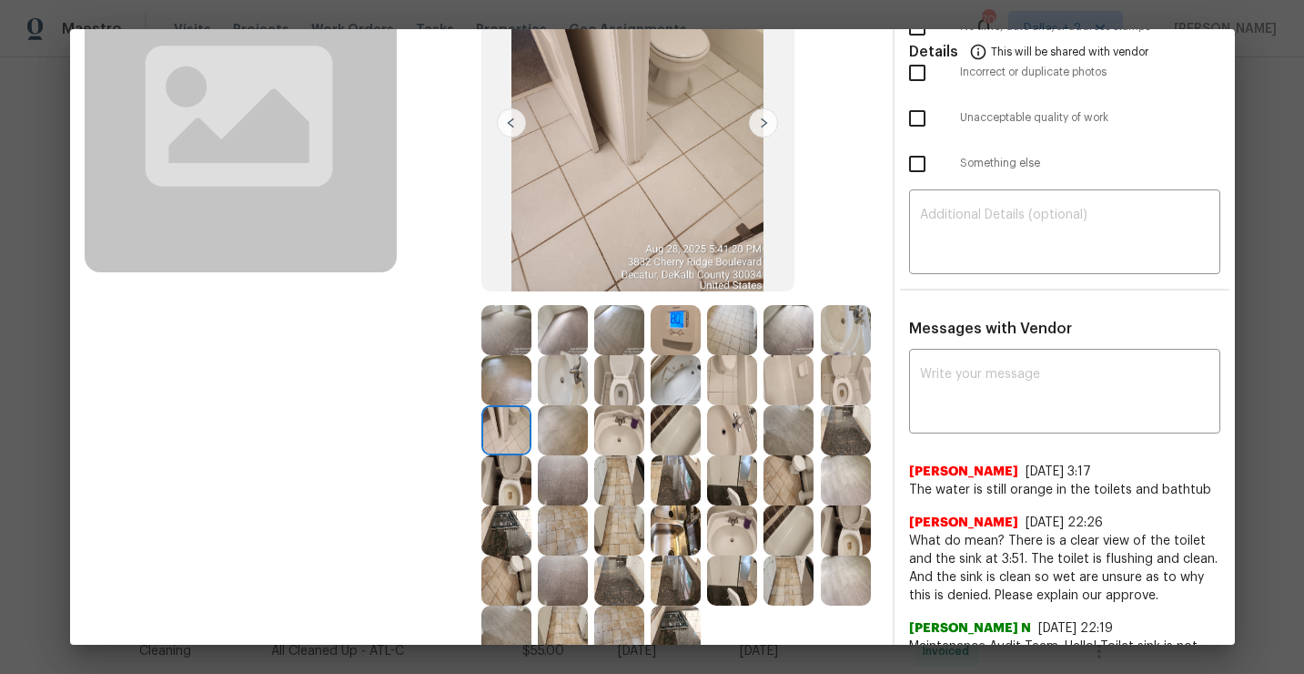
click at [661, 482] on img at bounding box center [676, 480] width 50 height 50
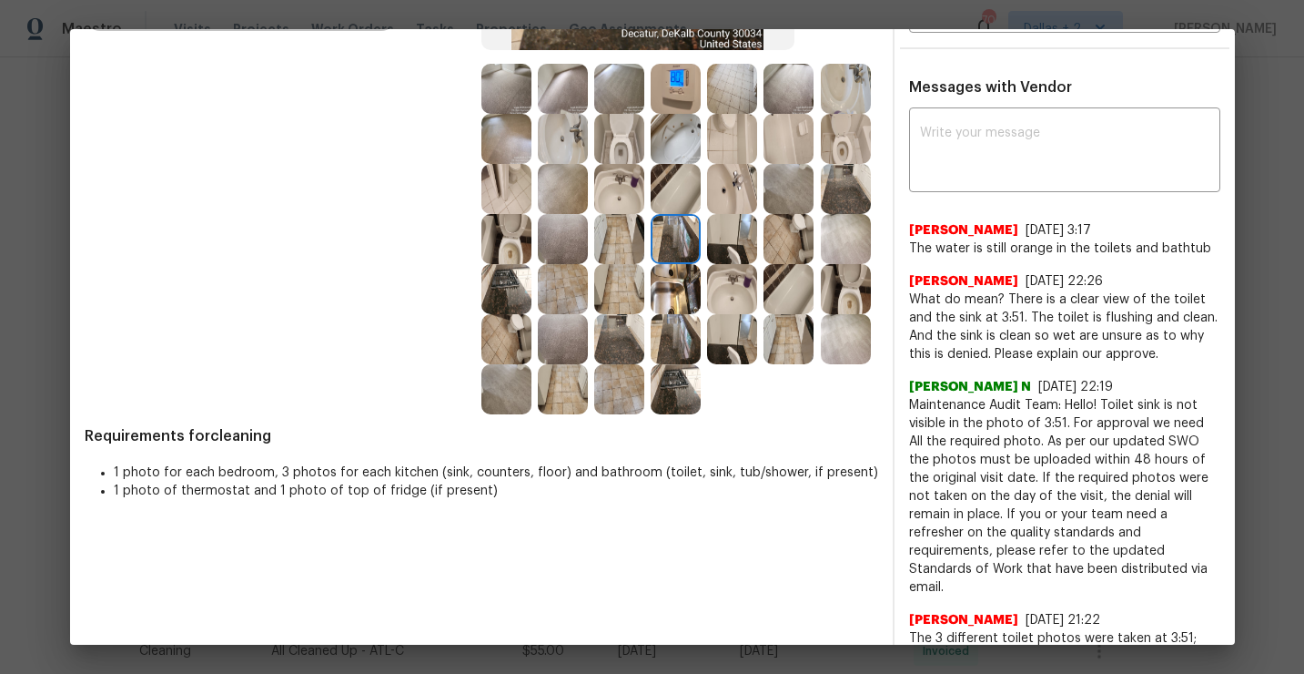
scroll to position [0, 0]
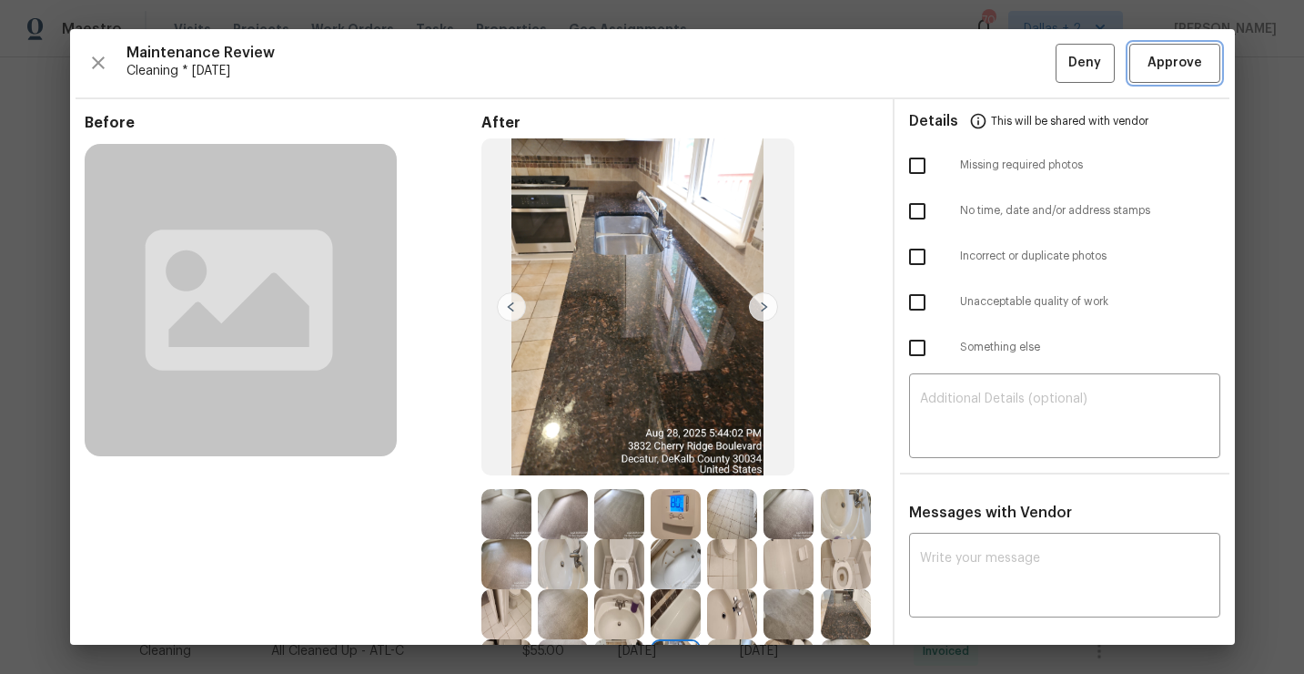
click at [1170, 76] on button "Approve" at bounding box center [1174, 63] width 91 height 39
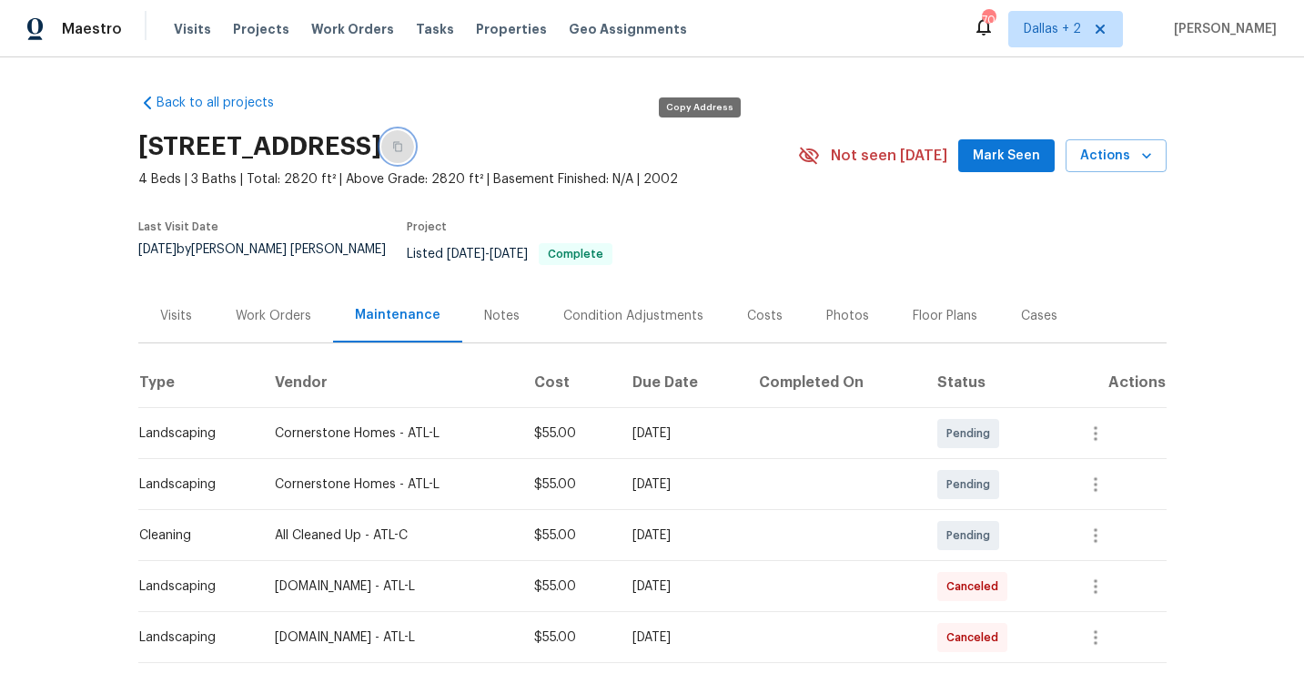
click at [414, 151] on button "button" at bounding box center [397, 146] width 33 height 33
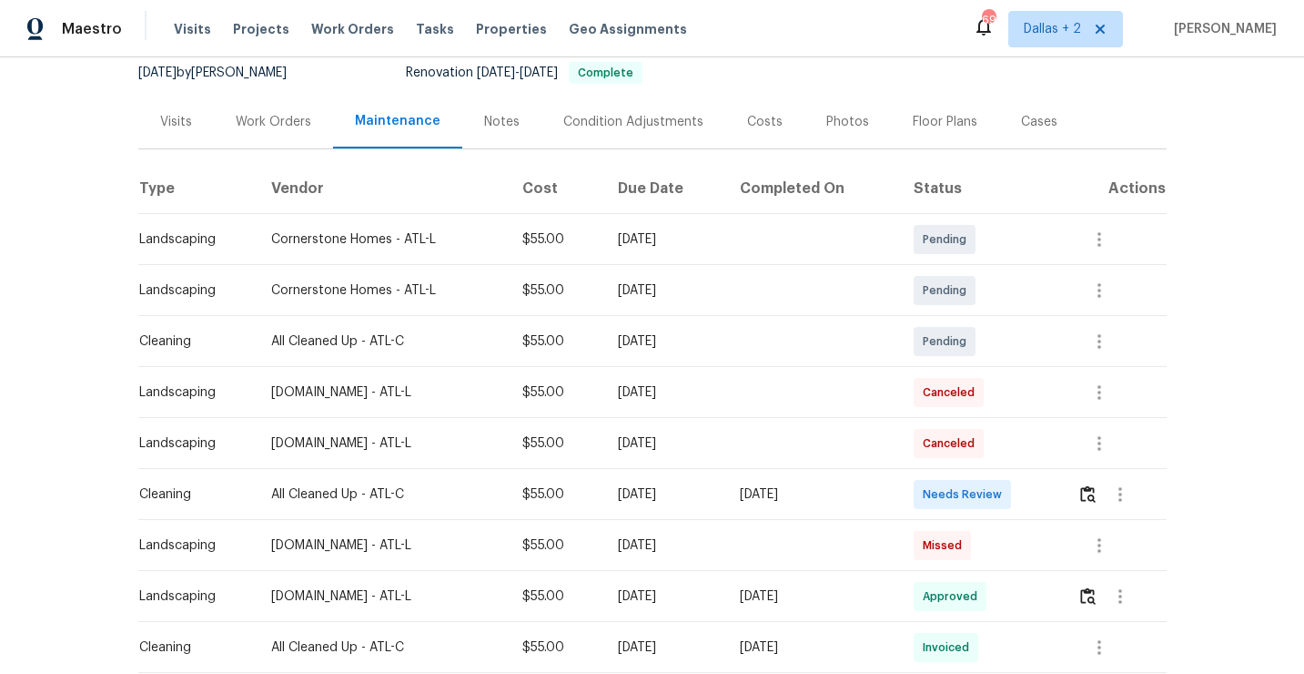
scroll to position [198, 0]
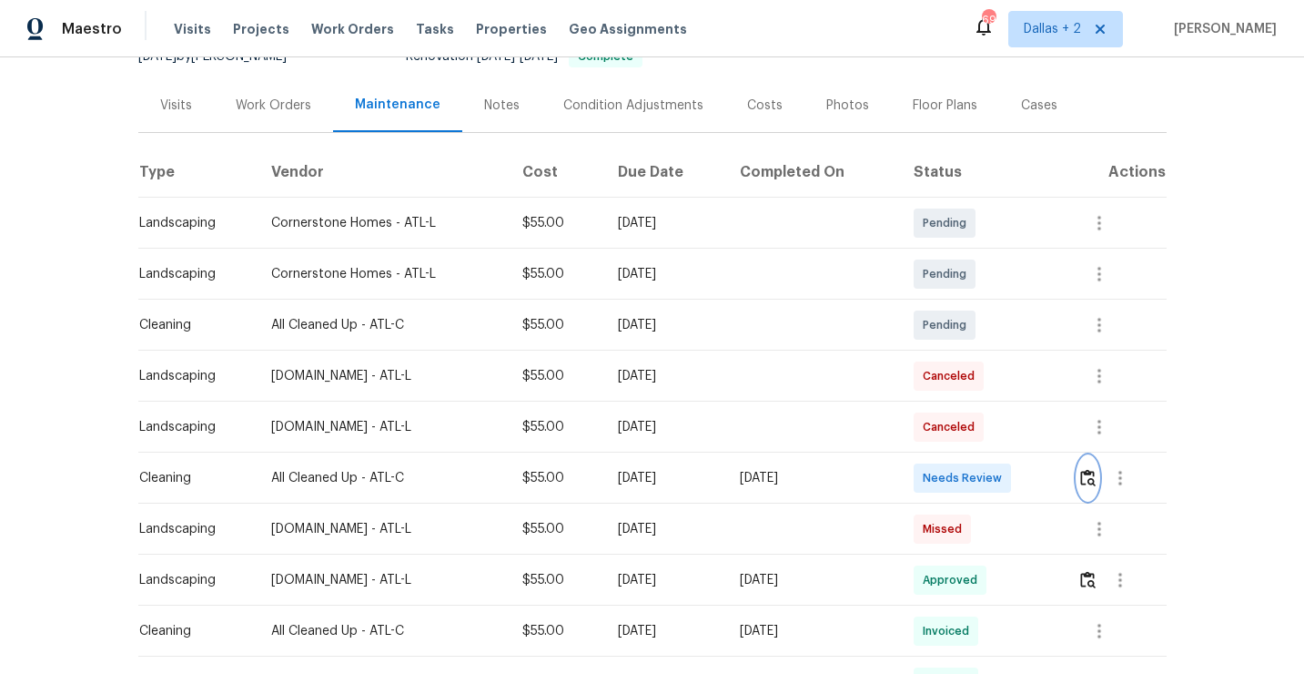
click at [1090, 477] on img "button" at bounding box center [1087, 477] width 15 height 17
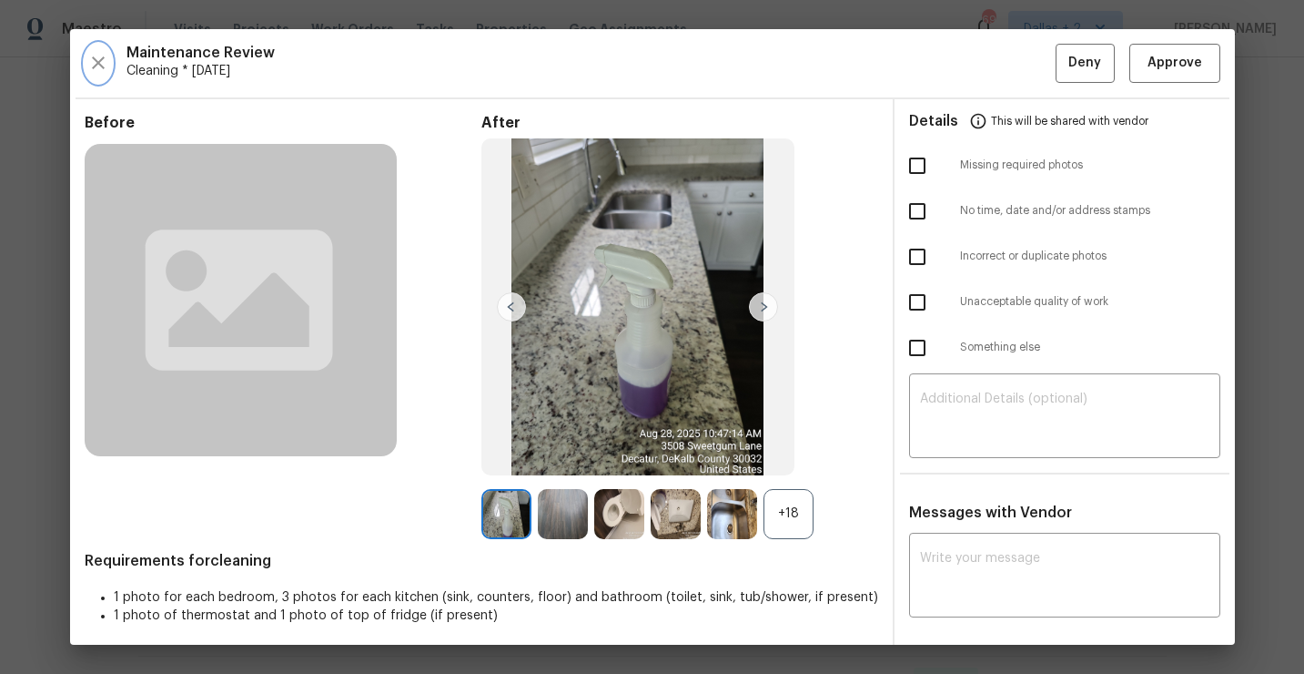
click at [101, 74] on button "button" at bounding box center [98, 63] width 27 height 39
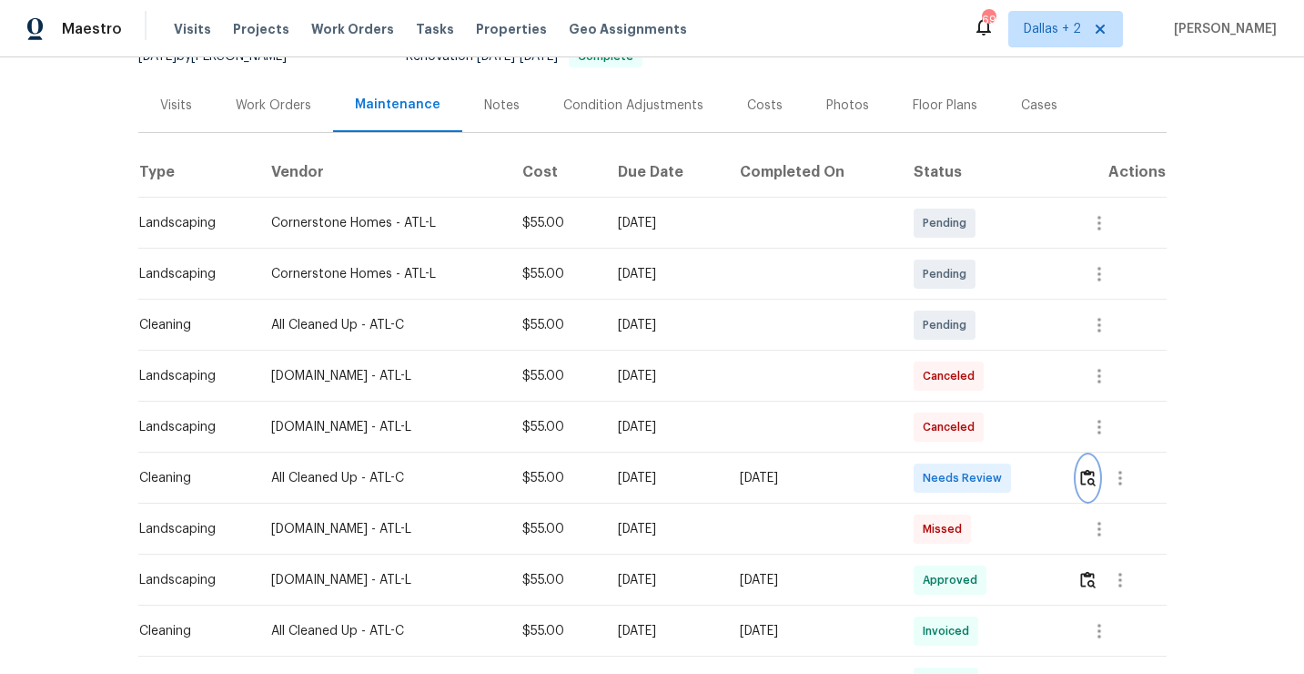
scroll to position [0, 0]
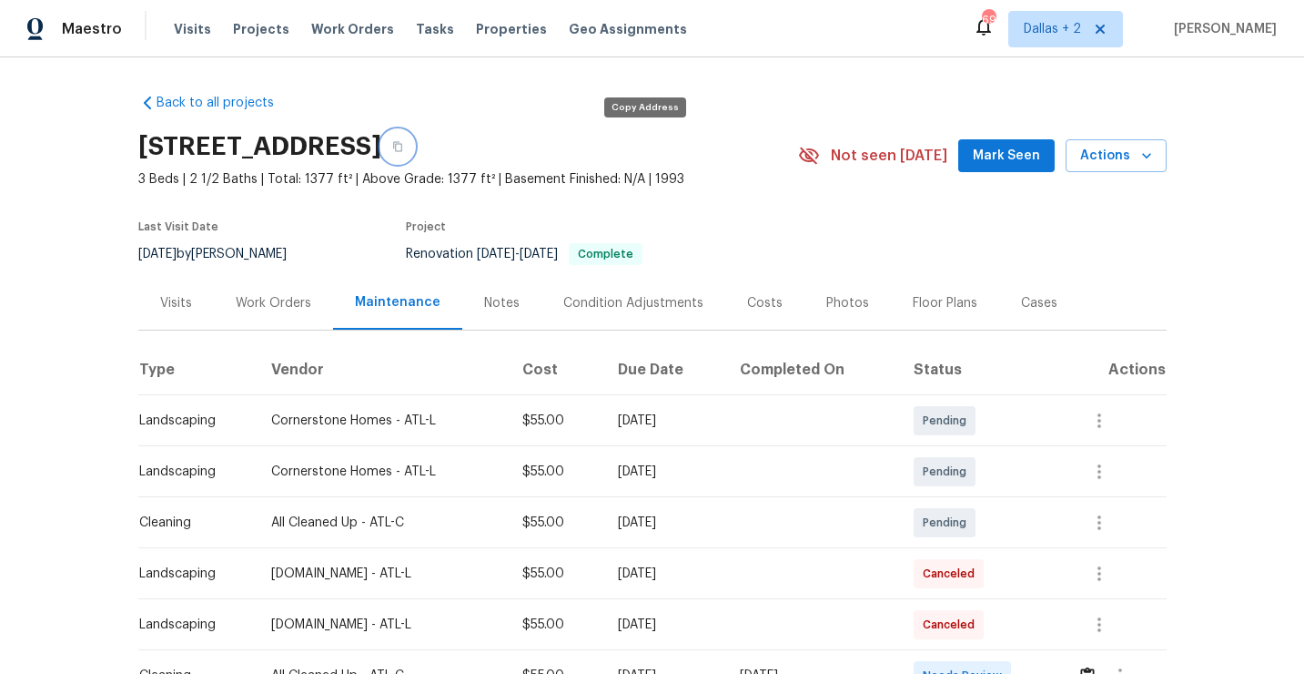
click at [403, 147] on icon "button" at bounding box center [397, 146] width 11 height 11
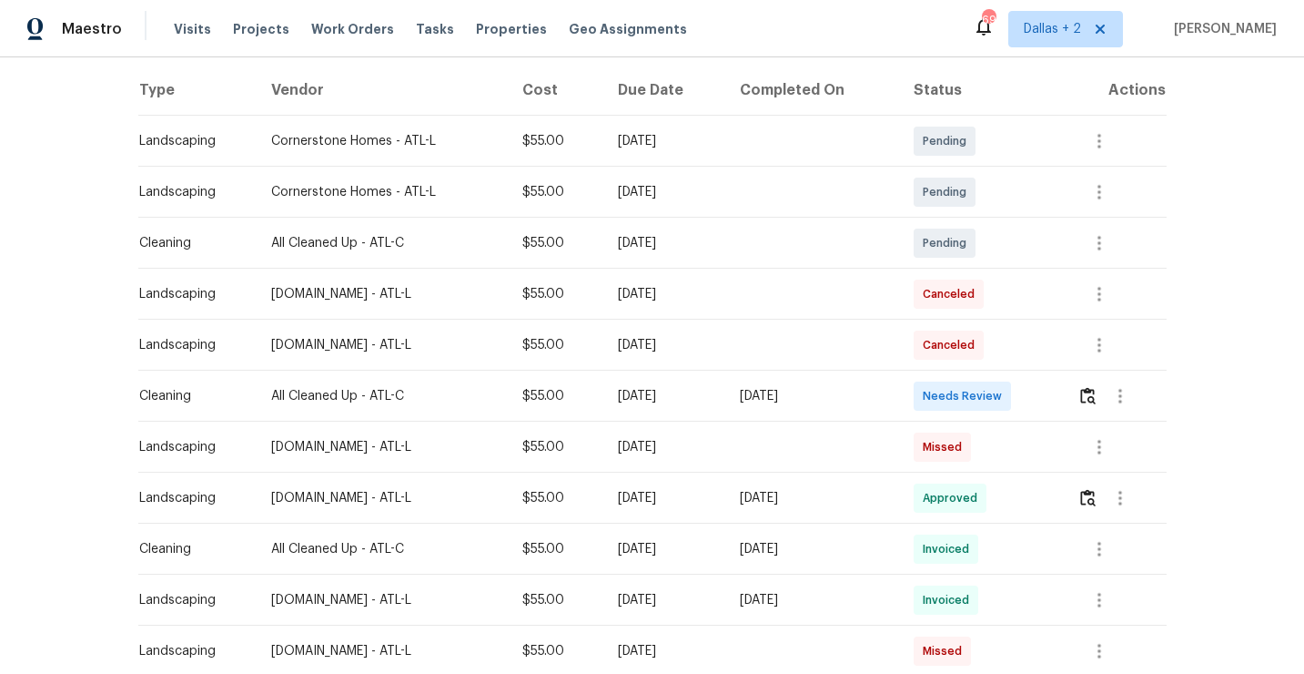
scroll to position [303, 0]
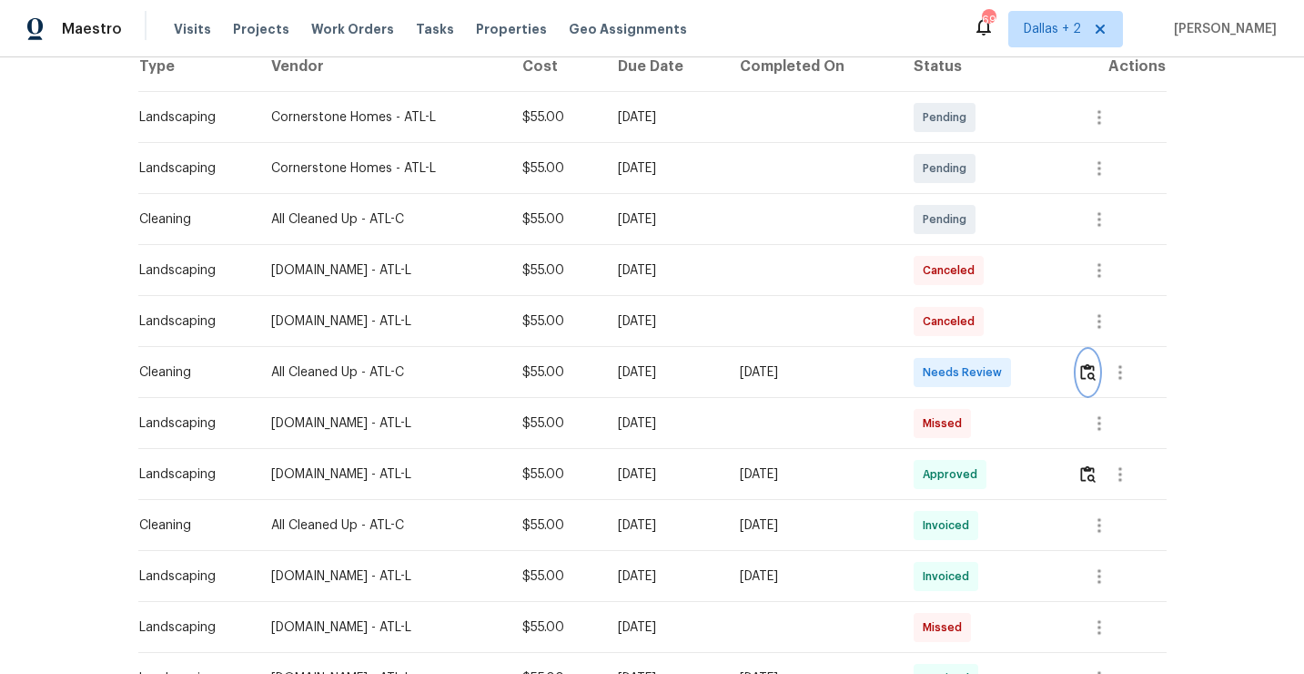
click at [1092, 374] on img "button" at bounding box center [1087, 371] width 15 height 17
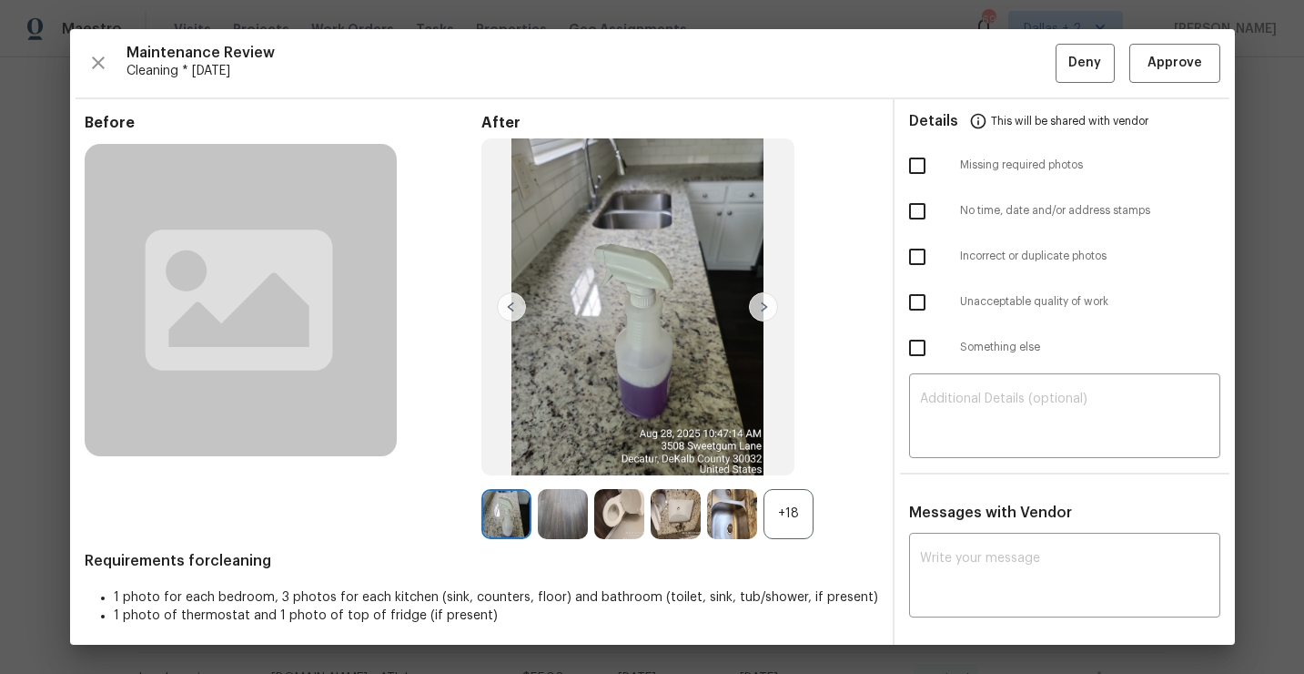
click at [786, 504] on div "+18" at bounding box center [789, 514] width 50 height 50
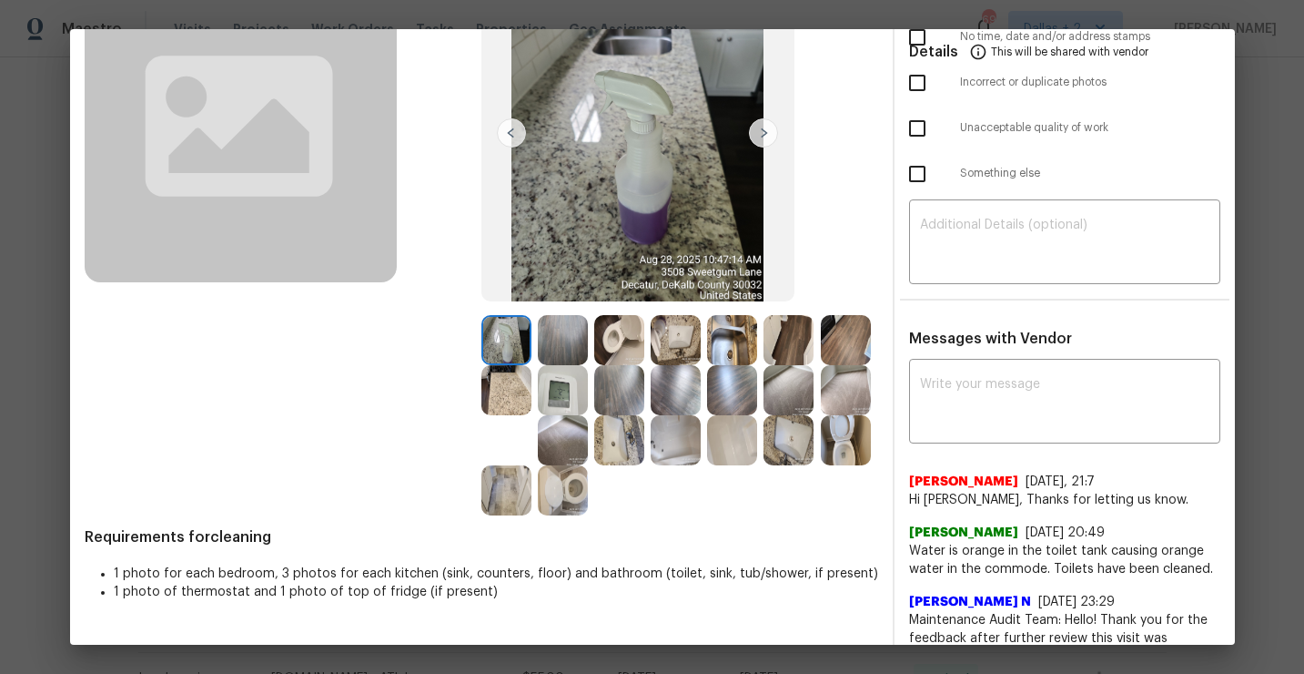
scroll to position [188, 0]
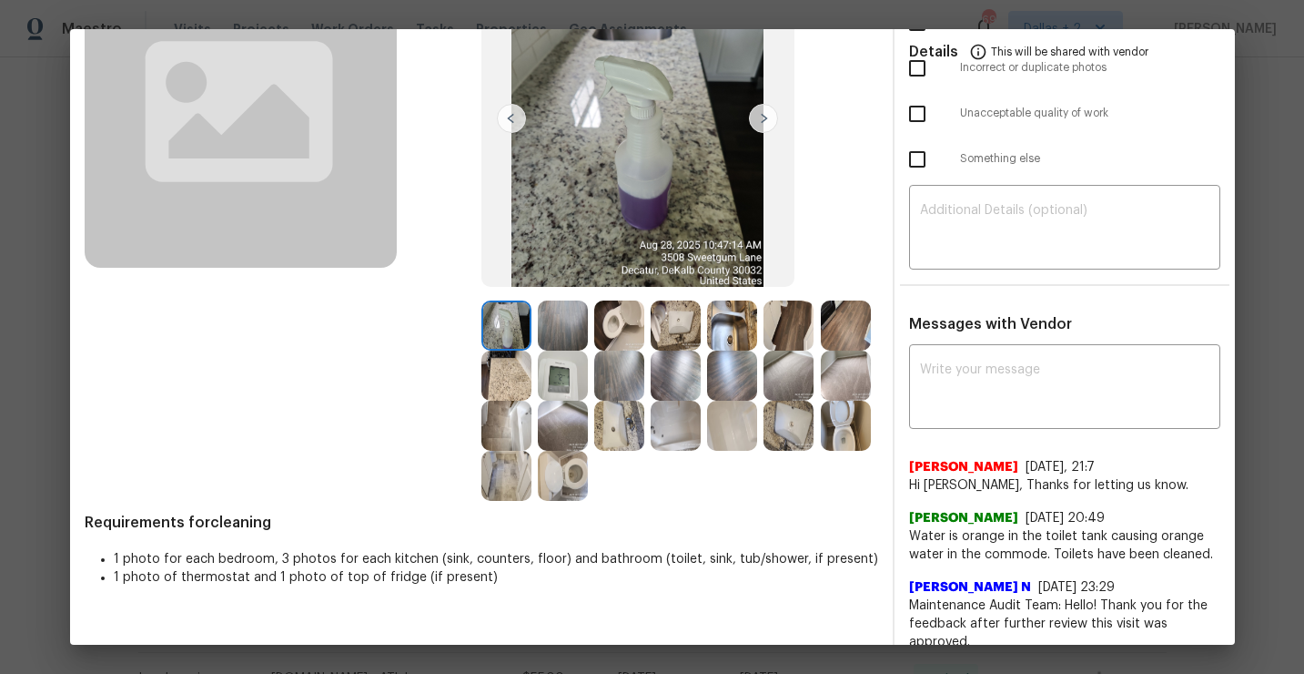
click at [665, 340] on img at bounding box center [676, 325] width 50 height 50
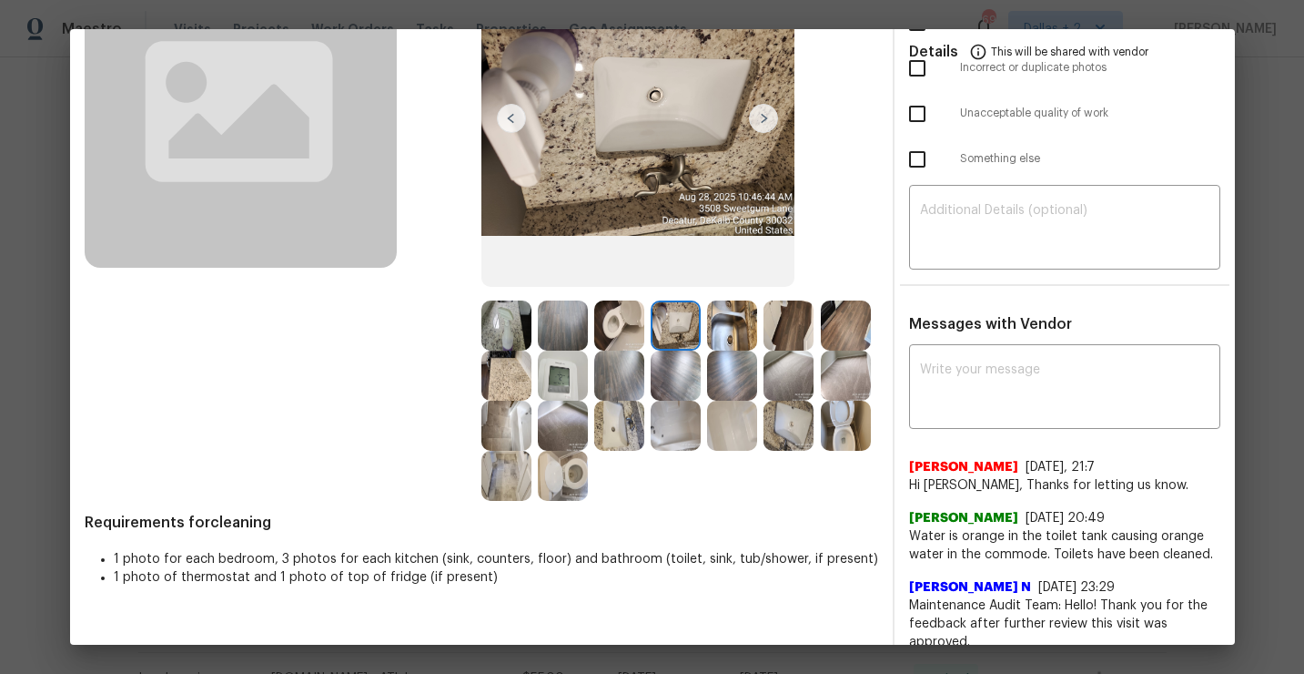
click at [738, 329] on img at bounding box center [732, 325] width 50 height 50
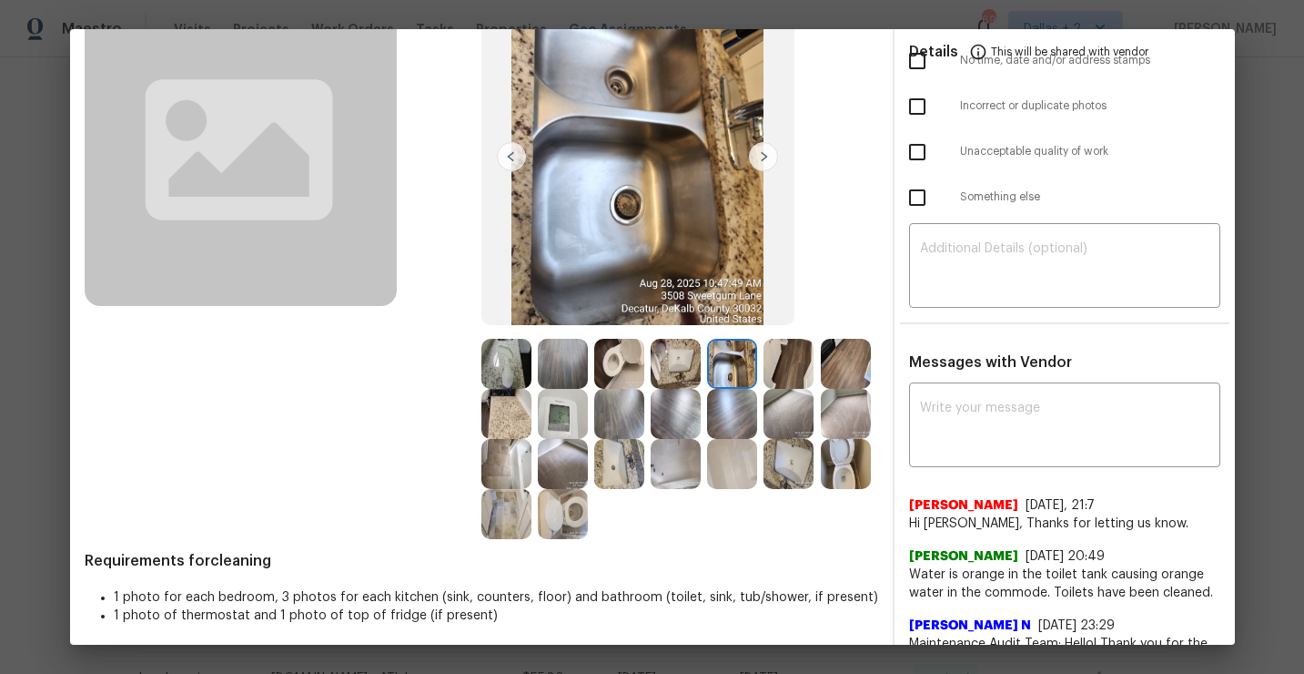
scroll to position [162, 0]
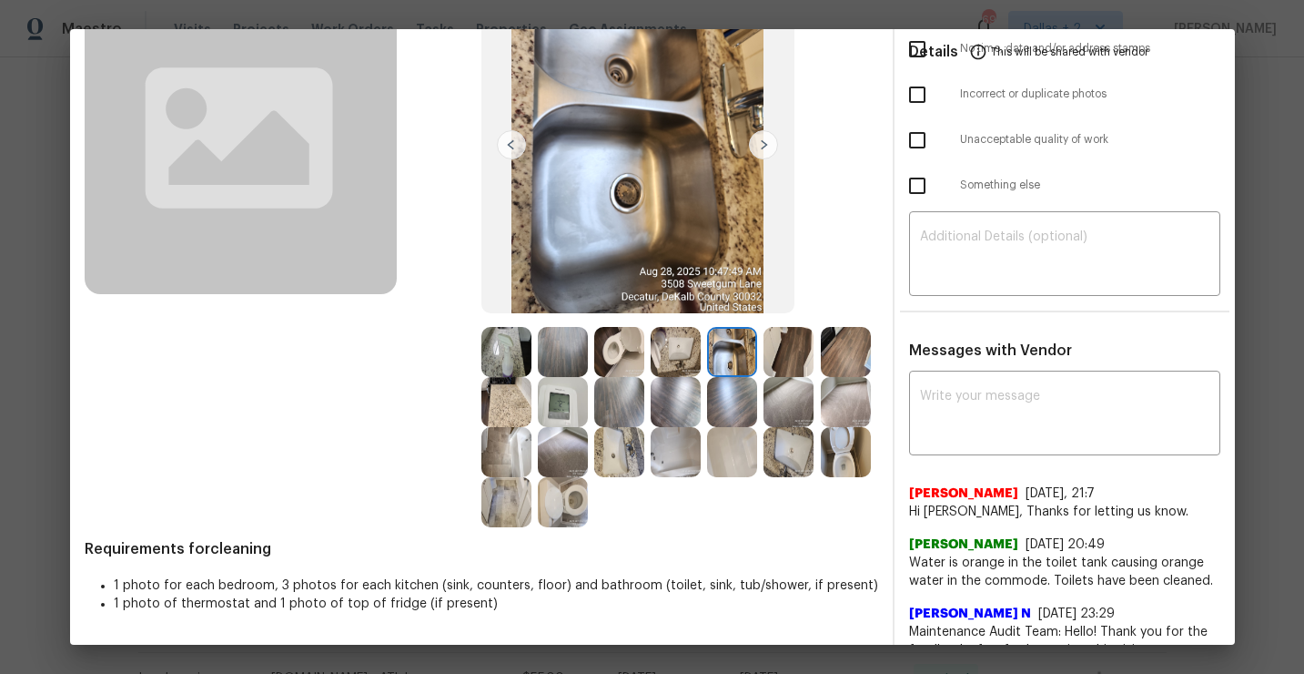
click at [503, 346] on img at bounding box center [506, 352] width 50 height 50
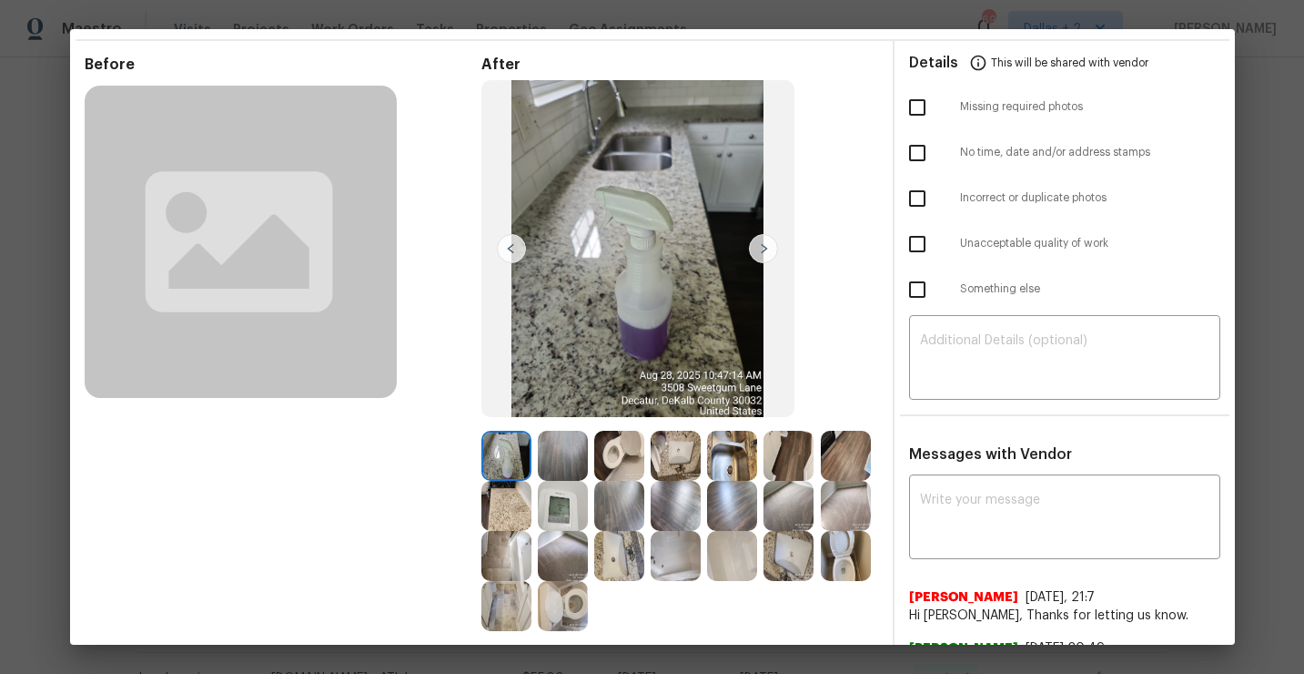
scroll to position [0, 0]
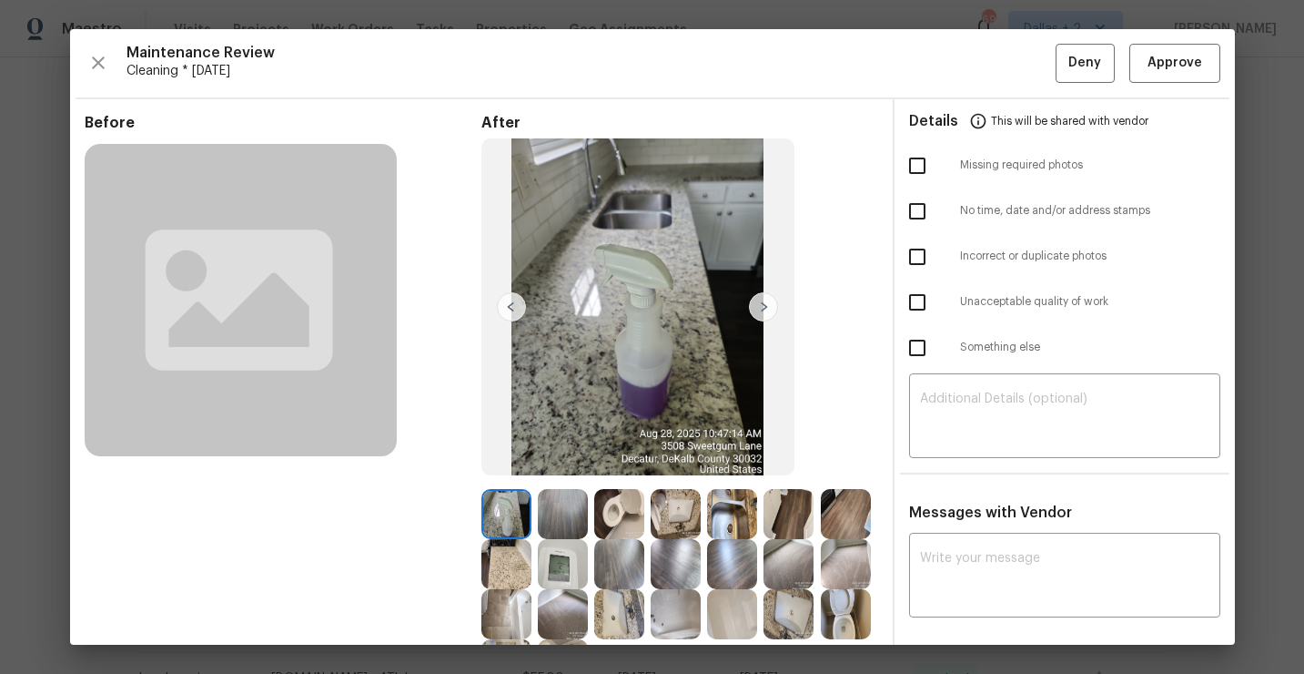
click at [763, 309] on img at bounding box center [763, 306] width 29 height 29
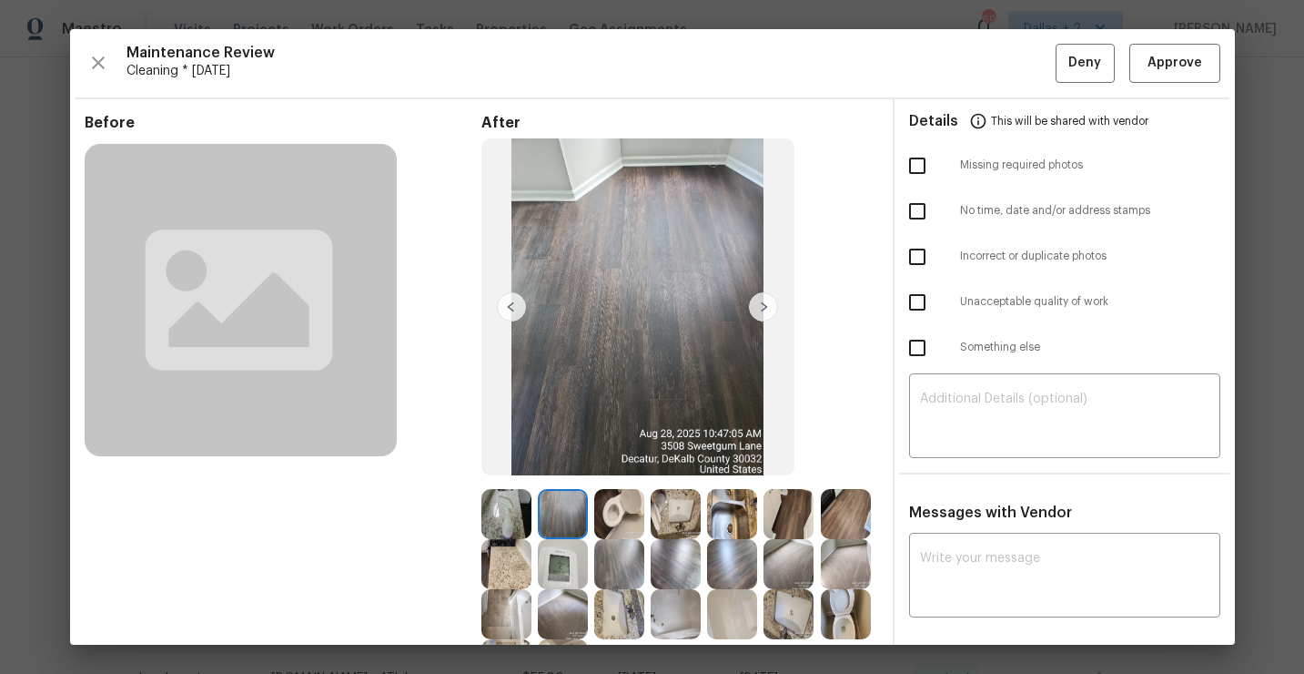
click at [765, 309] on img at bounding box center [763, 306] width 29 height 29
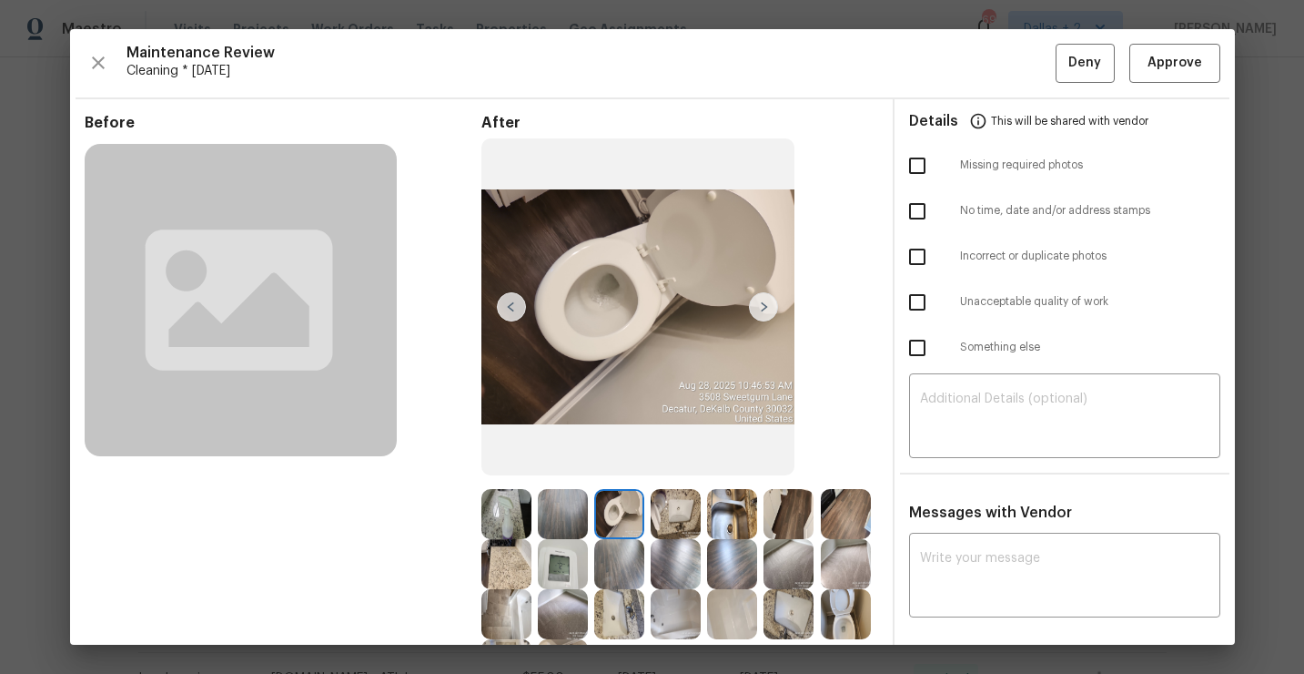
click at [765, 309] on img at bounding box center [763, 306] width 29 height 29
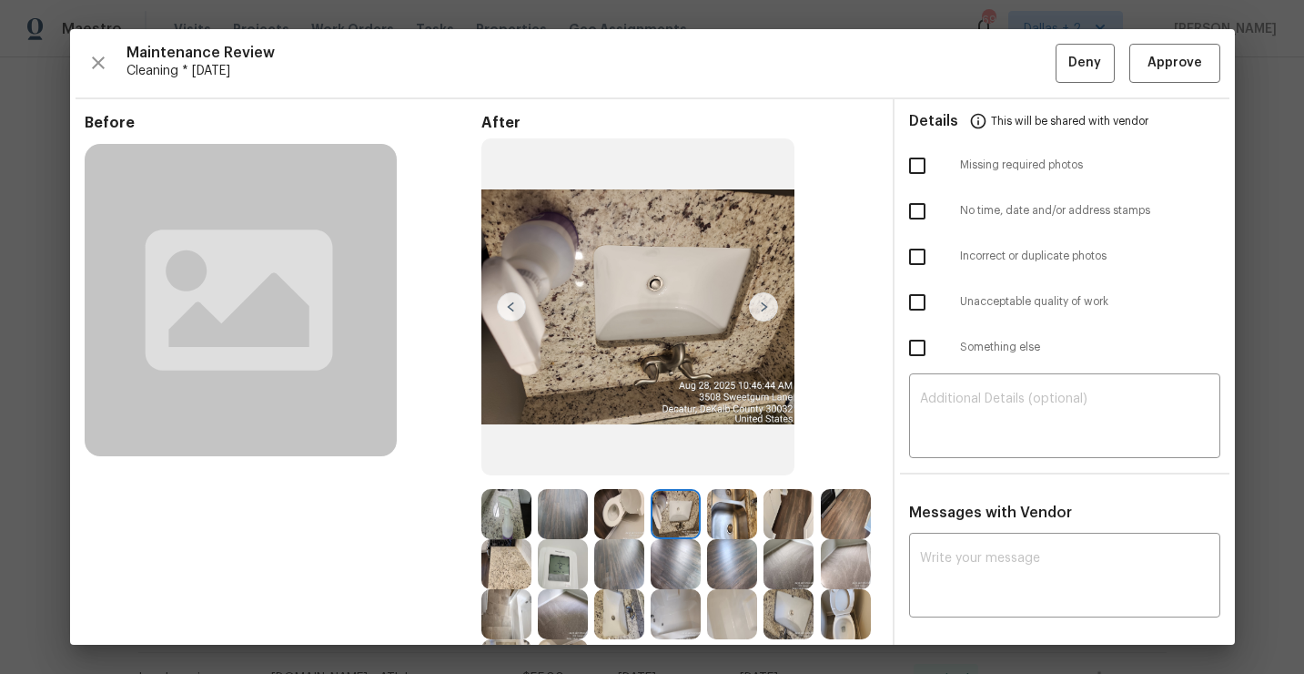
click at [765, 308] on img at bounding box center [763, 306] width 29 height 29
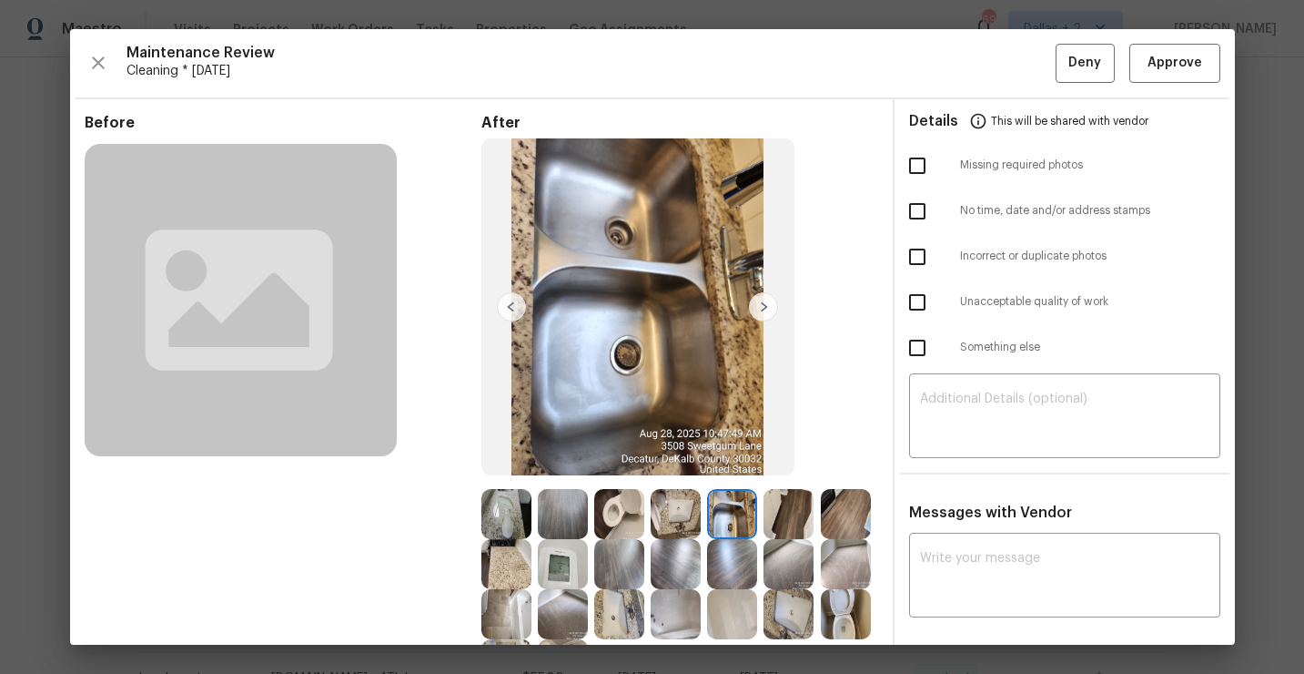
click at [765, 308] on img at bounding box center [763, 306] width 29 height 29
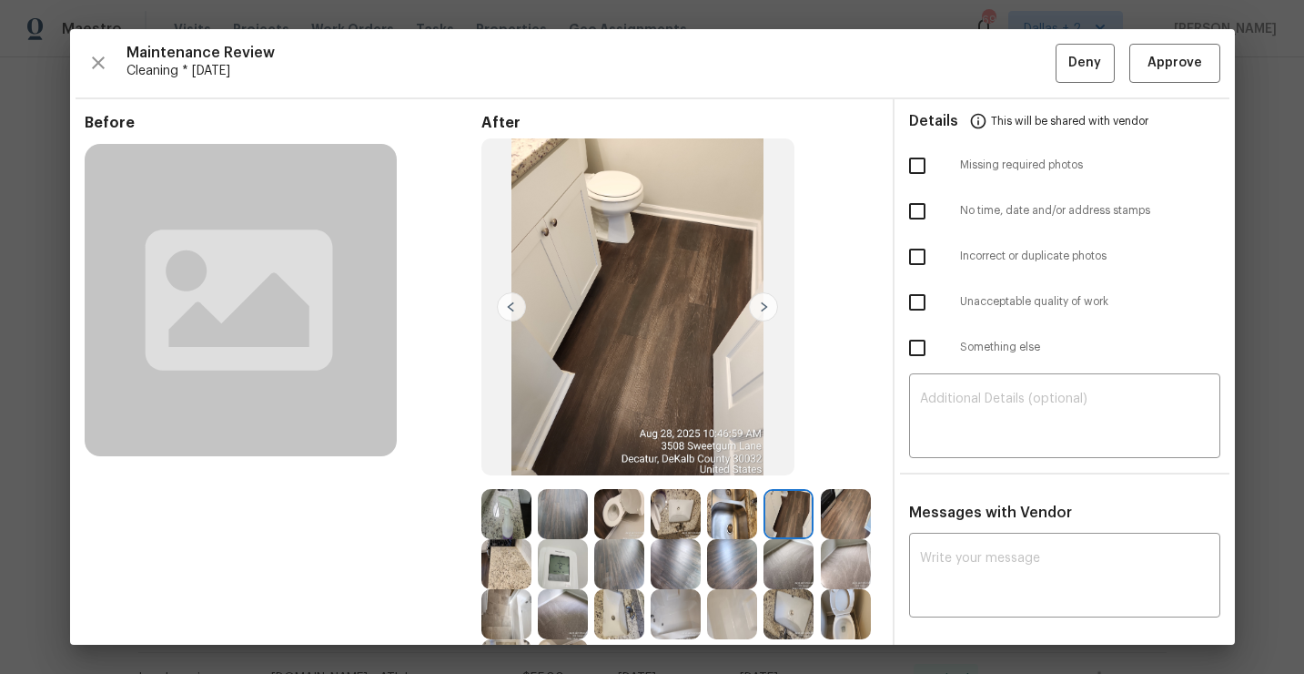
click at [765, 308] on img at bounding box center [763, 306] width 29 height 29
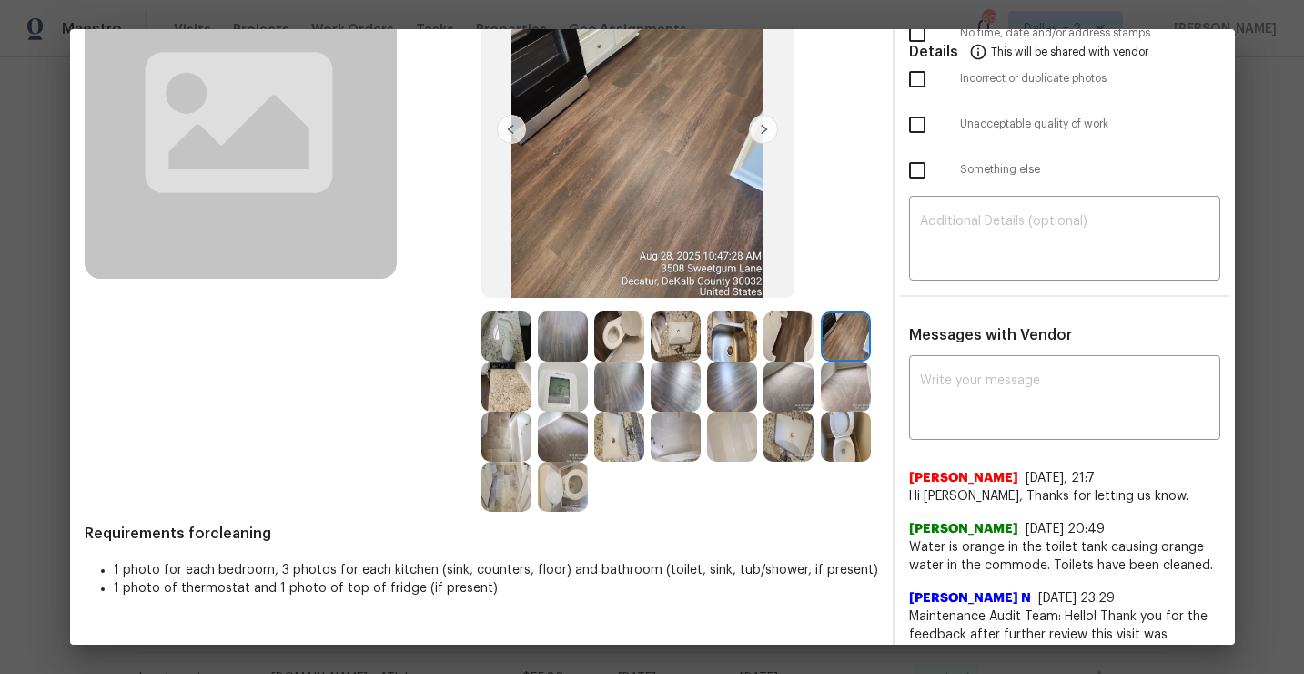
scroll to position [183, 0]
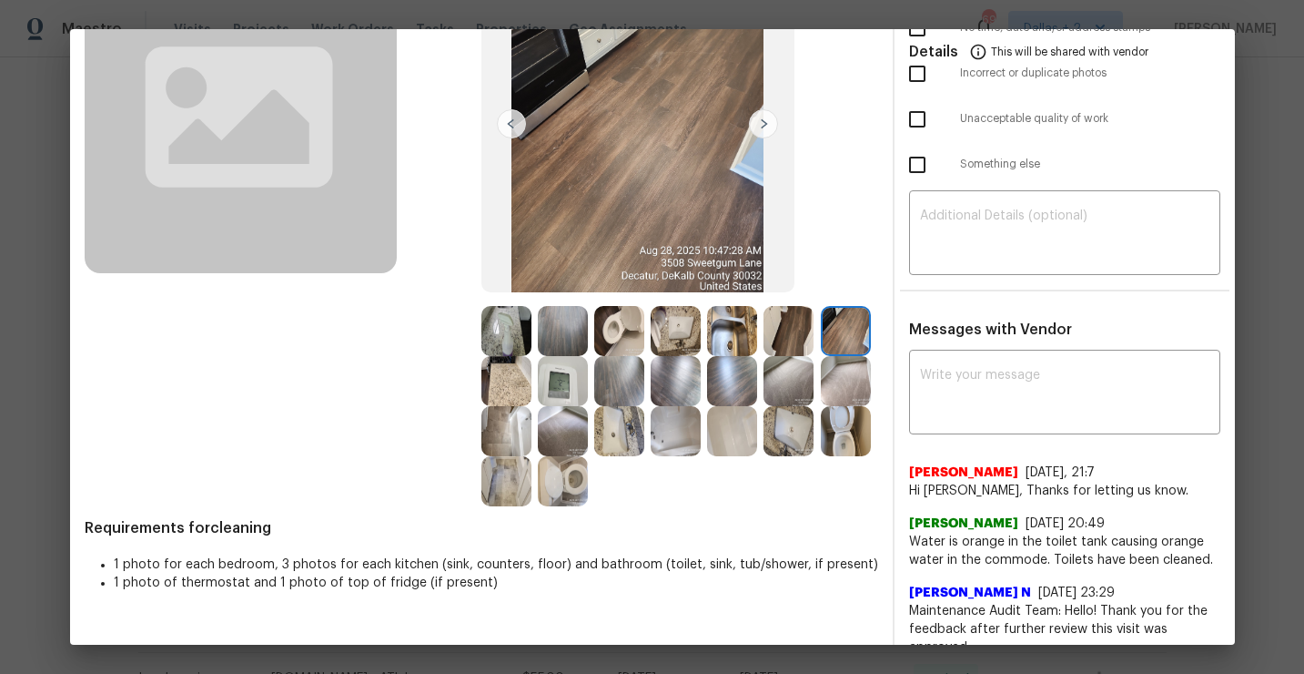
click at [565, 379] on img at bounding box center [563, 381] width 50 height 50
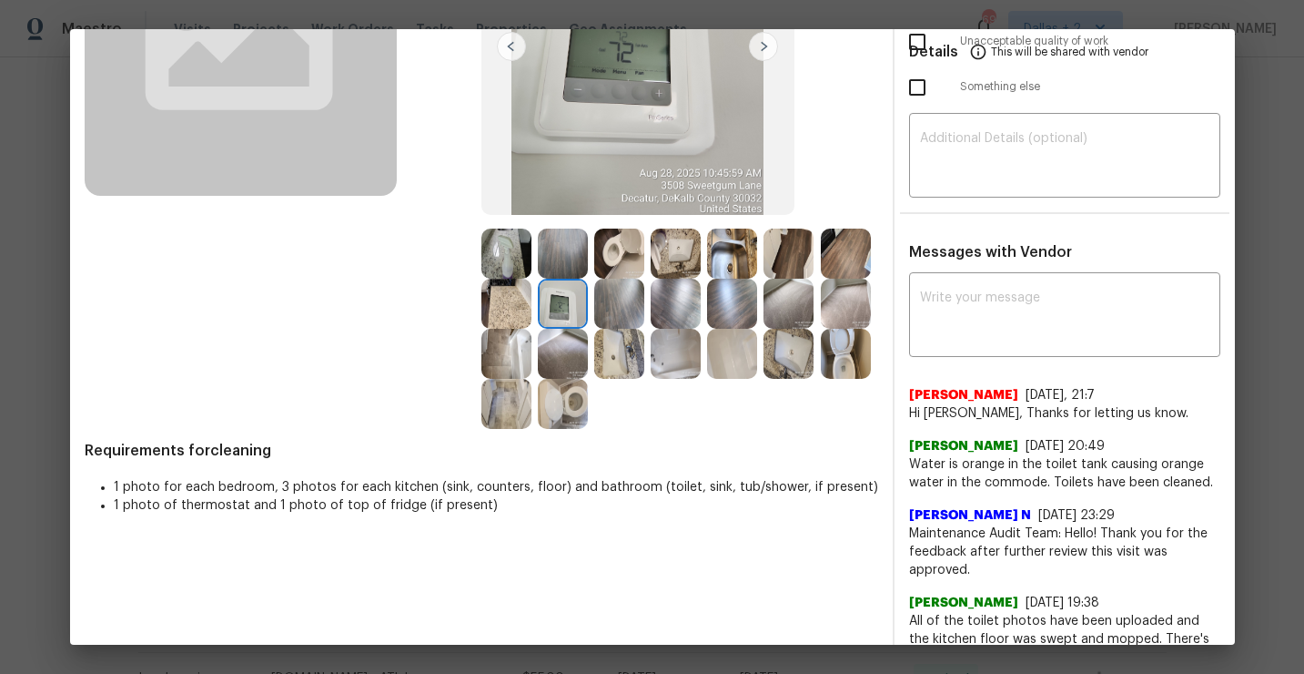
scroll to position [259, 0]
click at [795, 268] on img at bounding box center [789, 254] width 50 height 50
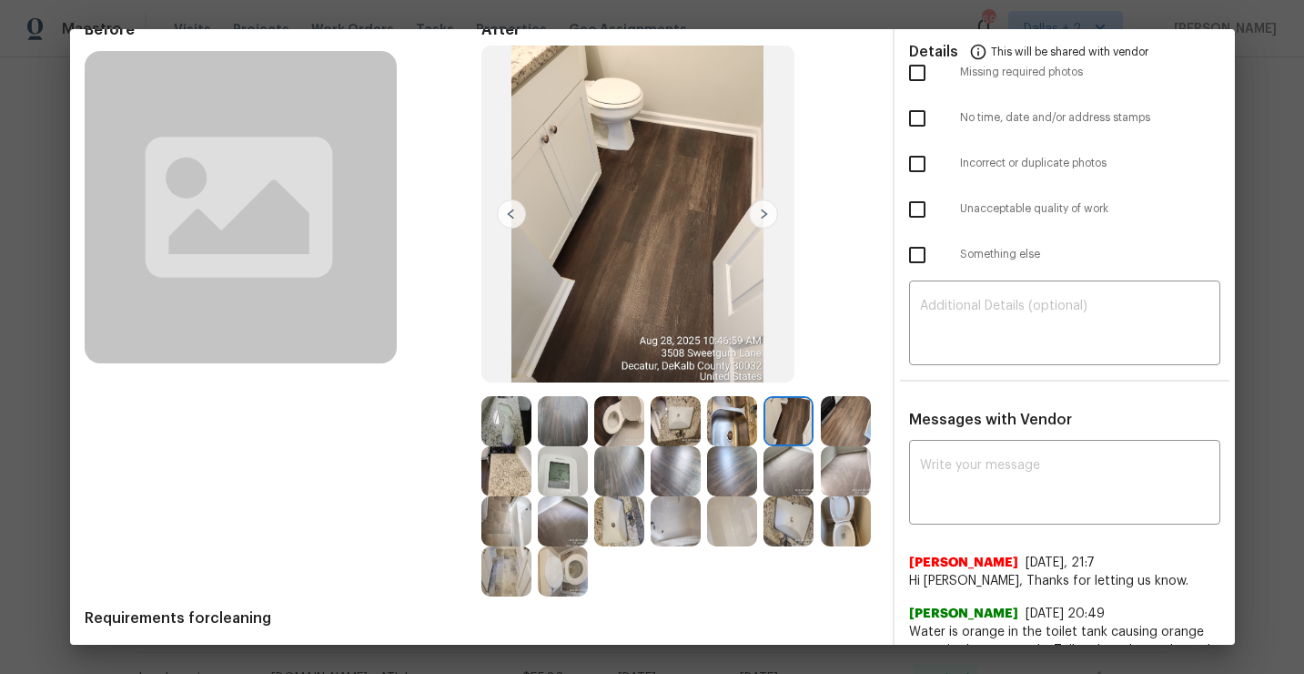
scroll to position [96, 0]
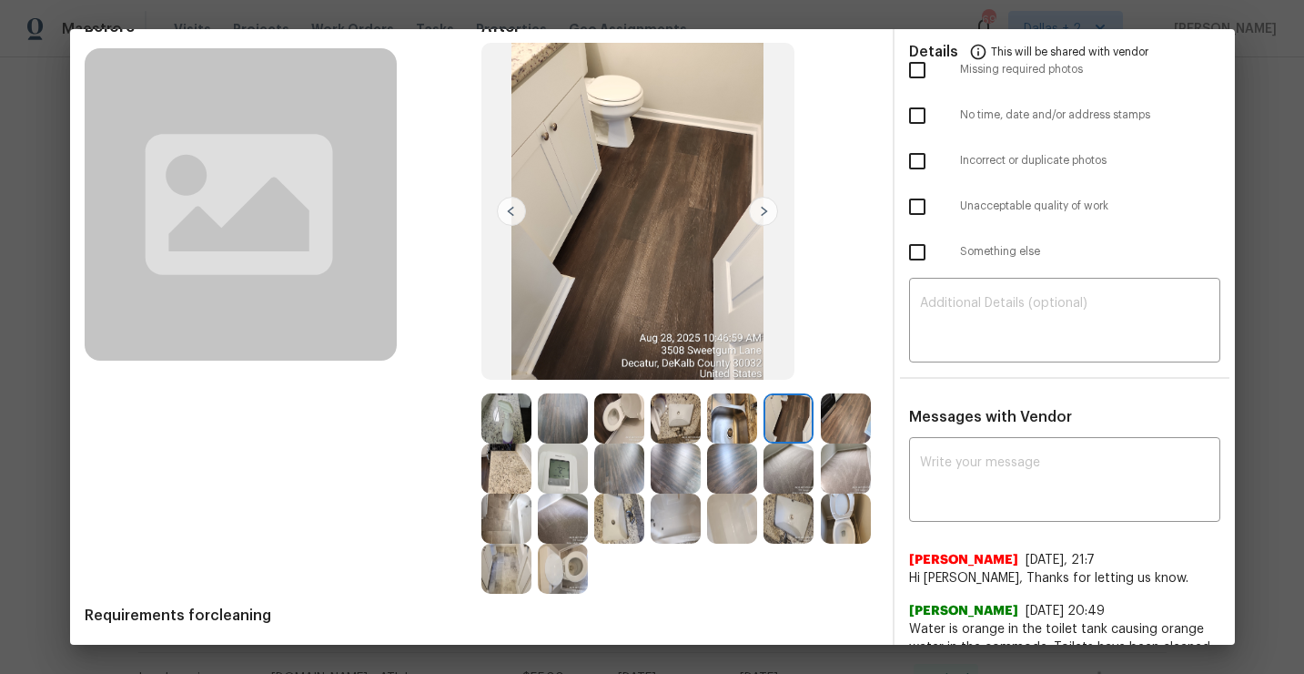
click at [731, 427] on img at bounding box center [732, 418] width 50 height 50
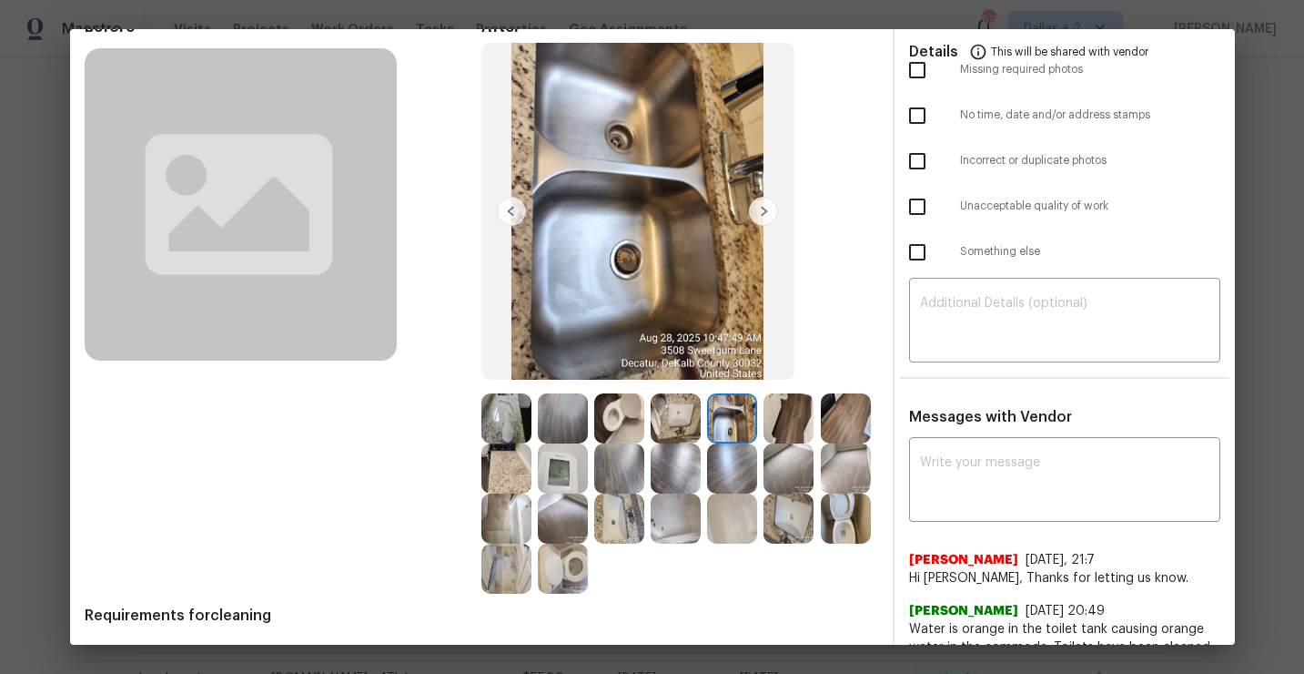
click at [854, 409] on img at bounding box center [846, 418] width 50 height 50
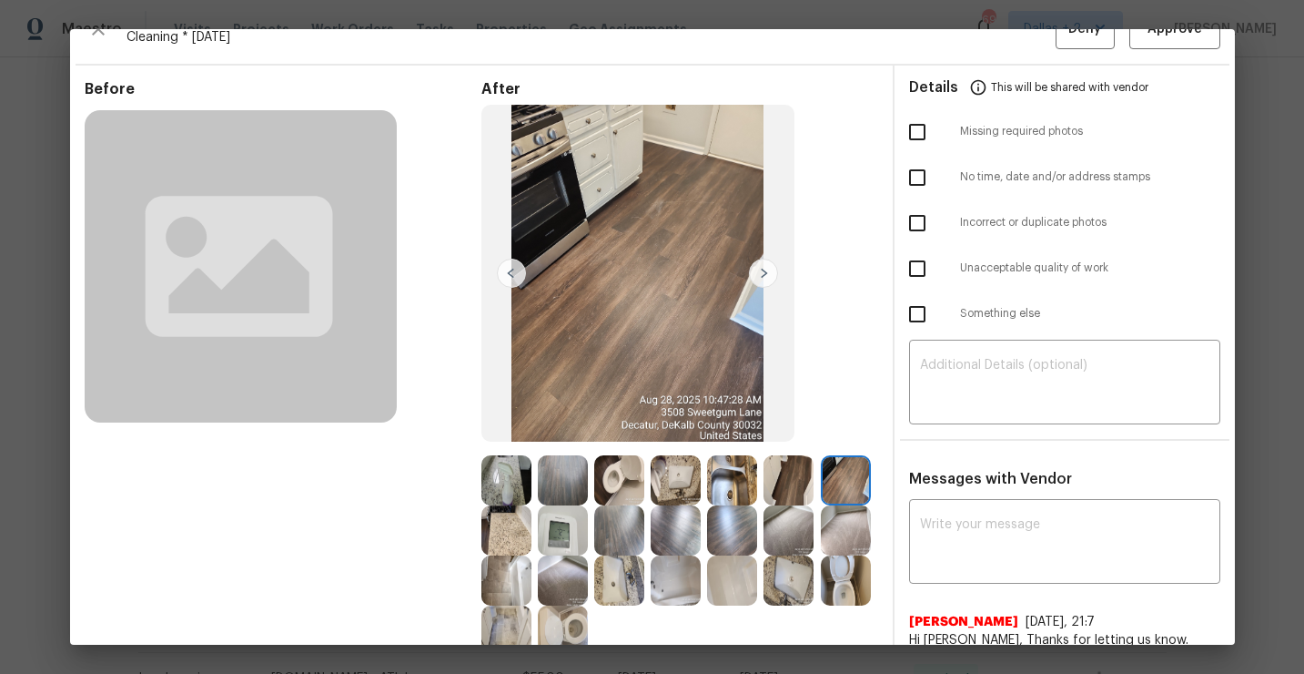
scroll to position [0, 0]
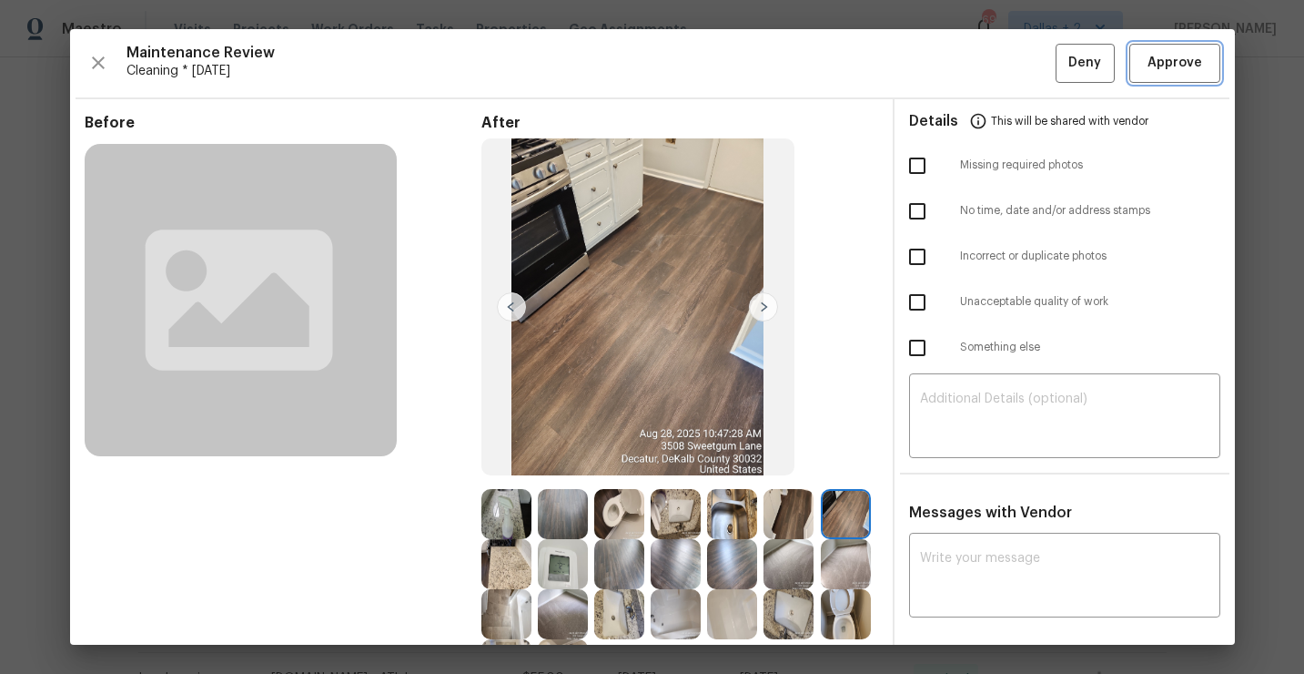
click at [1164, 64] on span "Approve" at bounding box center [1175, 63] width 55 height 23
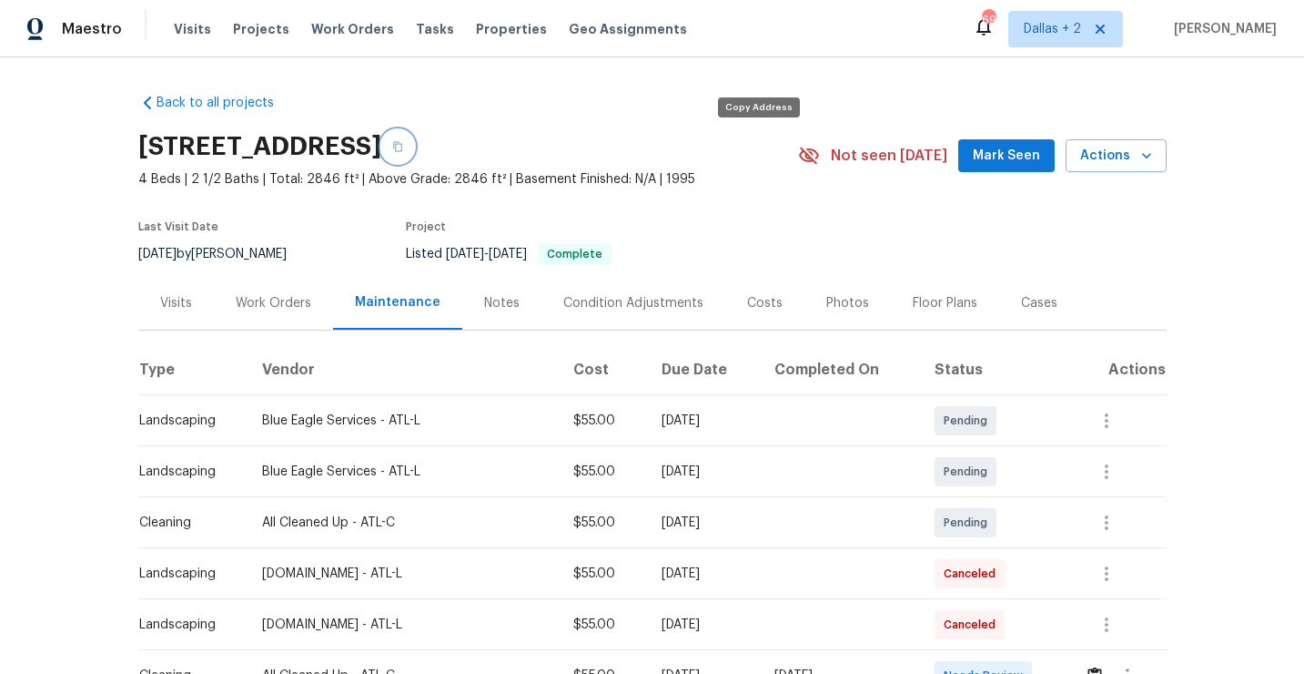
click at [403, 146] on icon "button" at bounding box center [397, 146] width 11 height 11
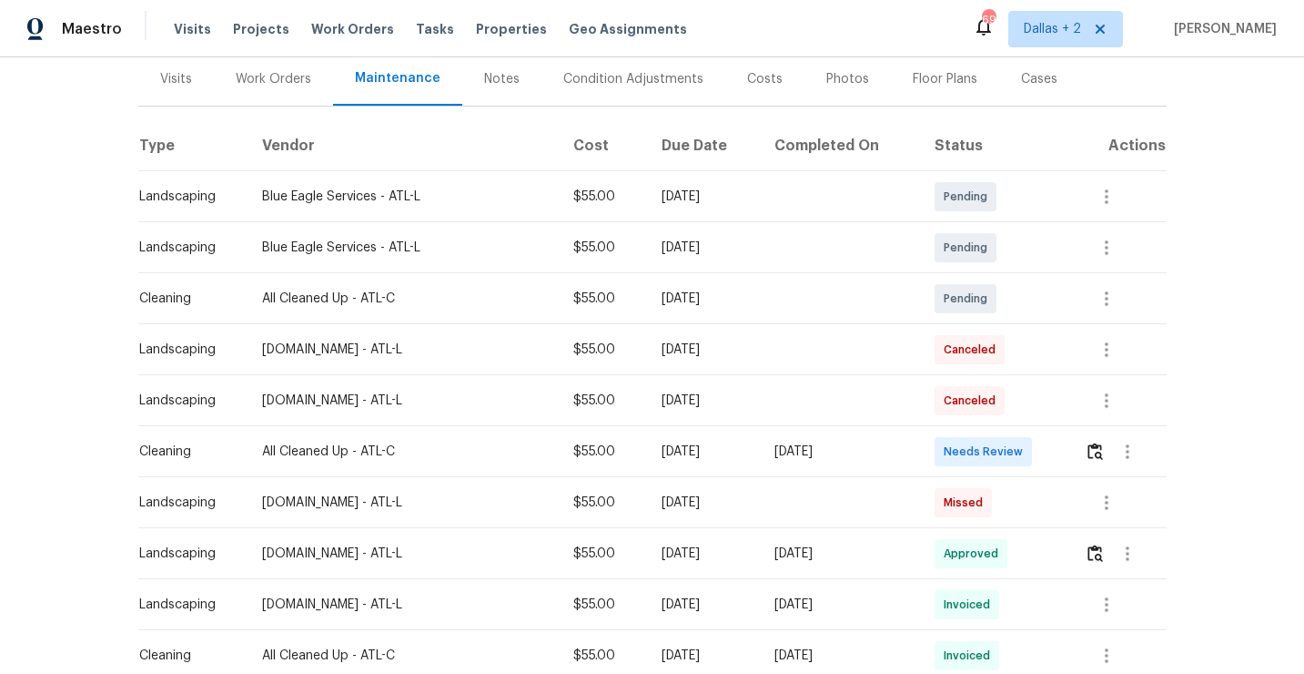
scroll to position [238, 0]
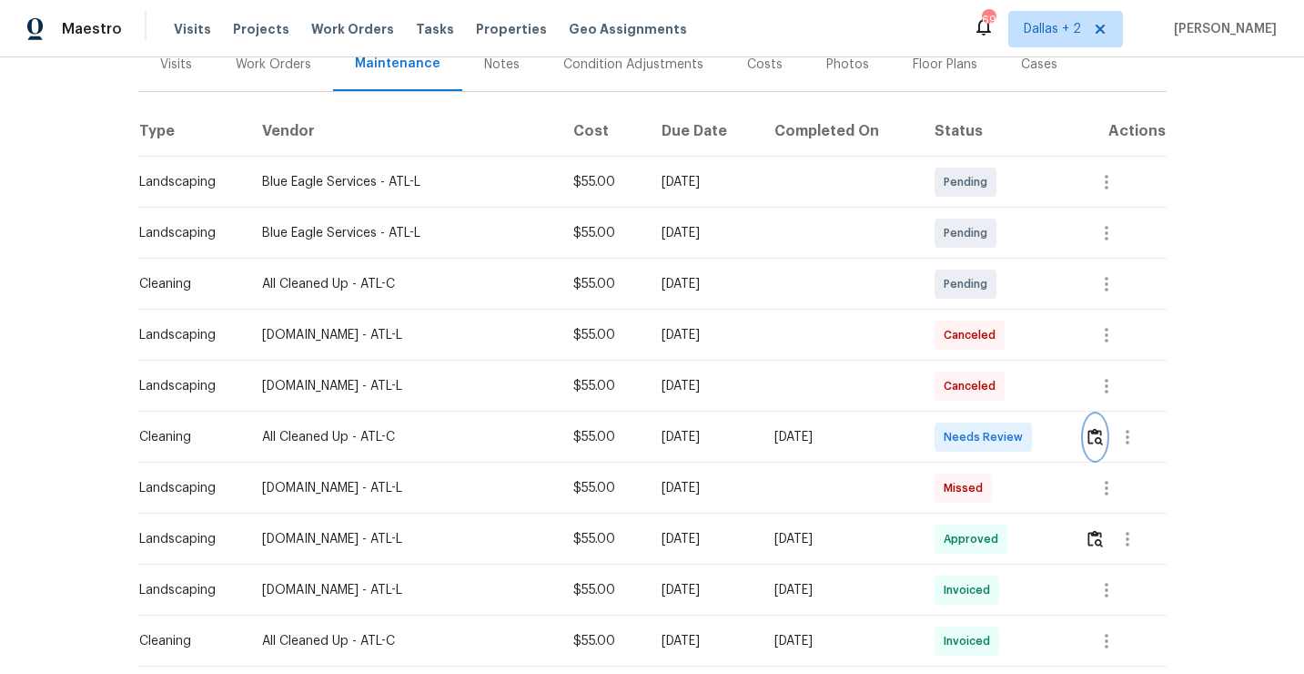
click at [1102, 438] on img "button" at bounding box center [1095, 436] width 15 height 17
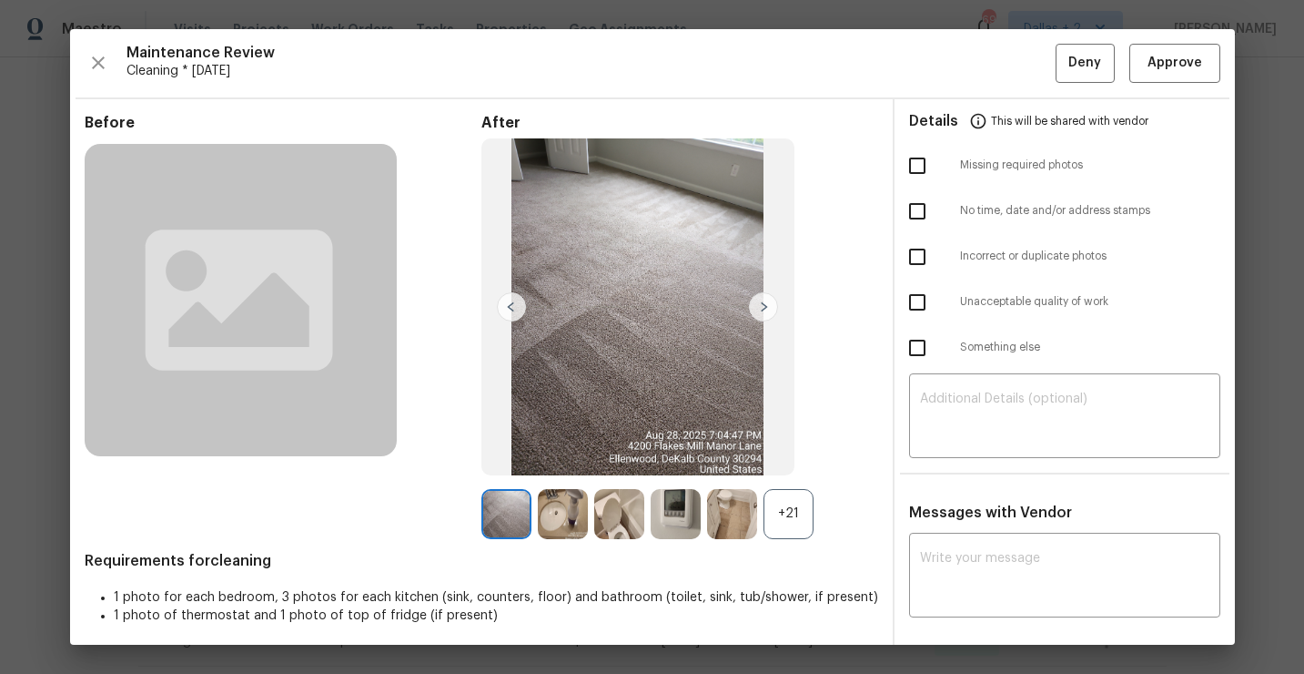
click at [794, 512] on div "+21" at bounding box center [789, 514] width 50 height 50
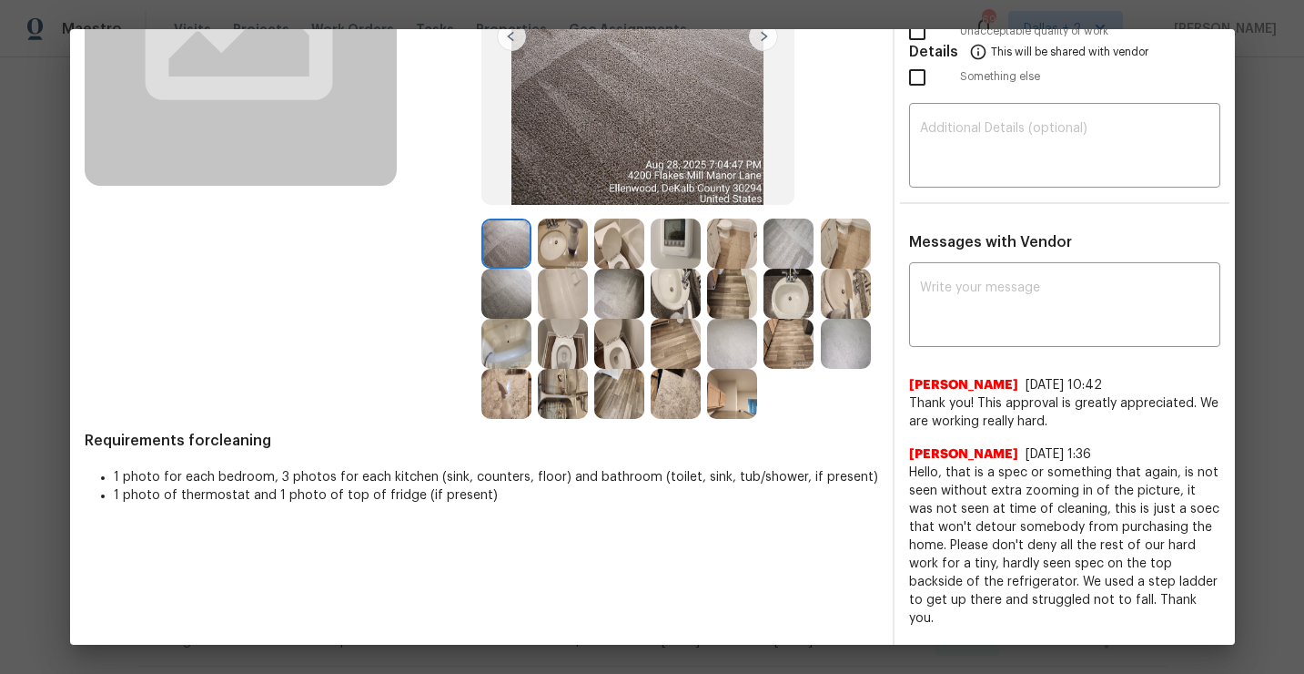
scroll to position [227, 0]
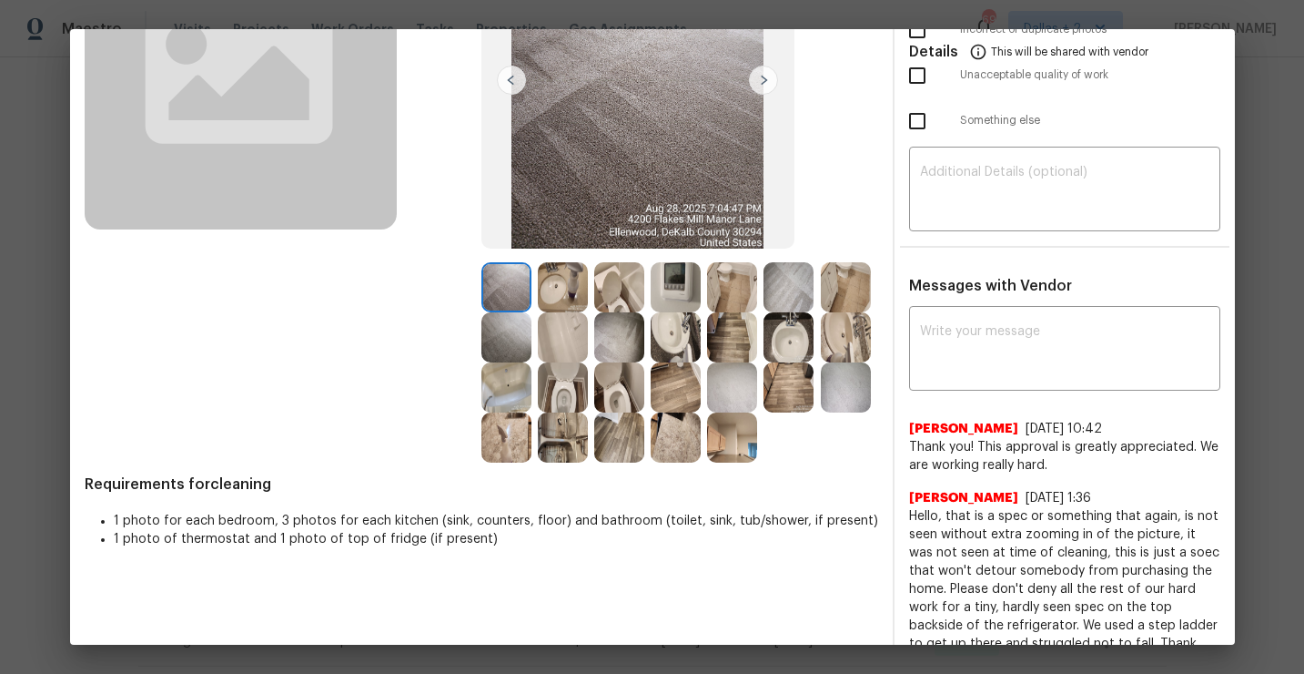
click at [621, 397] on img at bounding box center [619, 387] width 50 height 50
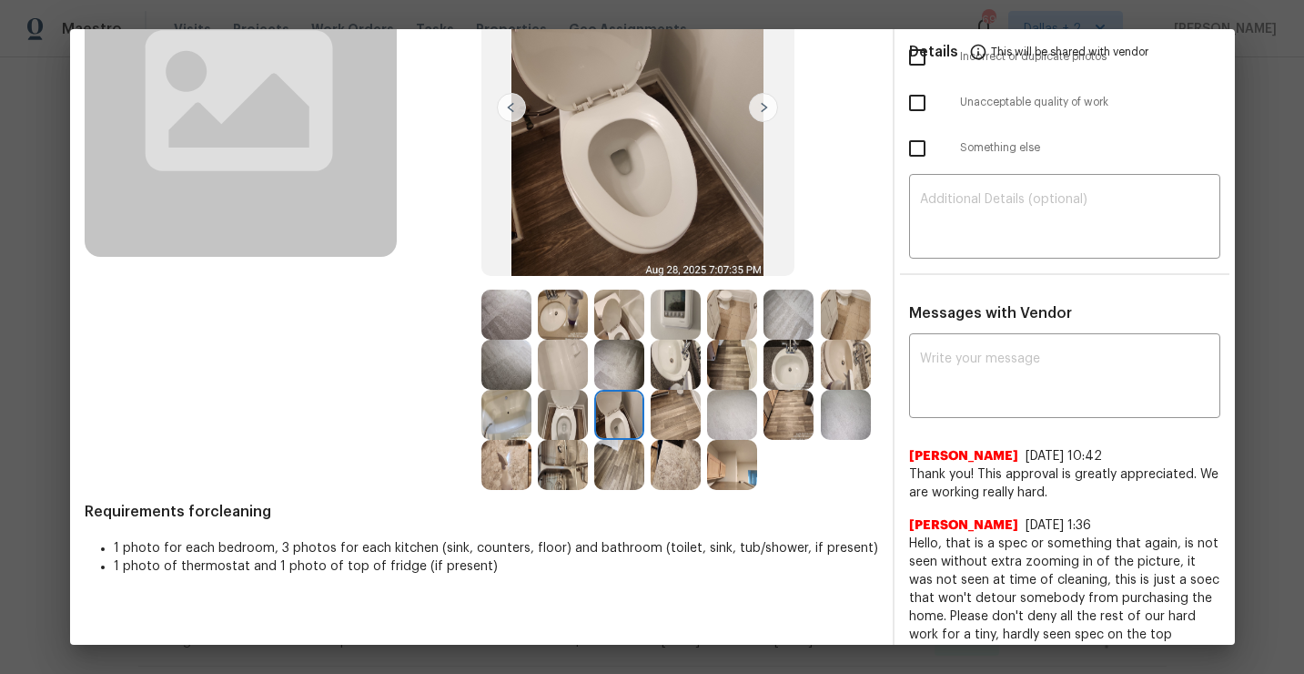
scroll to position [198, 0]
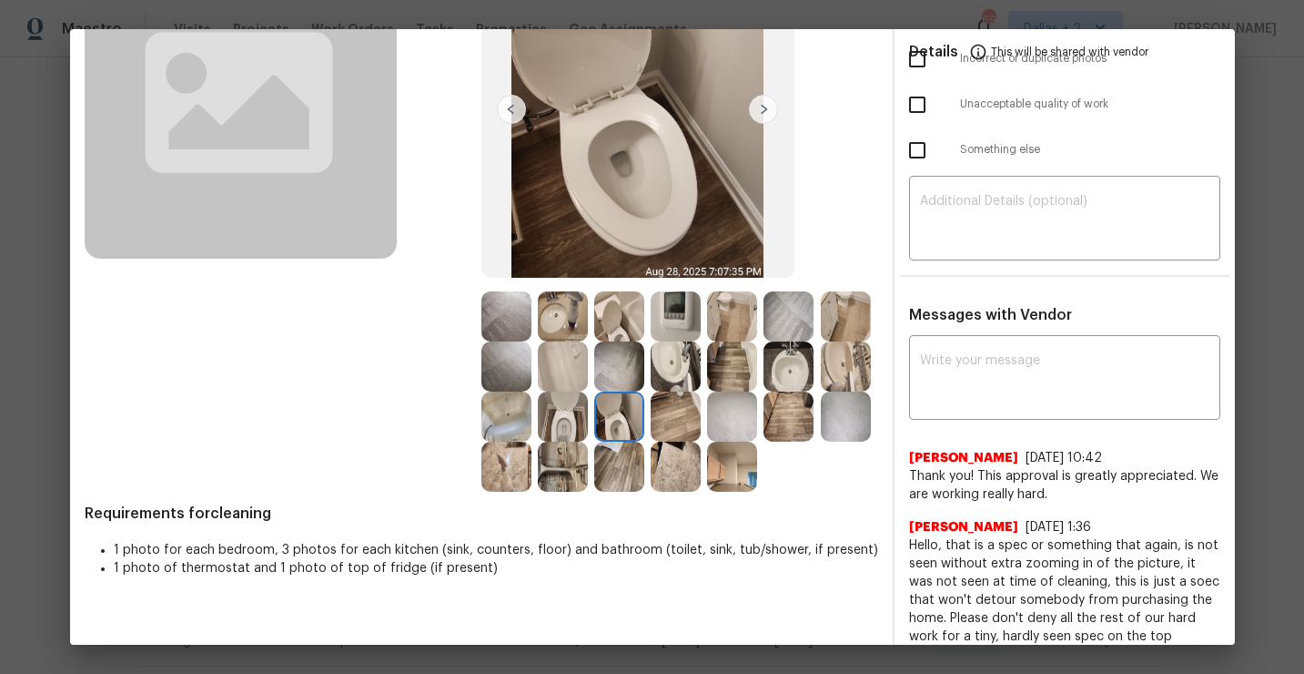
click at [562, 461] on img at bounding box center [563, 466] width 50 height 50
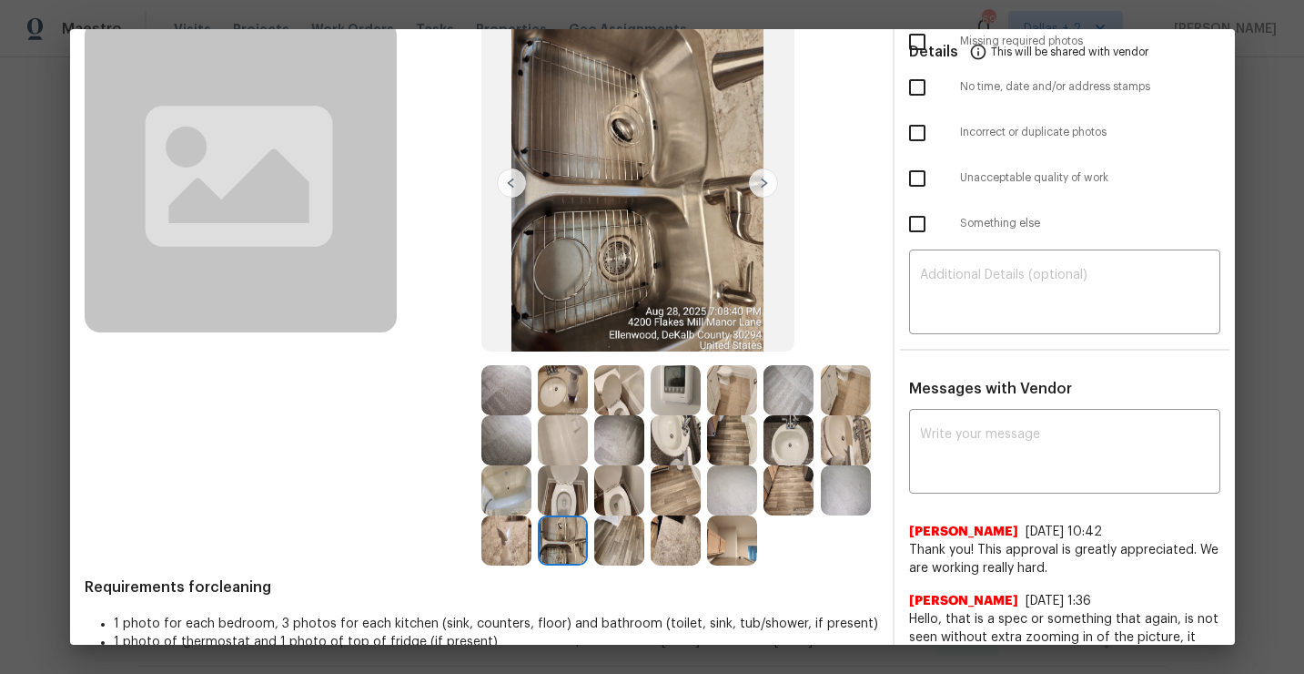
scroll to position [115, 0]
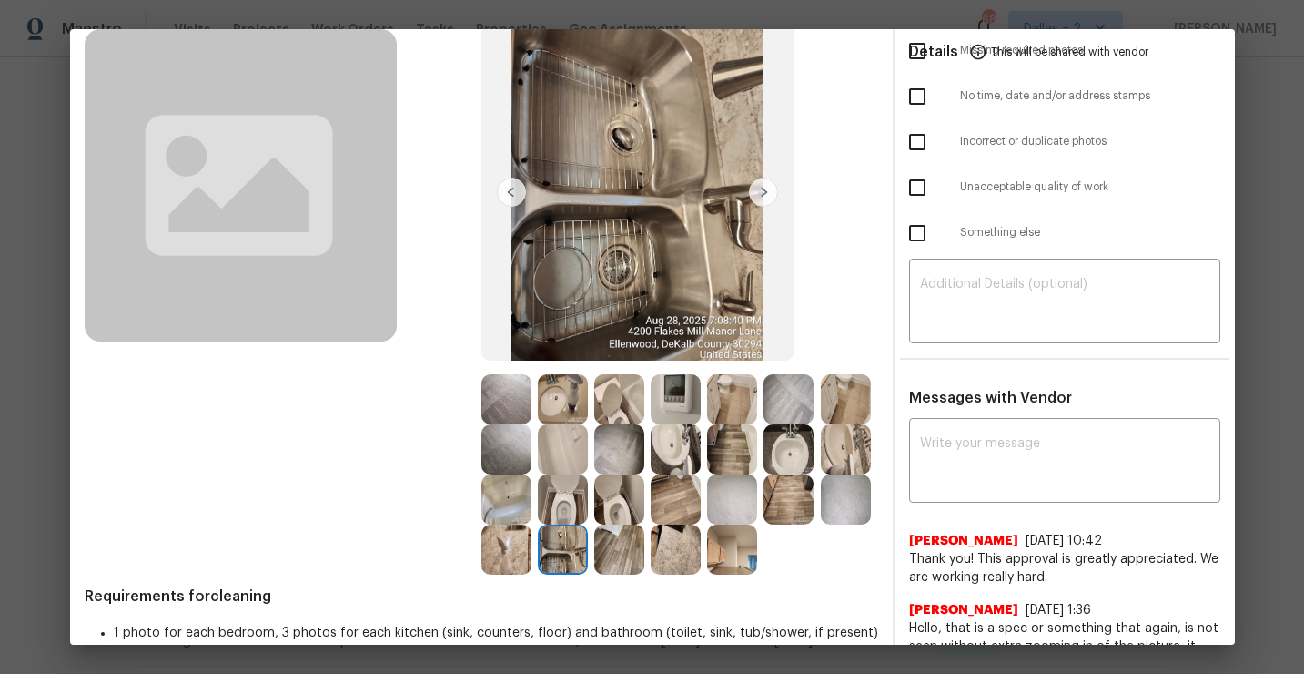
click at [501, 491] on img at bounding box center [506, 499] width 50 height 50
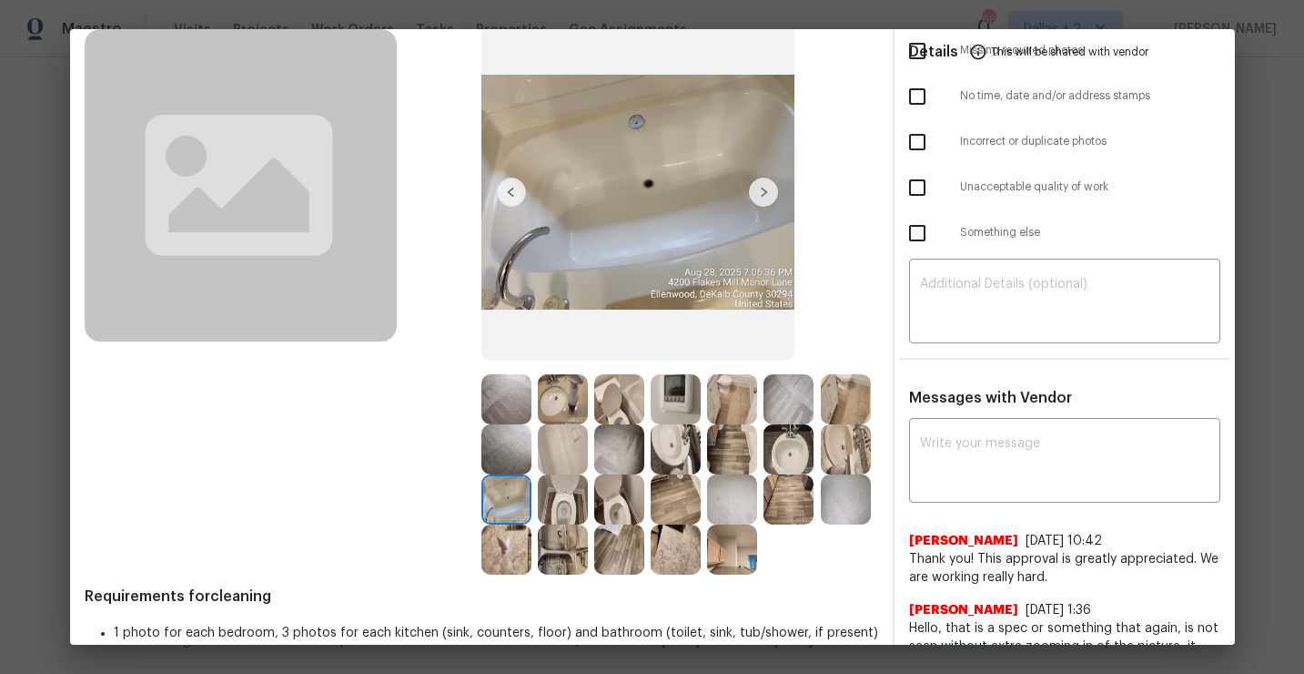
scroll to position [111, 0]
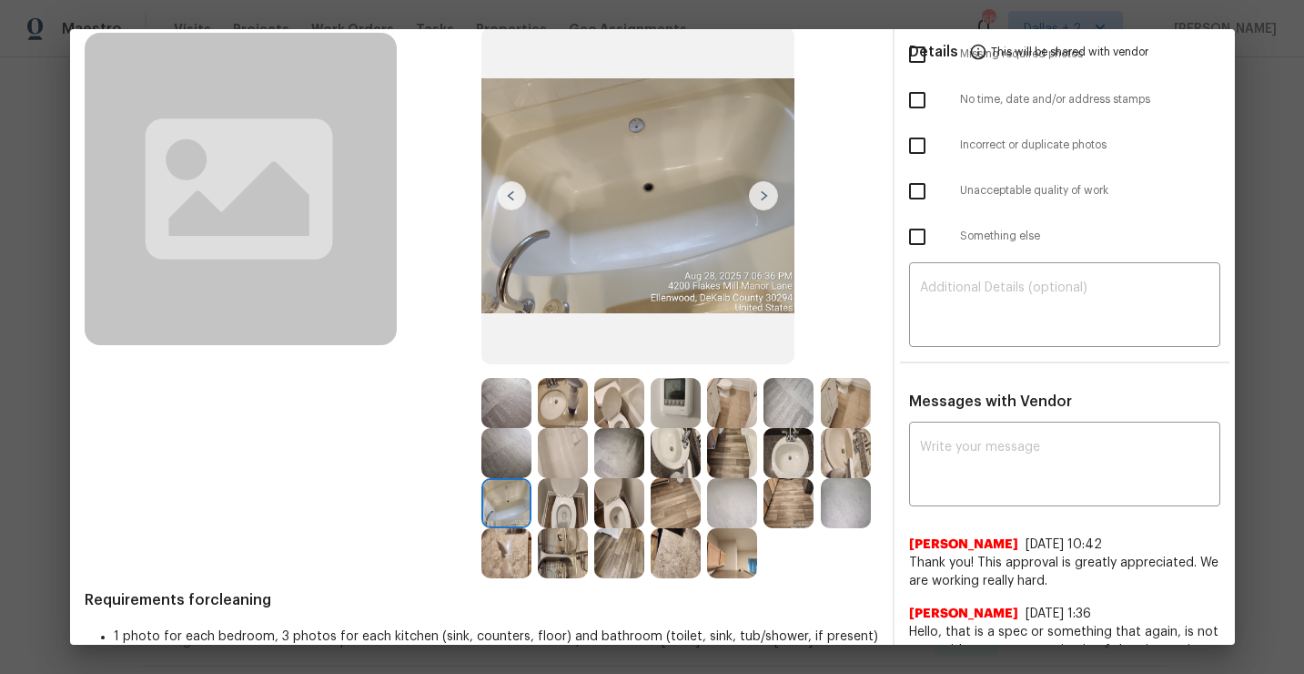
click at [667, 390] on img at bounding box center [676, 403] width 50 height 50
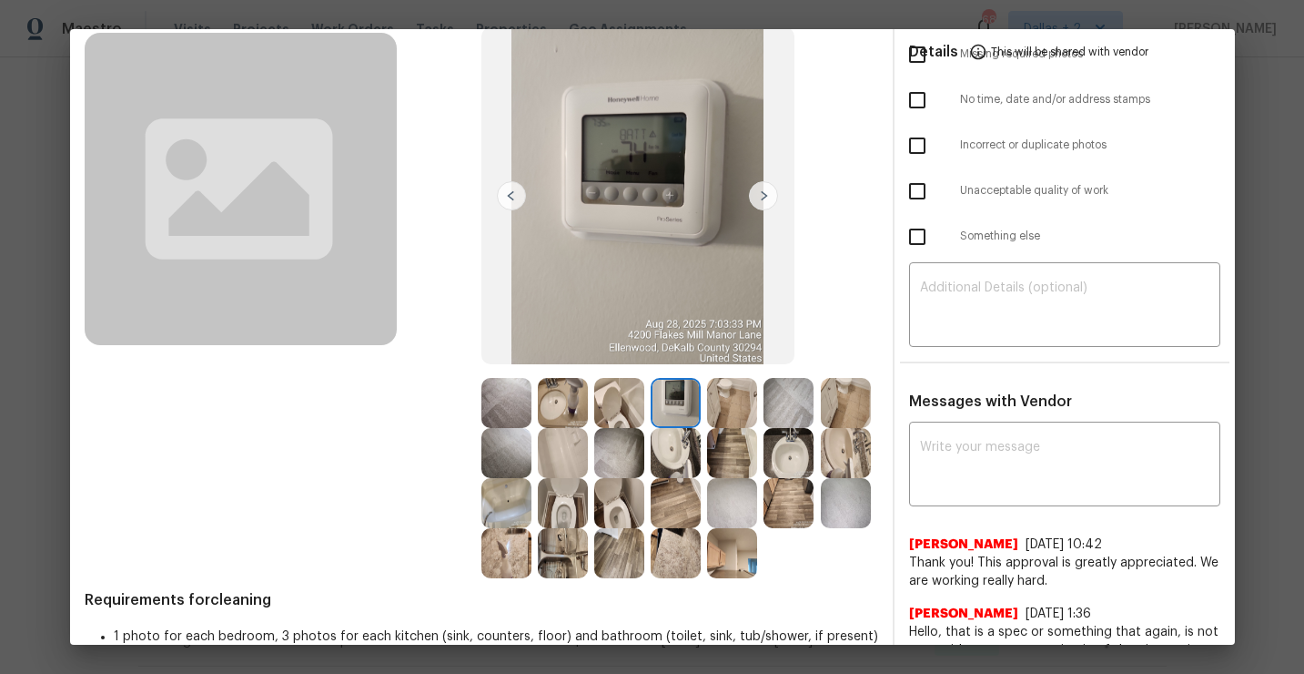
click at [561, 505] on img at bounding box center [563, 503] width 50 height 50
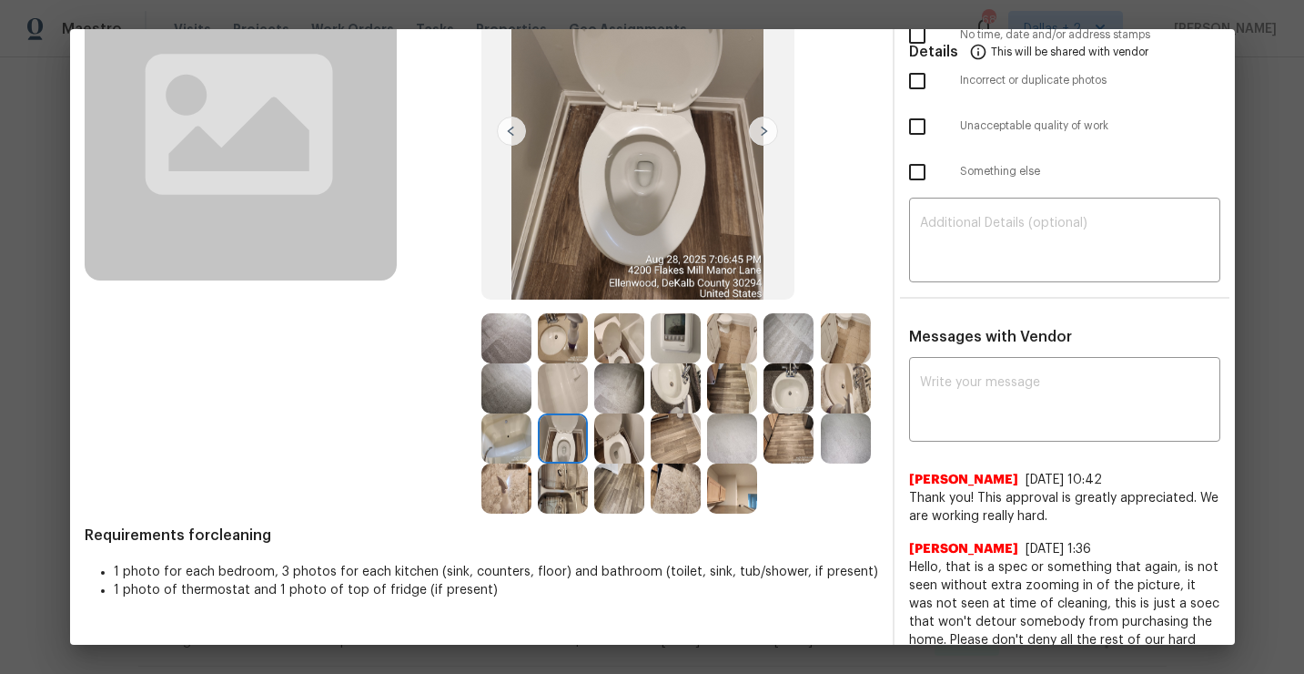
scroll to position [187, 0]
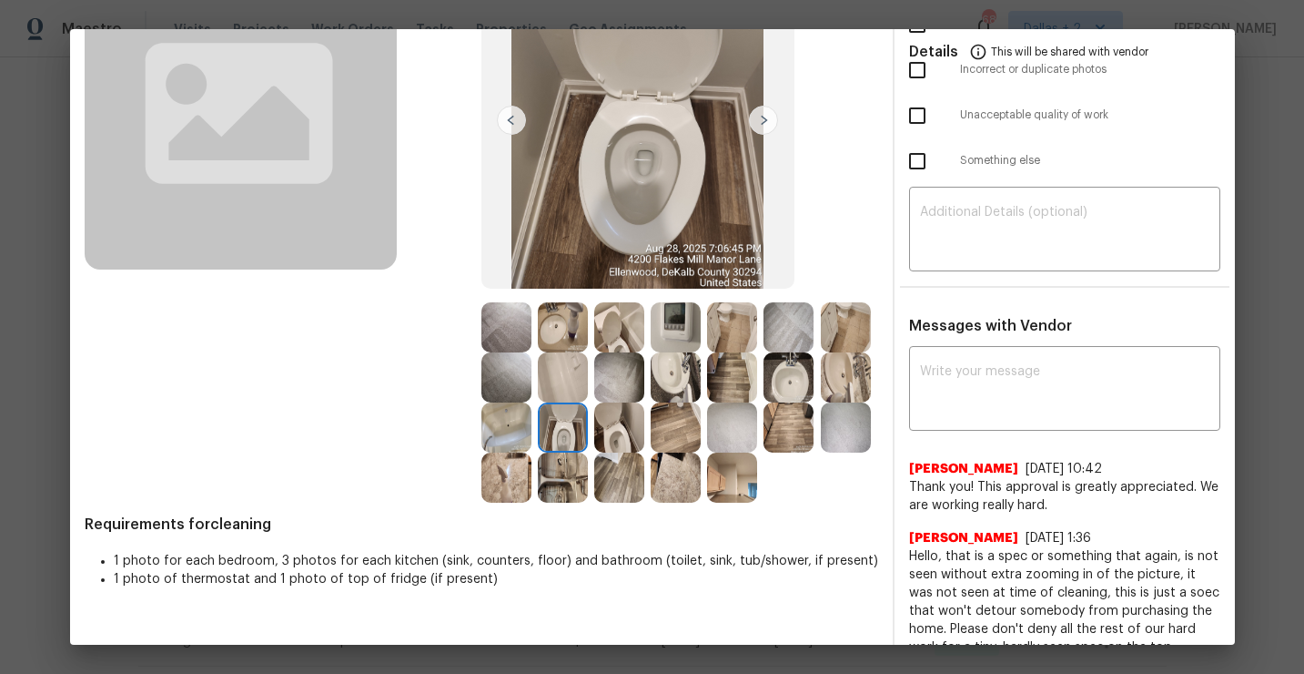
click at [731, 481] on img at bounding box center [732, 477] width 50 height 50
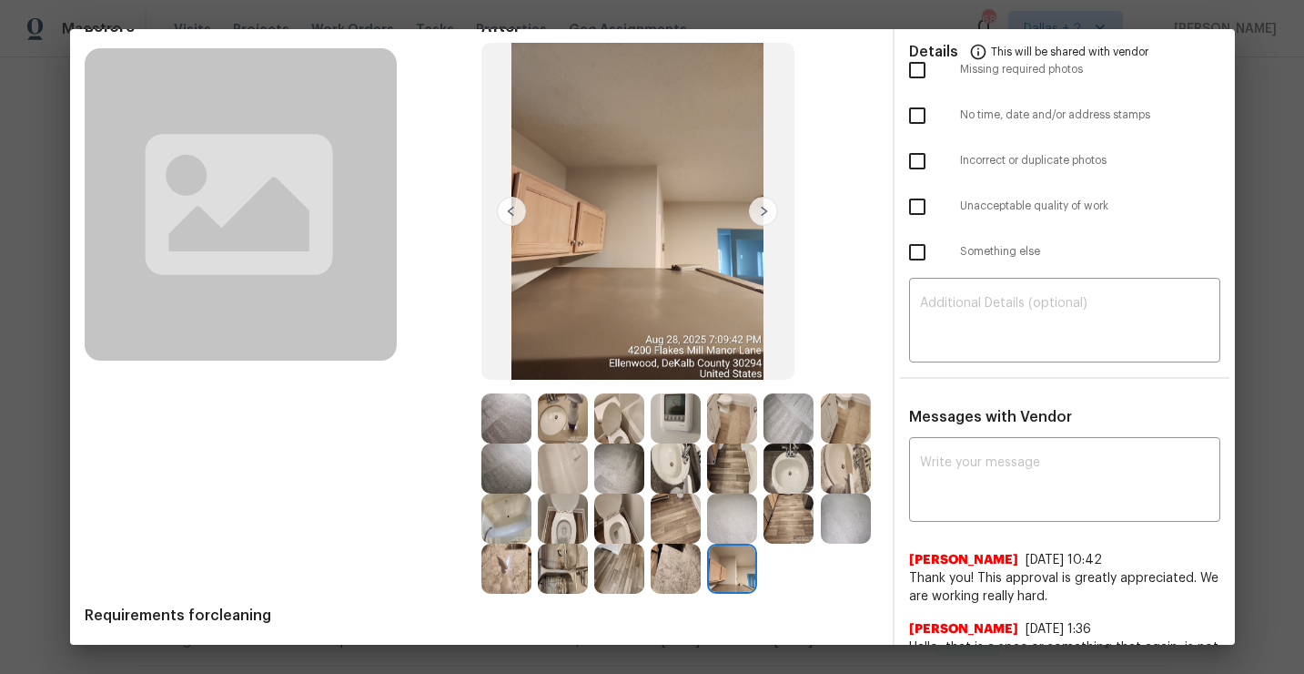
scroll to position [0, 0]
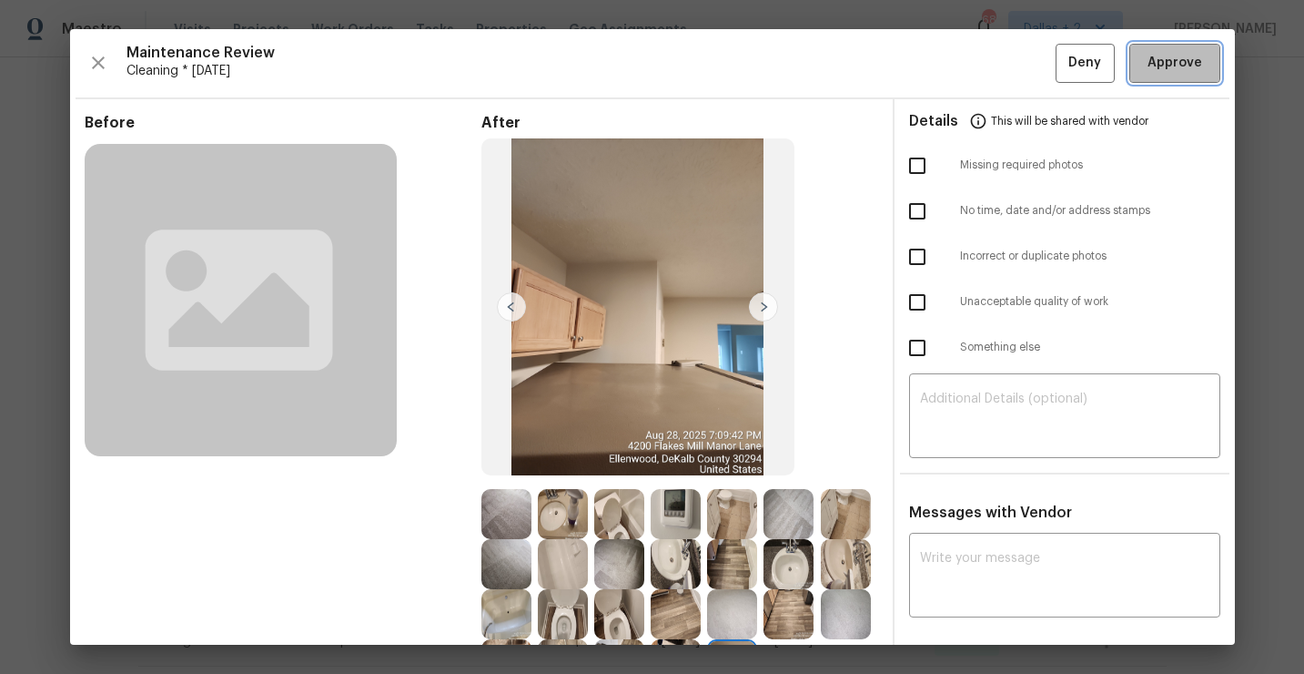
click at [1169, 52] on span "Approve" at bounding box center [1175, 63] width 55 height 23
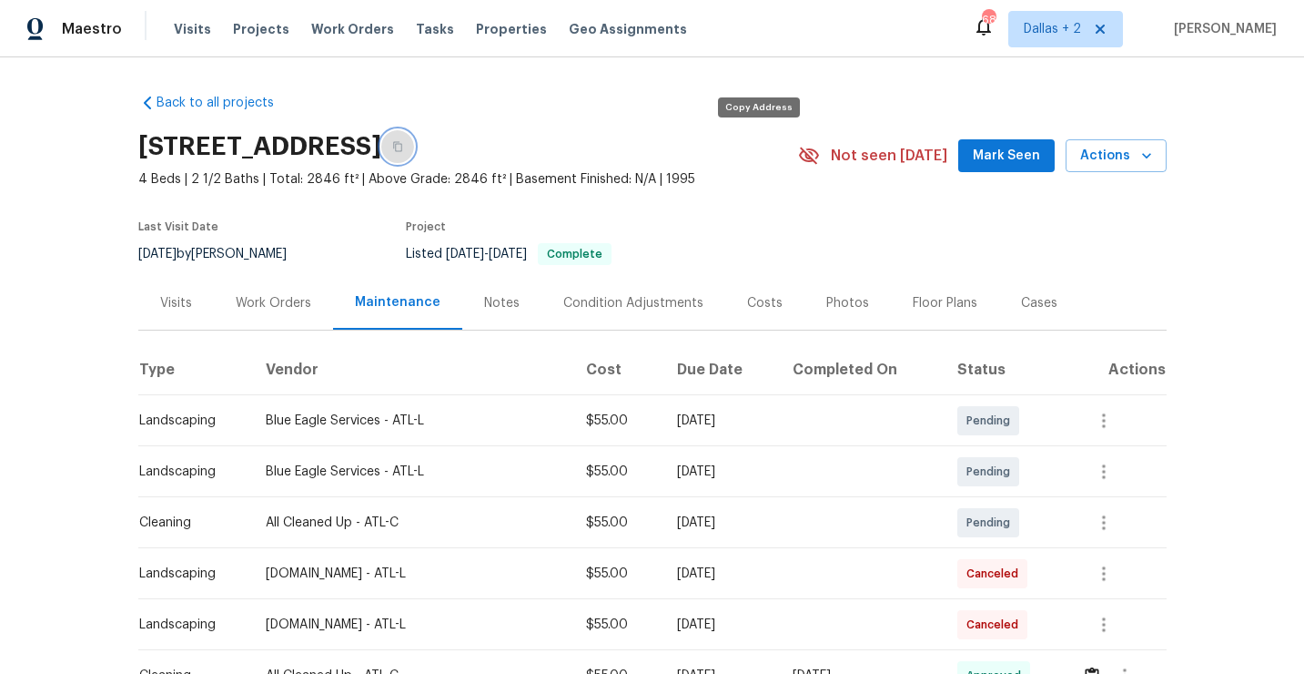
click at [414, 137] on button "button" at bounding box center [397, 146] width 33 height 33
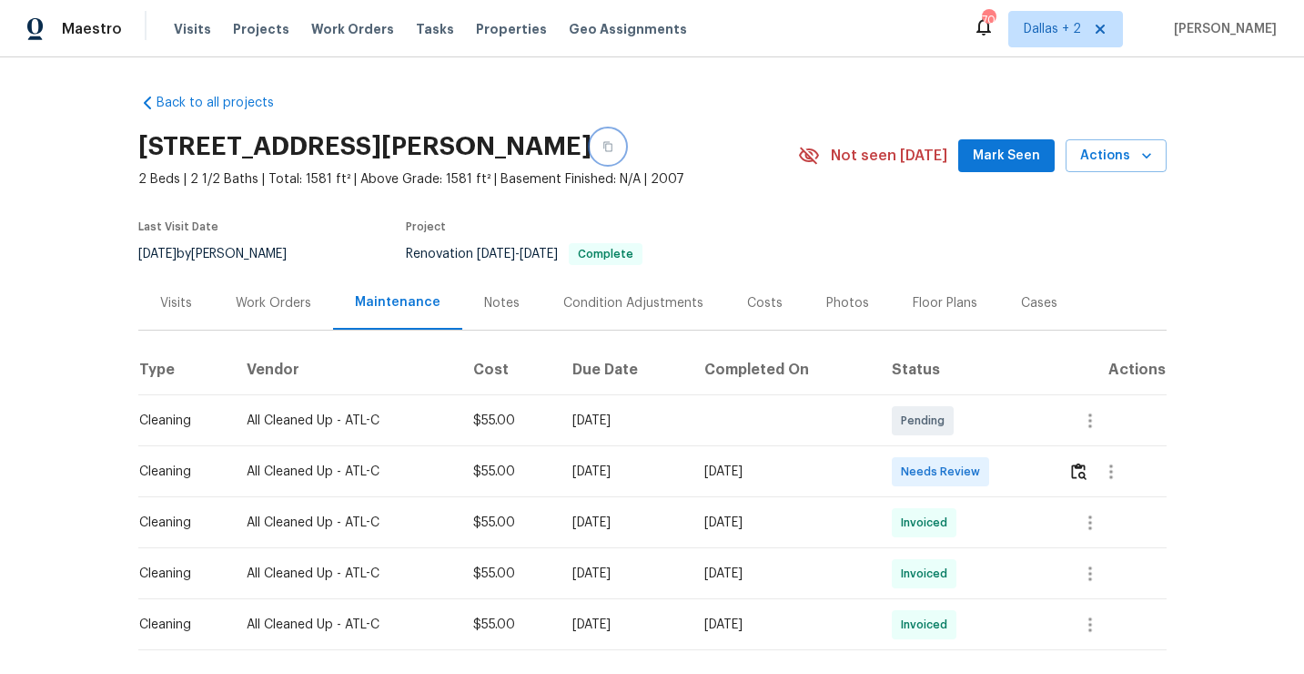
click at [624, 145] on button "button" at bounding box center [608, 146] width 33 height 33
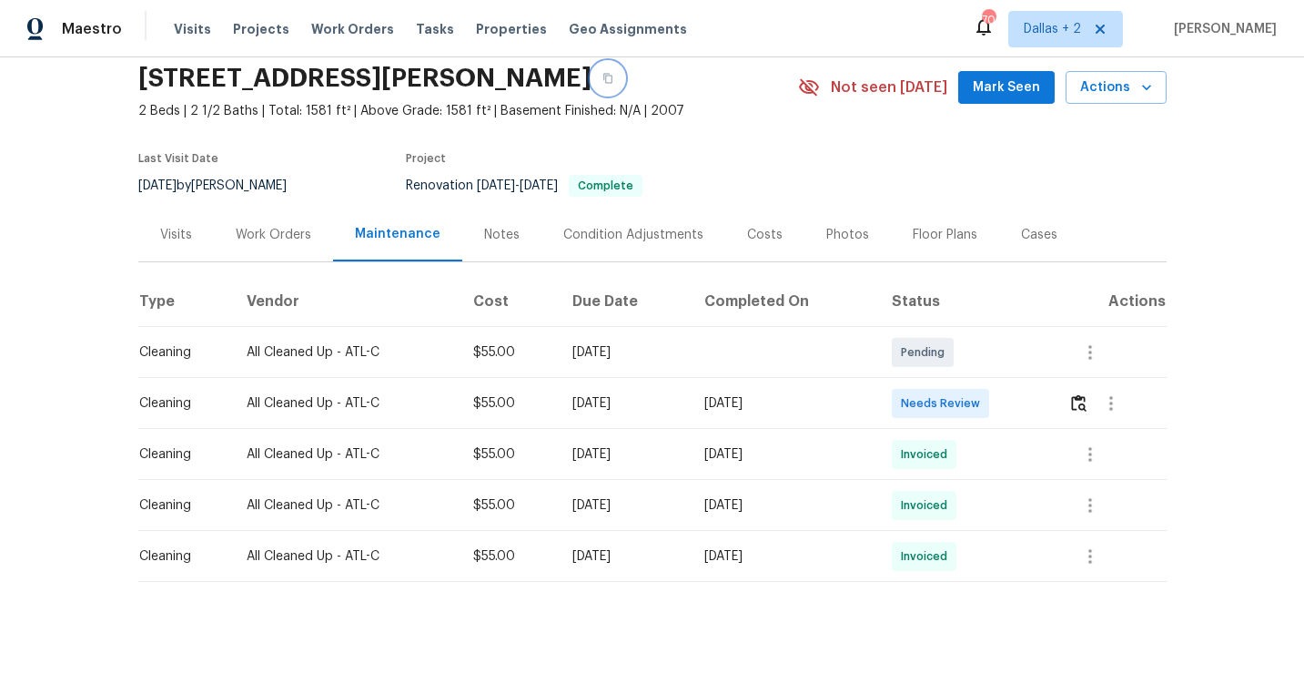
scroll to position [68, 0]
click at [1087, 404] on img "button" at bounding box center [1078, 402] width 15 height 17
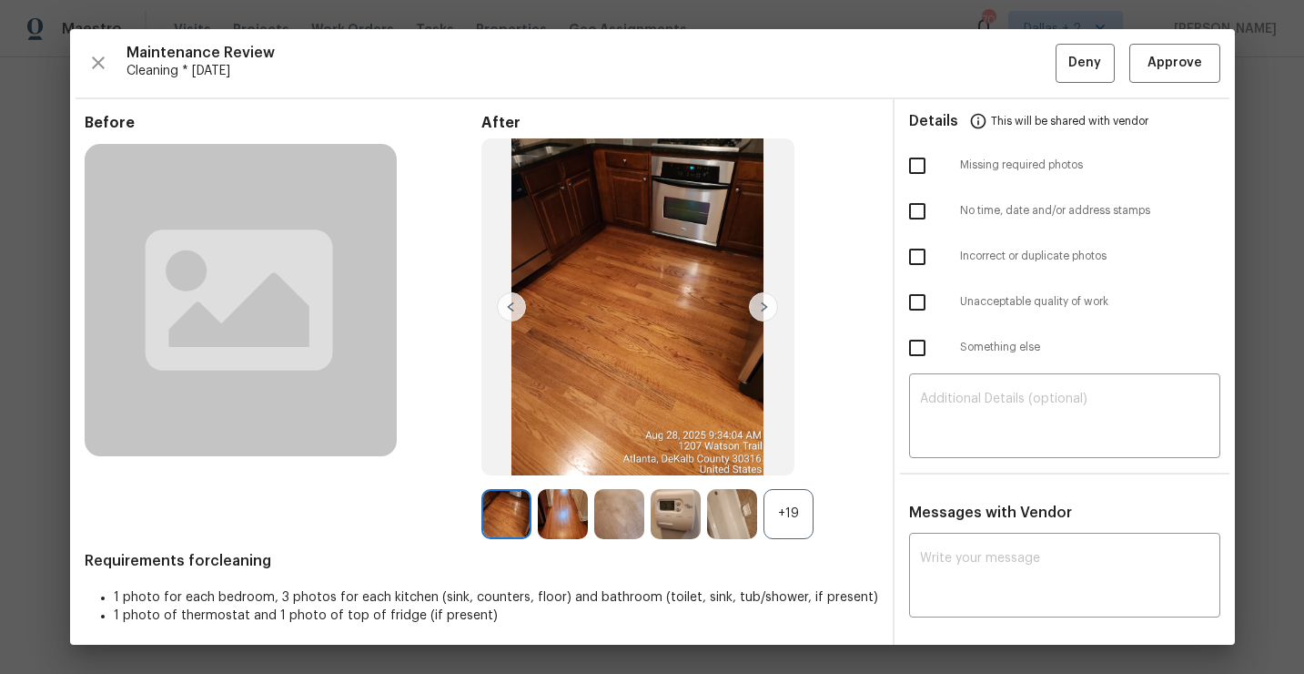
click at [803, 514] on div "+19" at bounding box center [789, 514] width 50 height 50
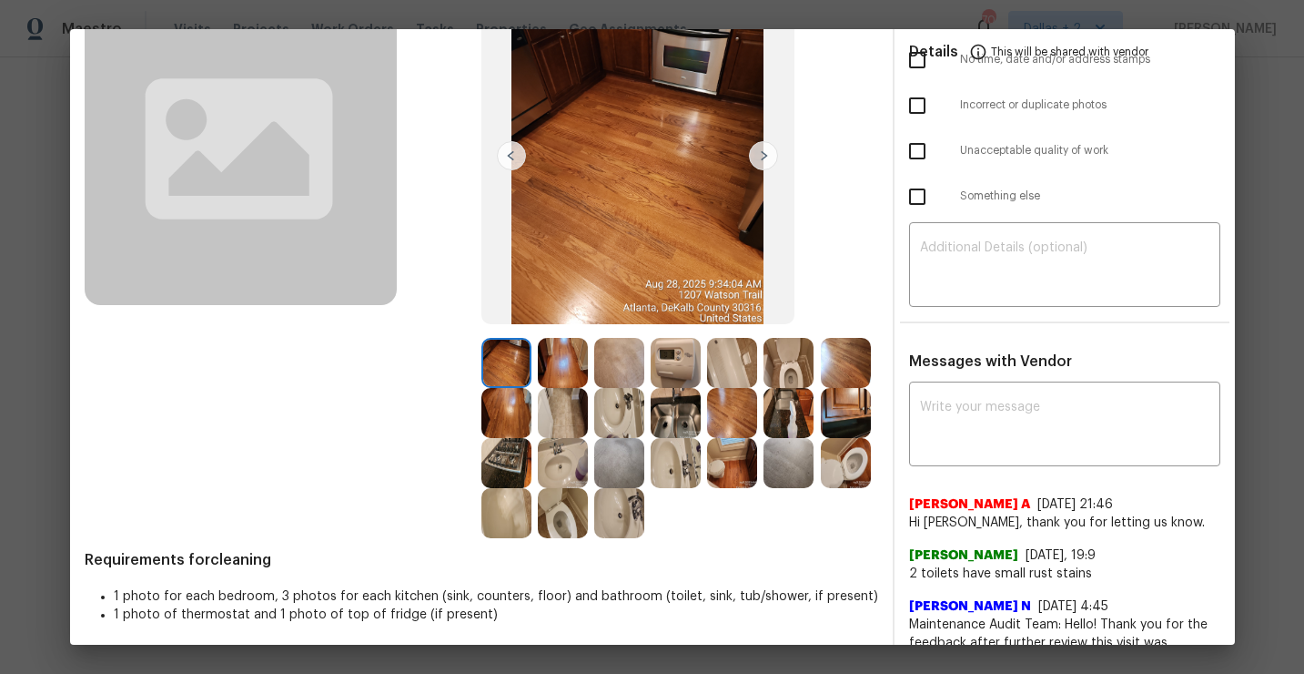
scroll to position [0, 0]
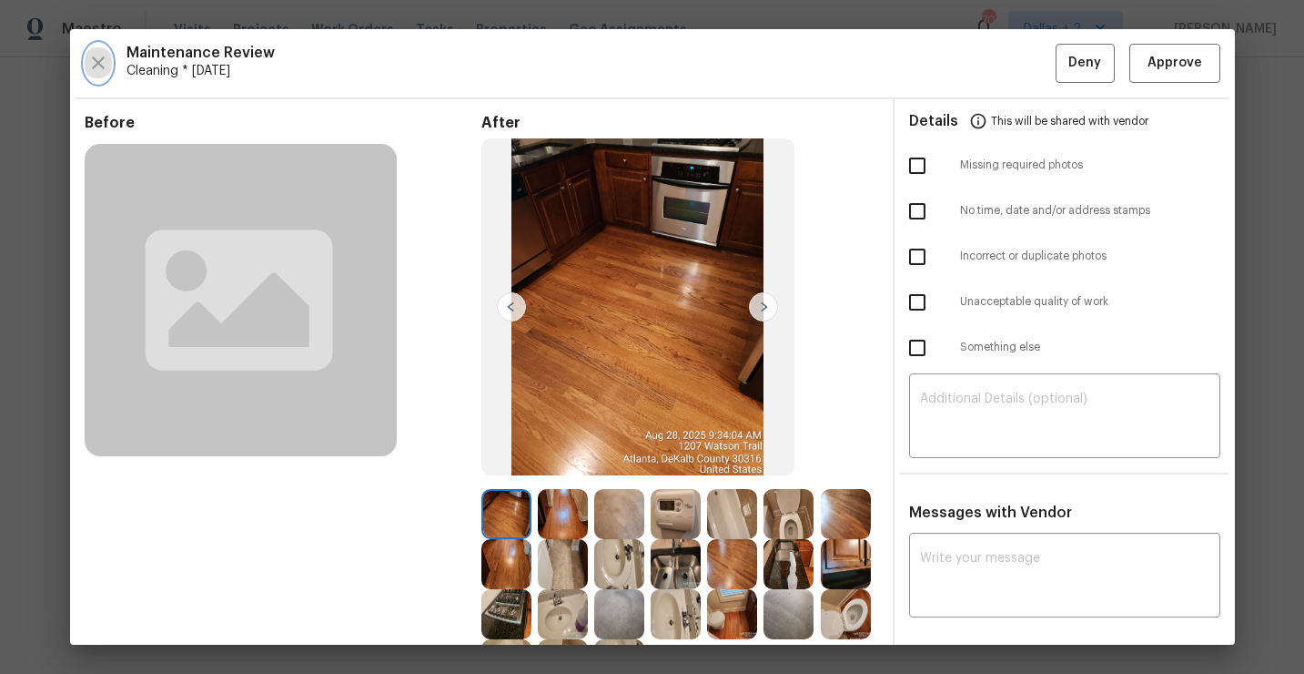
click at [92, 55] on icon "button" at bounding box center [98, 63] width 22 height 22
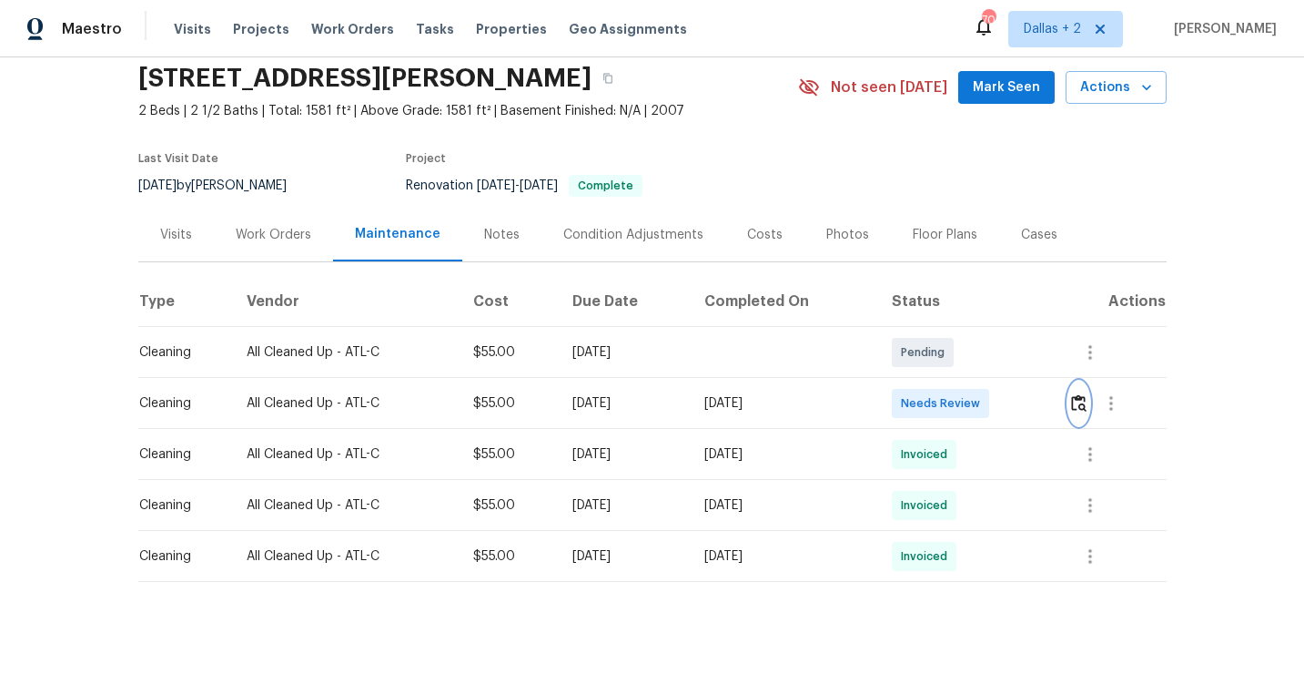
click at [1080, 400] on img "button" at bounding box center [1078, 402] width 15 height 17
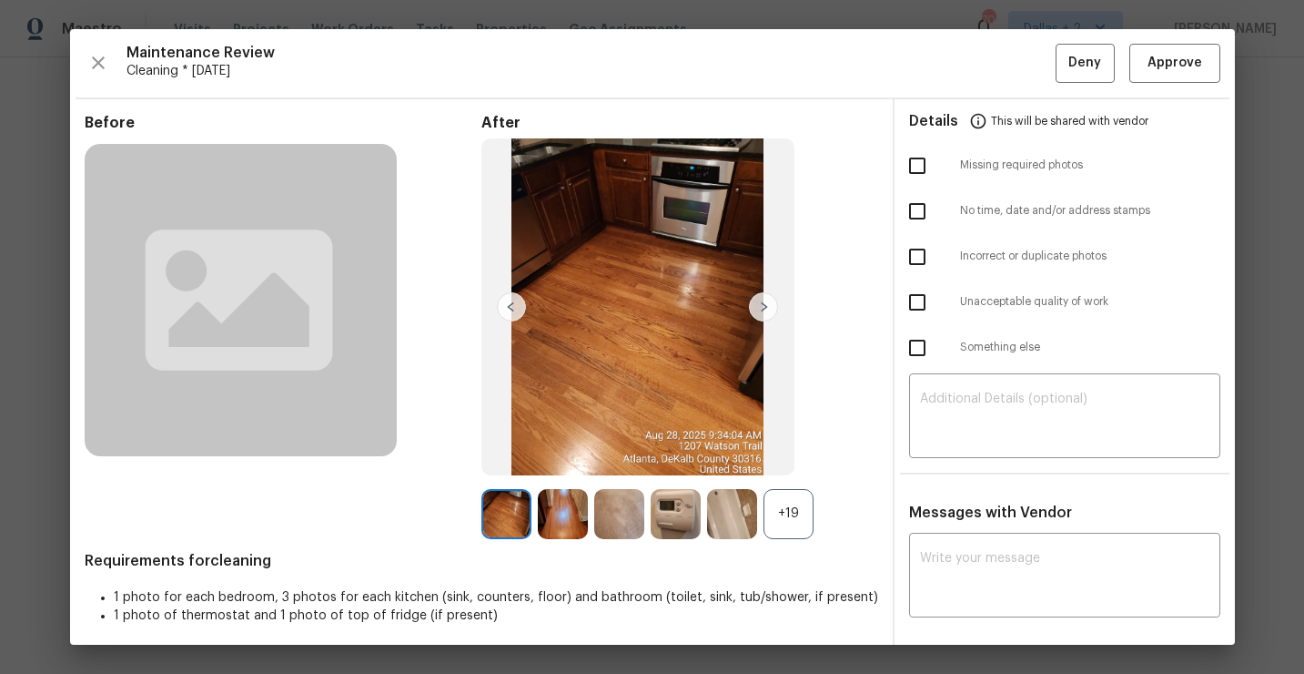
click at [787, 522] on div "+19" at bounding box center [789, 514] width 50 height 50
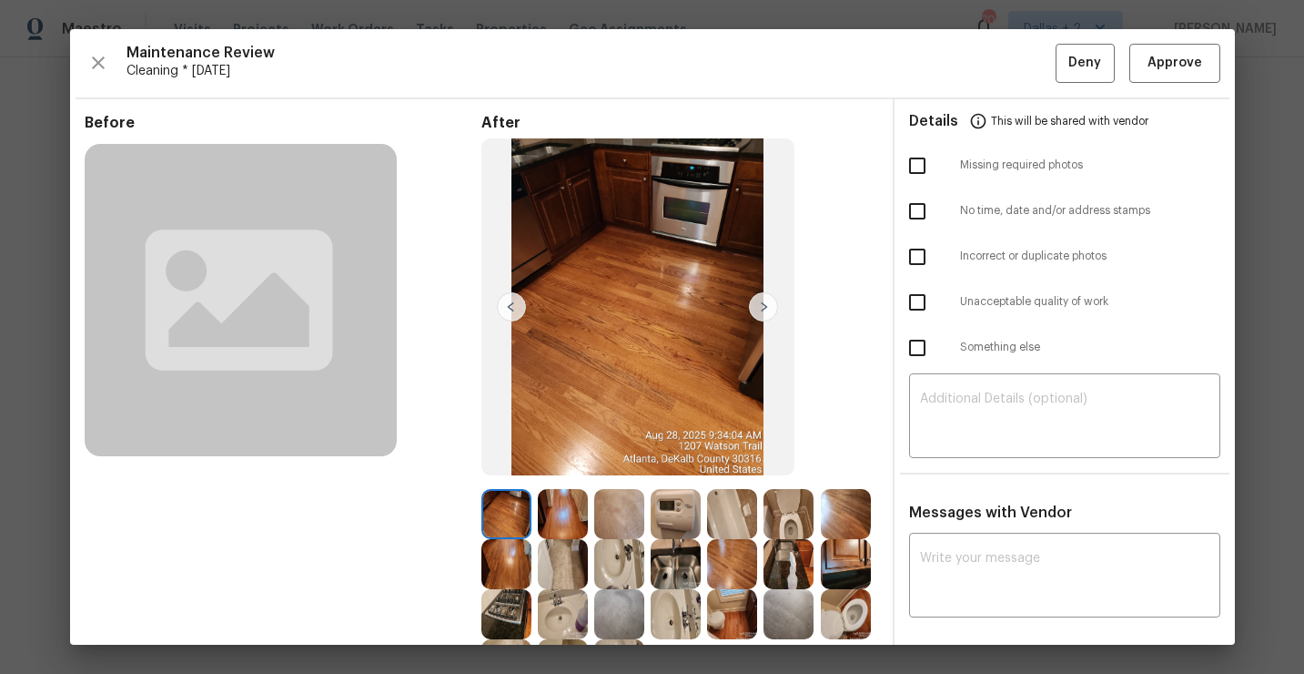
scroll to position [56, 0]
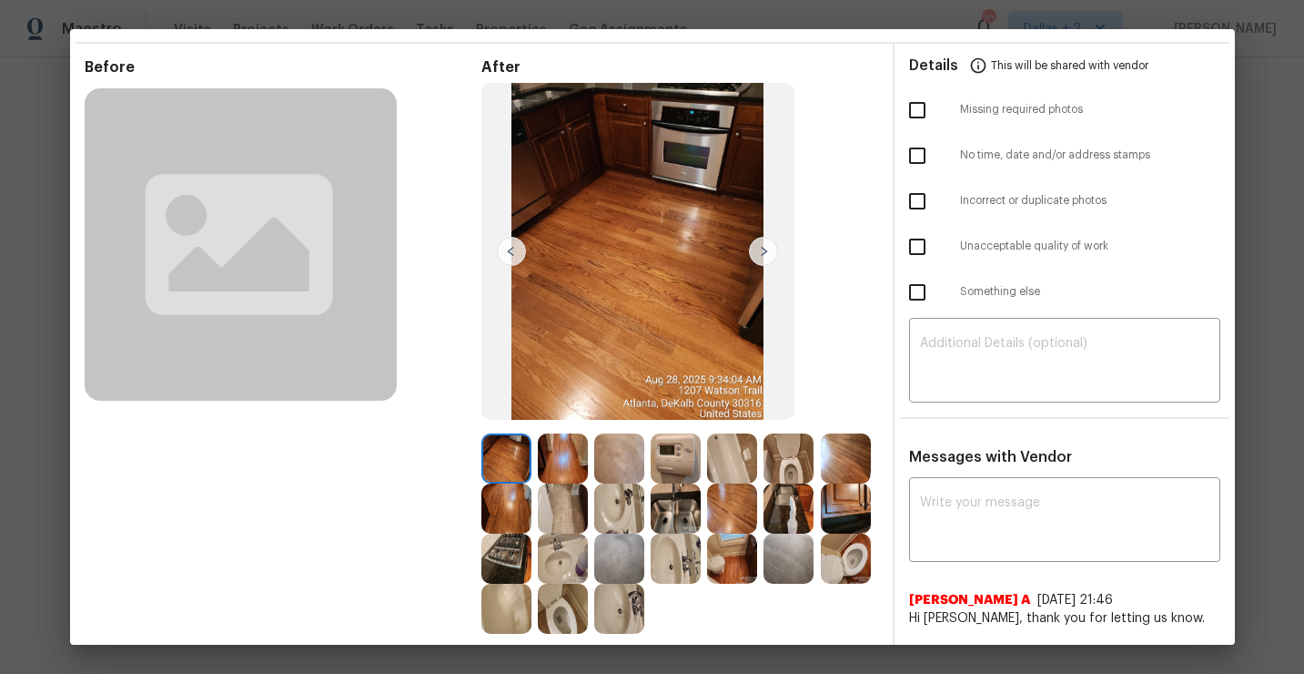
click at [861, 494] on img at bounding box center [846, 508] width 50 height 50
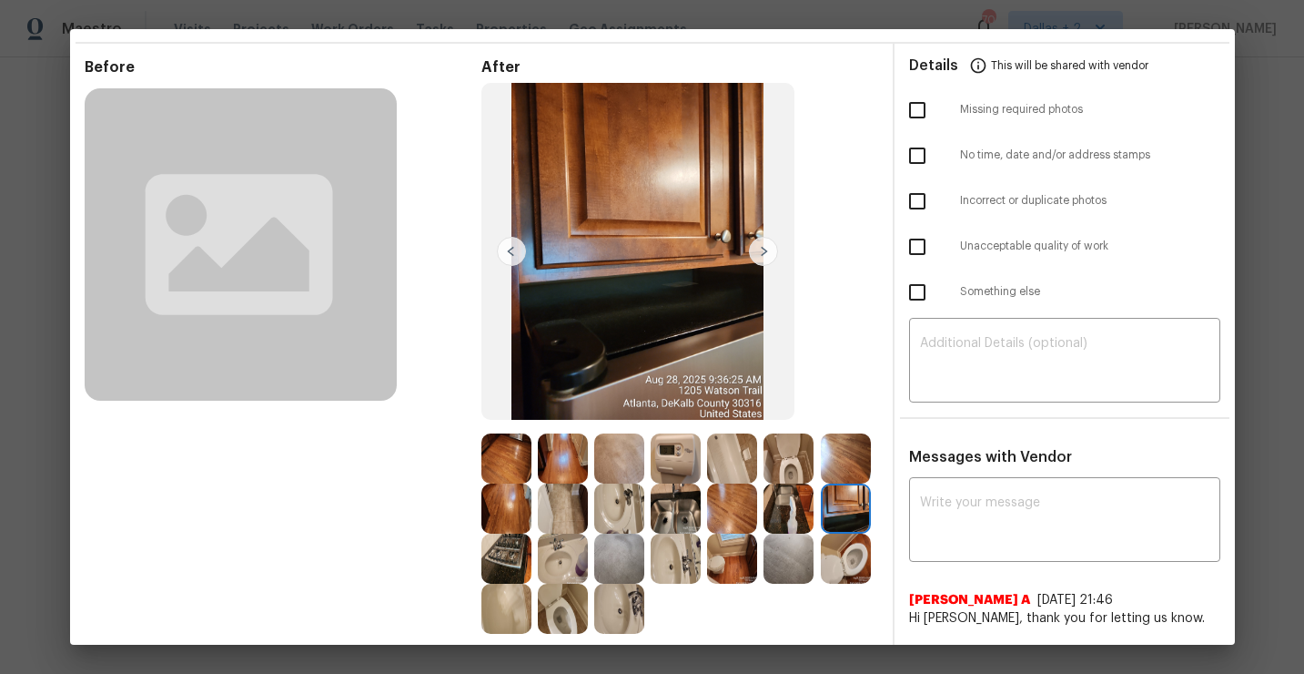
click at [678, 565] on img at bounding box center [676, 558] width 50 height 50
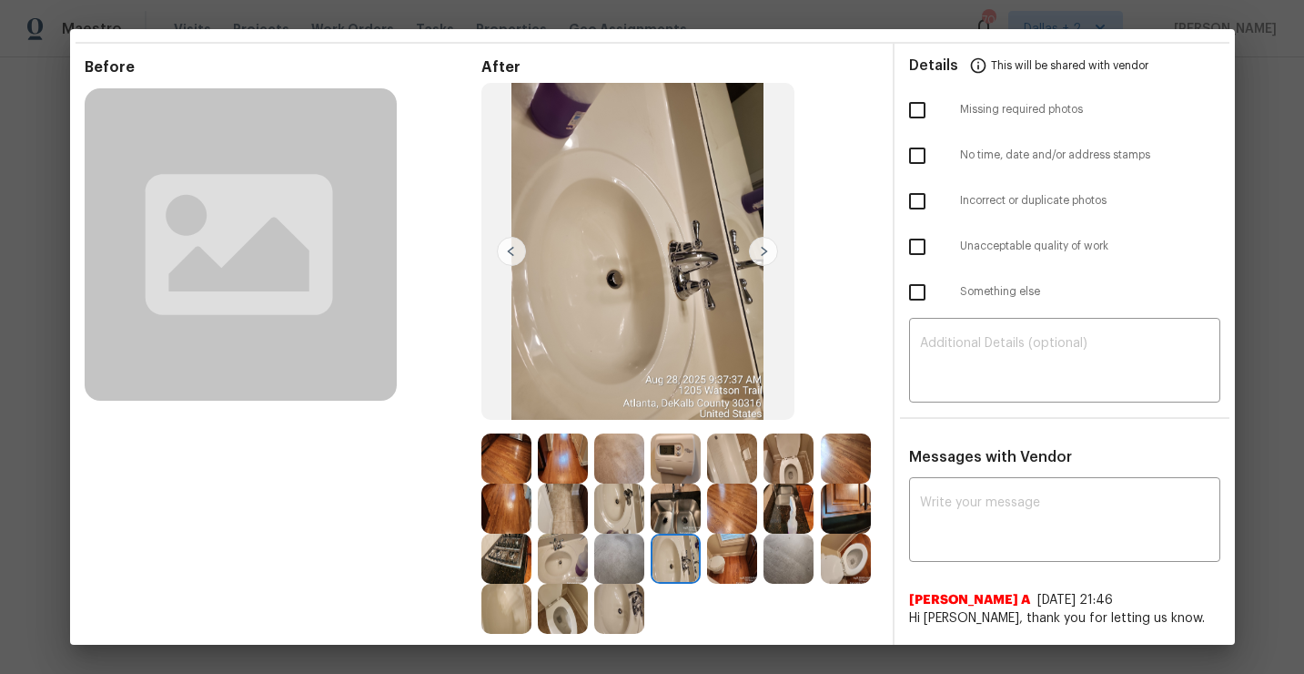
click at [682, 469] on img at bounding box center [676, 458] width 50 height 50
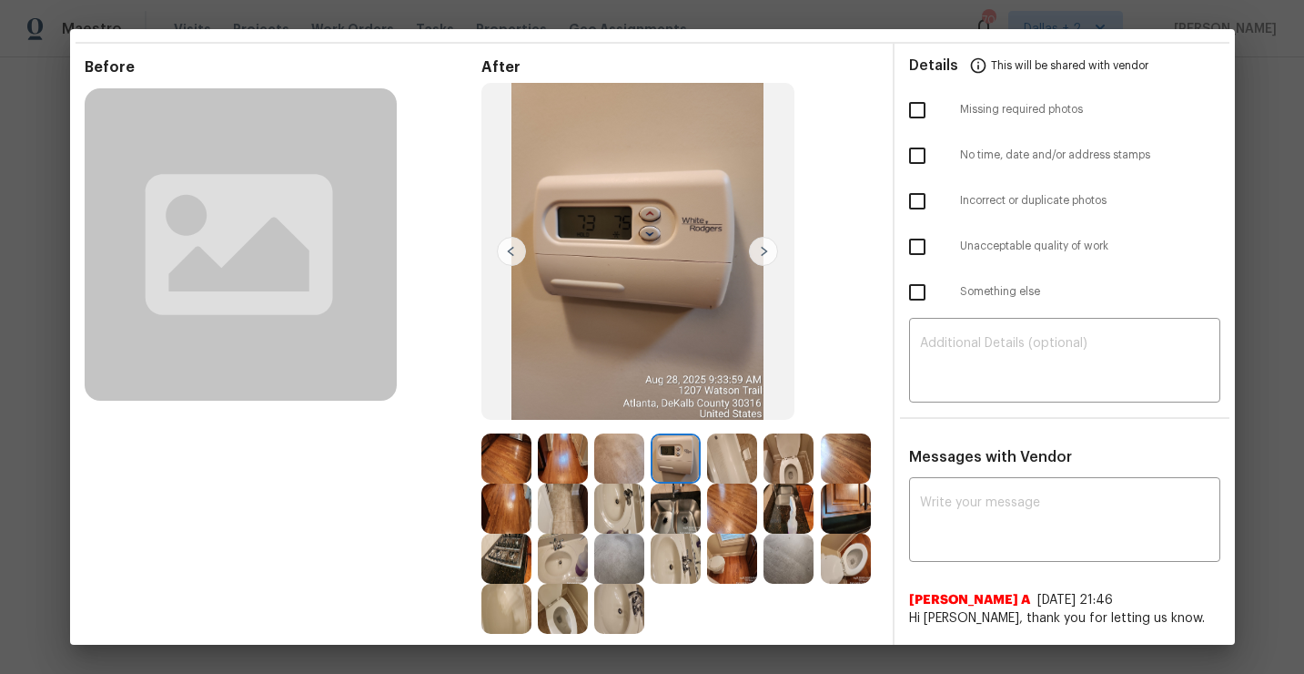
click at [676, 518] on img at bounding box center [676, 508] width 50 height 50
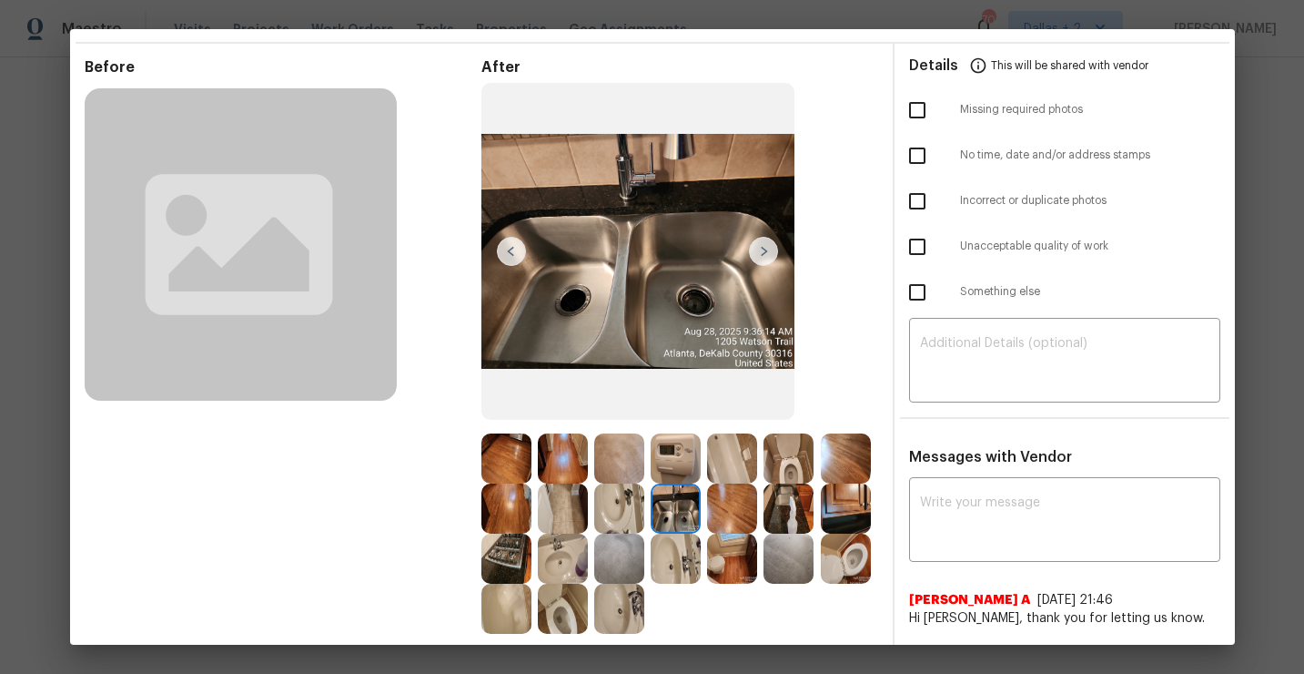
scroll to position [0, 0]
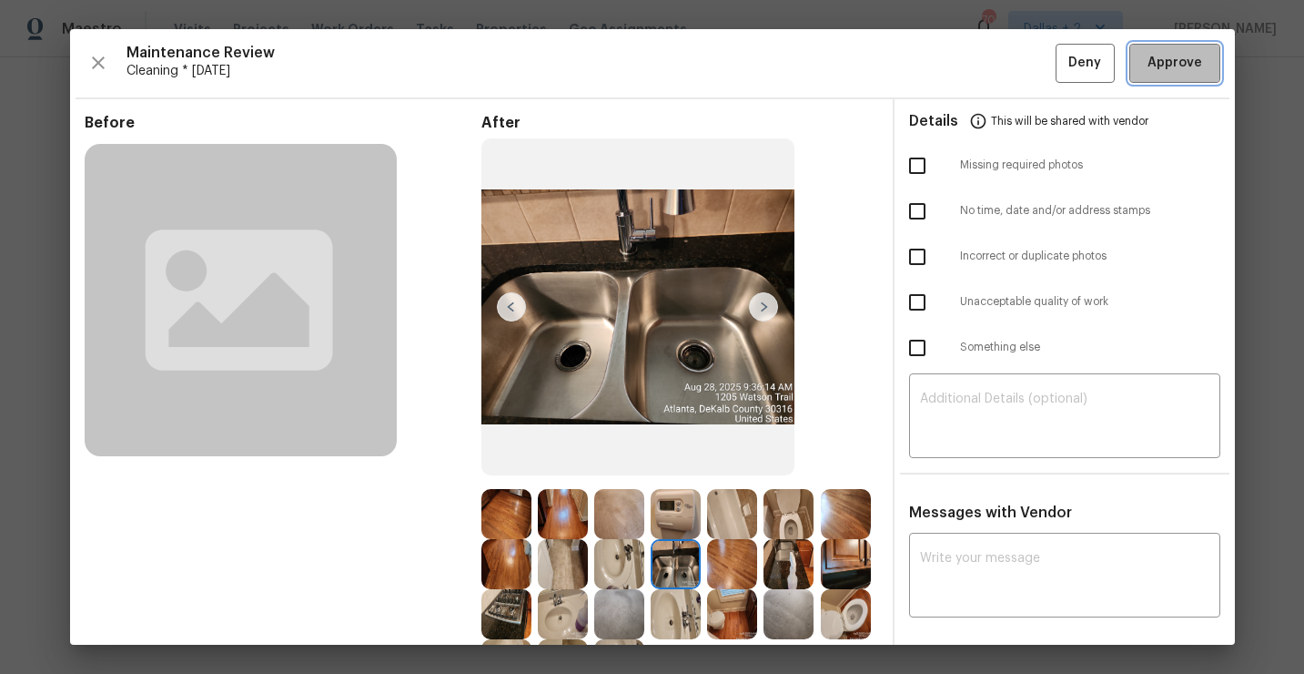
click at [1187, 66] on span "Approve" at bounding box center [1175, 63] width 55 height 23
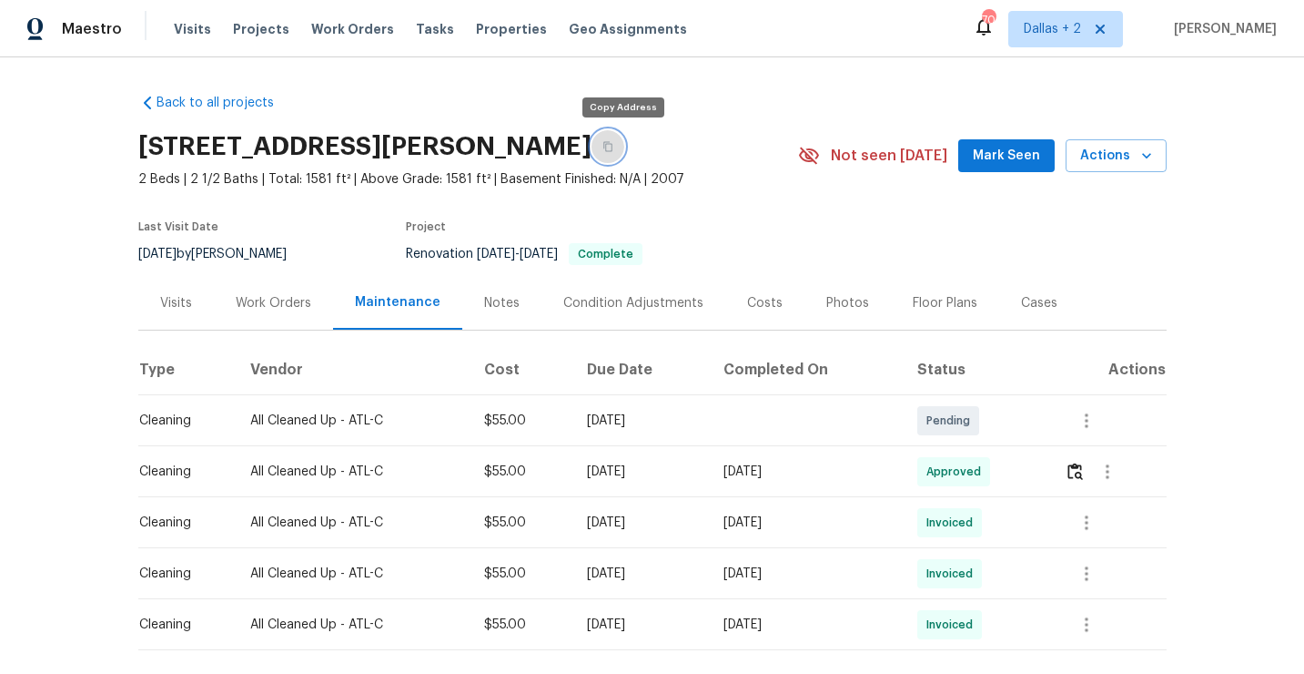
click at [614, 149] on button "button" at bounding box center [608, 146] width 33 height 33
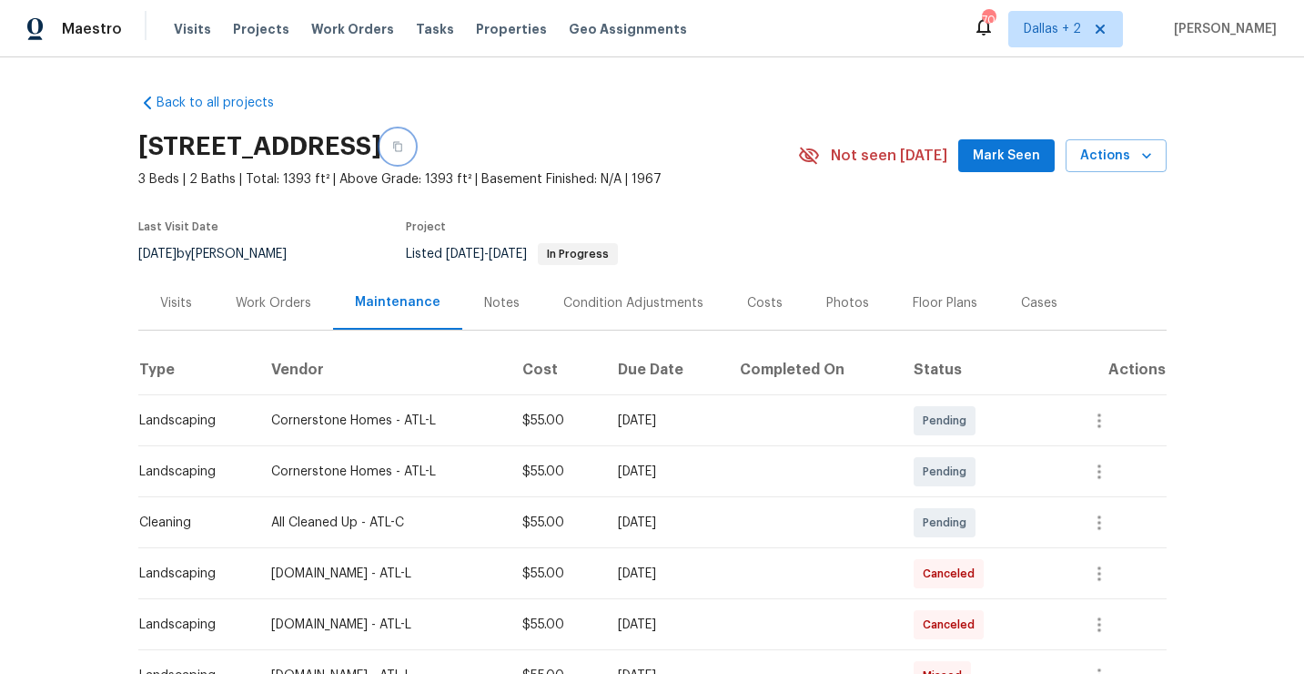
click at [403, 146] on icon "button" at bounding box center [397, 146] width 11 height 11
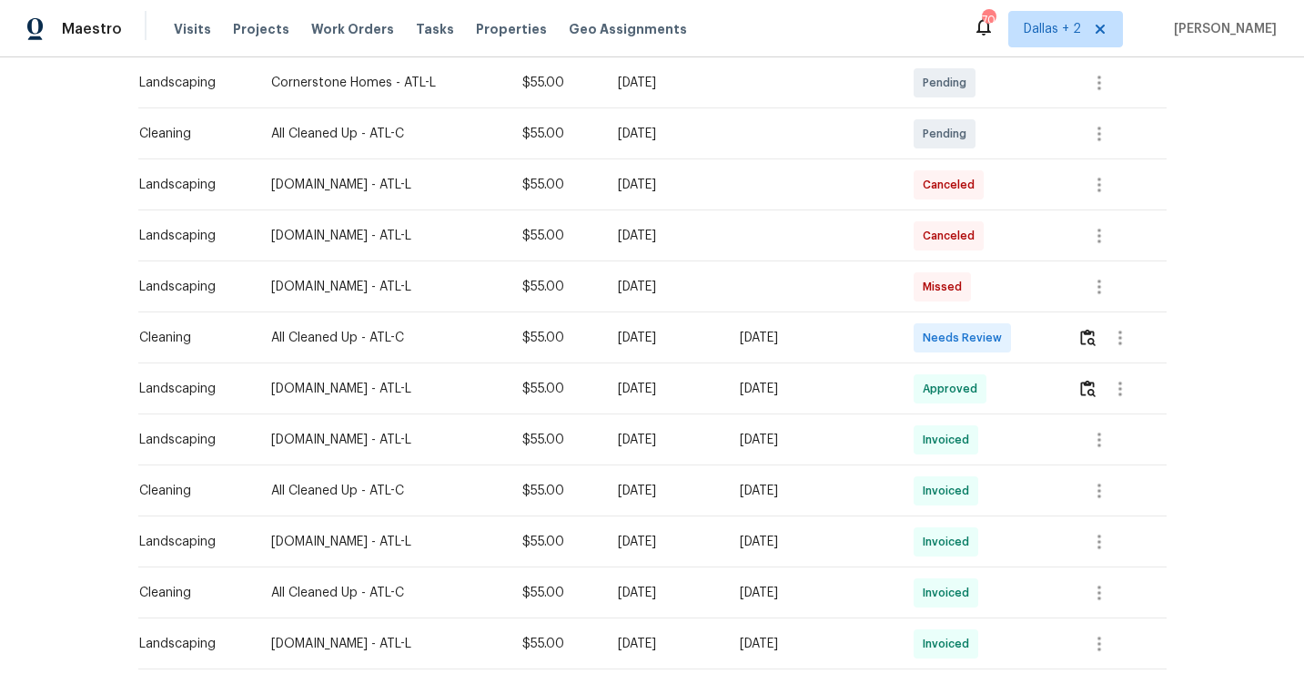
scroll to position [391, 0]
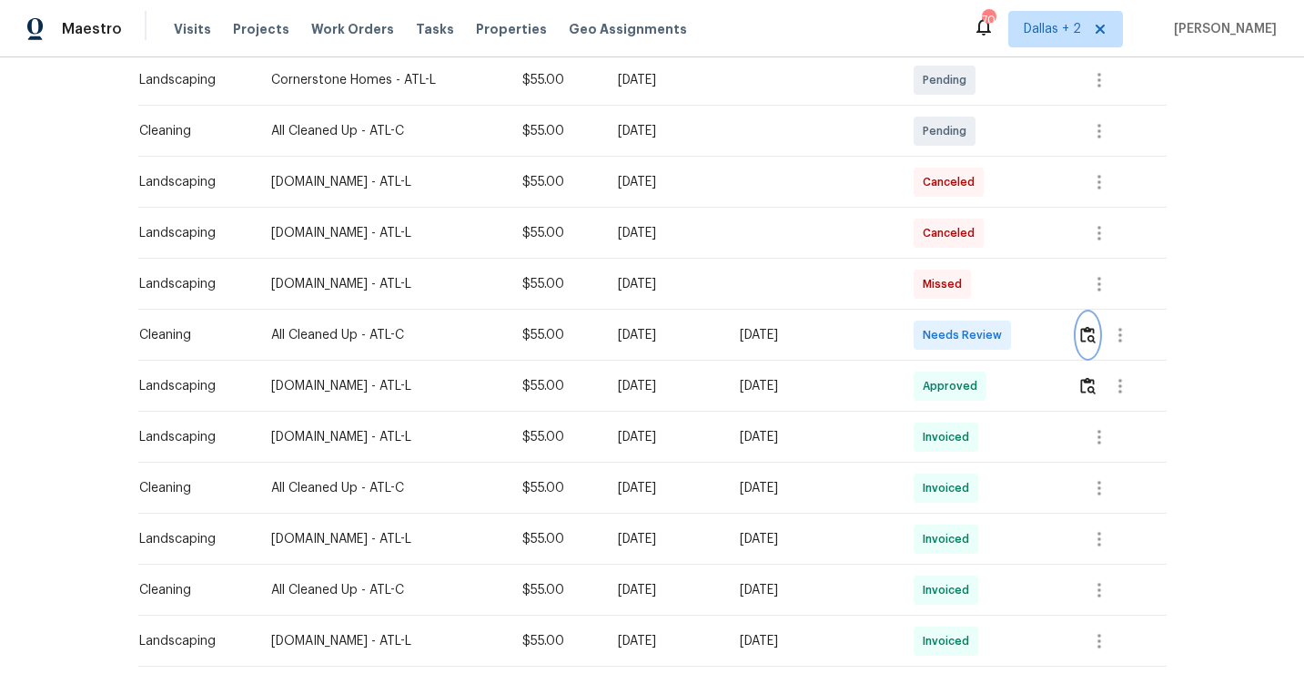
click at [1095, 330] on img "button" at bounding box center [1087, 334] width 15 height 17
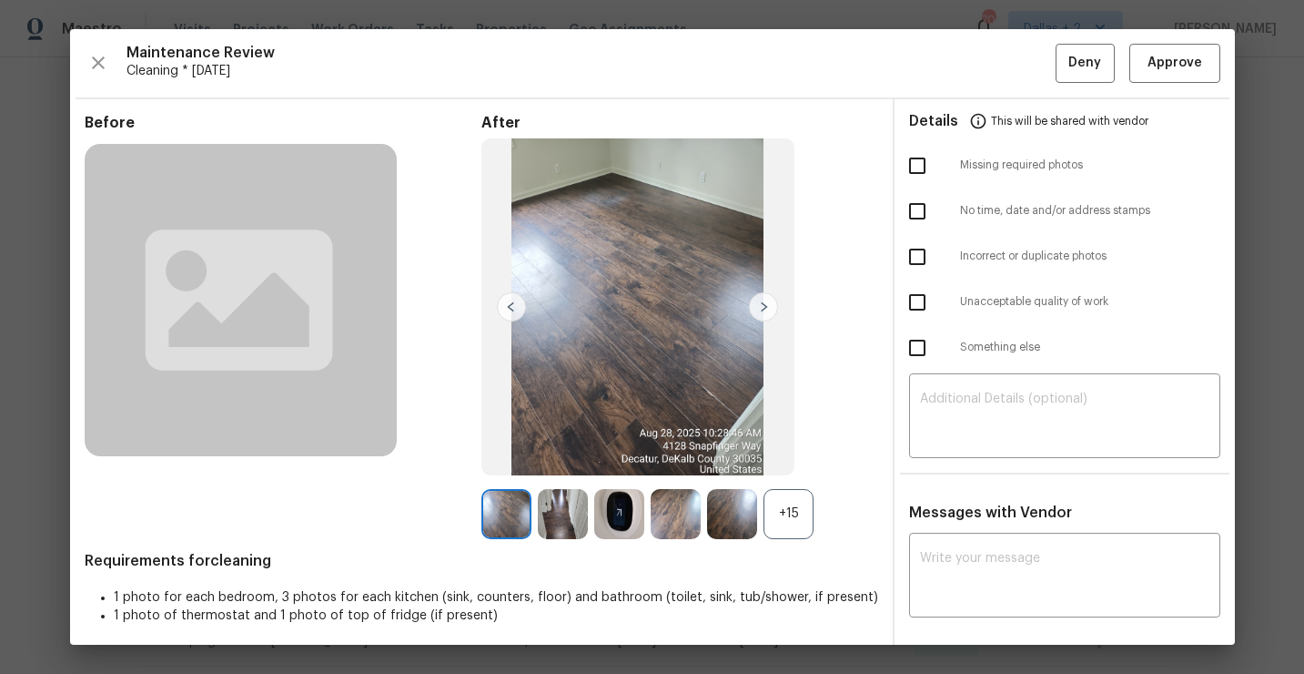
click at [795, 529] on div "+15" at bounding box center [789, 514] width 50 height 50
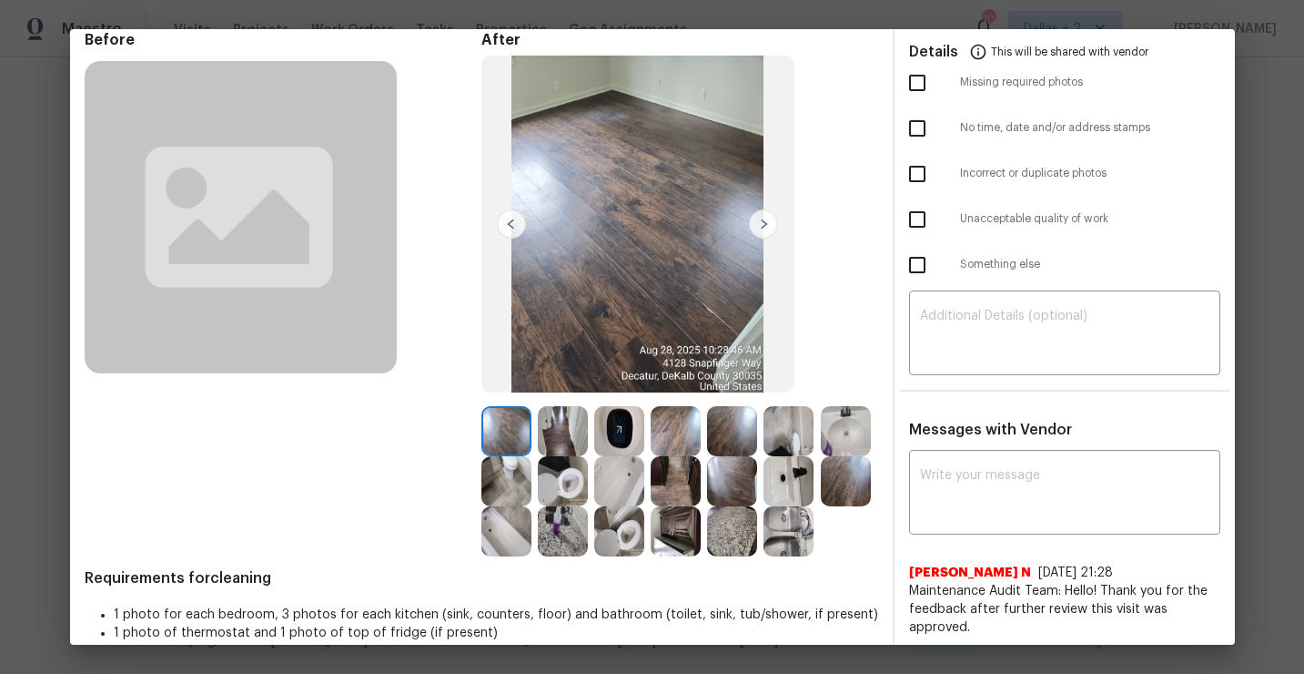
scroll to position [0, 0]
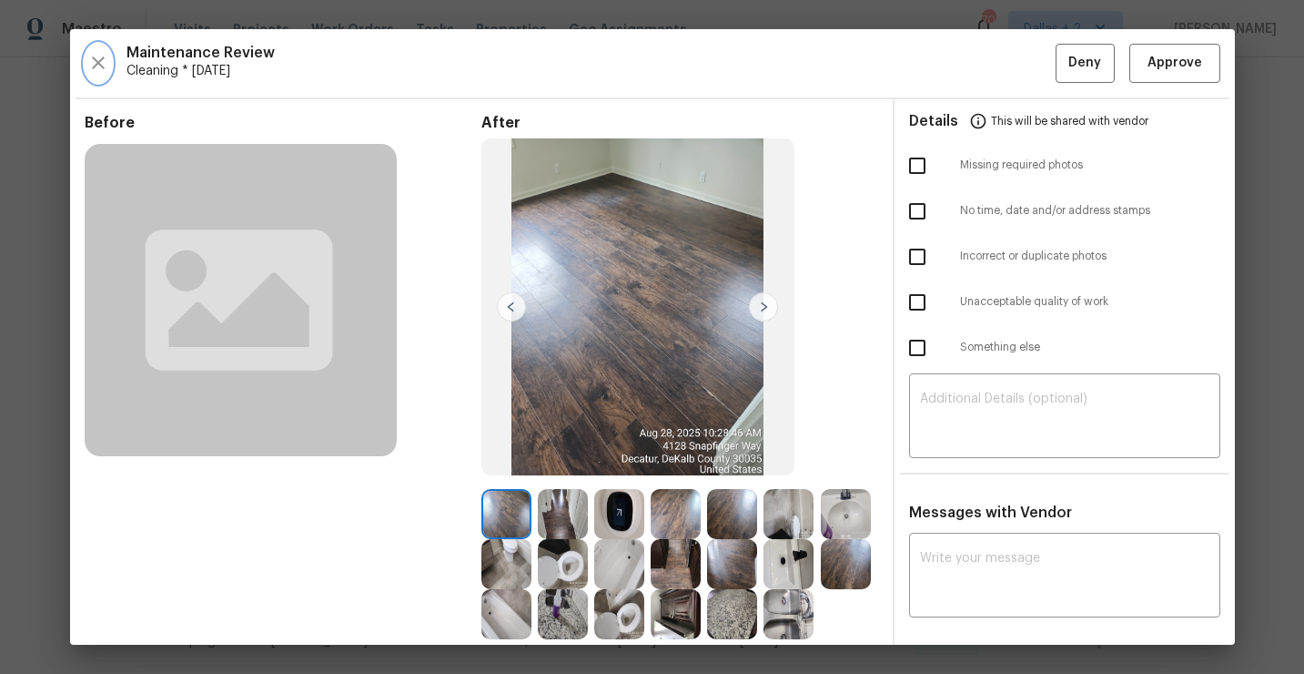
click at [104, 61] on icon "button" at bounding box center [98, 63] width 22 height 22
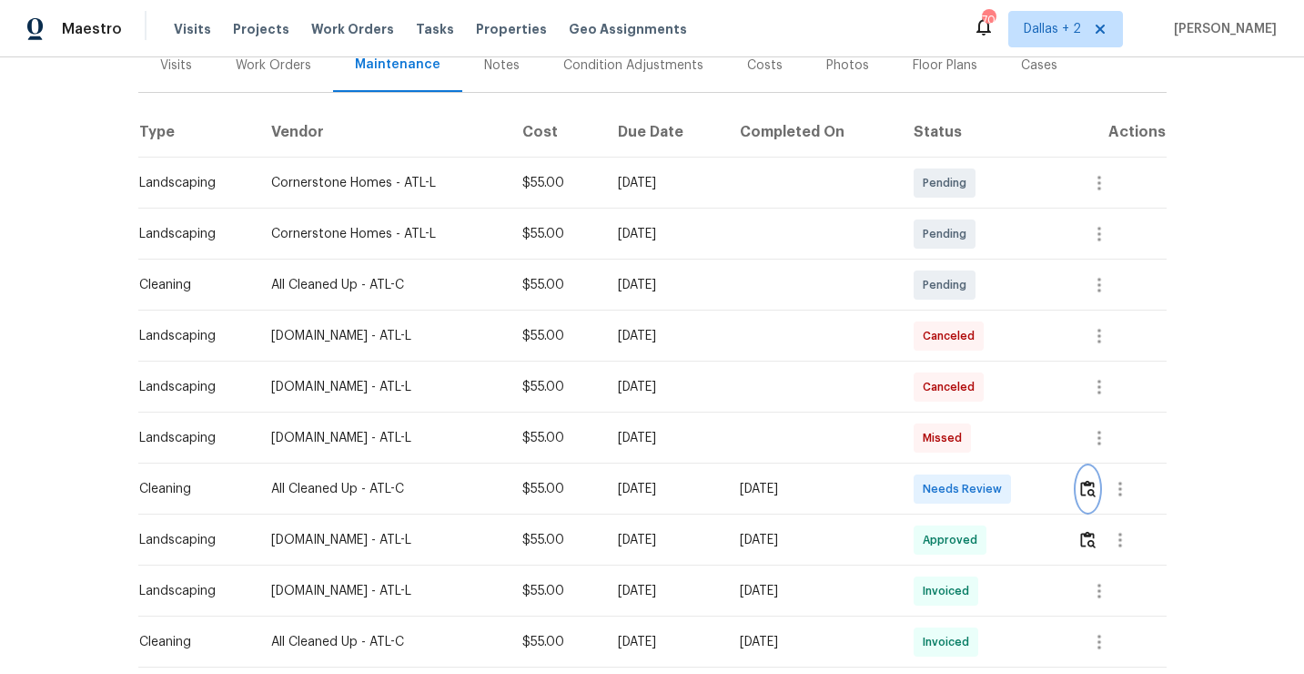
scroll to position [355, 0]
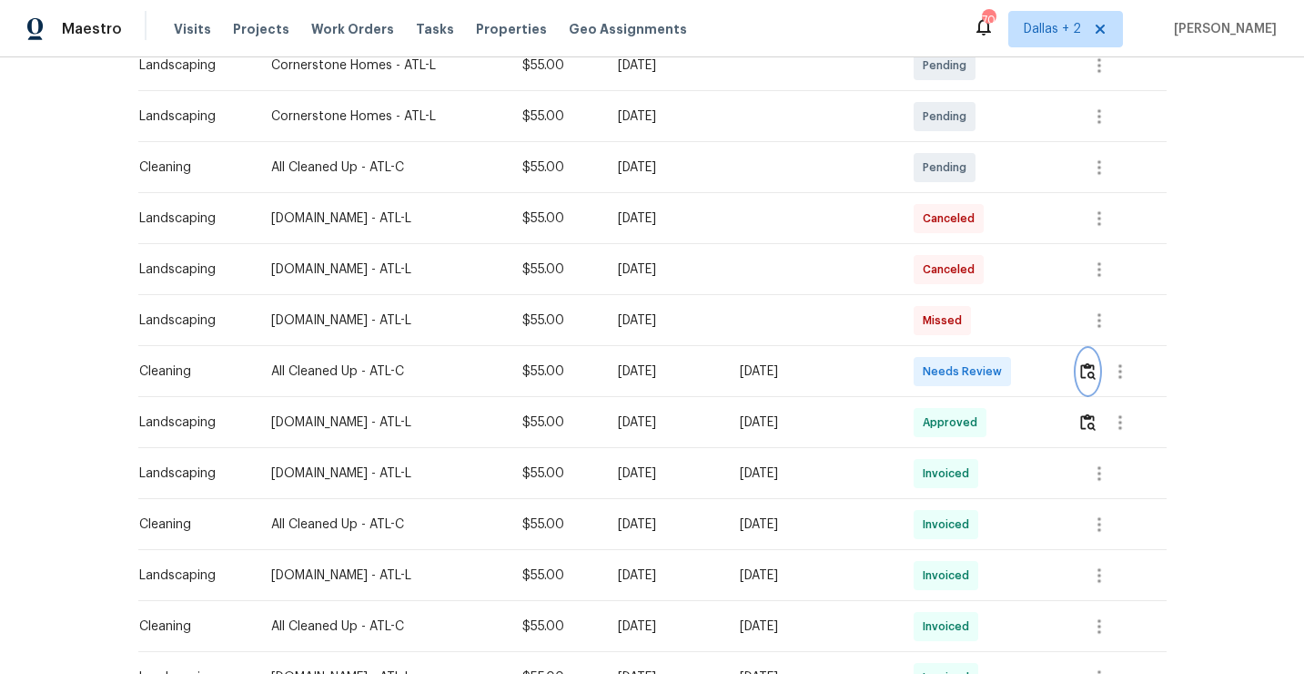
click at [1096, 377] on img "button" at bounding box center [1087, 370] width 15 height 17
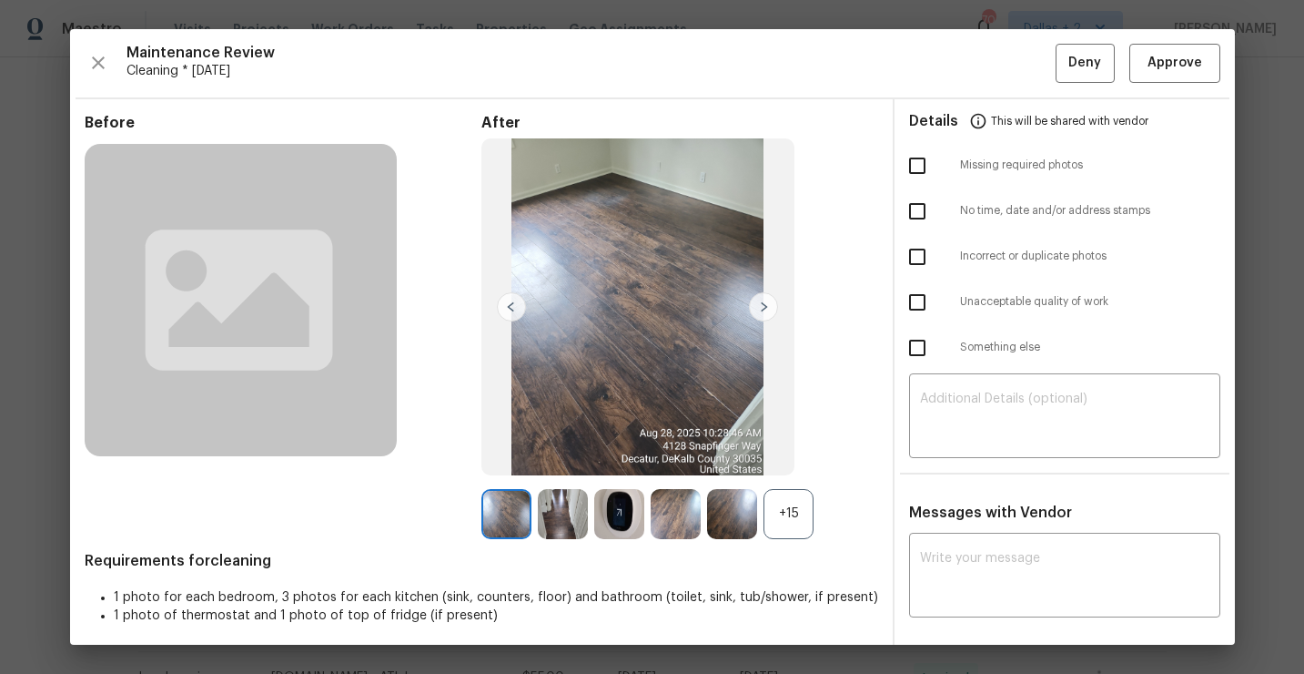
click at [790, 520] on div "+15" at bounding box center [789, 514] width 50 height 50
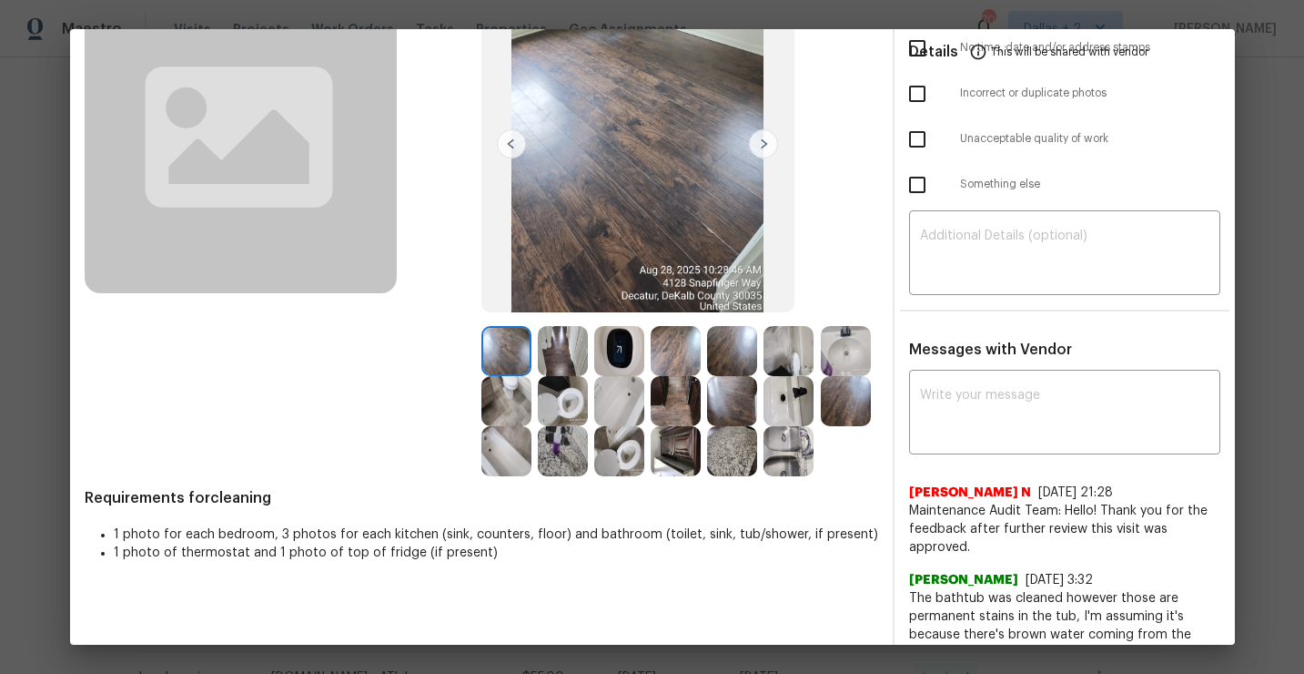
scroll to position [224, 0]
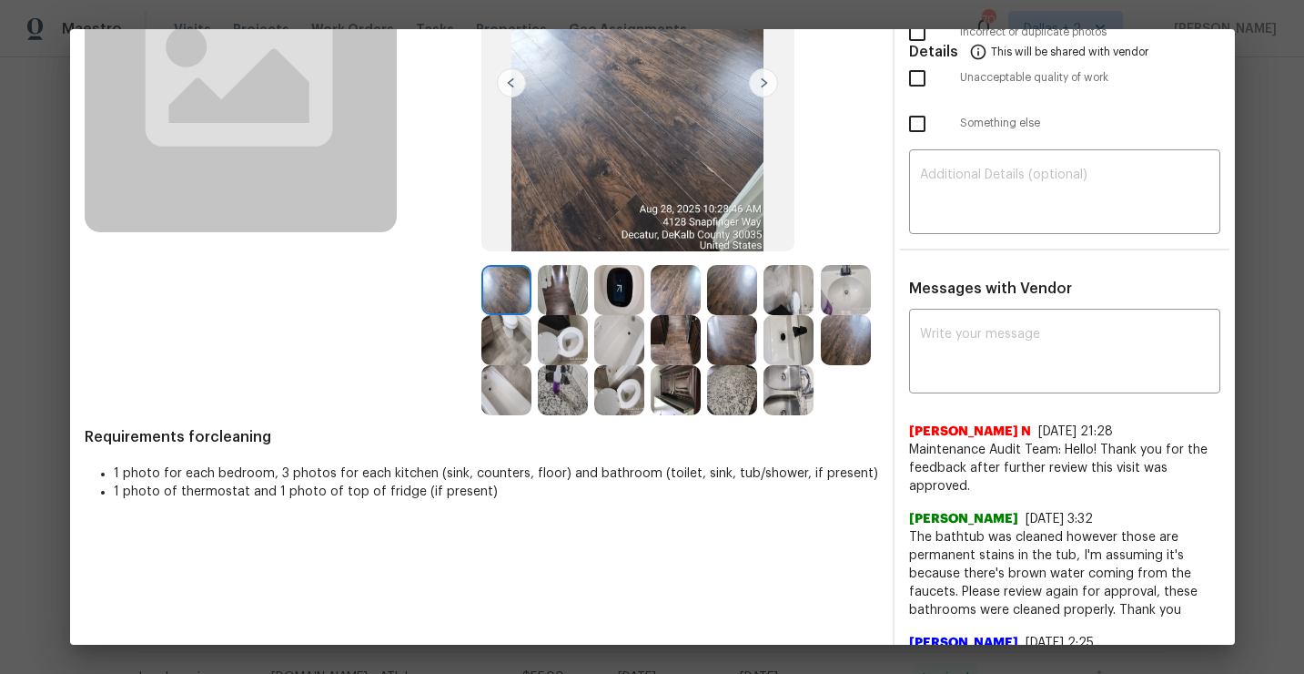
click at [566, 336] on img at bounding box center [563, 340] width 50 height 50
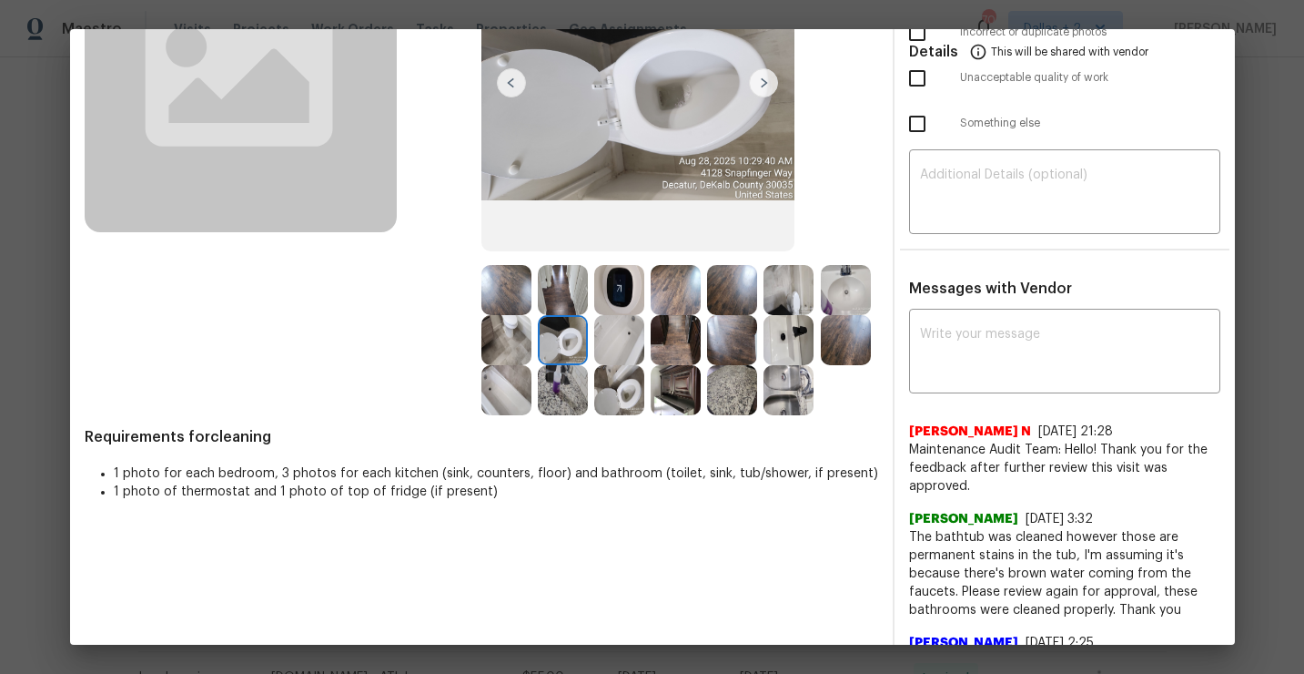
click at [613, 403] on img at bounding box center [619, 390] width 50 height 50
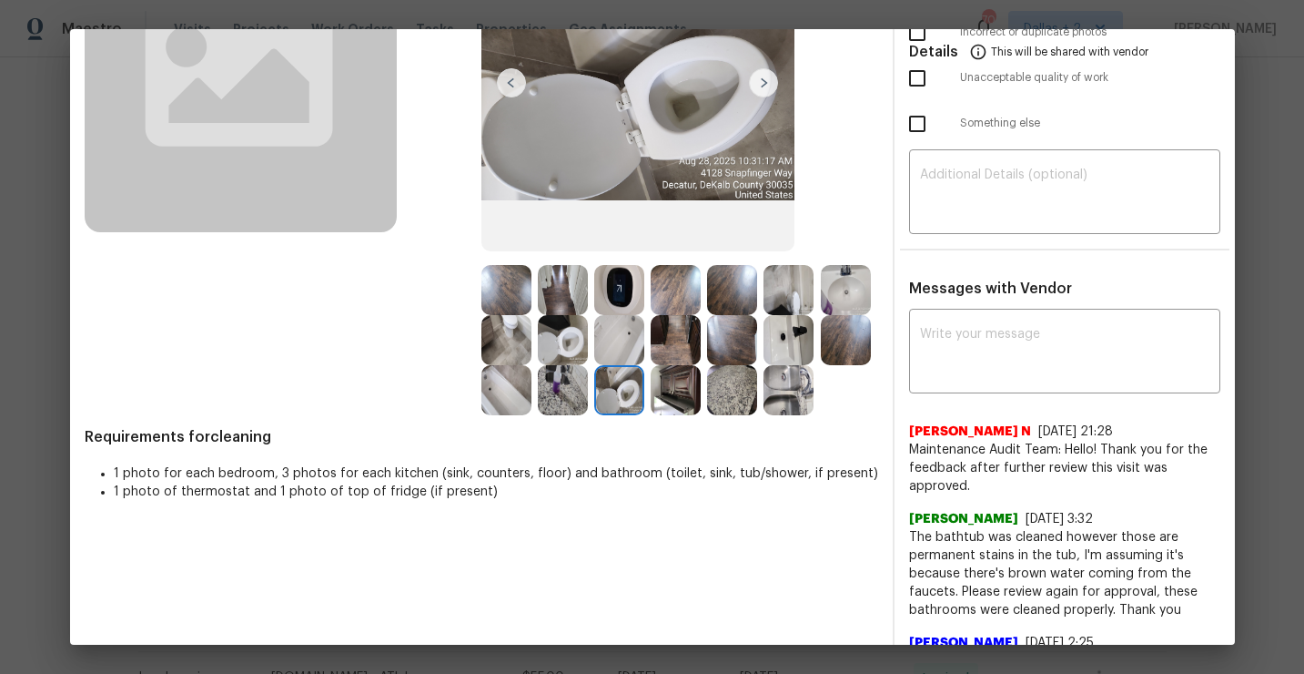
click at [521, 389] on img at bounding box center [506, 390] width 50 height 50
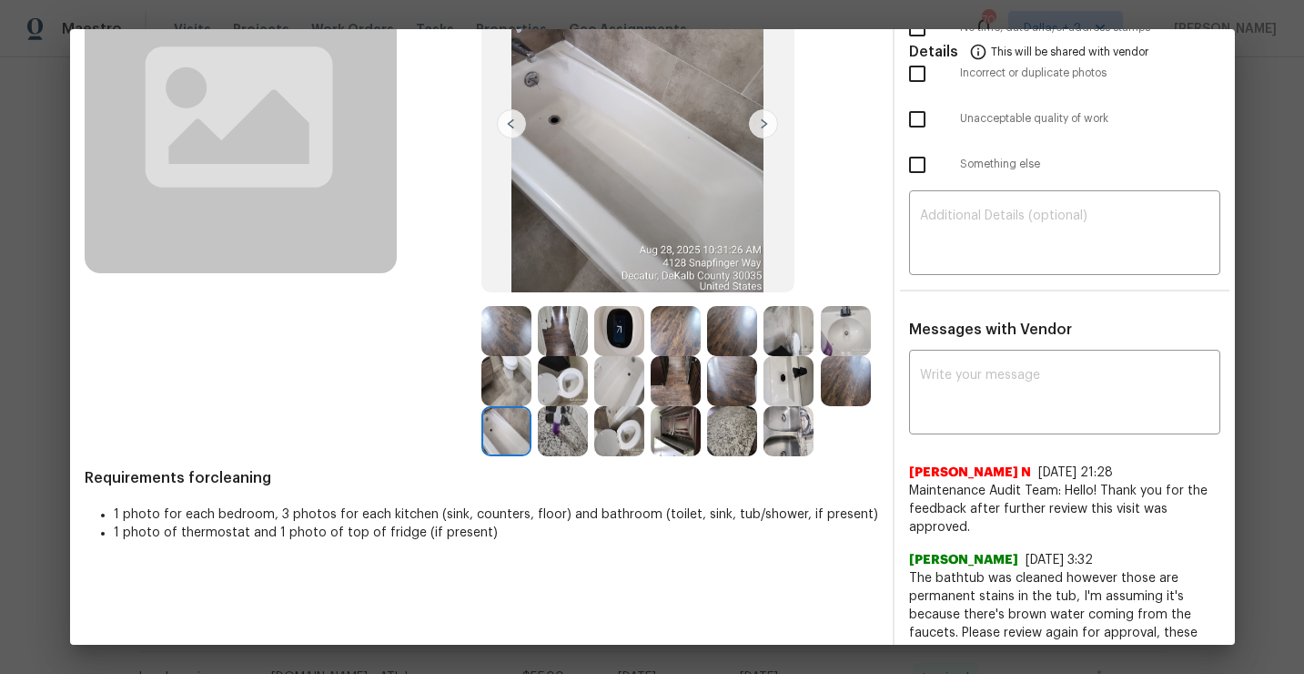
scroll to position [184, 0]
click at [629, 377] on img at bounding box center [619, 380] width 50 height 50
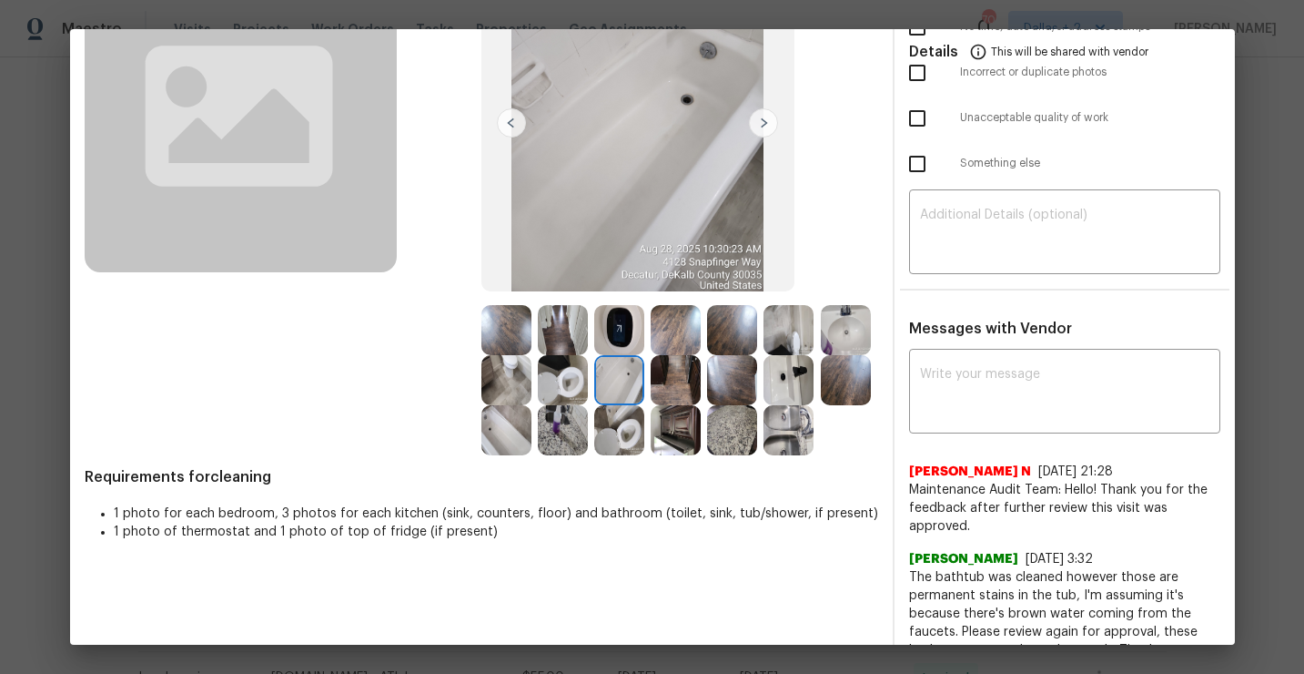
click at [557, 323] on img at bounding box center [563, 330] width 50 height 50
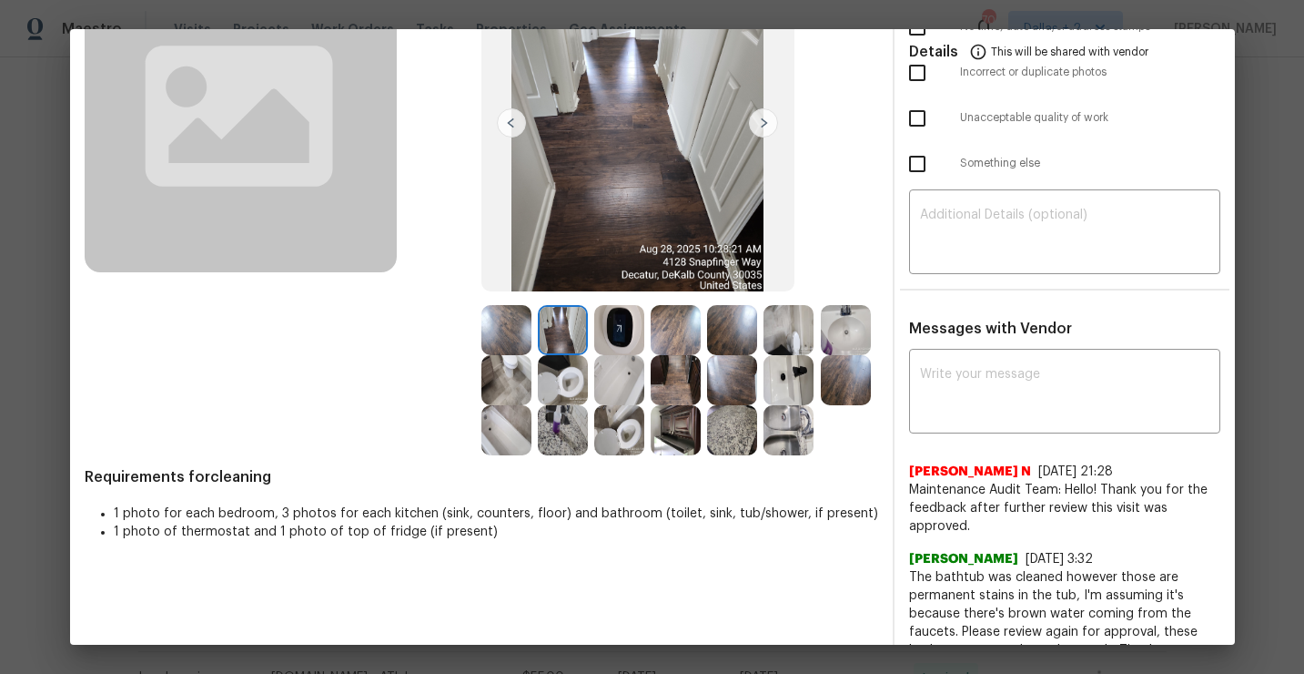
click at [605, 318] on img at bounding box center [619, 330] width 50 height 50
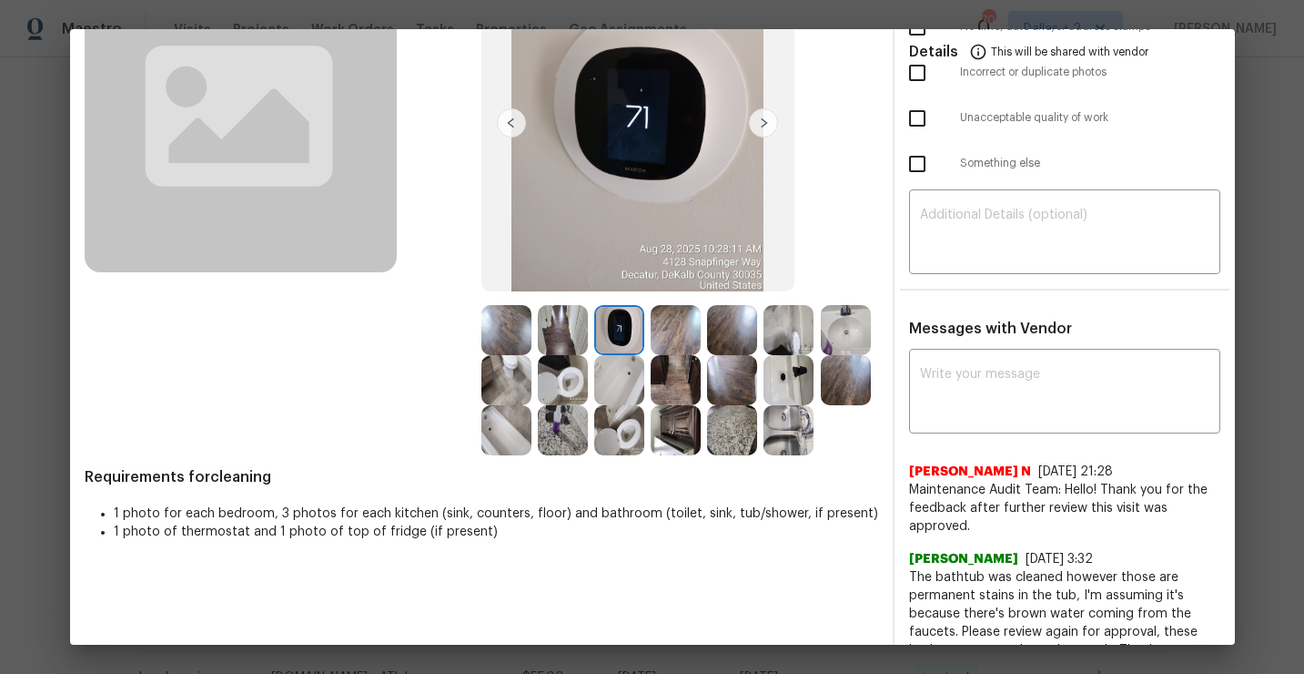
scroll to position [164, 0]
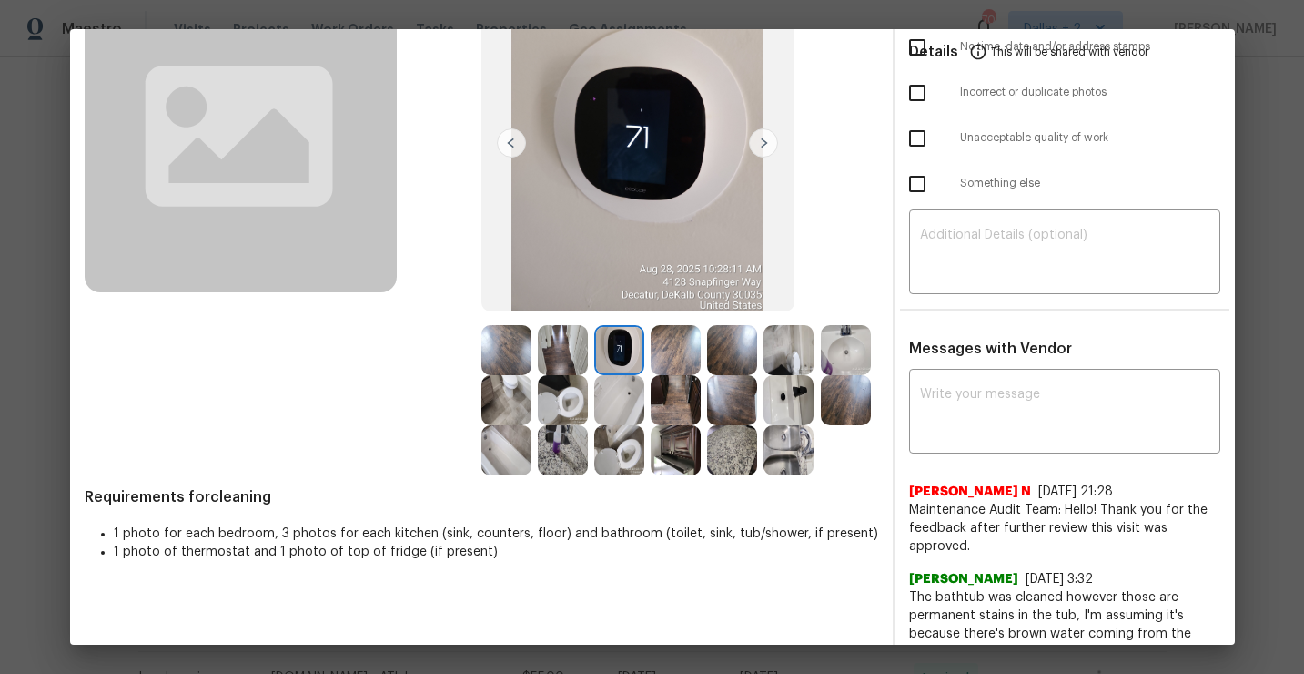
click at [727, 443] on img at bounding box center [732, 450] width 50 height 50
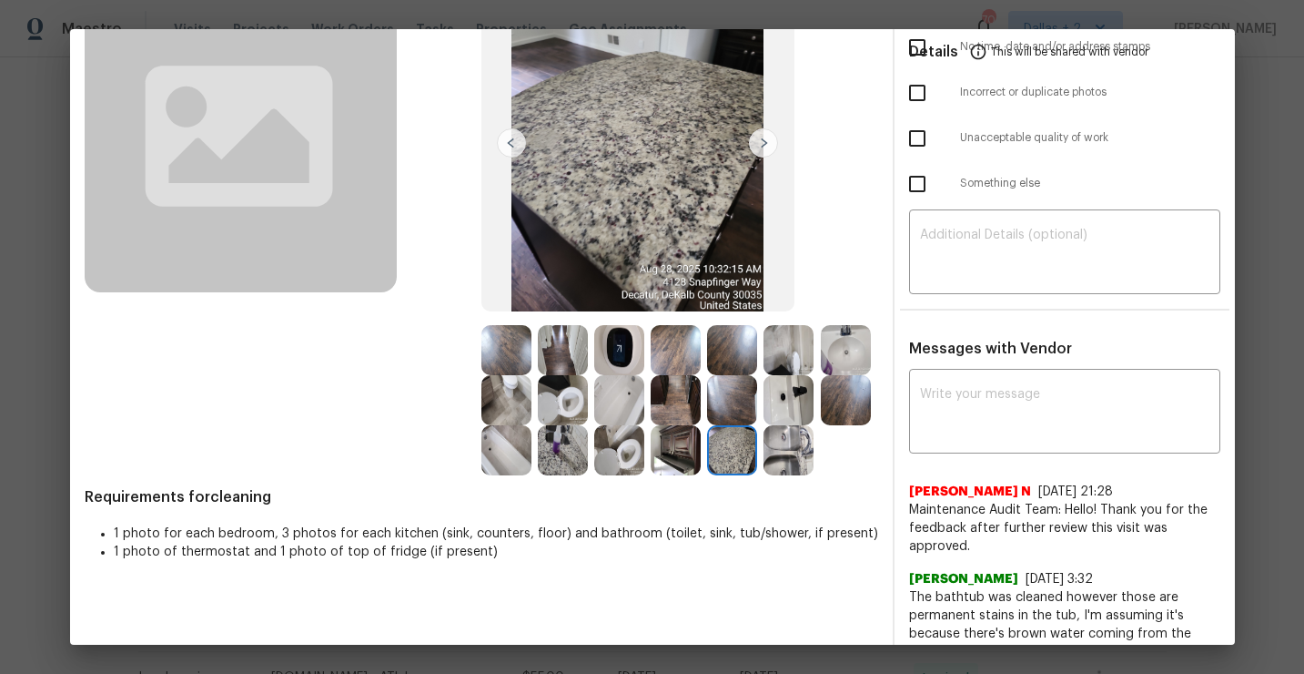
click at [669, 449] on img at bounding box center [676, 450] width 50 height 50
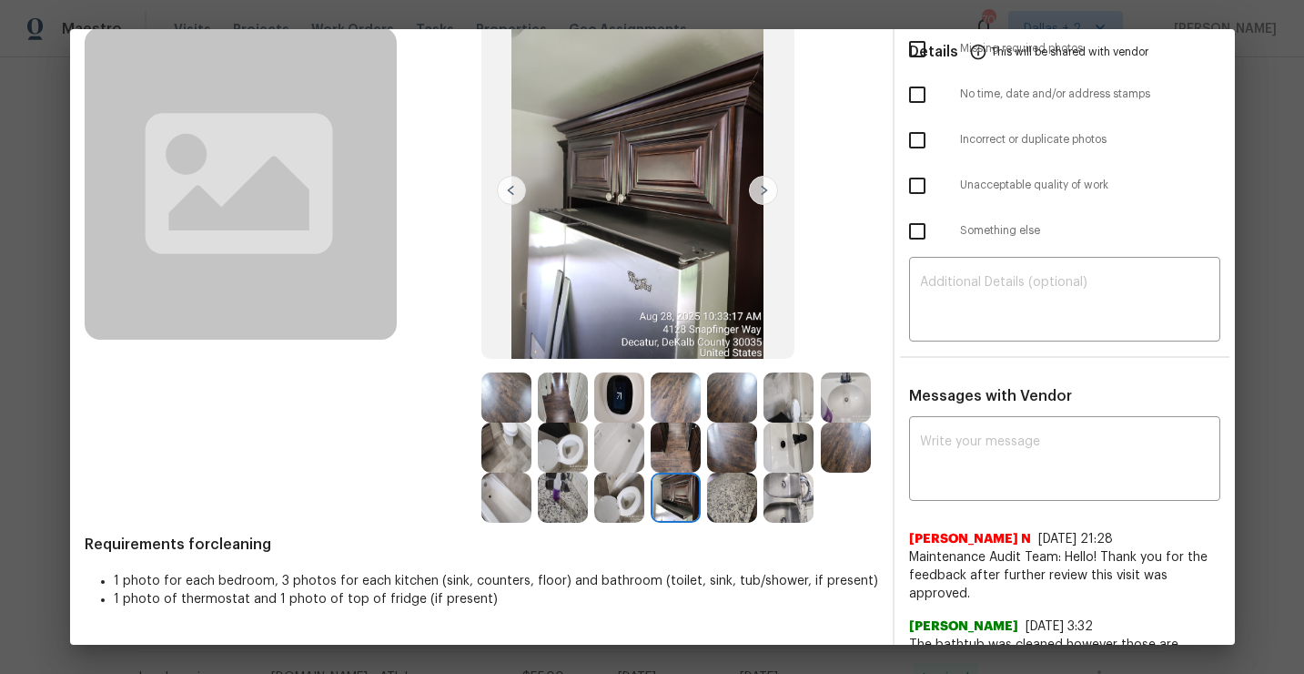
scroll to position [19, 0]
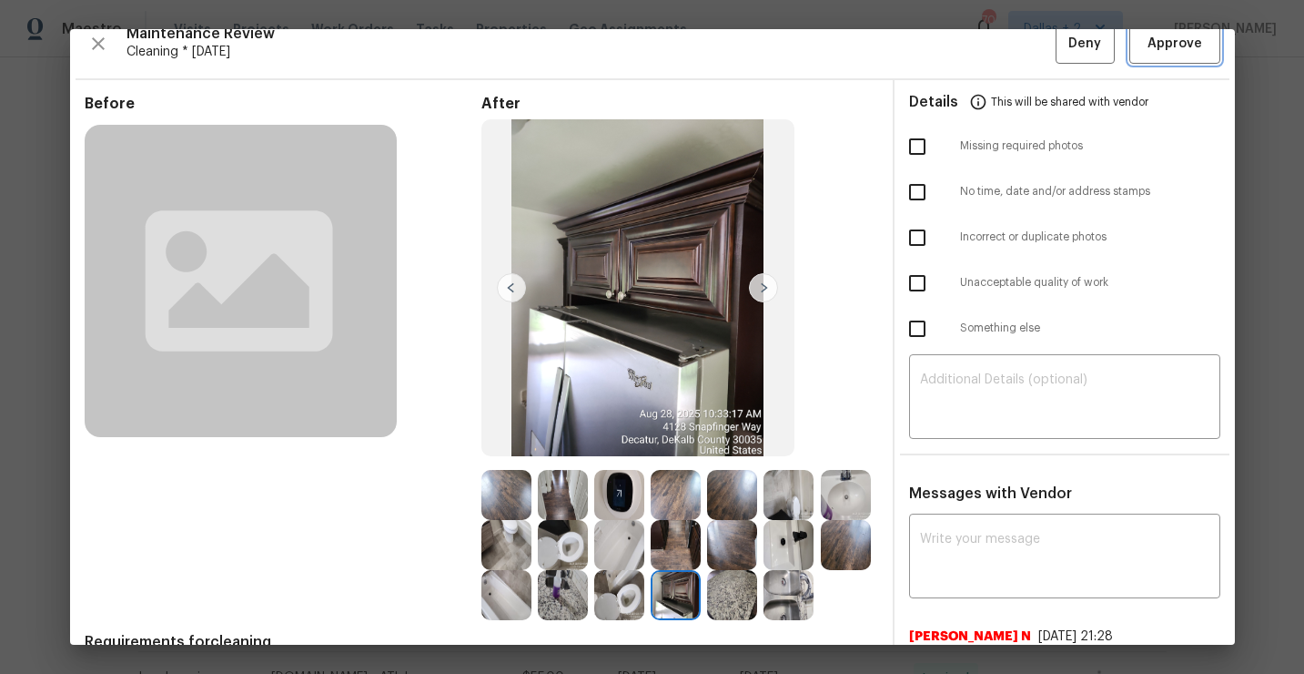
click at [1166, 57] on button "Approve" at bounding box center [1174, 44] width 91 height 39
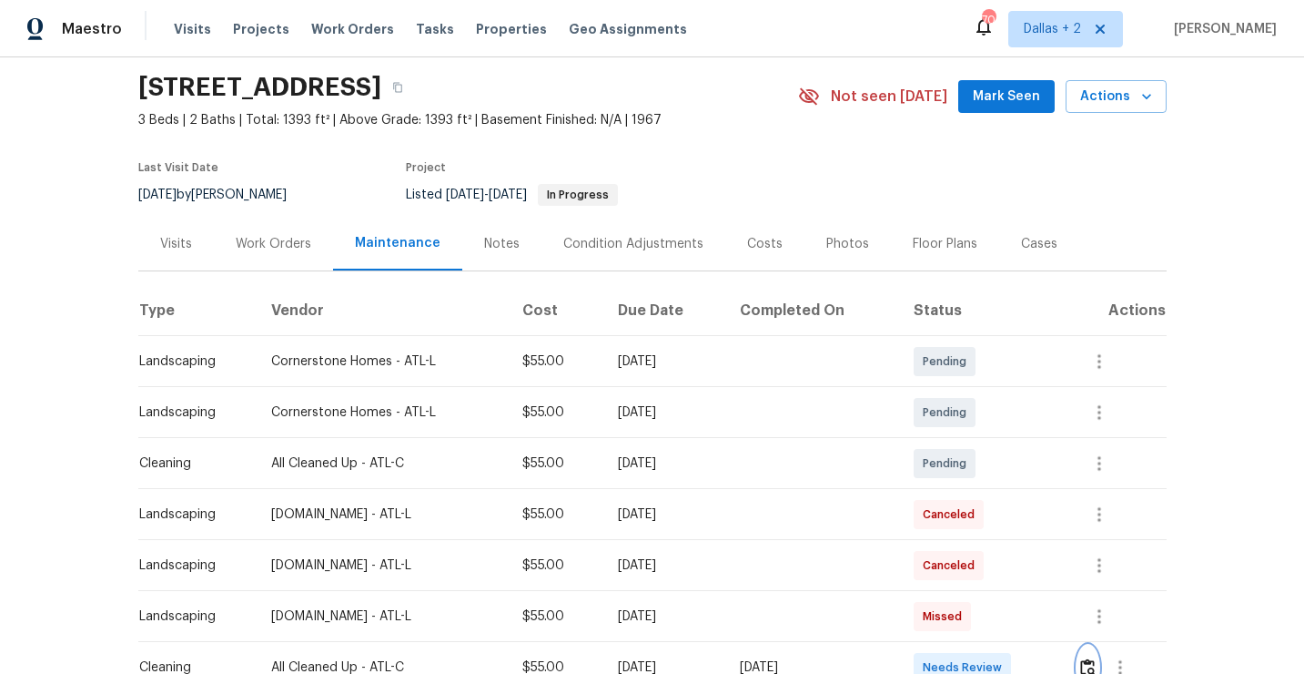
scroll to position [0, 0]
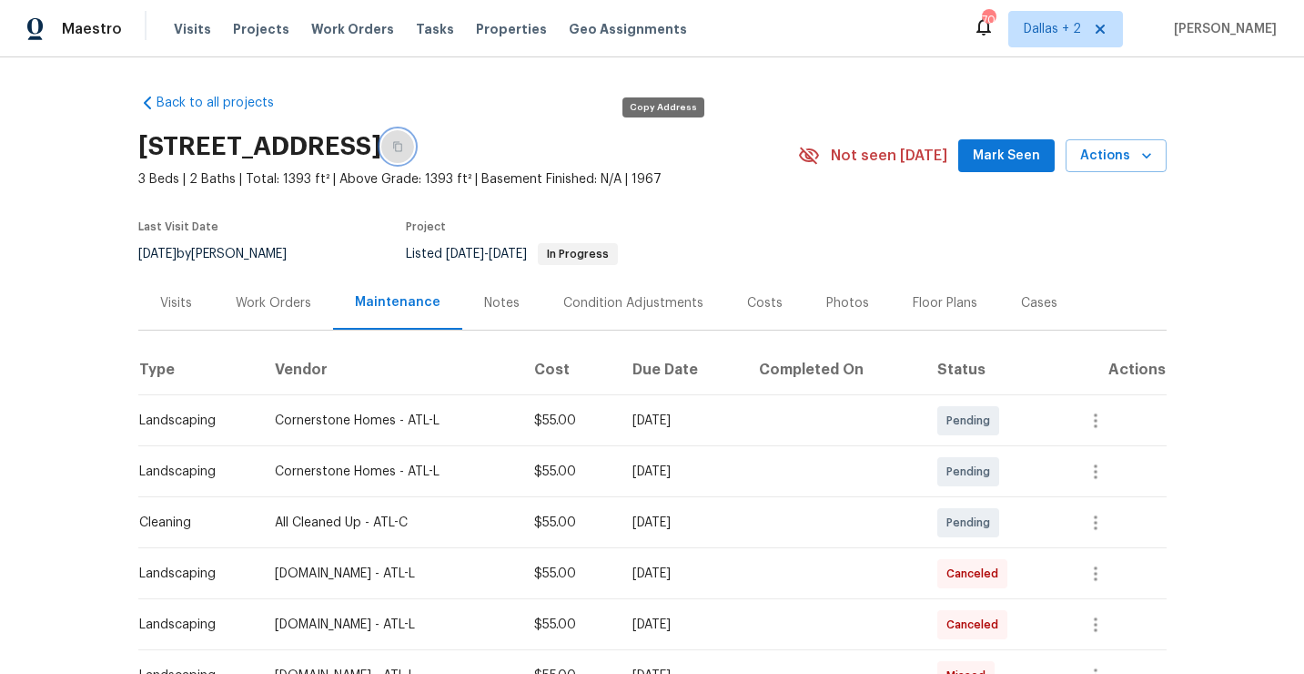
click at [403, 147] on icon "button" at bounding box center [397, 146] width 11 height 11
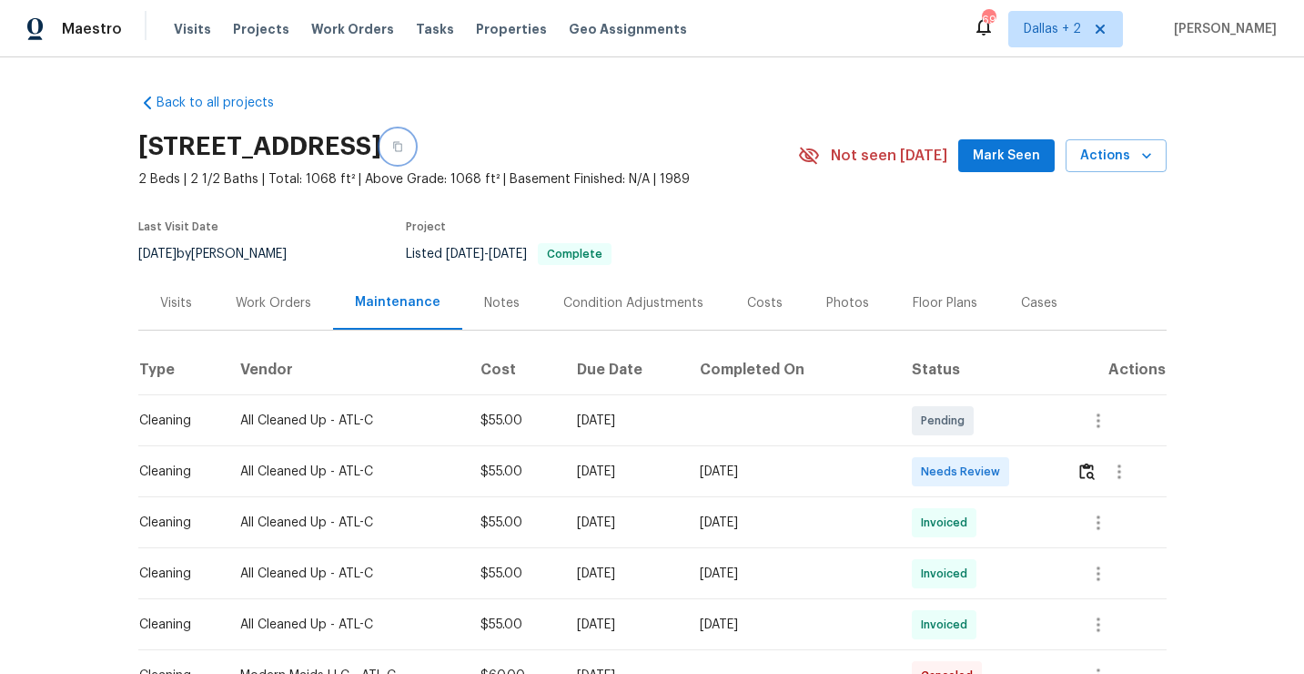
click at [403, 149] on icon "button" at bounding box center [397, 146] width 11 height 11
click at [1090, 473] on img "button" at bounding box center [1086, 470] width 15 height 17
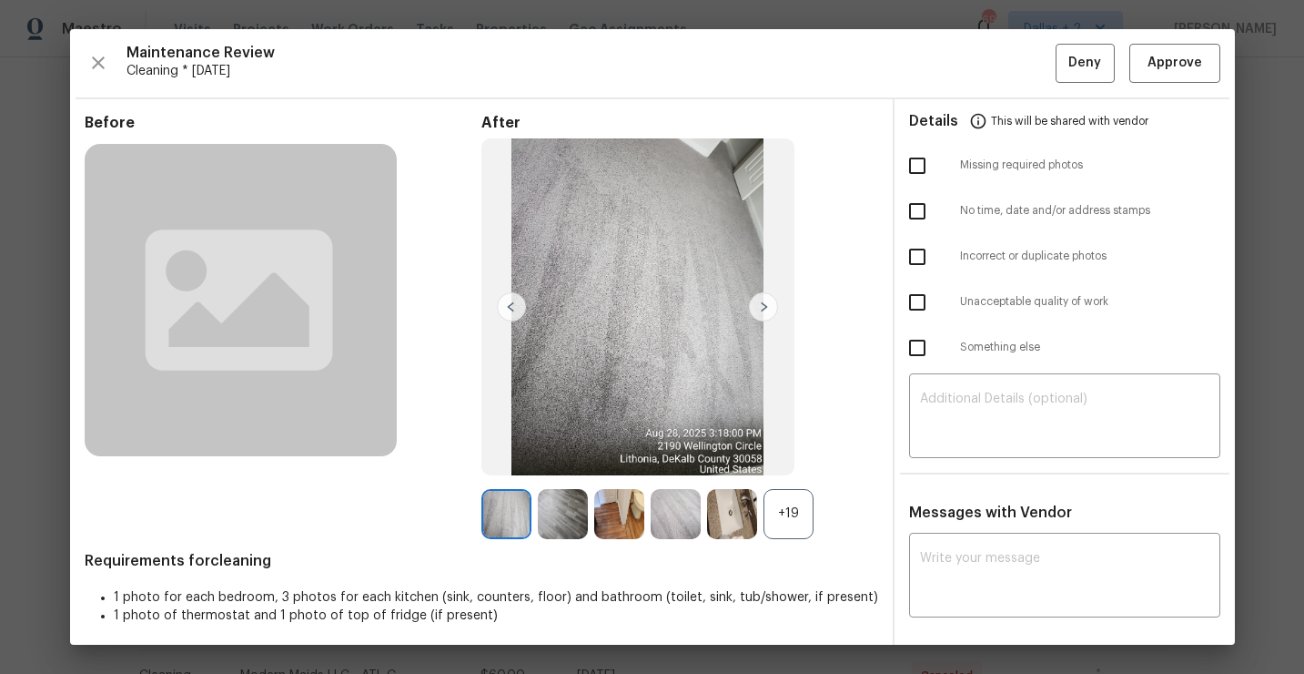
click at [795, 519] on div "+19" at bounding box center [789, 514] width 50 height 50
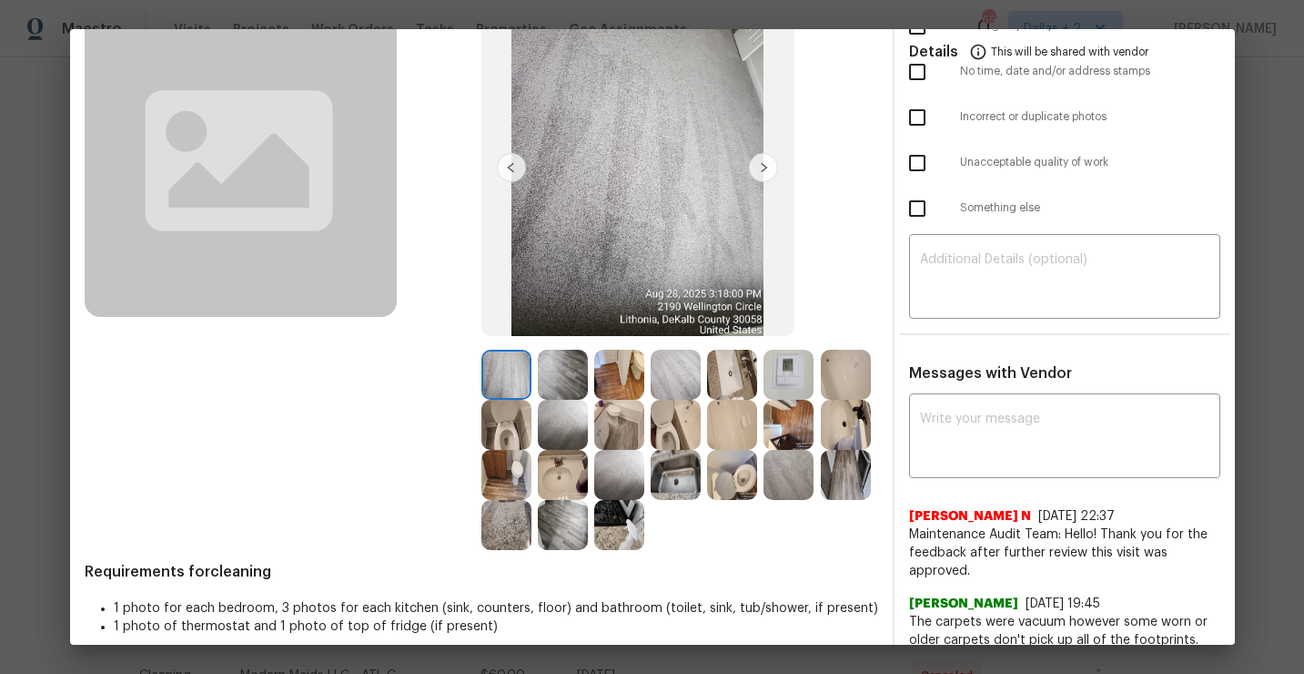
scroll to position [149, 0]
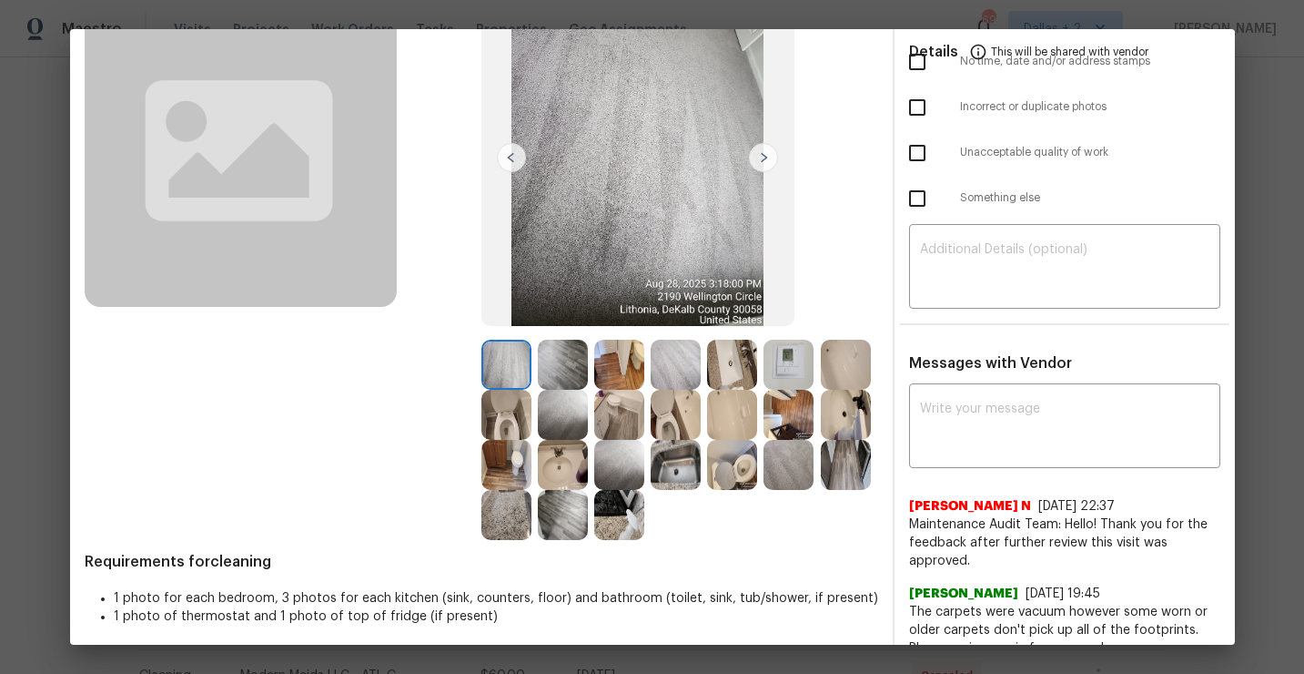
click at [745, 464] on img at bounding box center [732, 465] width 50 height 50
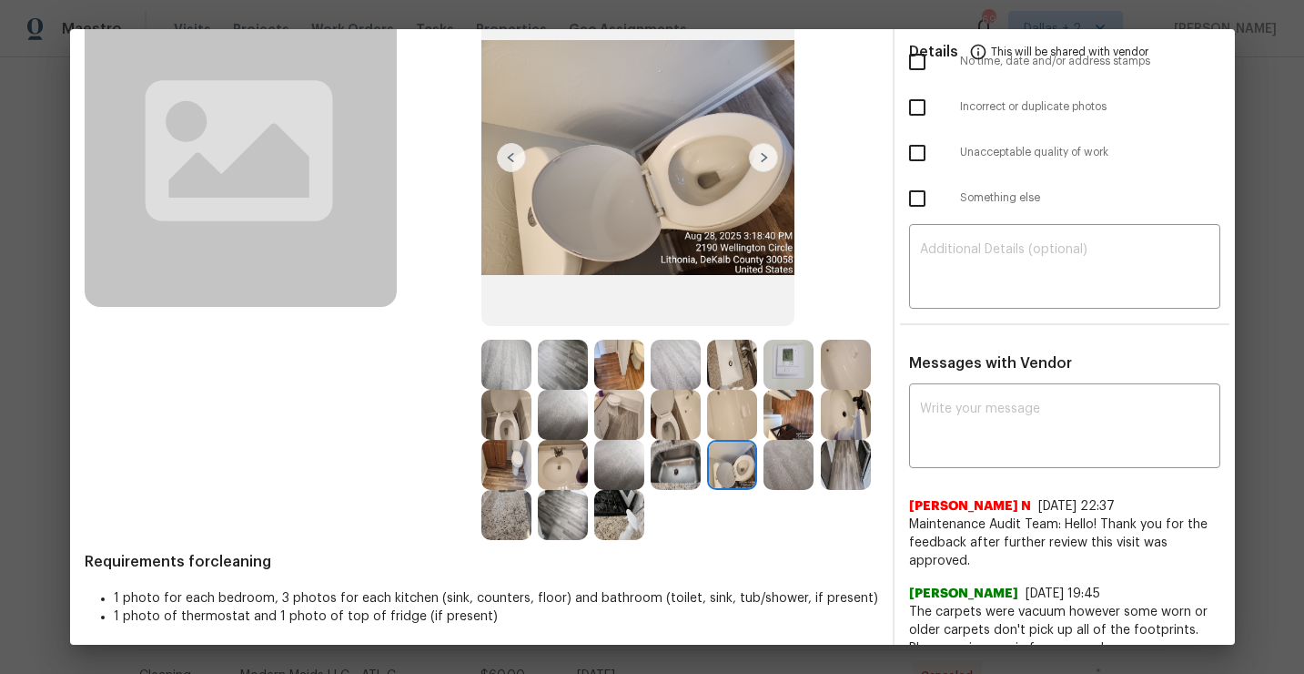
click at [800, 418] on img at bounding box center [789, 415] width 50 height 50
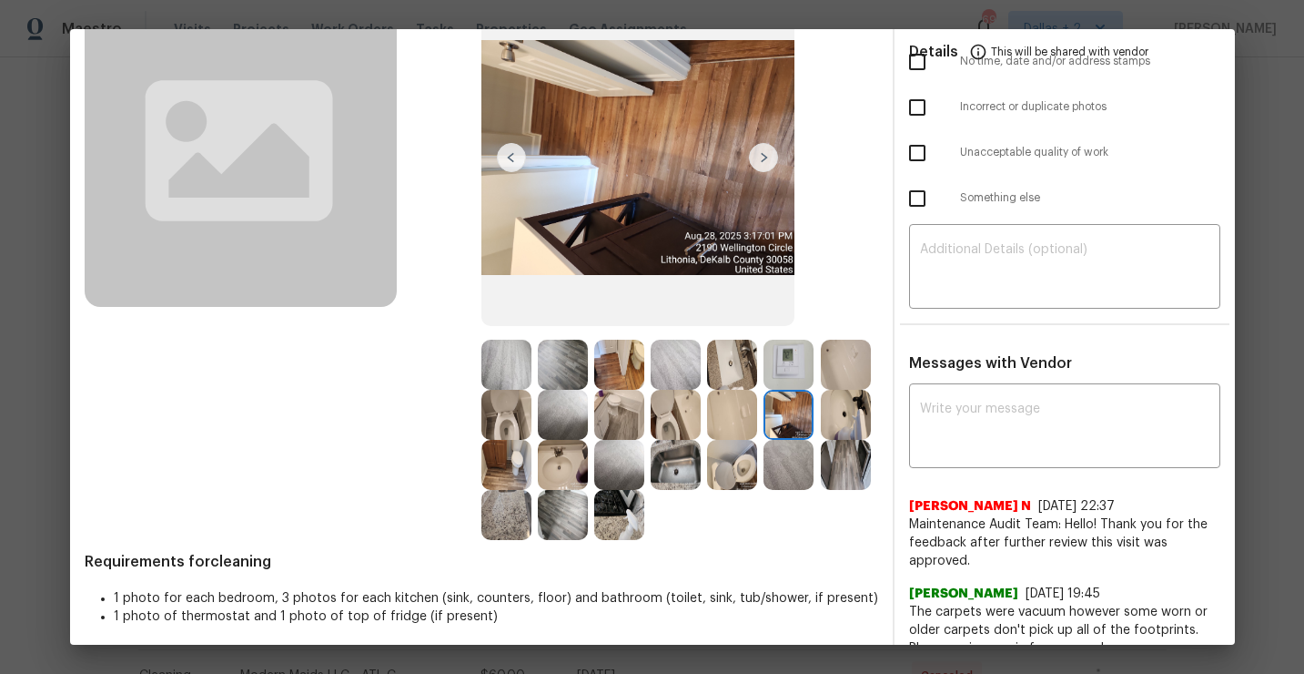
click at [623, 468] on img at bounding box center [619, 465] width 50 height 50
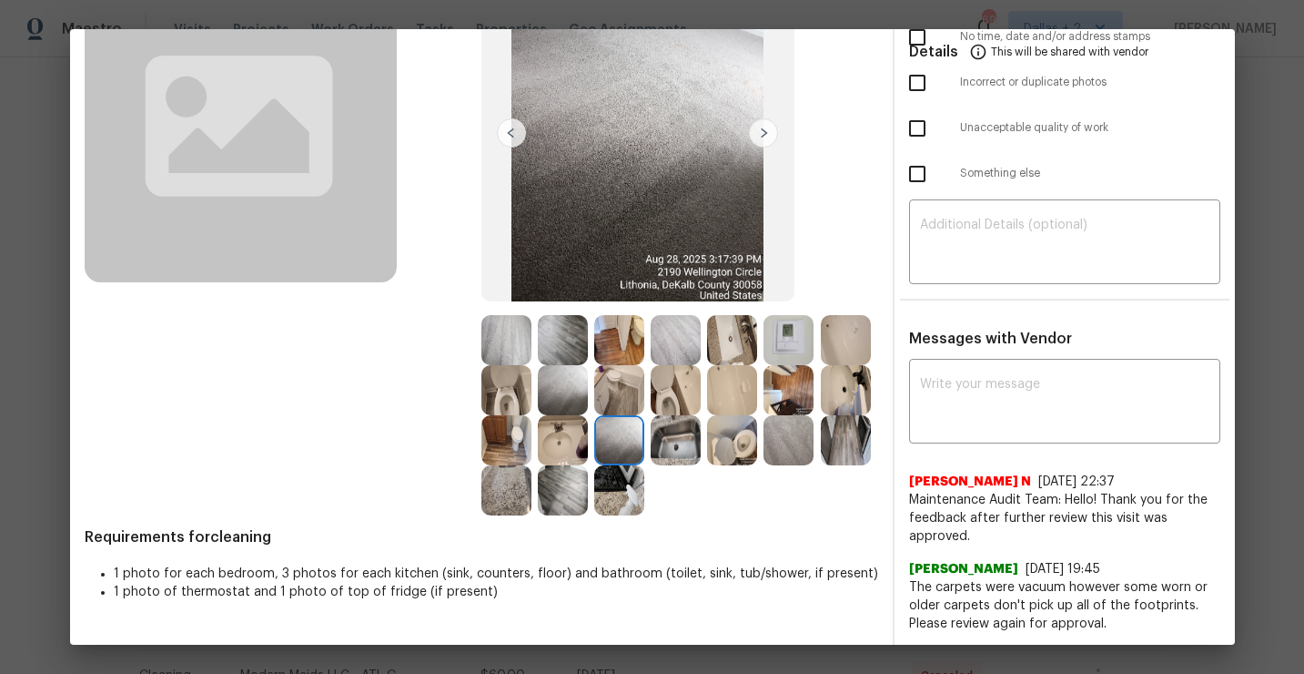
scroll to position [204, 0]
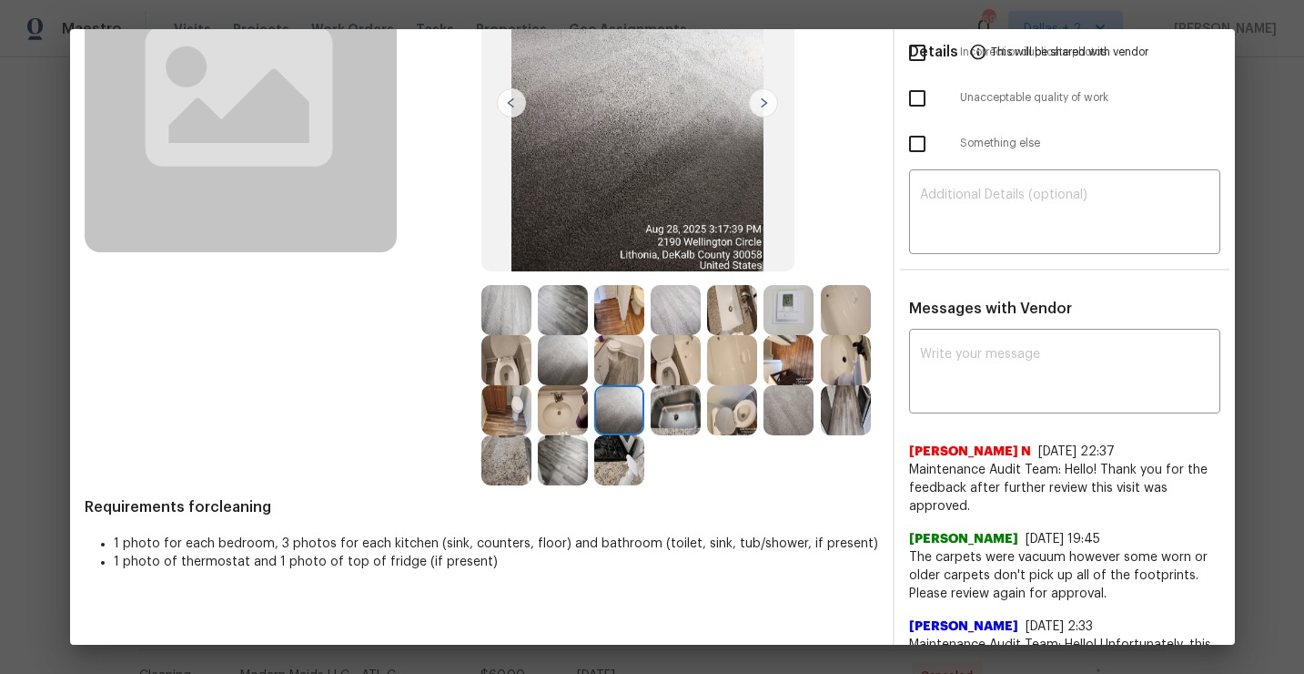
click at [501, 450] on img at bounding box center [506, 460] width 50 height 50
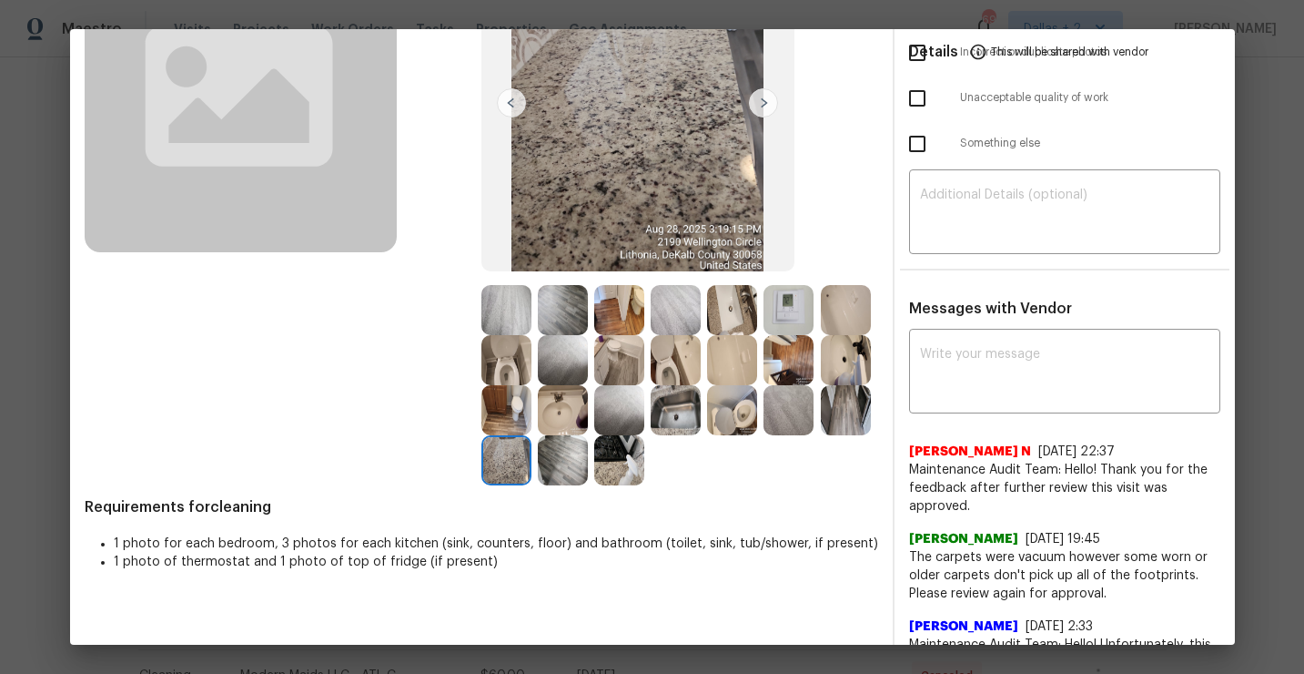
click at [569, 455] on img at bounding box center [563, 460] width 50 height 50
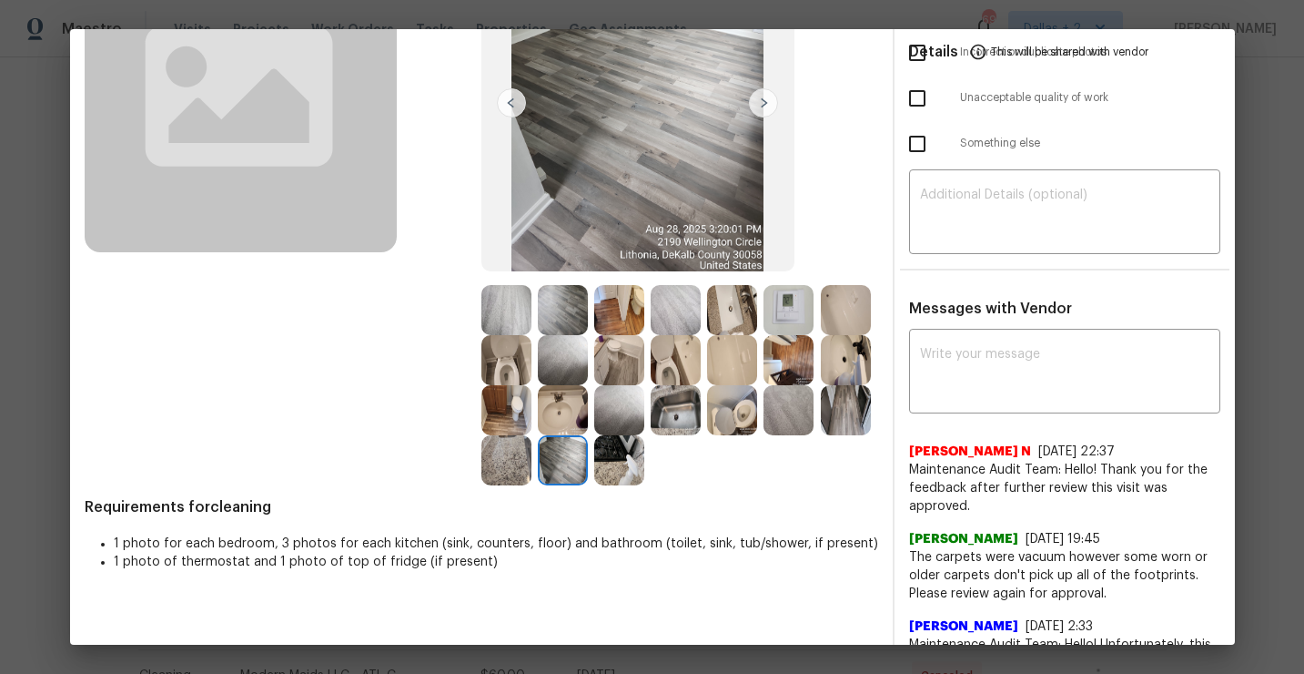
scroll to position [55, 0]
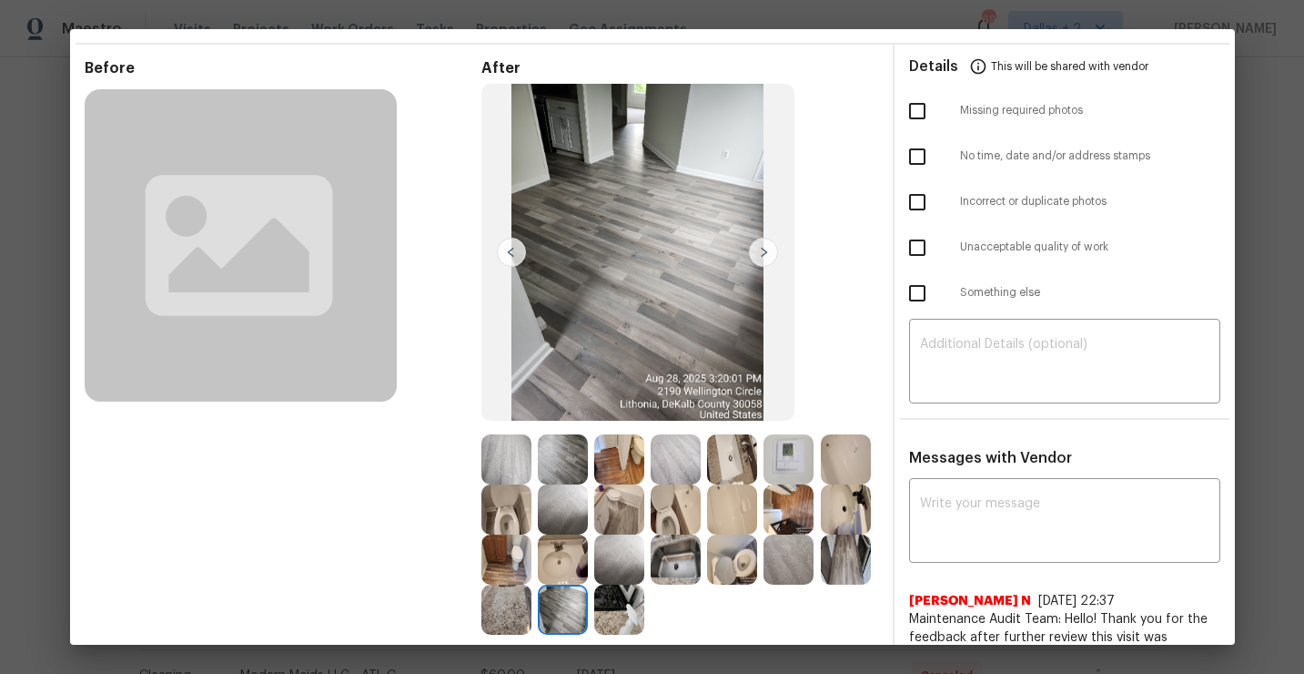
click at [799, 504] on img at bounding box center [789, 509] width 50 height 50
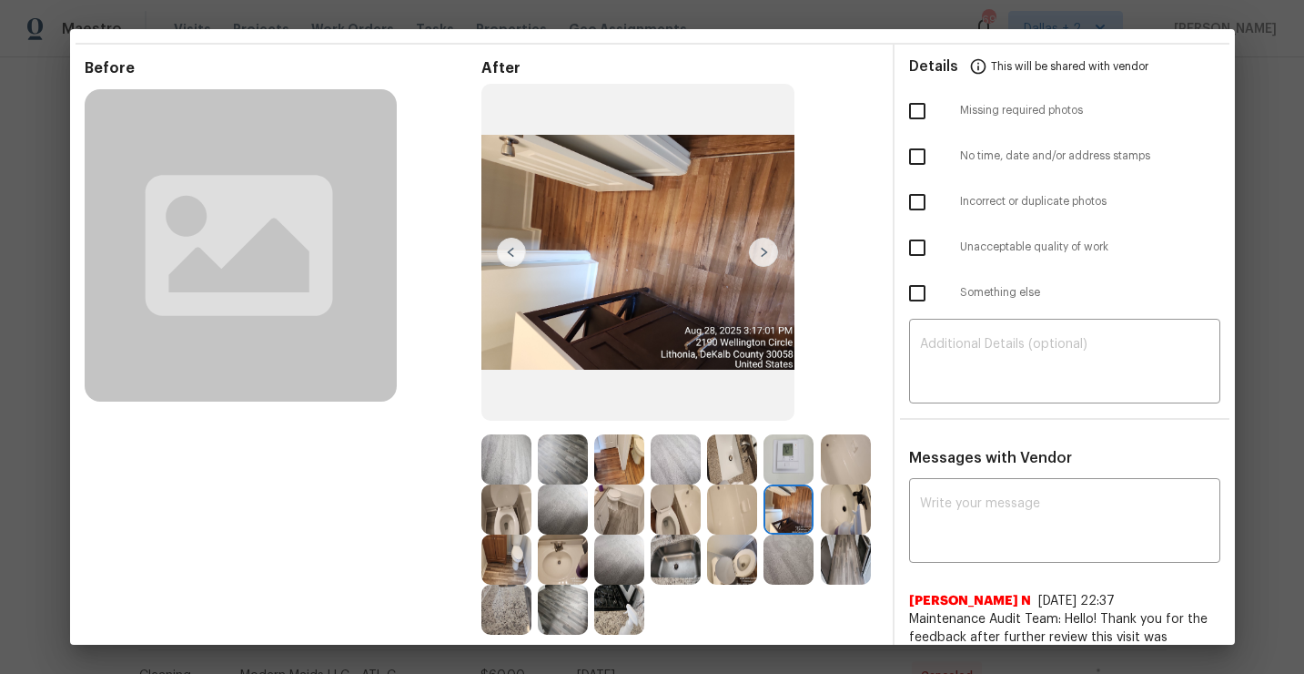
click at [745, 458] on img at bounding box center [732, 459] width 50 height 50
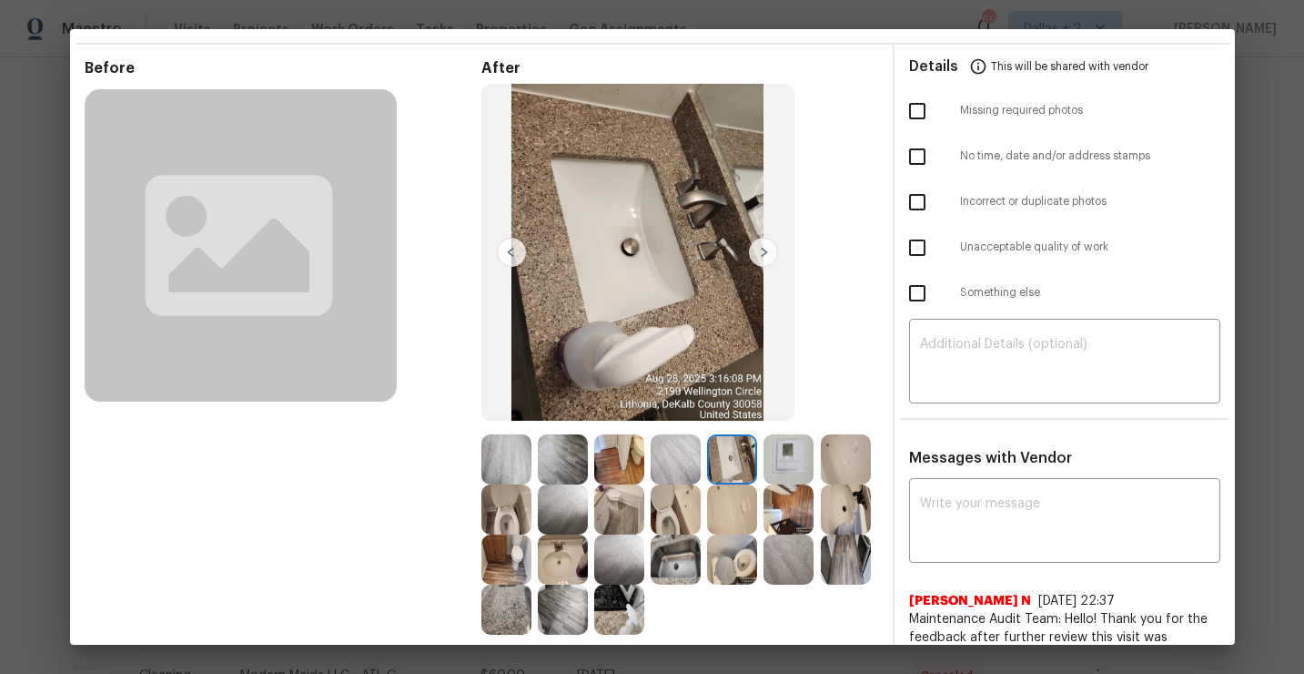
click at [797, 460] on img at bounding box center [789, 459] width 50 height 50
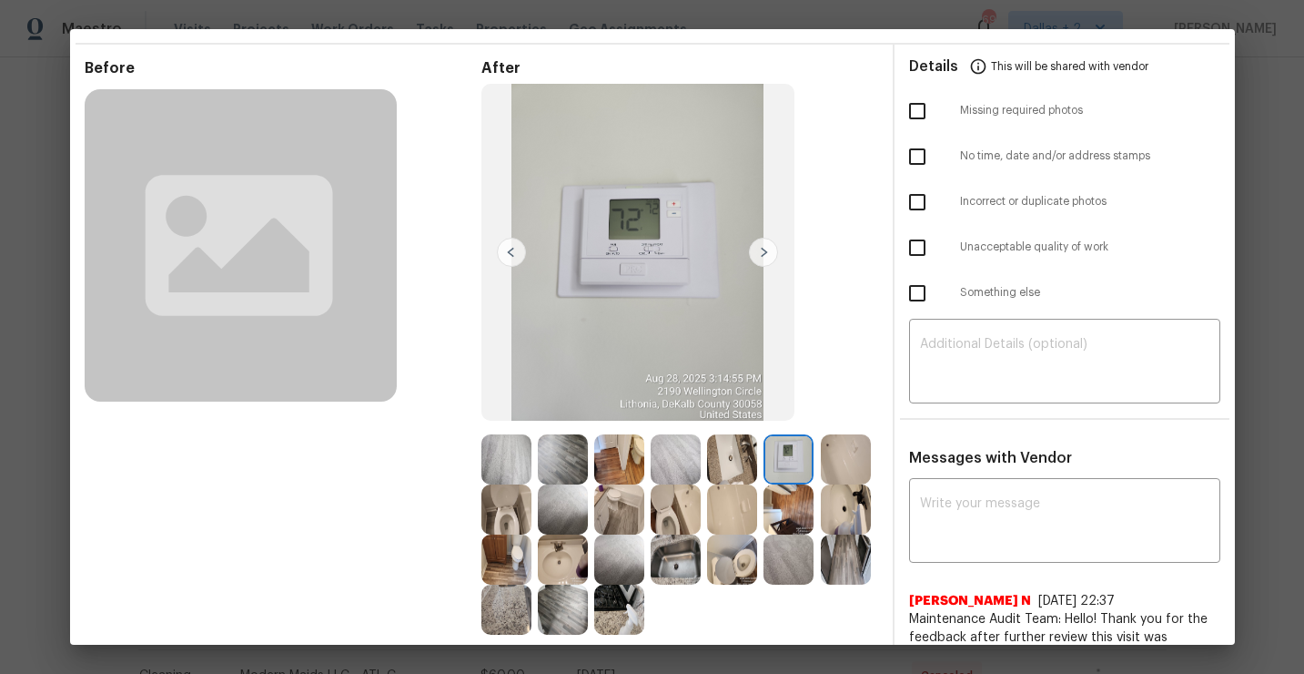
click at [869, 566] on img at bounding box center [846, 559] width 50 height 50
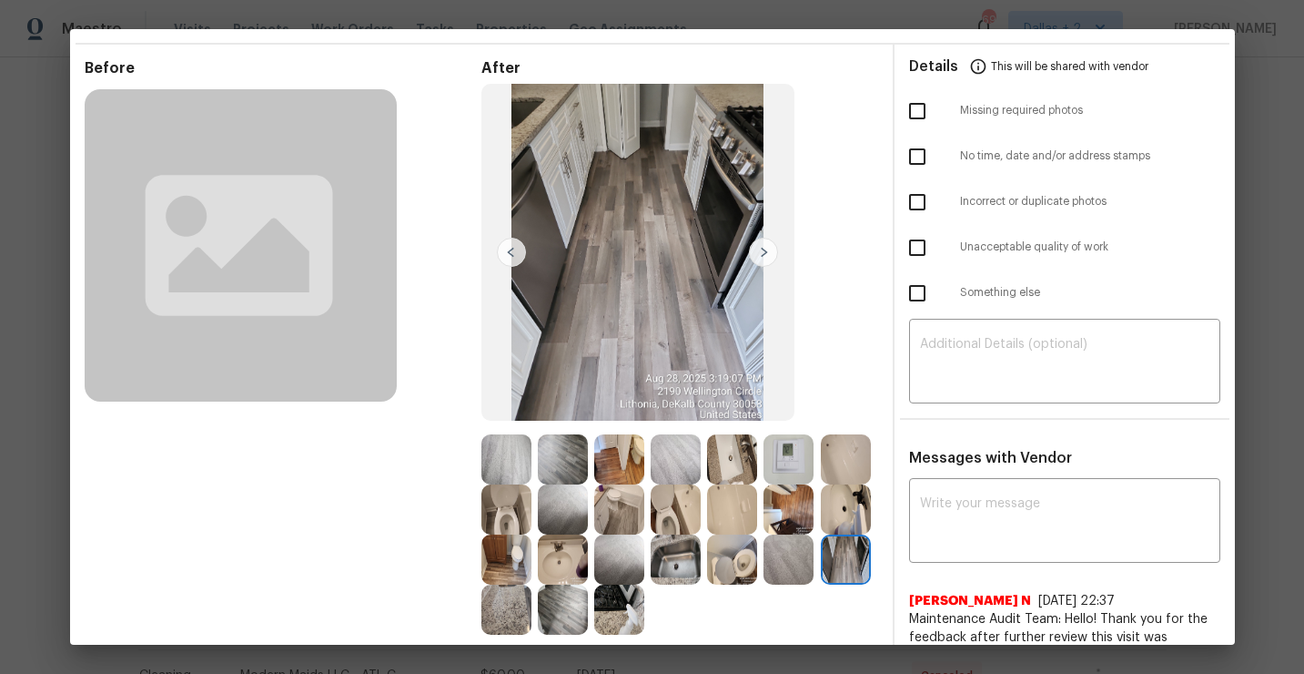
click at [869, 566] on img at bounding box center [846, 559] width 50 height 50
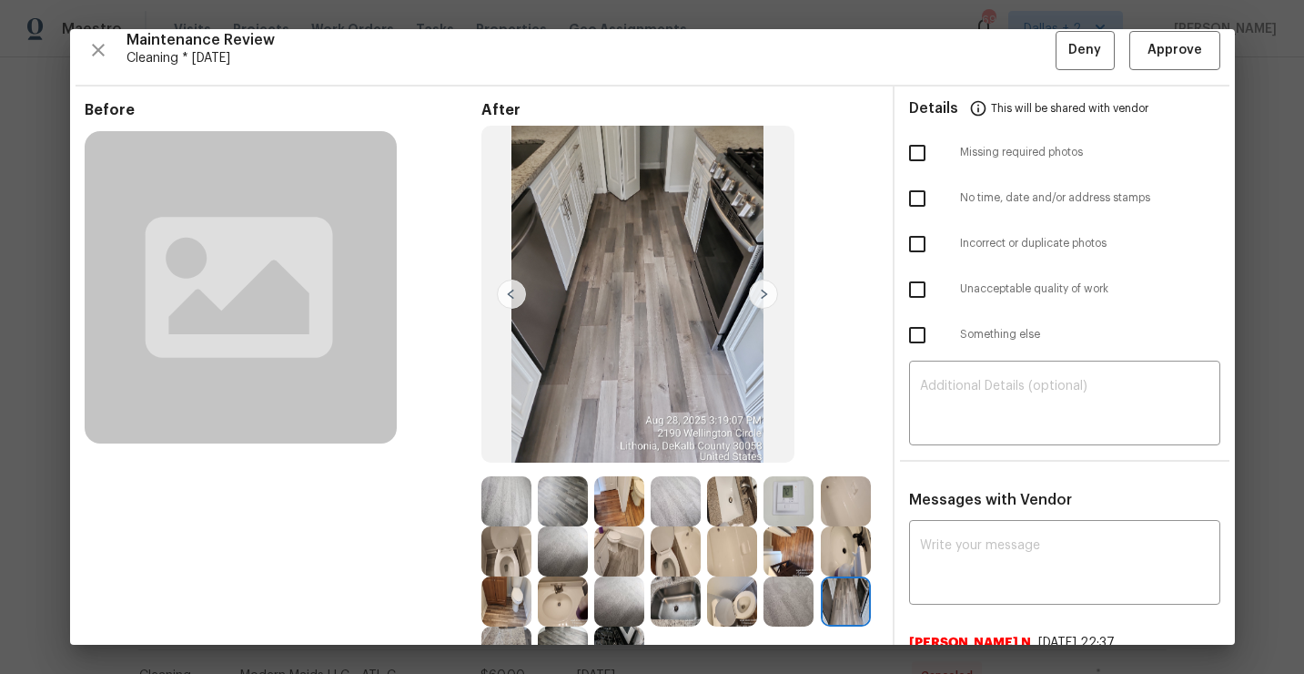
scroll to position [0, 0]
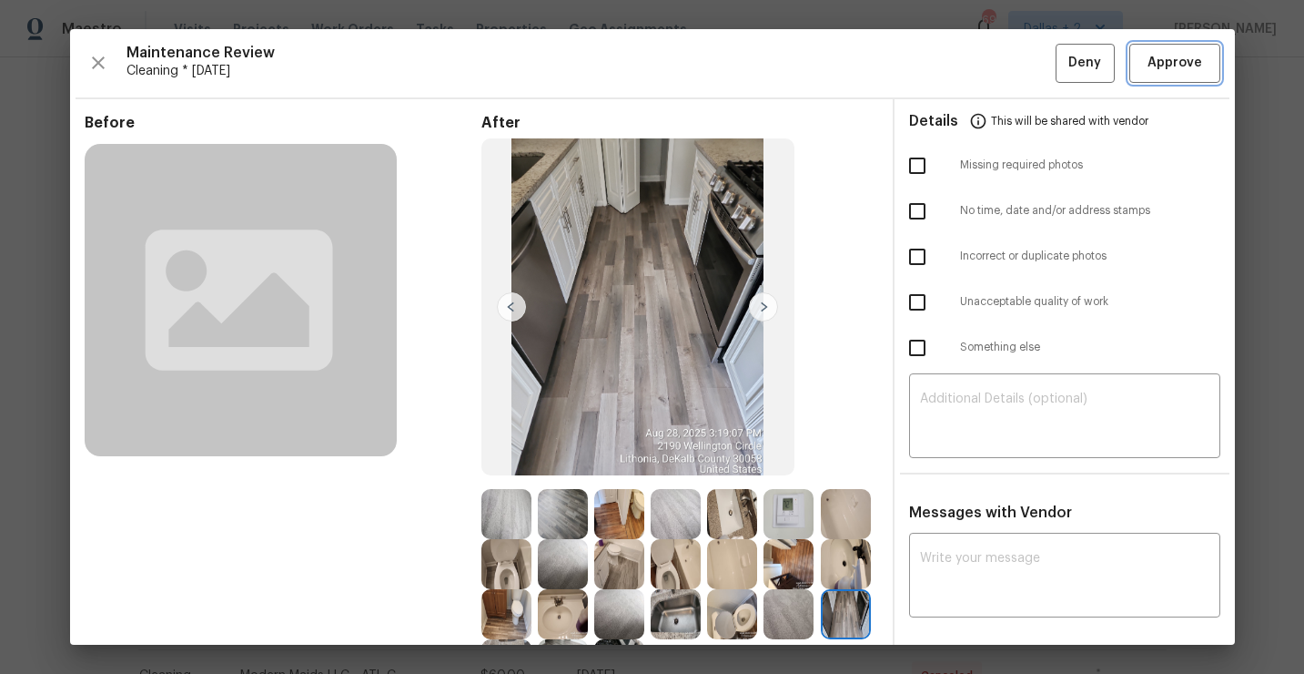
click at [1154, 72] on span "Approve" at bounding box center [1175, 63] width 55 height 23
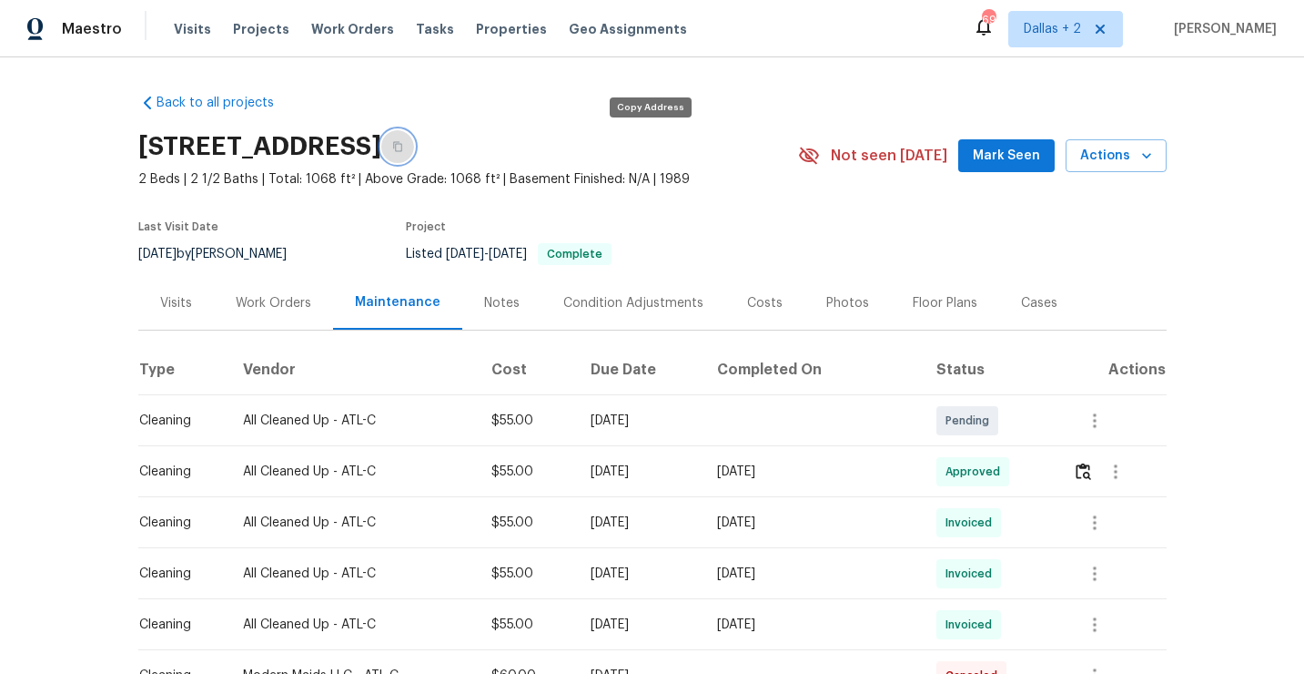
click at [414, 151] on button "button" at bounding box center [397, 146] width 33 height 33
